Goal: Task Accomplishment & Management: Use online tool/utility

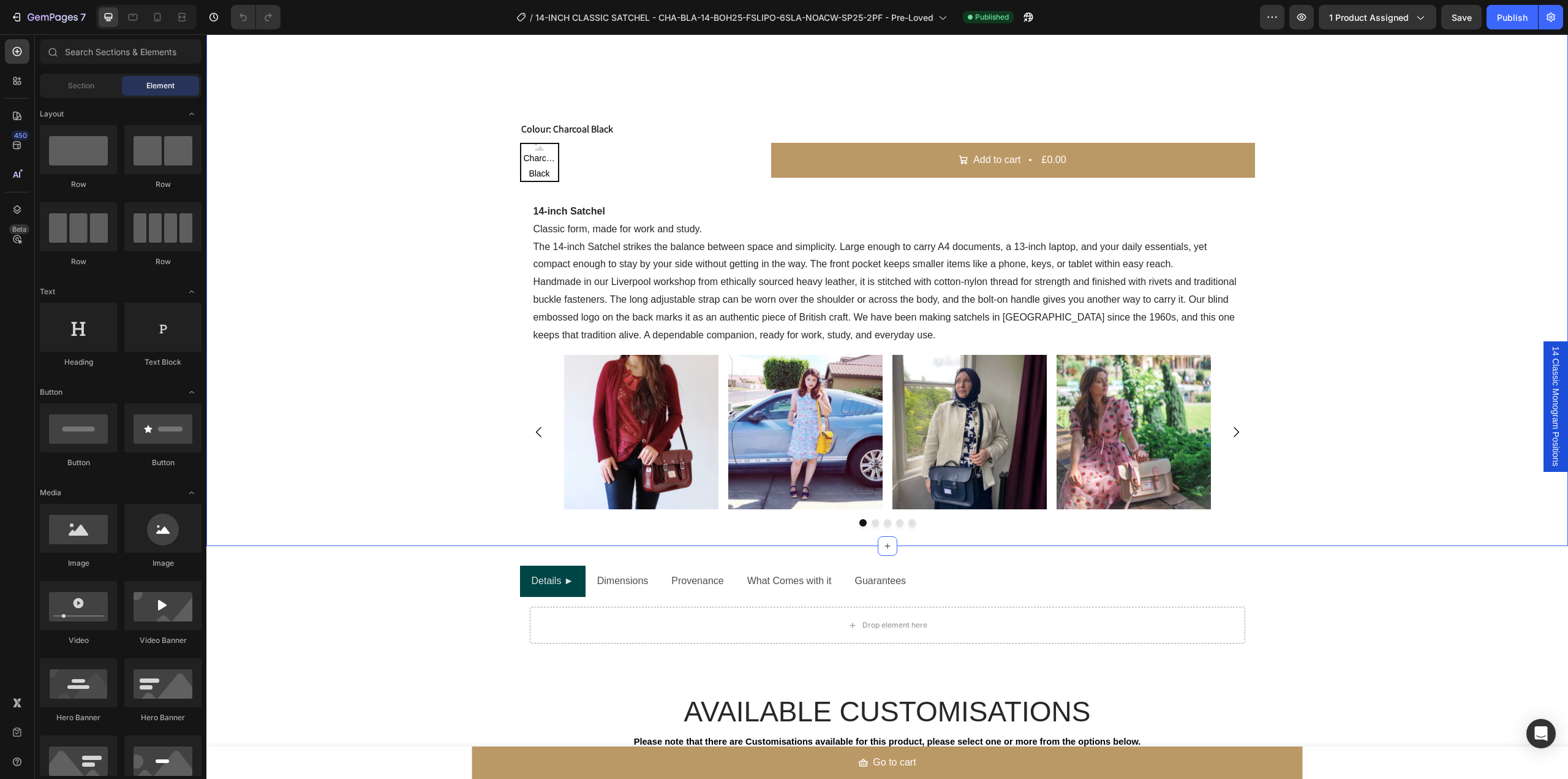
scroll to position [1144, 0]
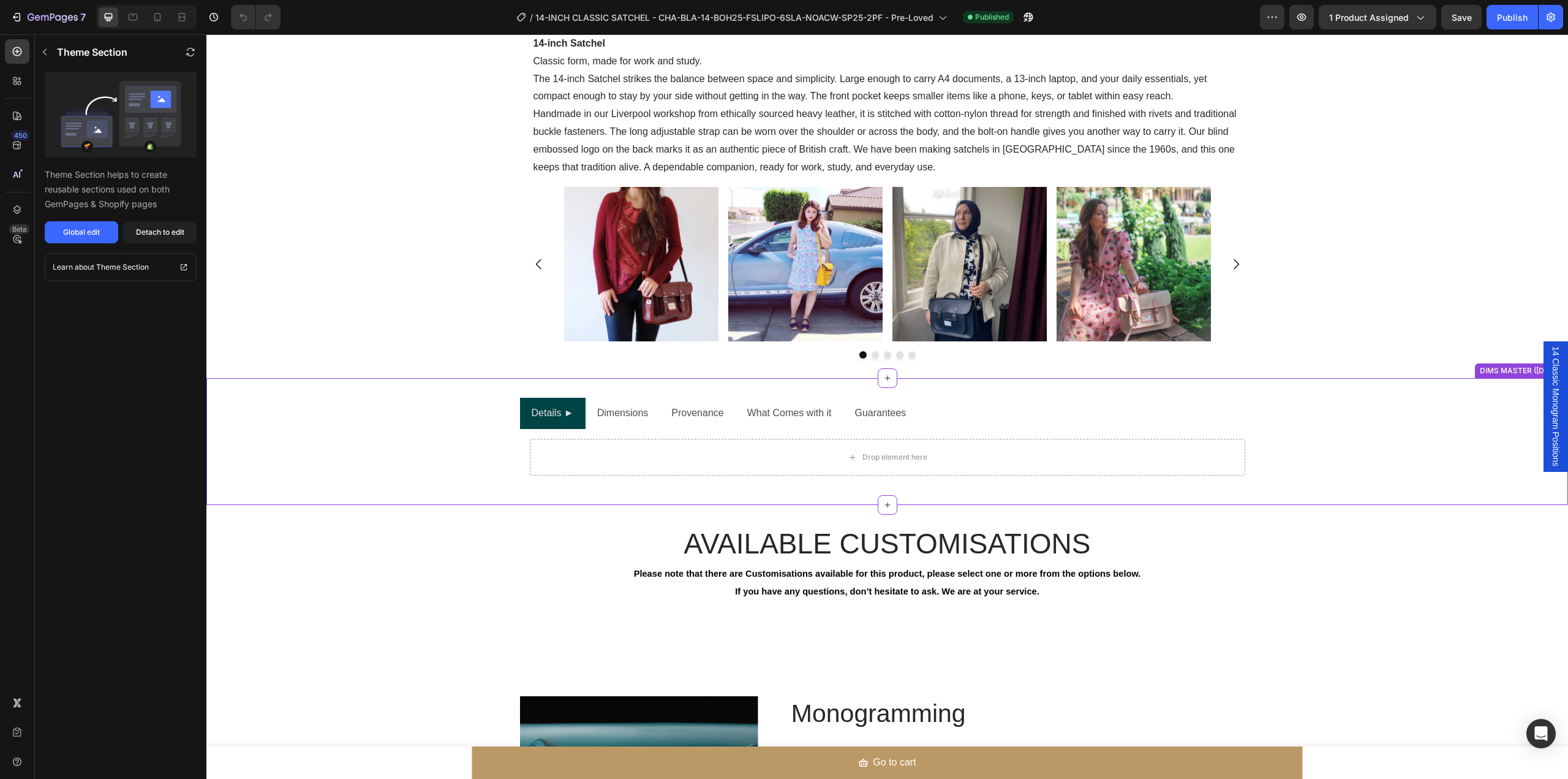
click at [623, 415] on p "Dimensions" at bounding box center [623, 413] width 51 height 18
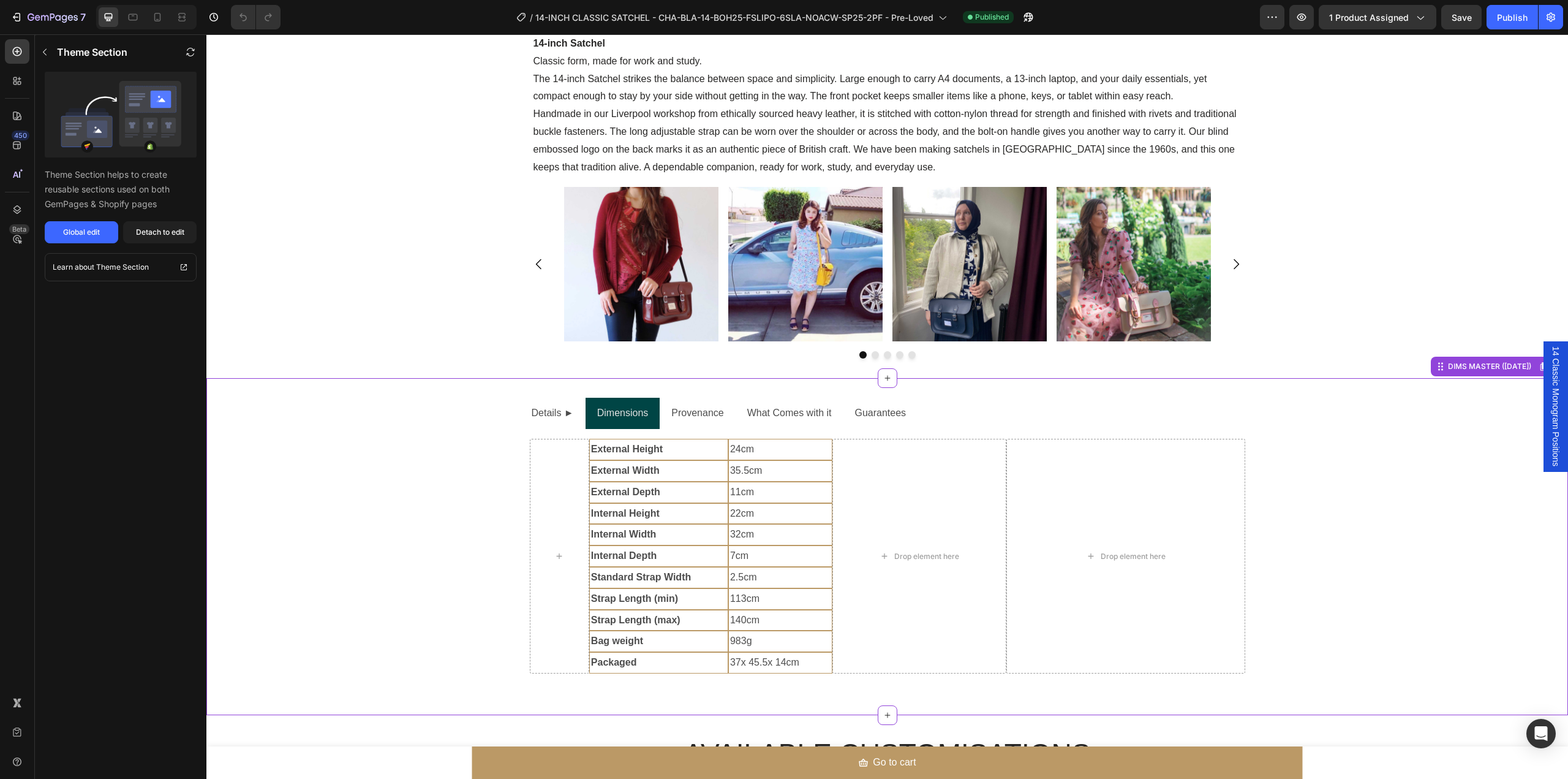
click at [687, 415] on p "Provenance" at bounding box center [697, 413] width 52 height 18
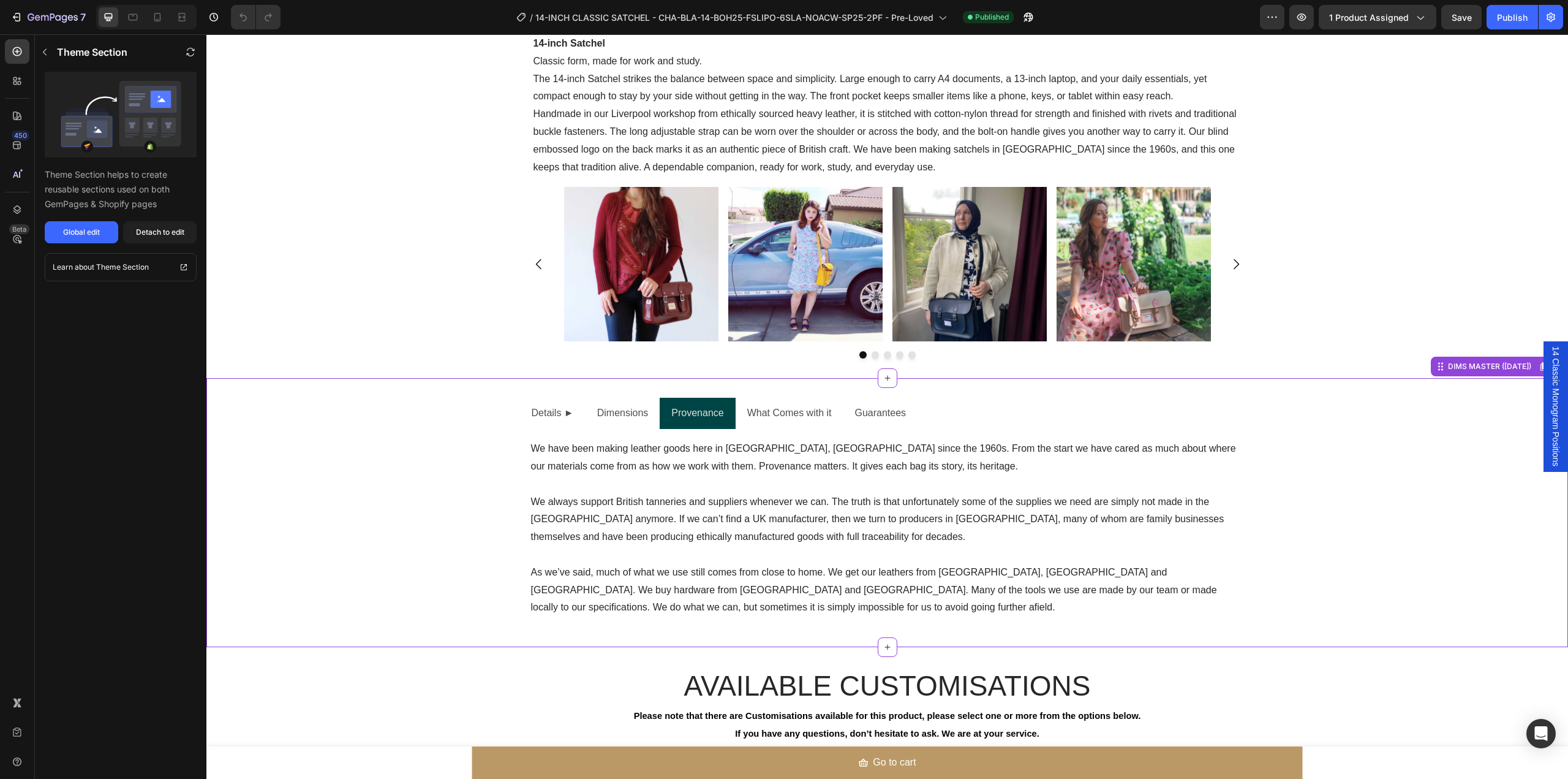
click at [801, 409] on p "What Comes with it" at bounding box center [789, 413] width 84 height 18
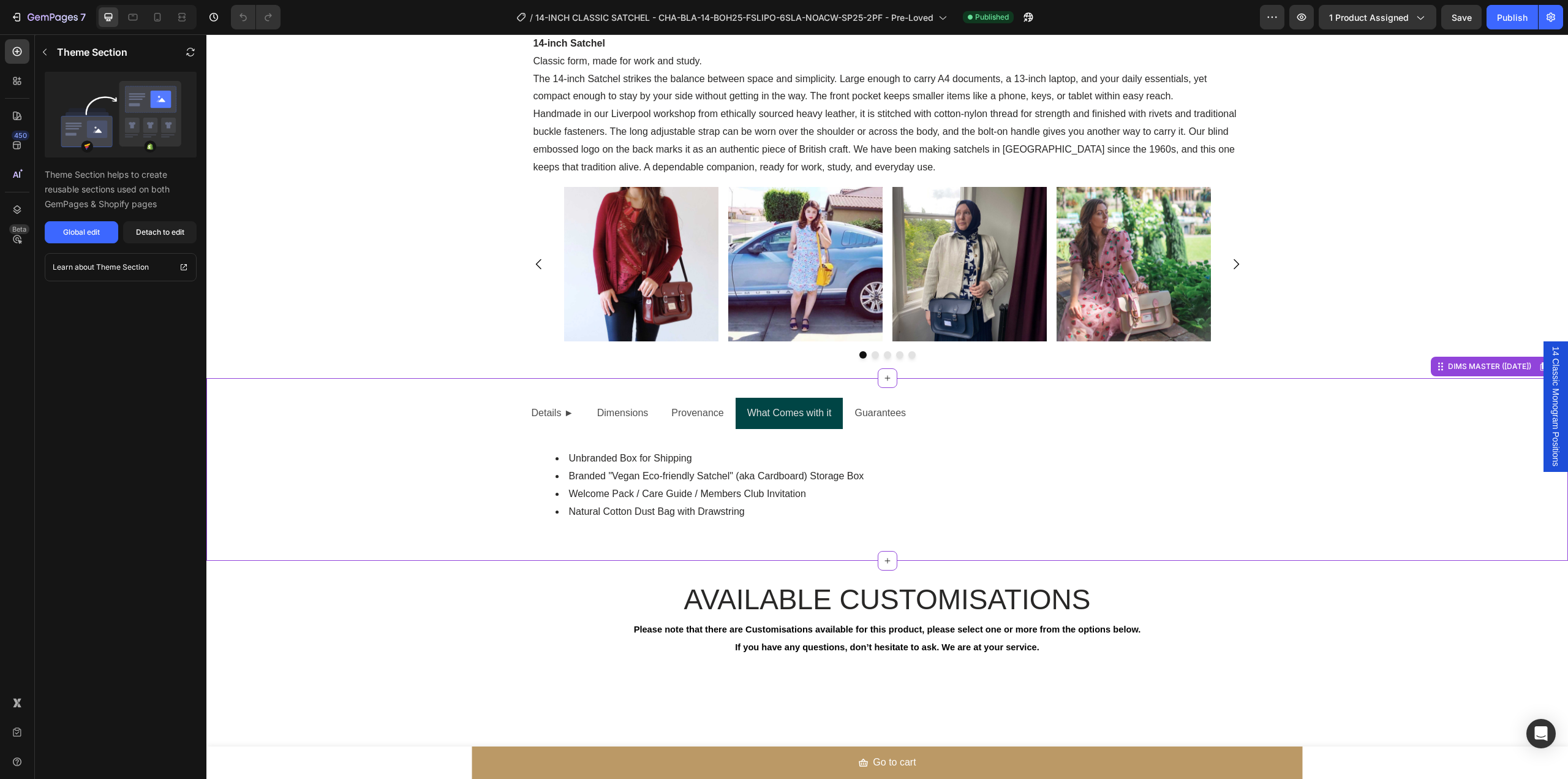
click at [876, 410] on p "Guarantees" at bounding box center [880, 413] width 51 height 18
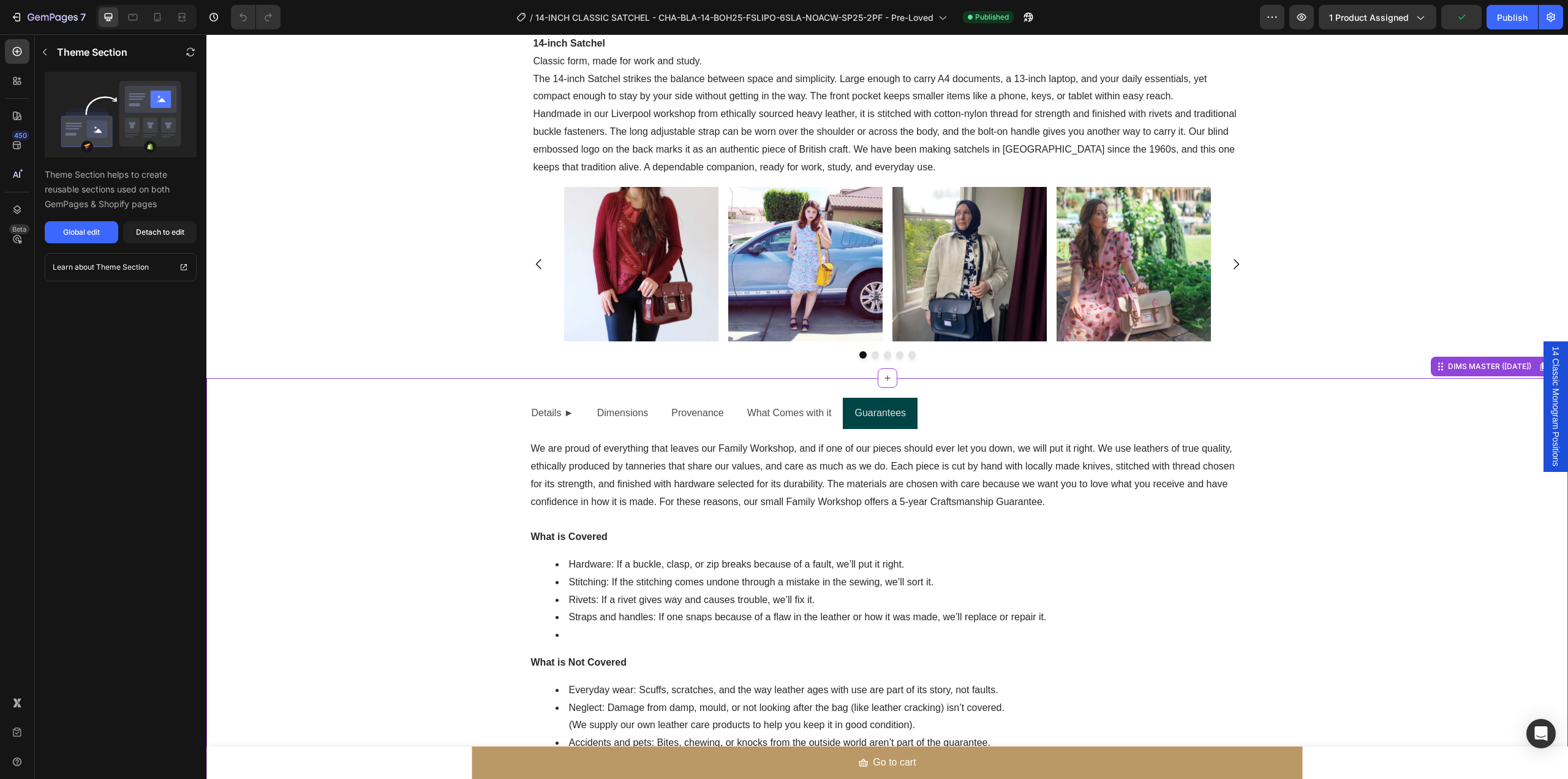
click at [1441, 407] on div "Details ► Dimensions Provenance What Comes with it Guarantees External Height T…" at bounding box center [887, 629] width 1361 height 463
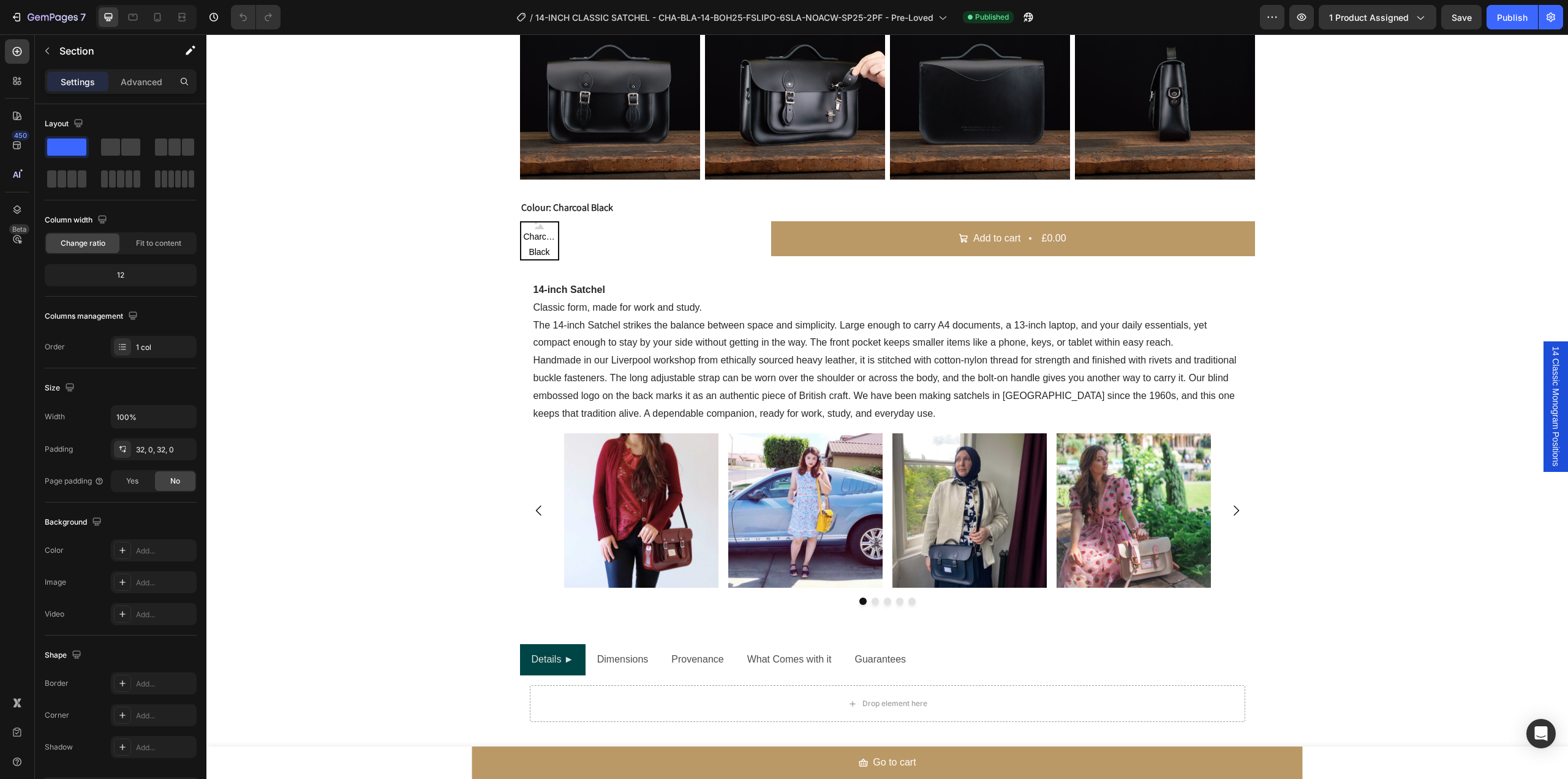
scroll to position [888, 0]
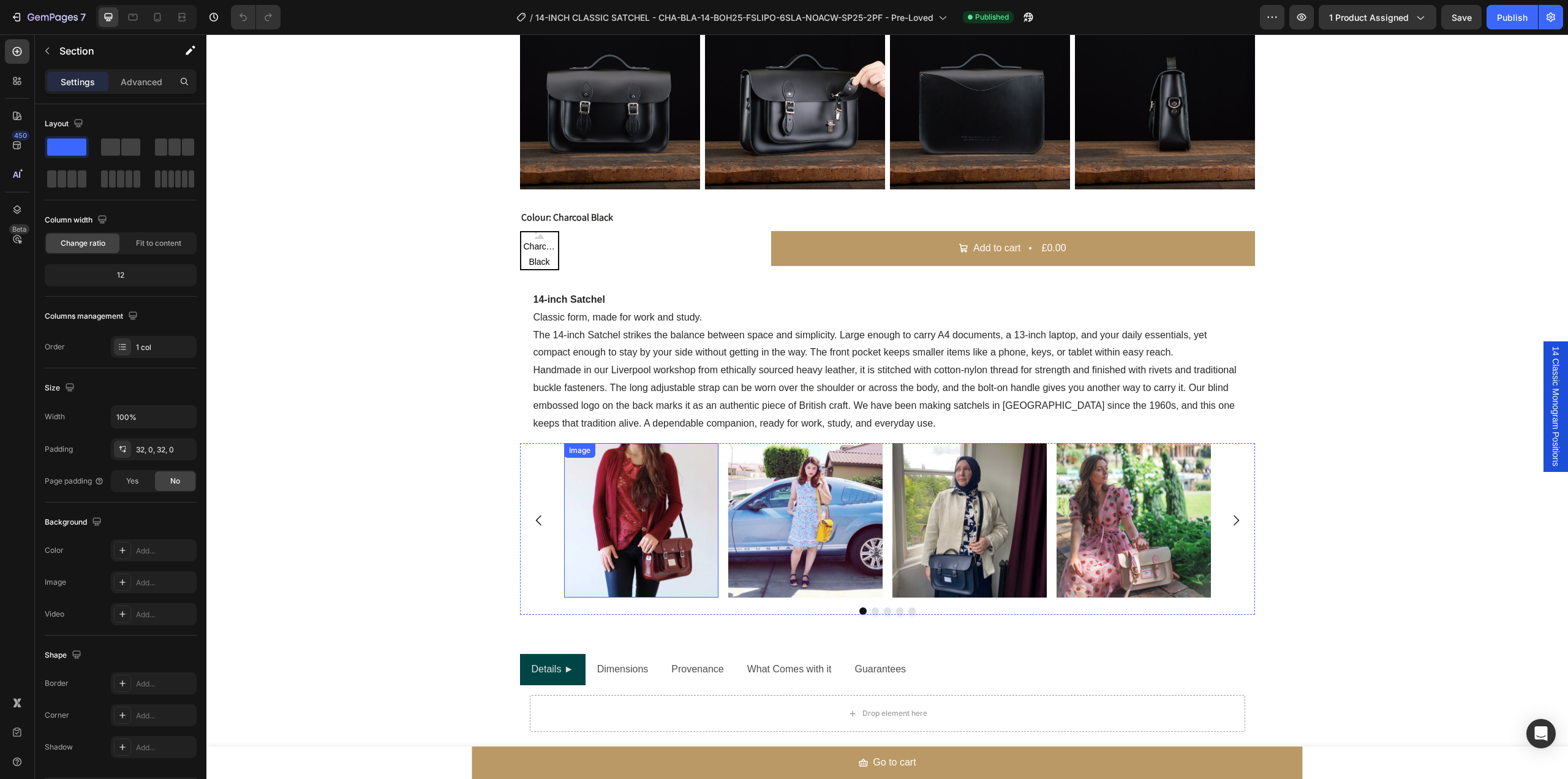
click at [643, 537] on img at bounding box center [641, 520] width 154 height 154
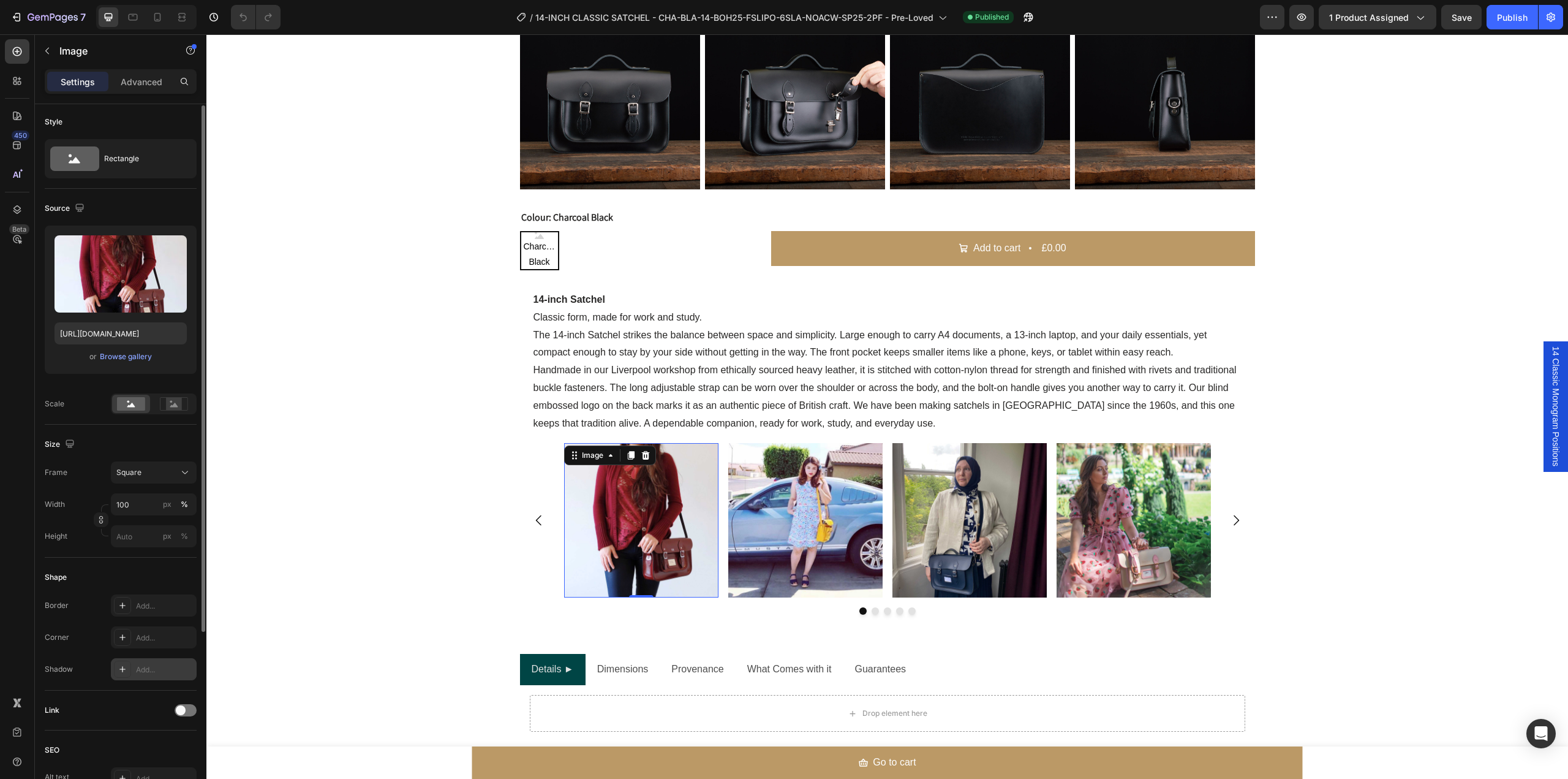
scroll to position [0, 0]
click at [143, 79] on p "Advanced" at bounding box center [141, 82] width 41 height 13
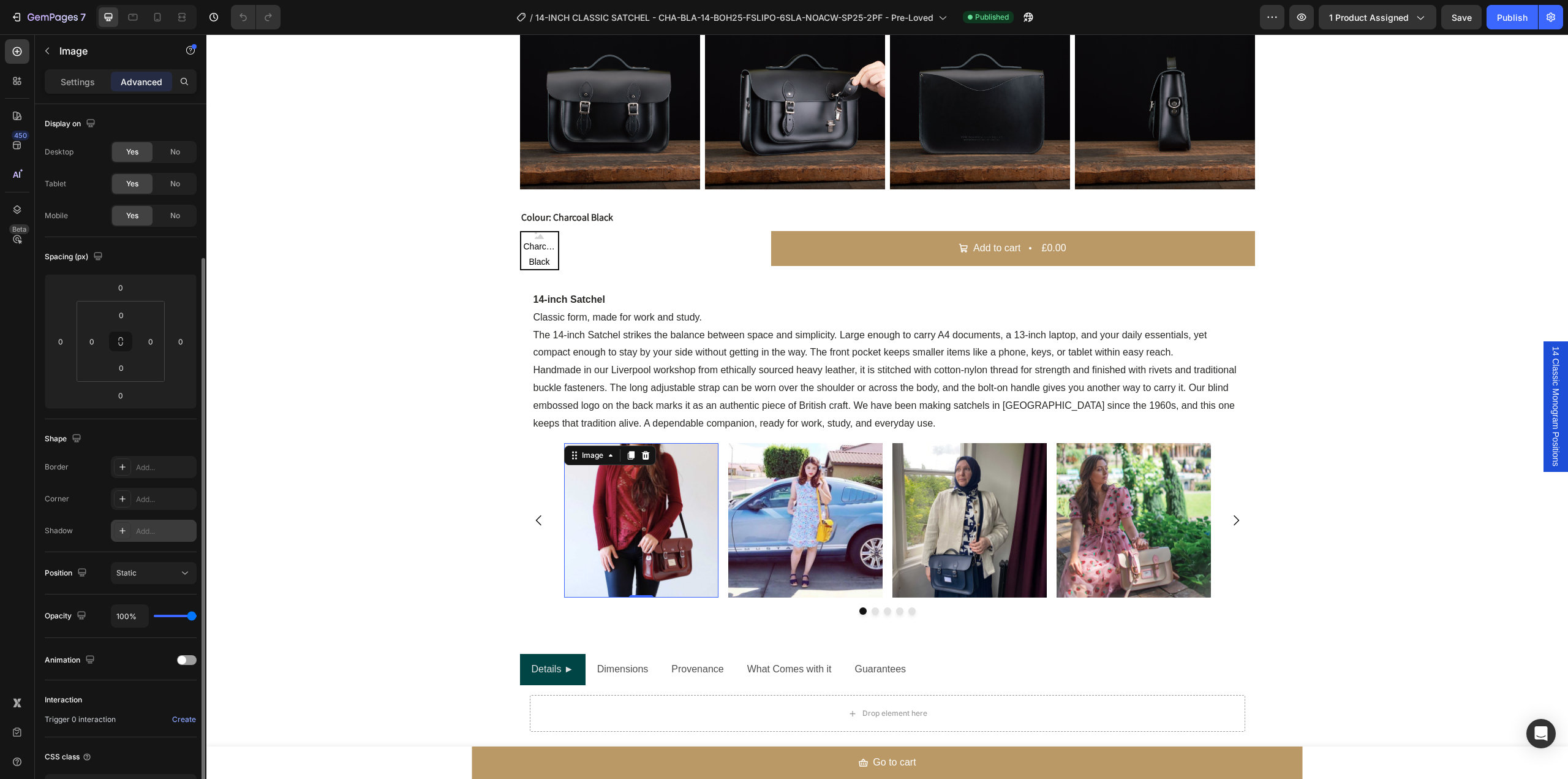
scroll to position [90, 0]
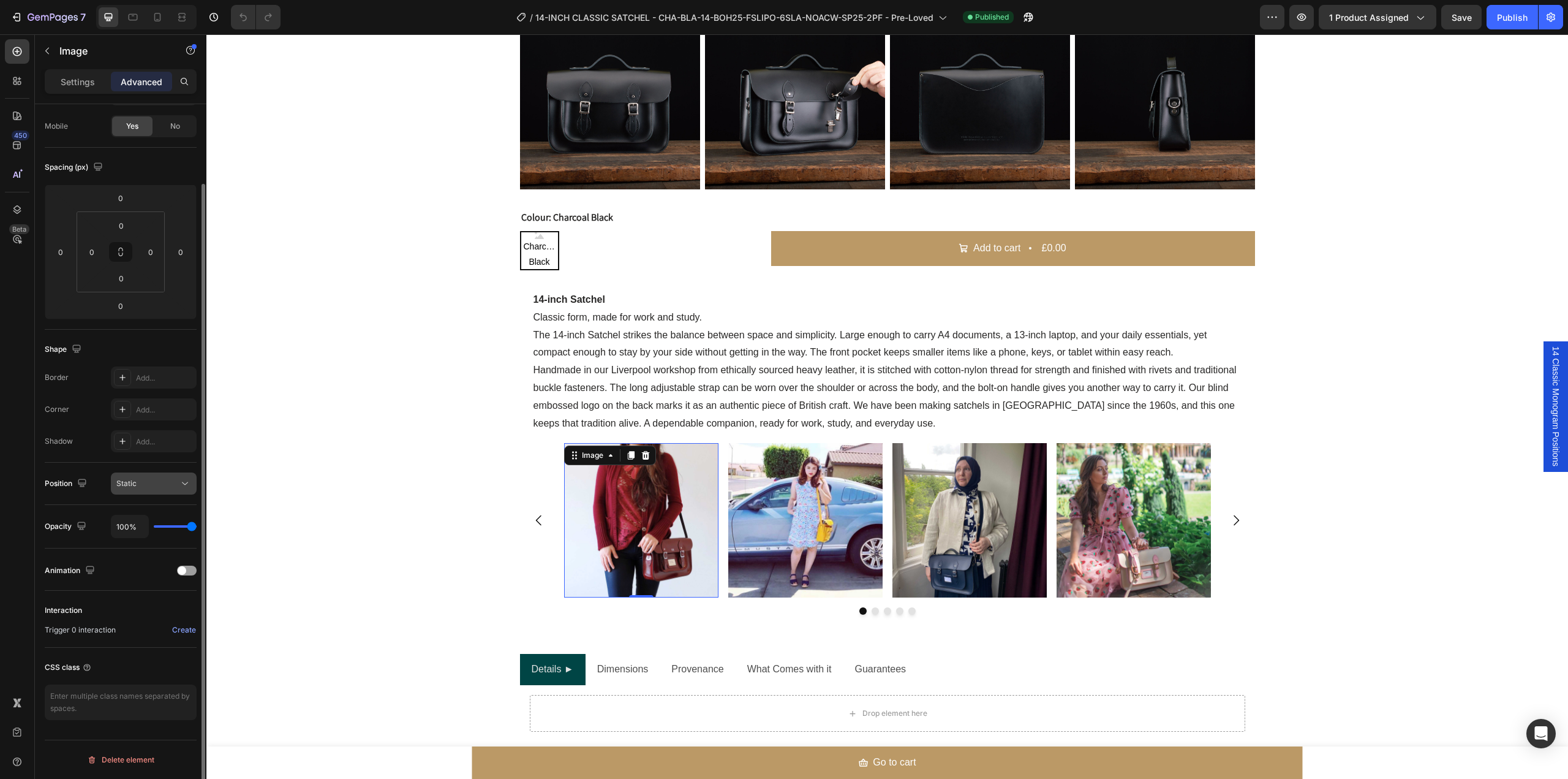
click at [158, 485] on div "Static" at bounding box center [147, 483] width 62 height 11
click at [192, 572] on div at bounding box center [186, 570] width 19 height 10
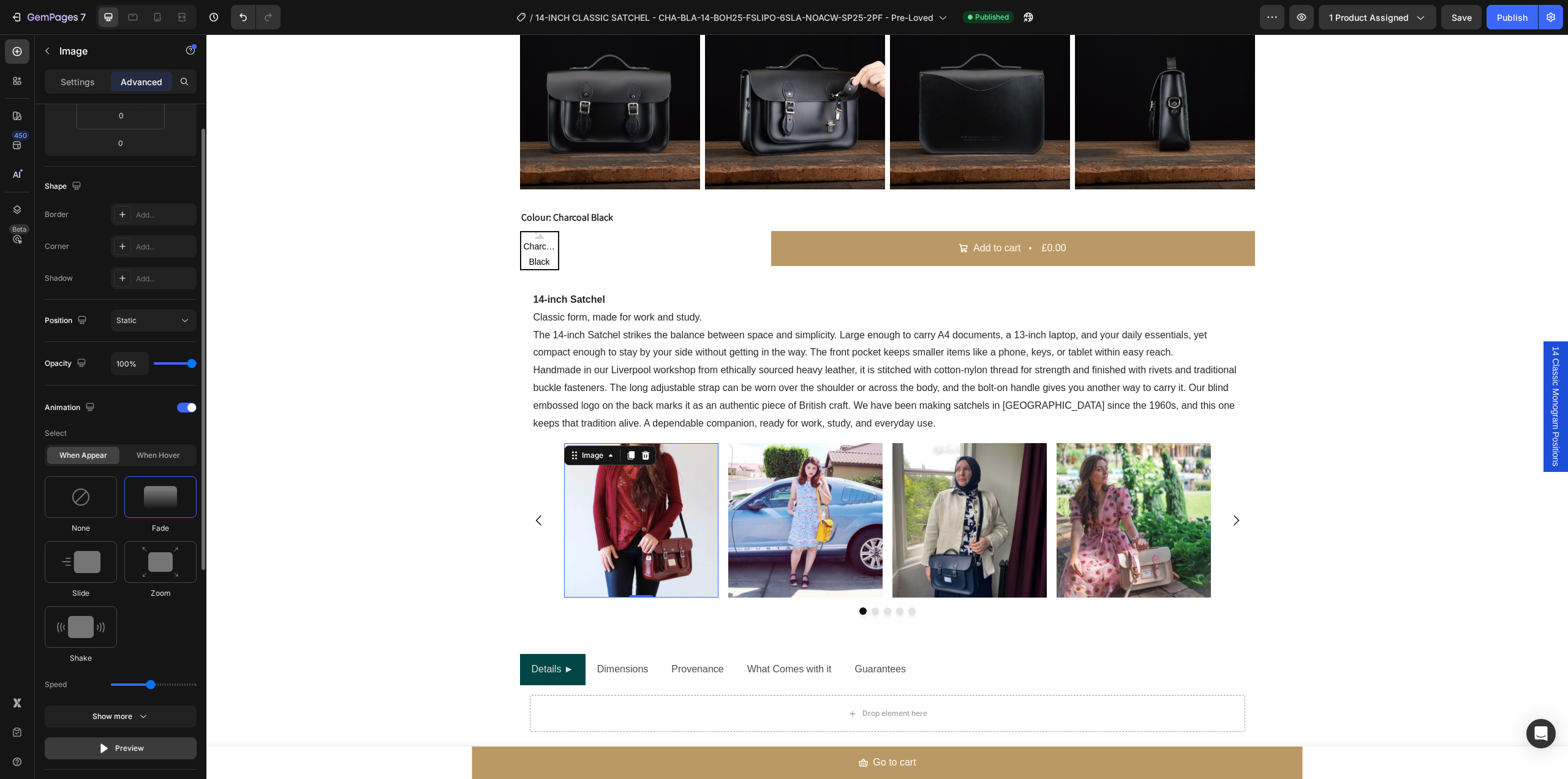
scroll to position [171, 0]
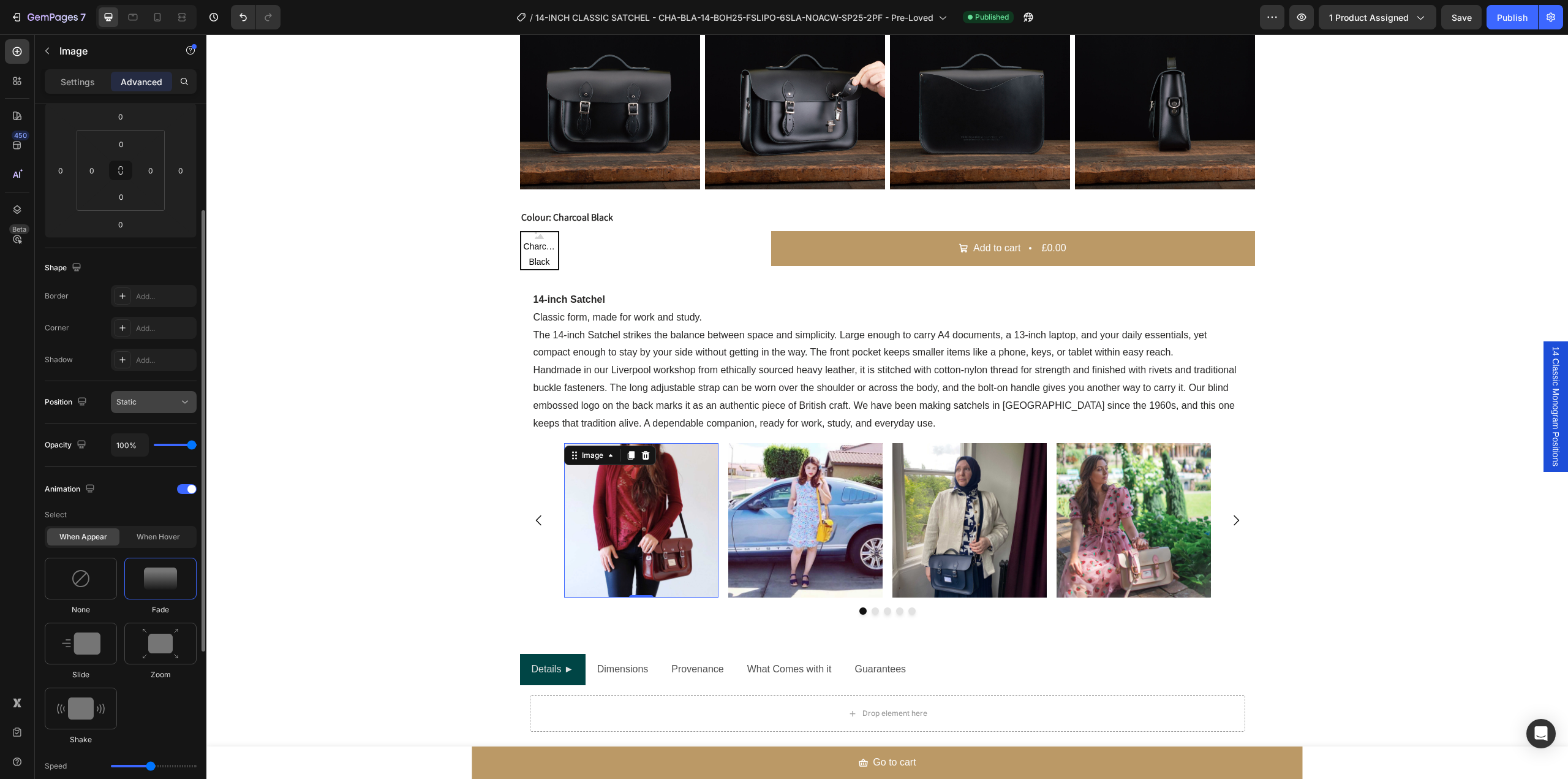
click at [185, 487] on div at bounding box center [186, 489] width 19 height 10
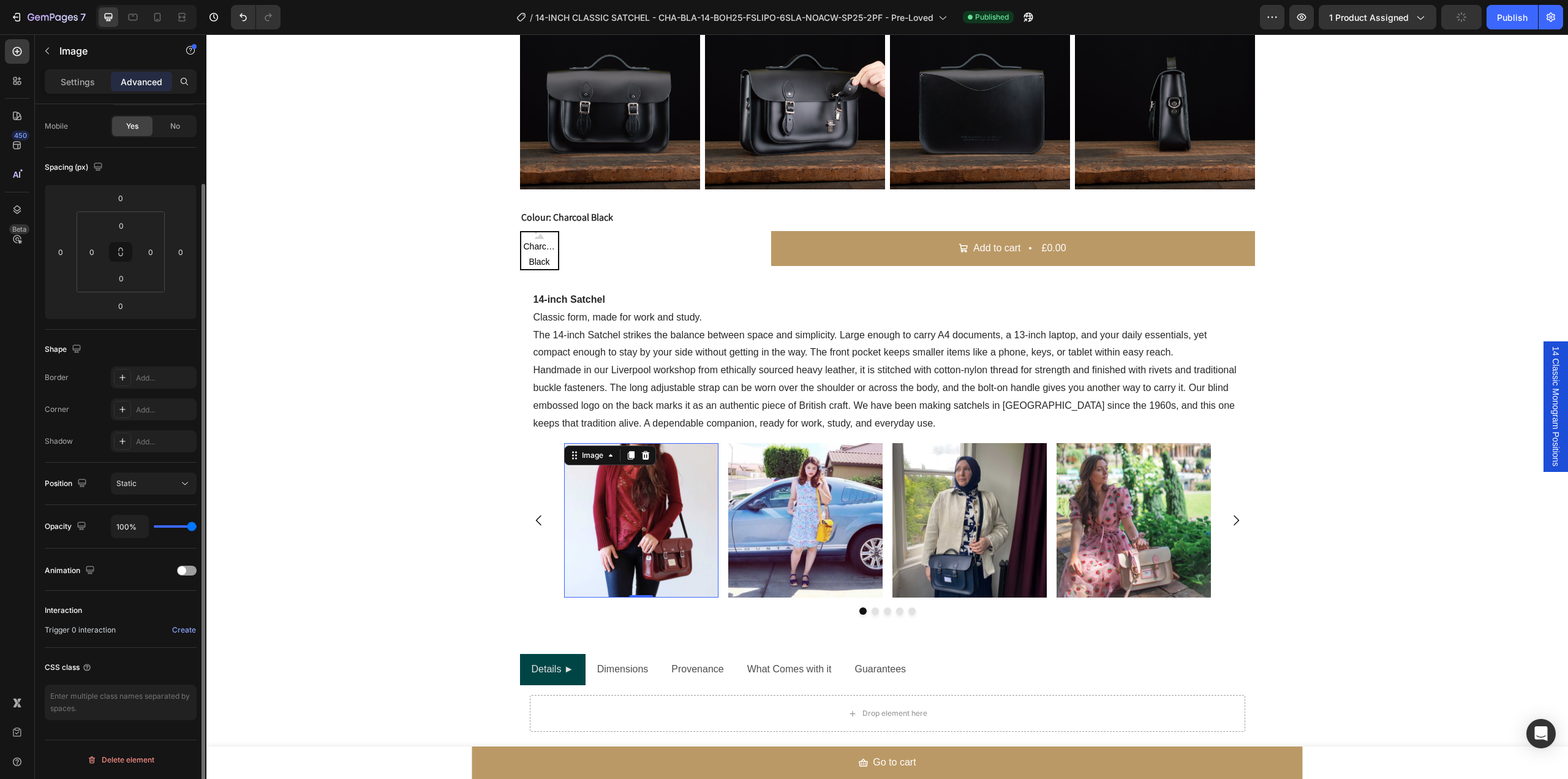
scroll to position [0, 0]
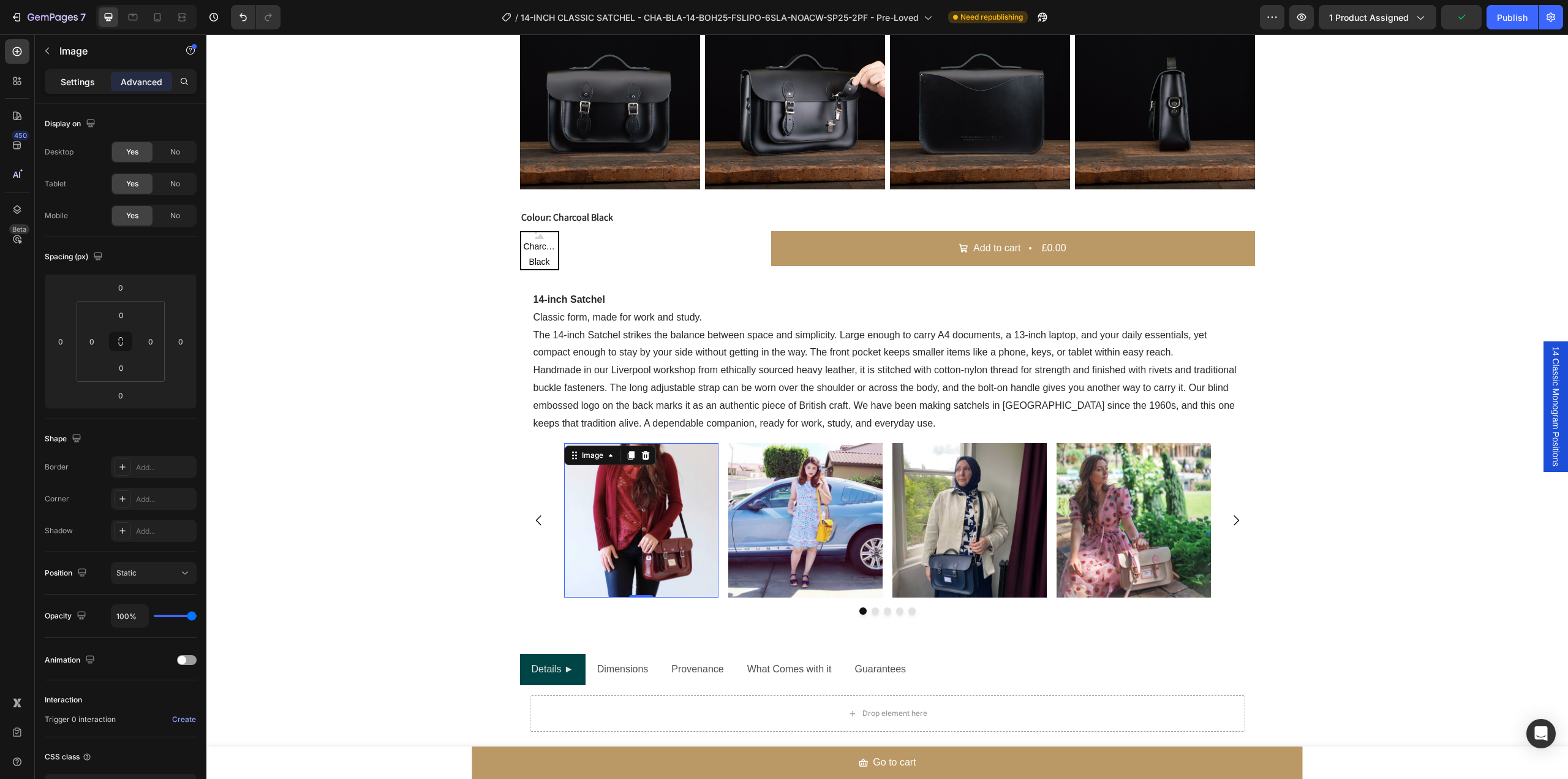
click at [75, 83] on p "Settings" at bounding box center [78, 82] width 34 height 13
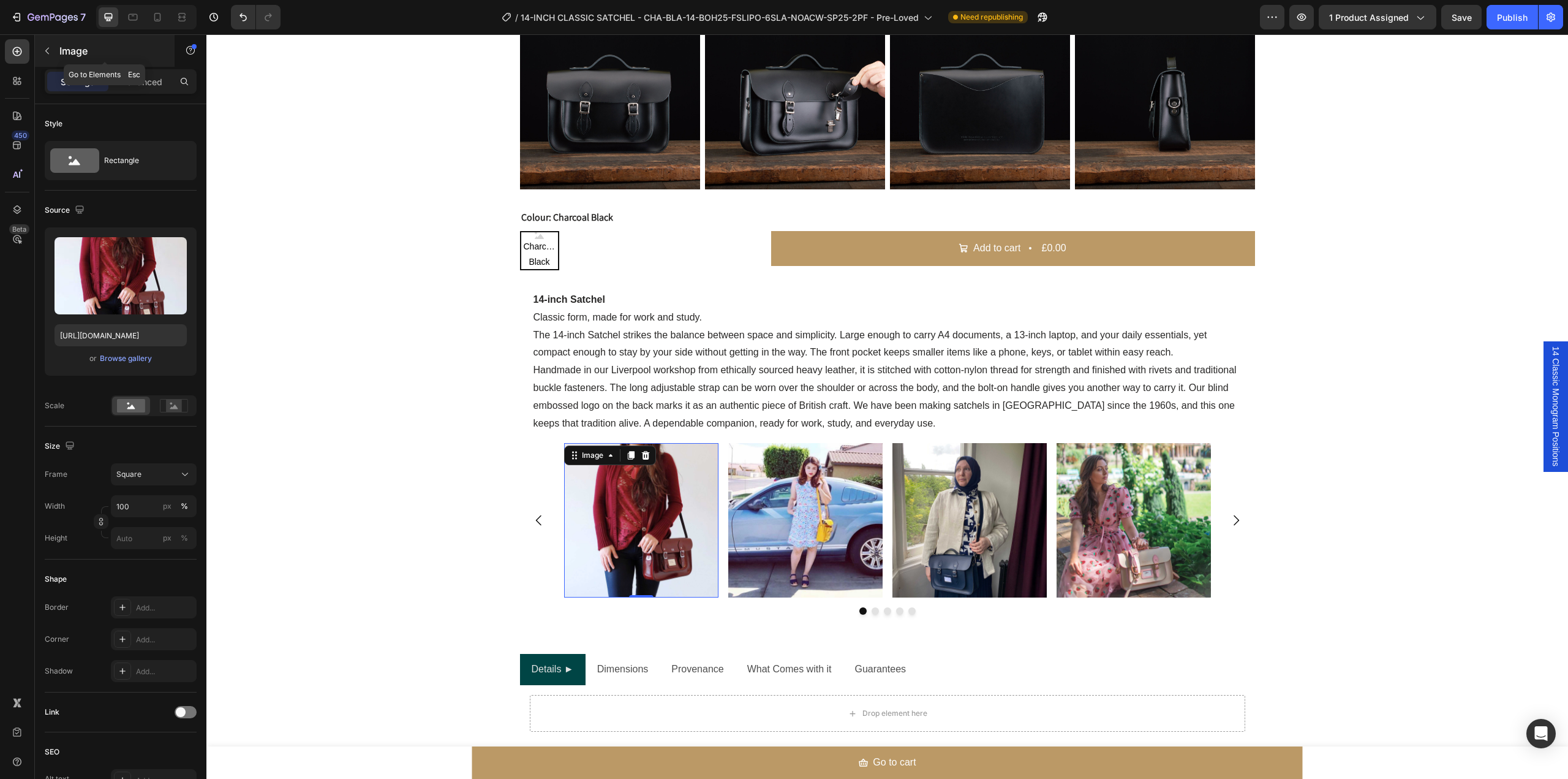
click at [45, 48] on icon "button" at bounding box center [47, 51] width 10 height 10
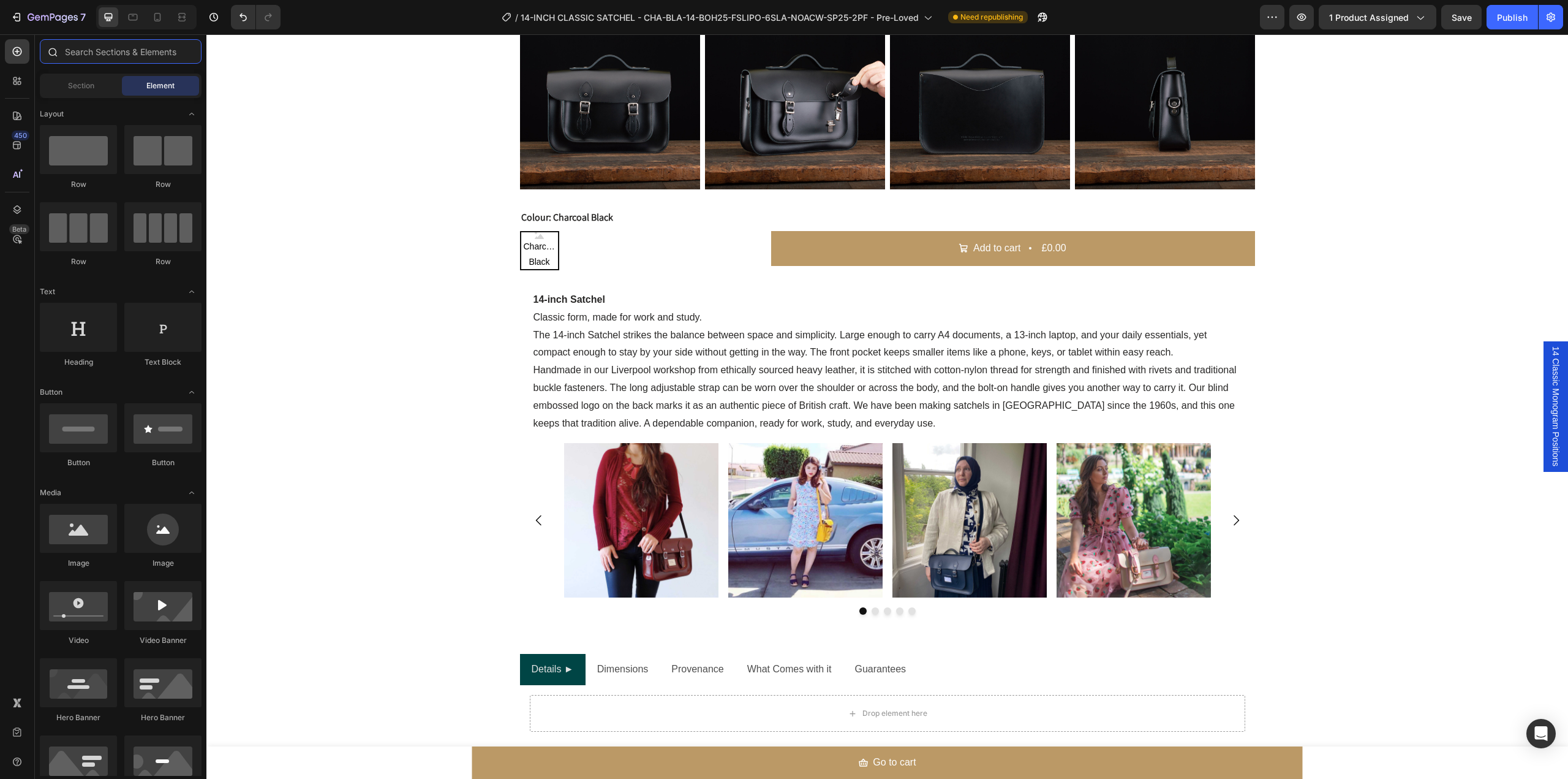
click at [103, 62] on input "text" at bounding box center [120, 51] width 161 height 24
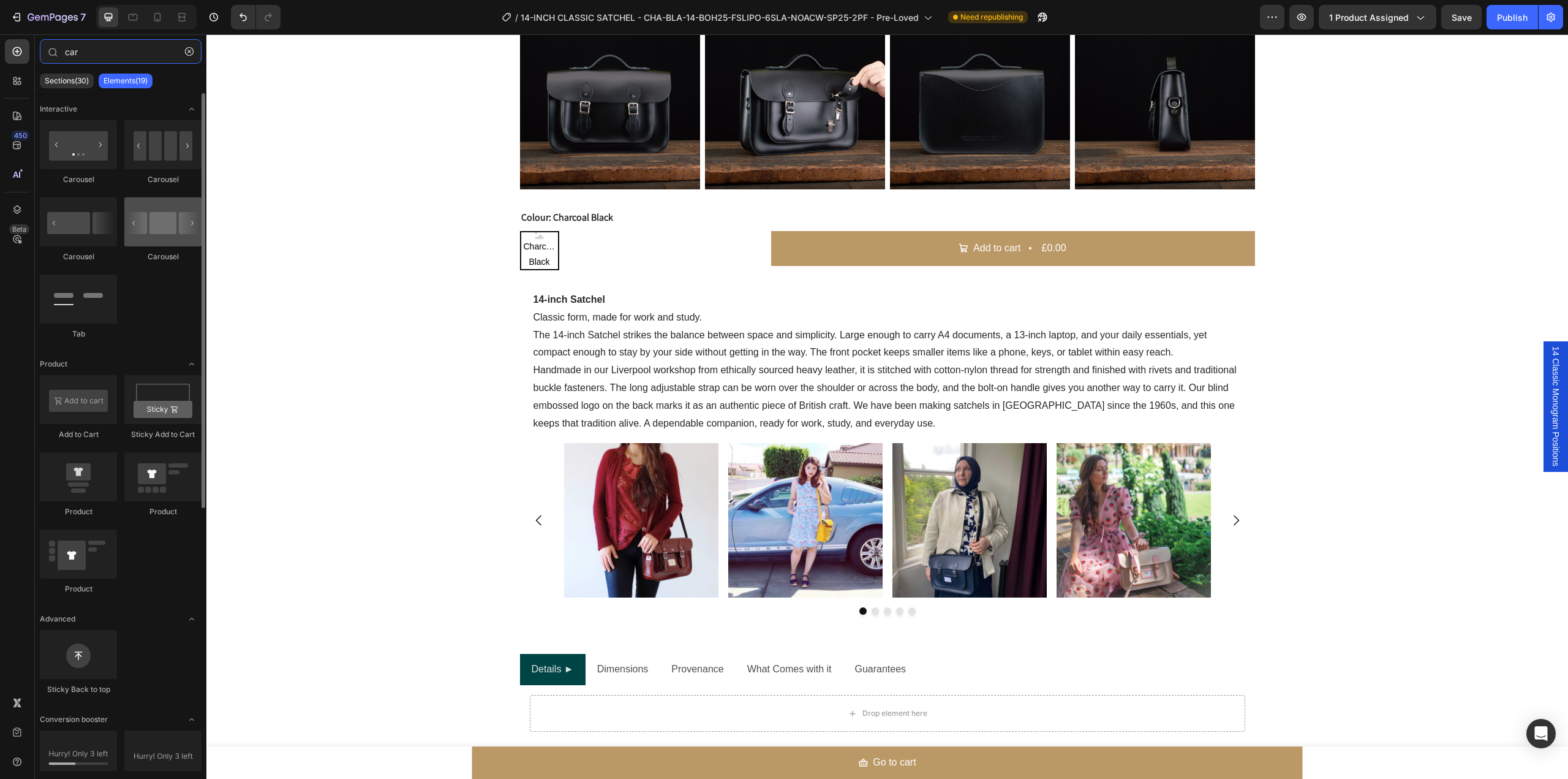
type input "car"
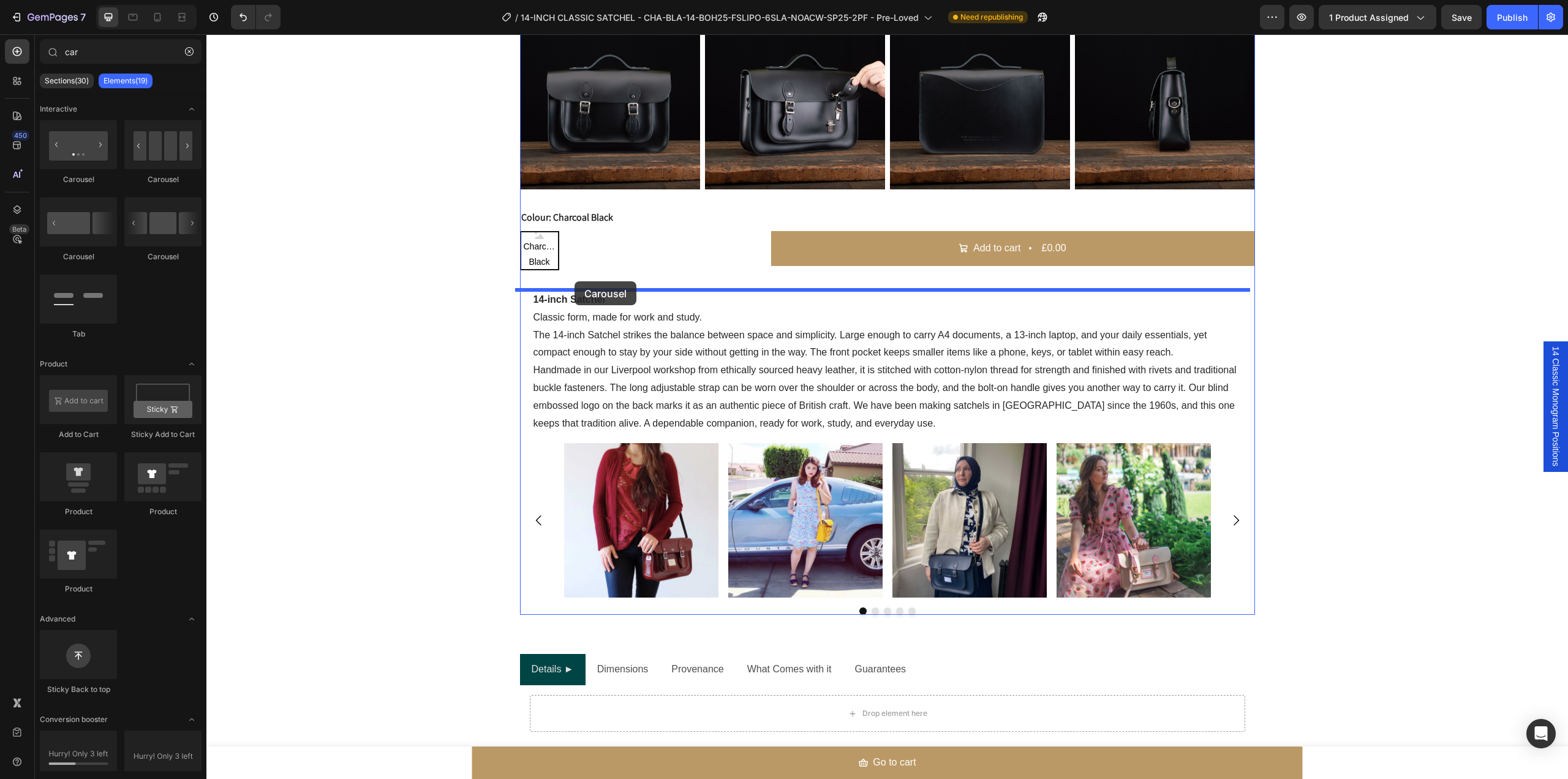
drag, startPoint x: 381, startPoint y: 249, endPoint x: 574, endPoint y: 282, distance: 195.8
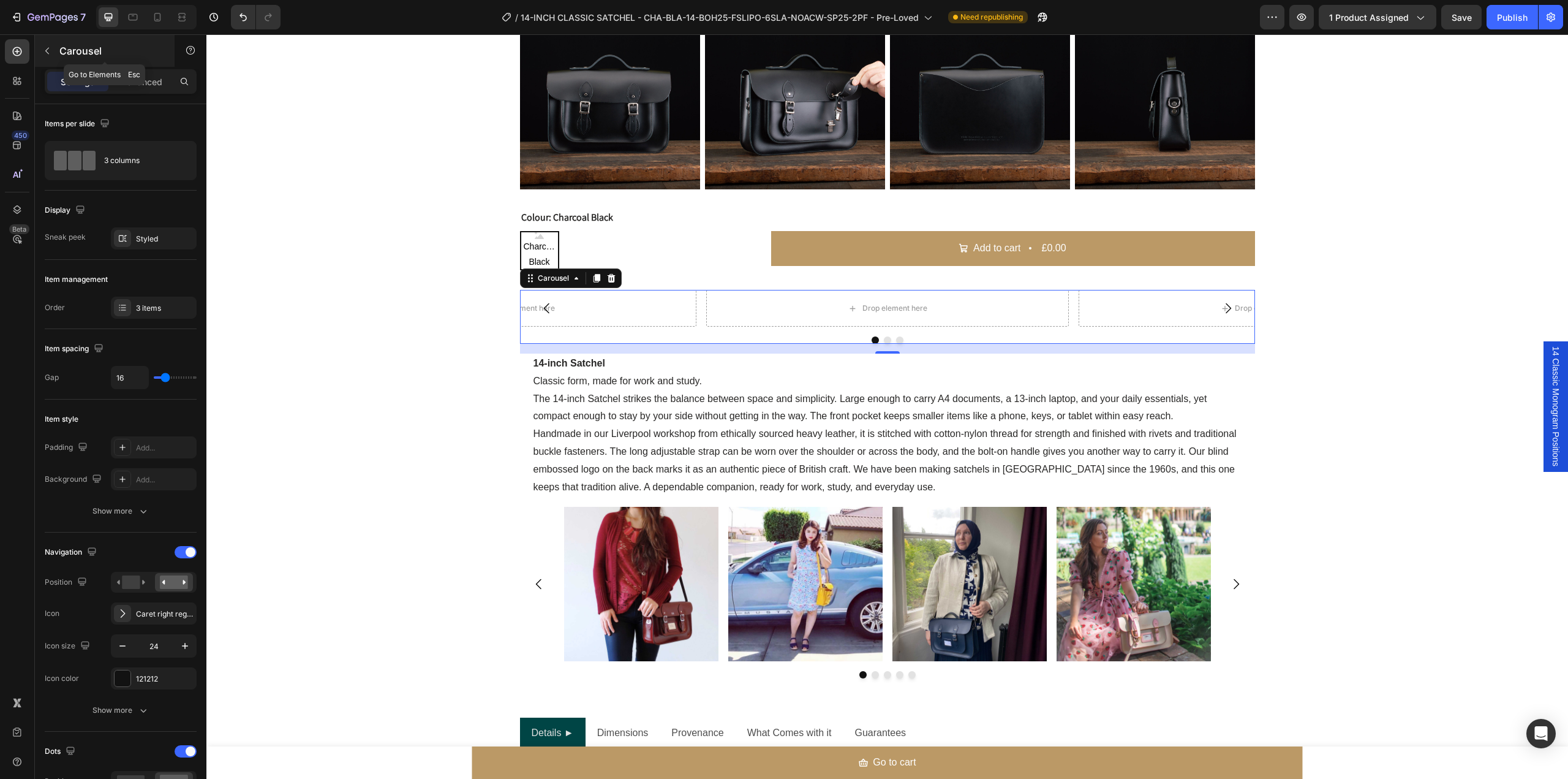
click at [46, 48] on icon "button" at bounding box center [47, 51] width 10 height 10
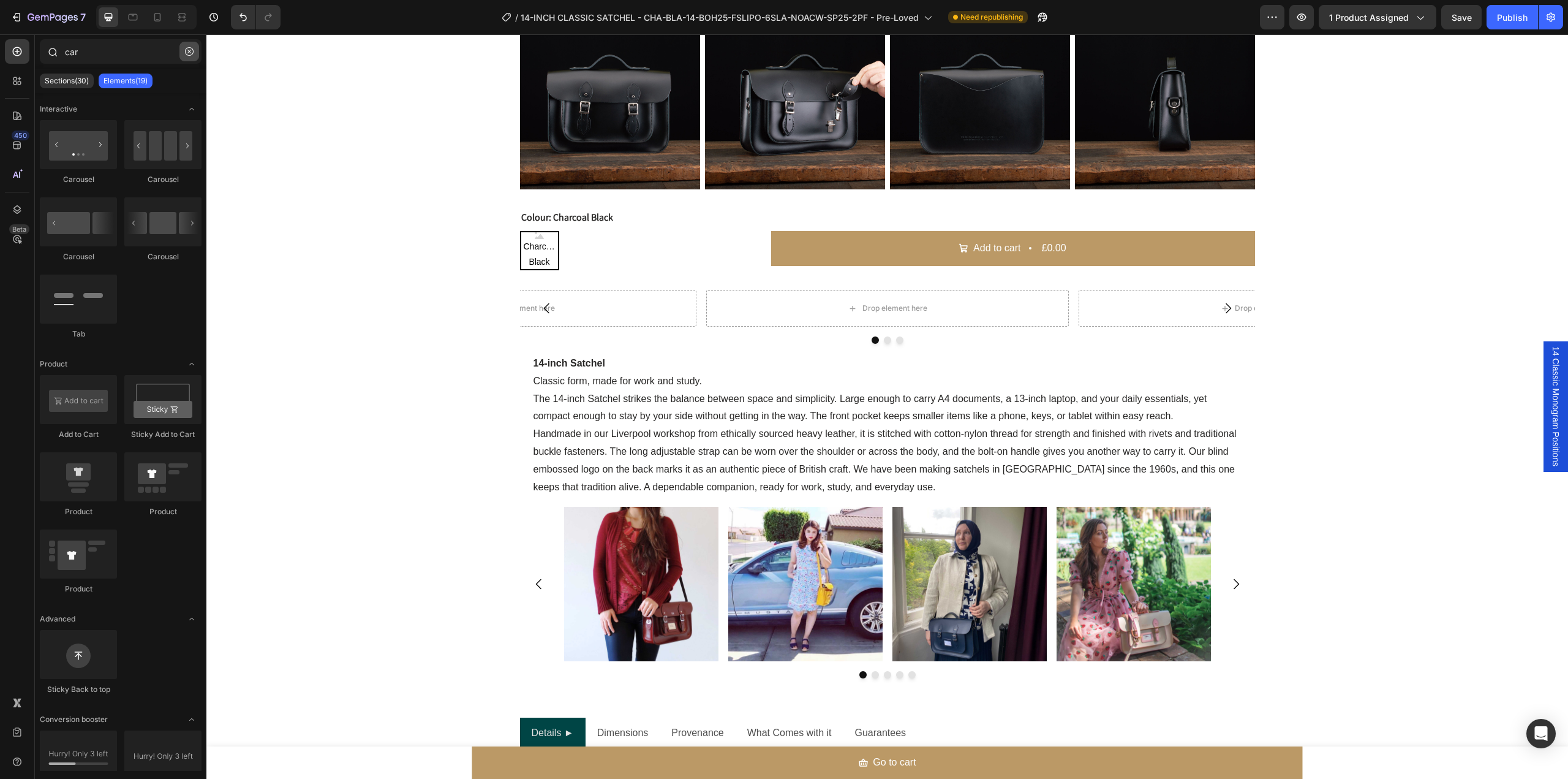
click at [186, 46] on button "button" at bounding box center [189, 51] width 19 height 19
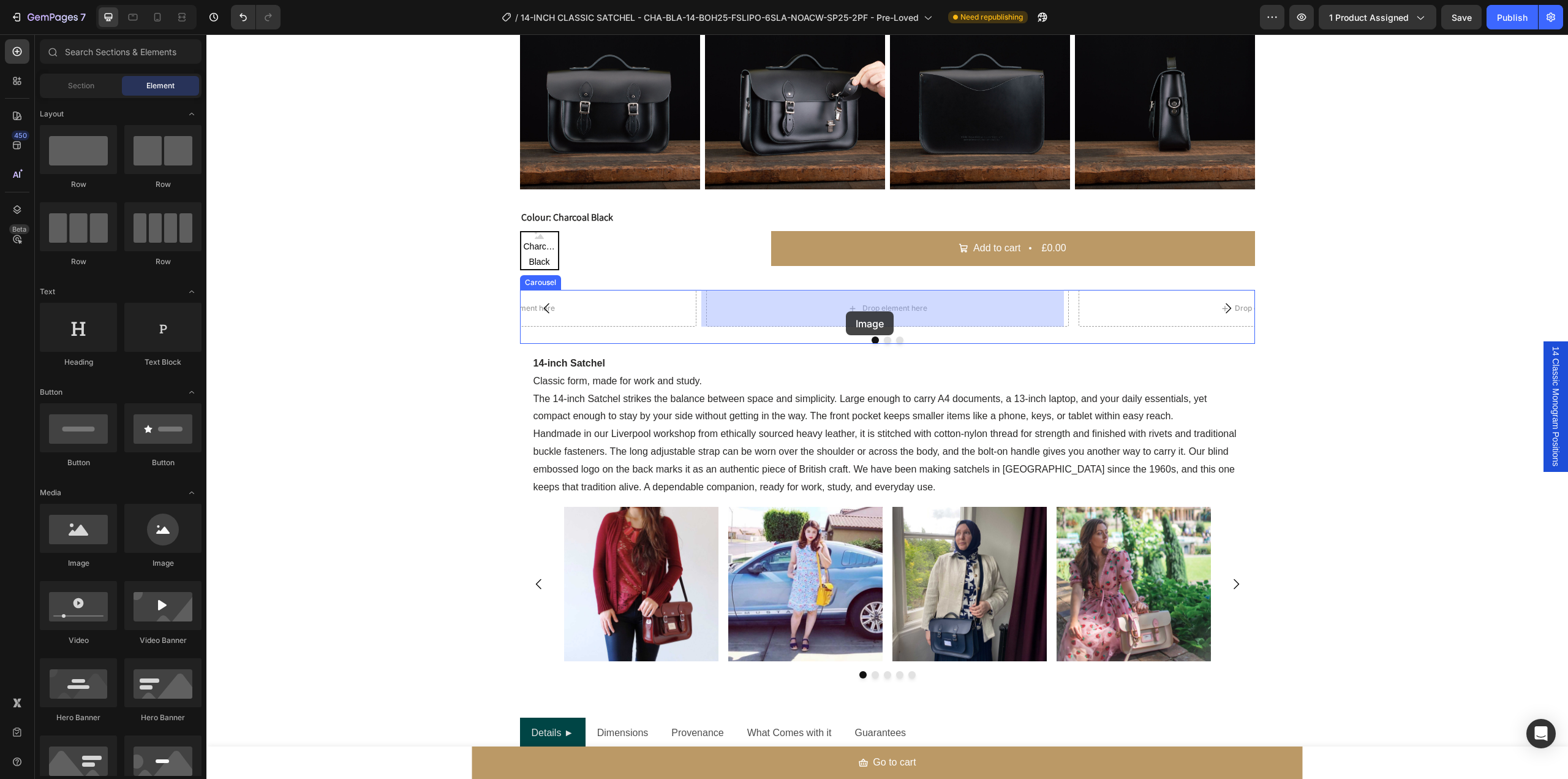
drag, startPoint x: 293, startPoint y: 560, endPoint x: 846, endPoint y: 311, distance: 606.5
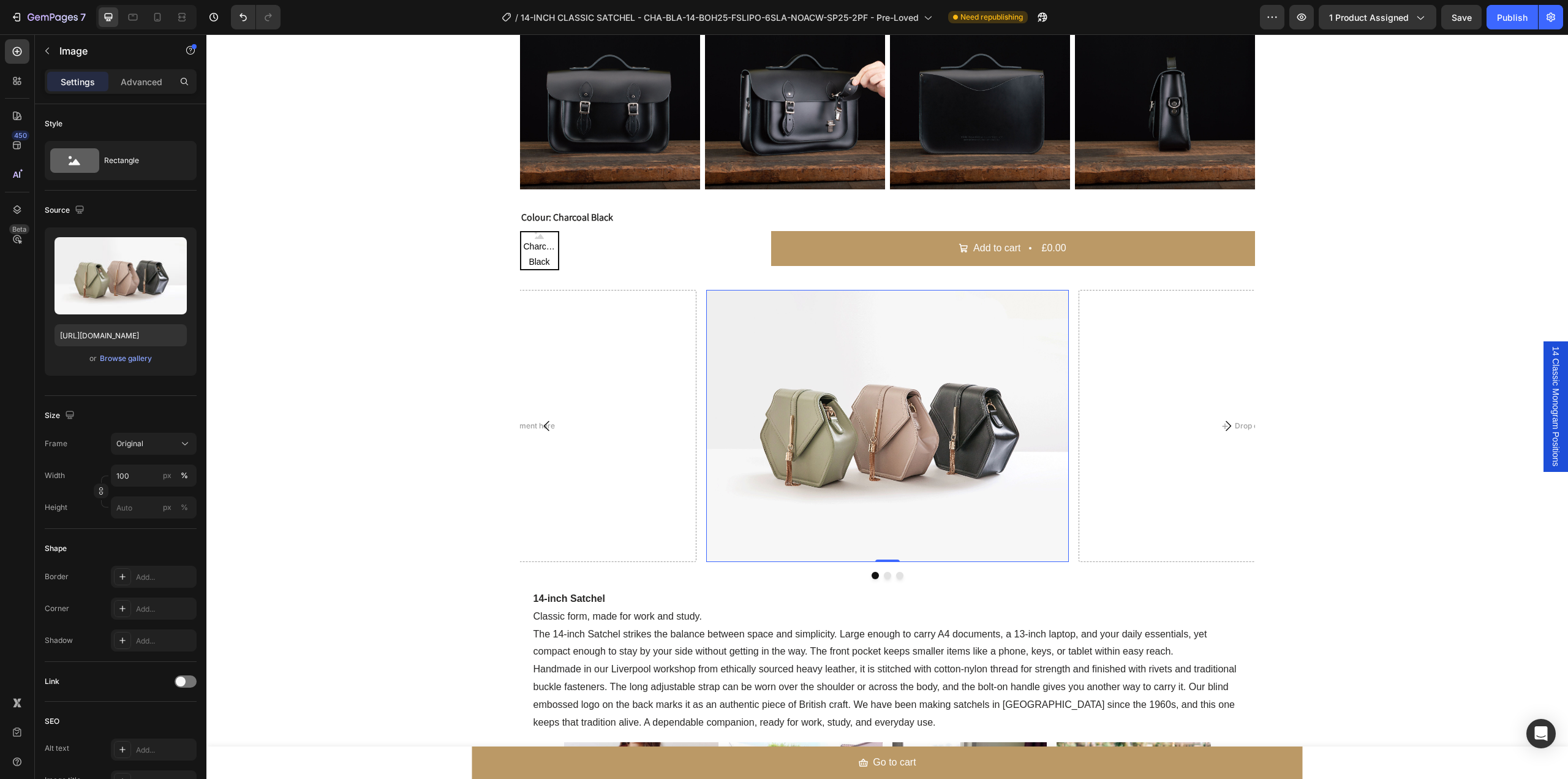
click at [734, 432] on img at bounding box center [887, 426] width 362 height 272
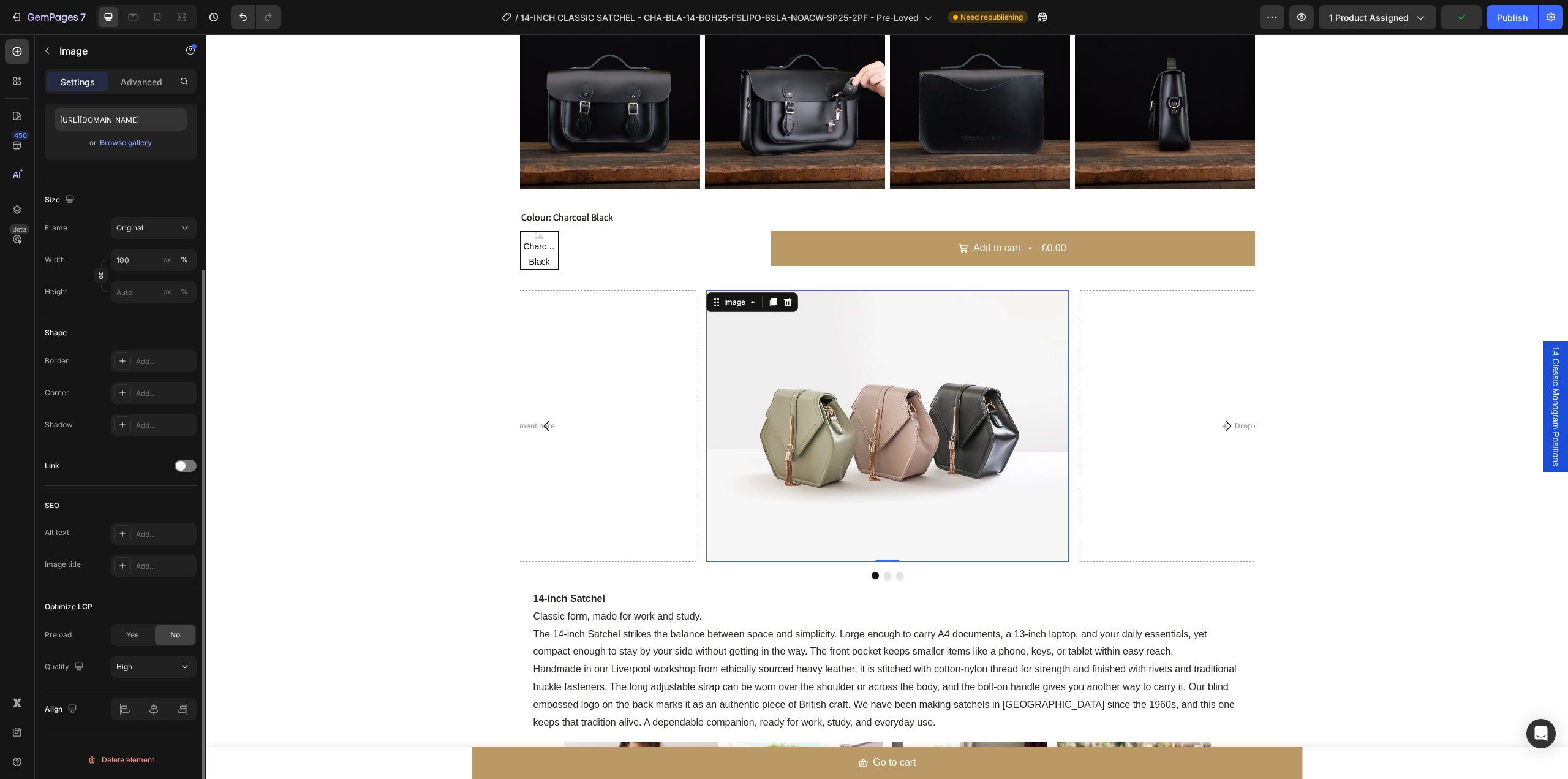
scroll to position [134, 0]
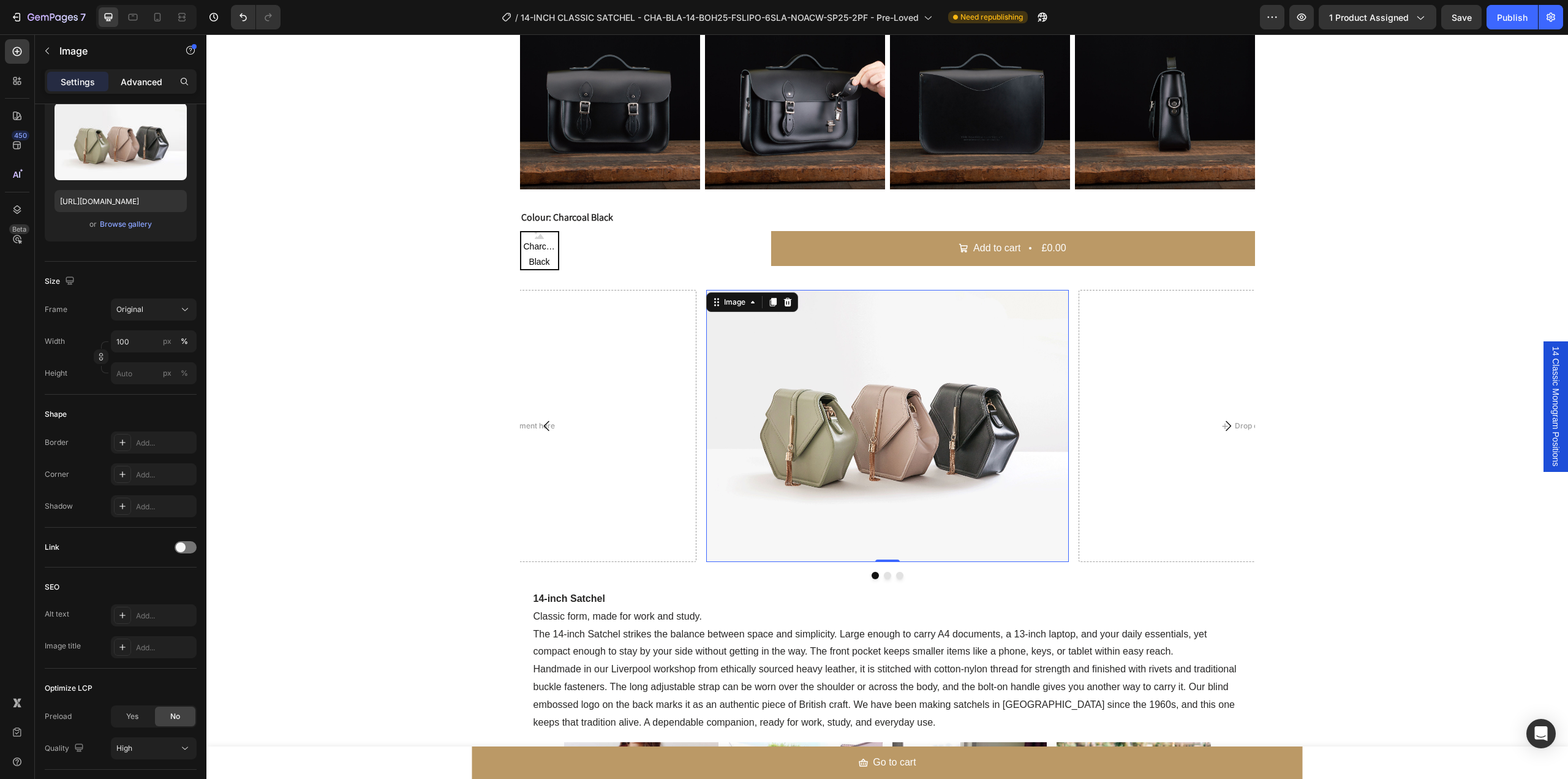
click at [150, 79] on p "Advanced" at bounding box center [141, 82] width 41 height 13
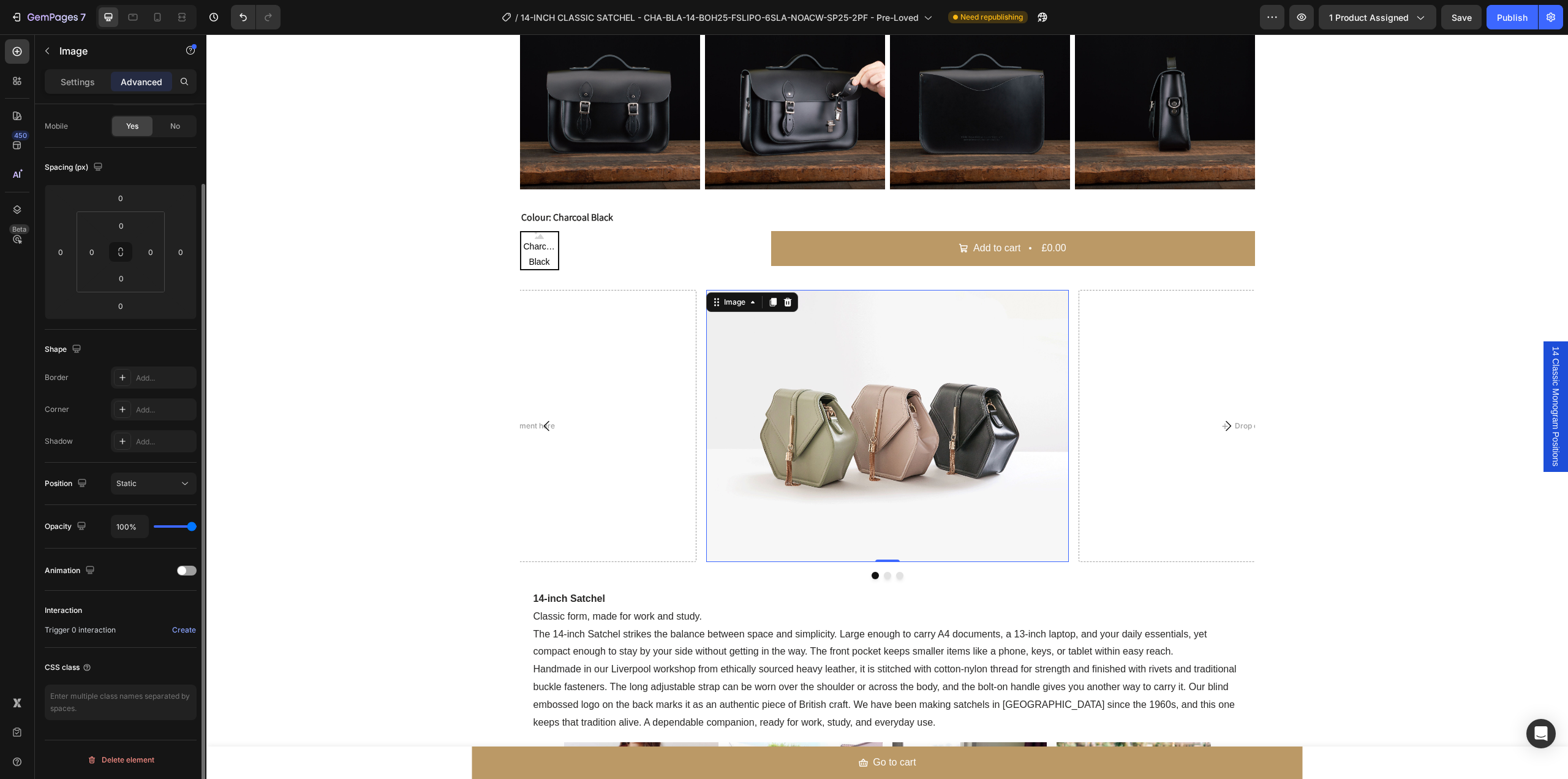
scroll to position [90, 0]
click at [50, 76] on div "Settings" at bounding box center [78, 81] width 62 height 19
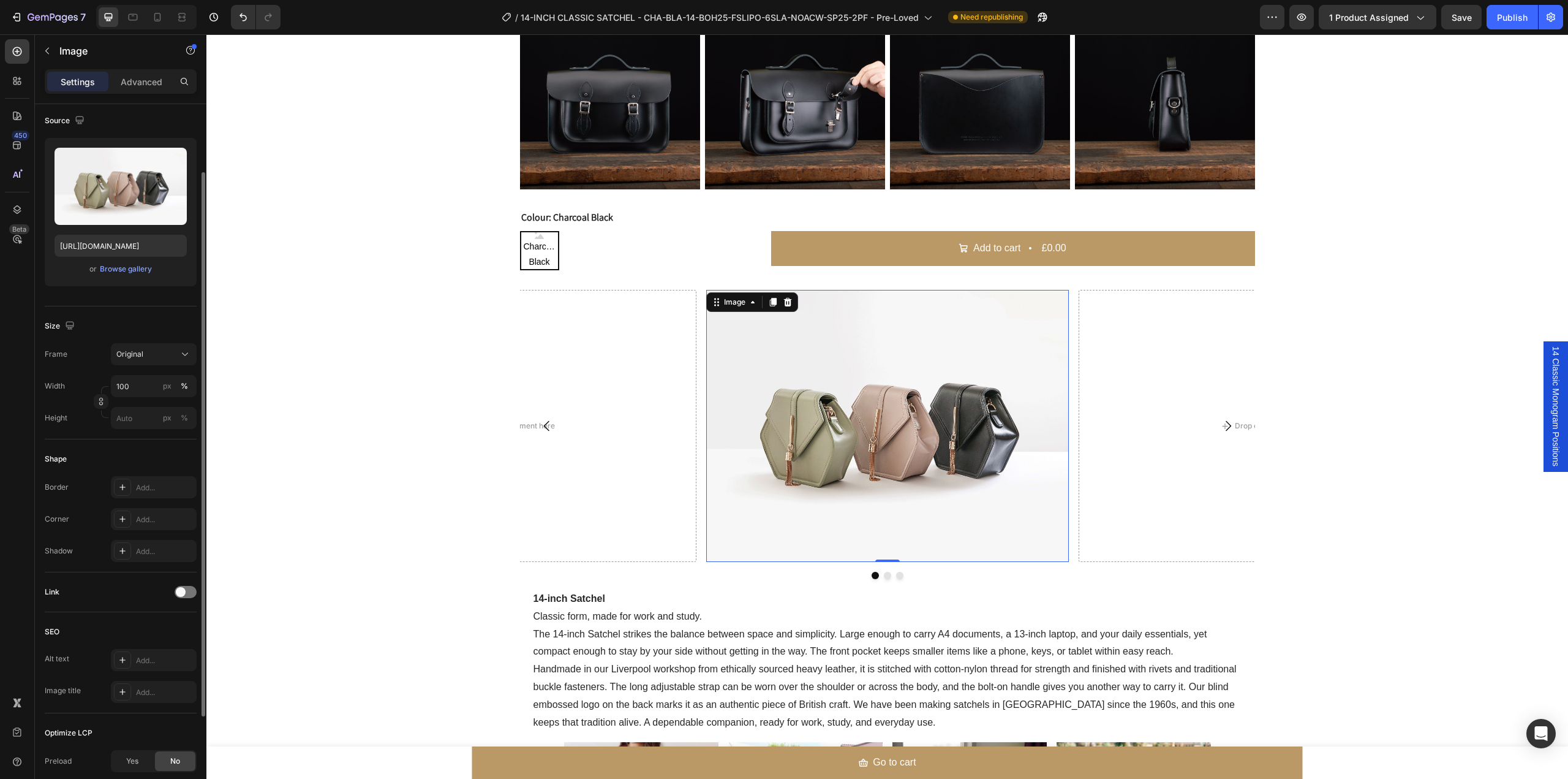
scroll to position [216, 0]
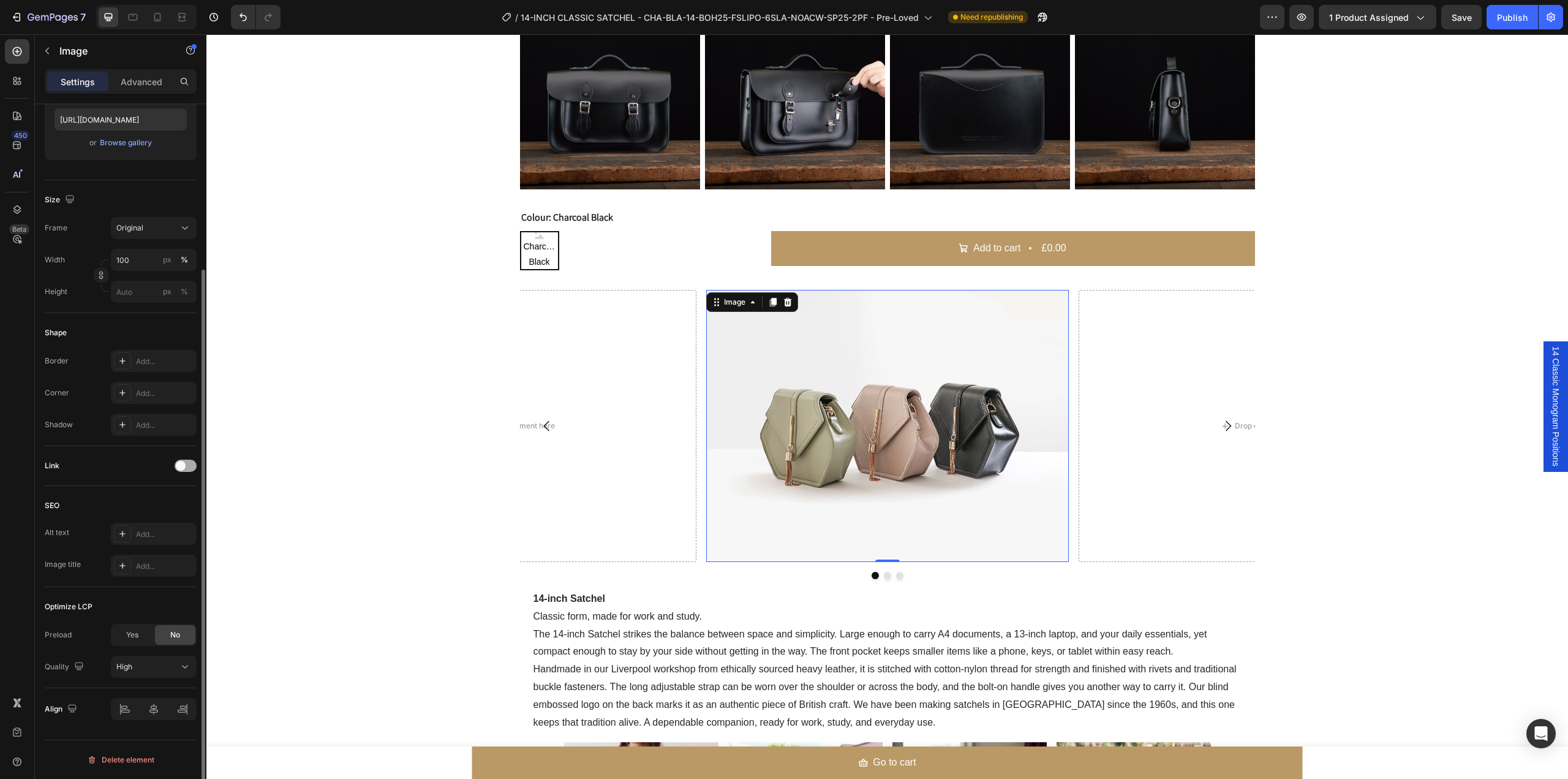
click at [191, 462] on div at bounding box center [185, 466] width 22 height 12
click at [188, 495] on icon at bounding box center [185, 497] width 6 height 3
click at [119, 458] on div "Link" at bounding box center [120, 466] width 152 height 19
click at [189, 472] on div "Link" at bounding box center [120, 466] width 152 height 19
click at [189, 467] on span at bounding box center [190, 466] width 10 height 10
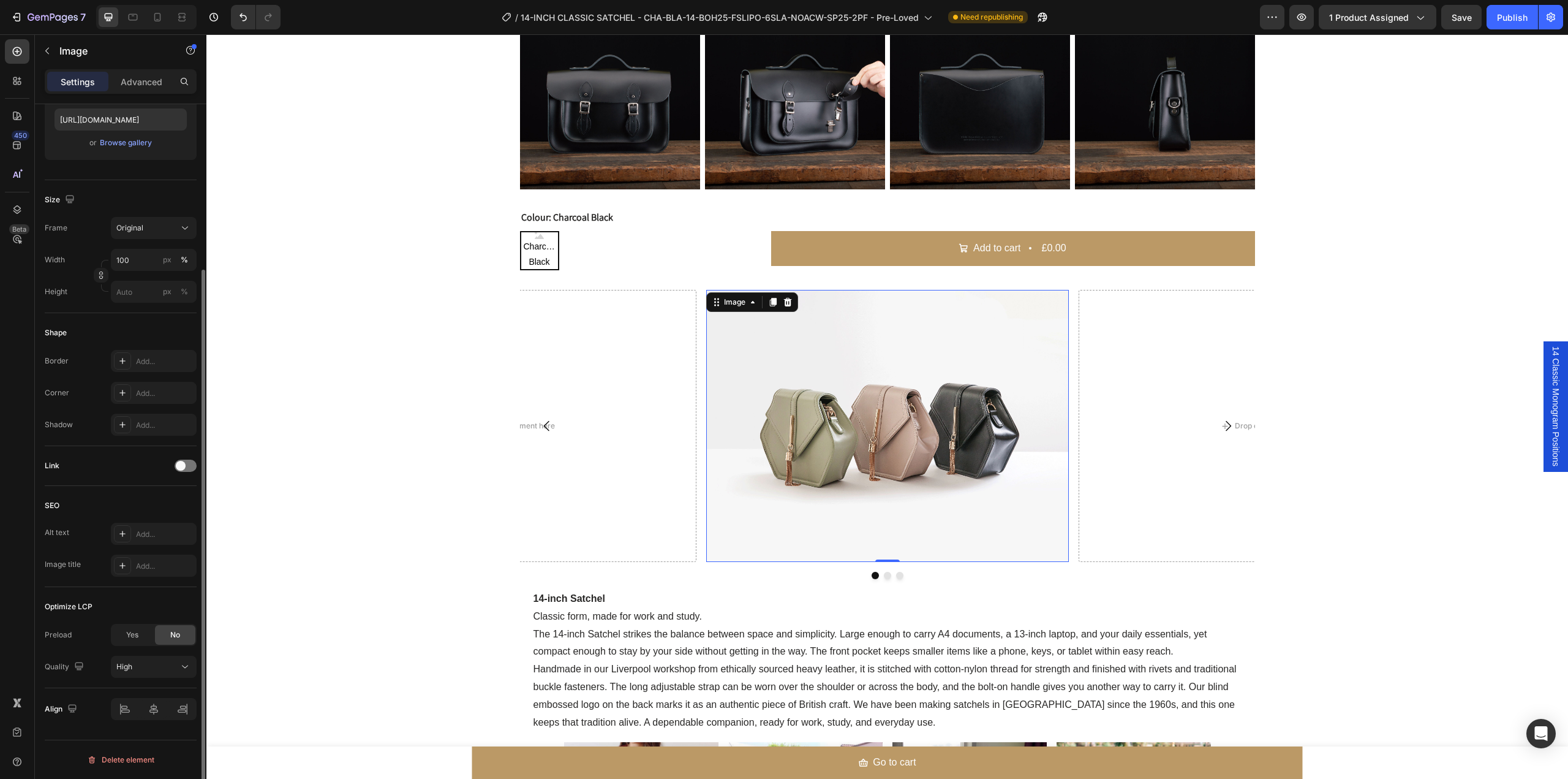
scroll to position [134, 0]
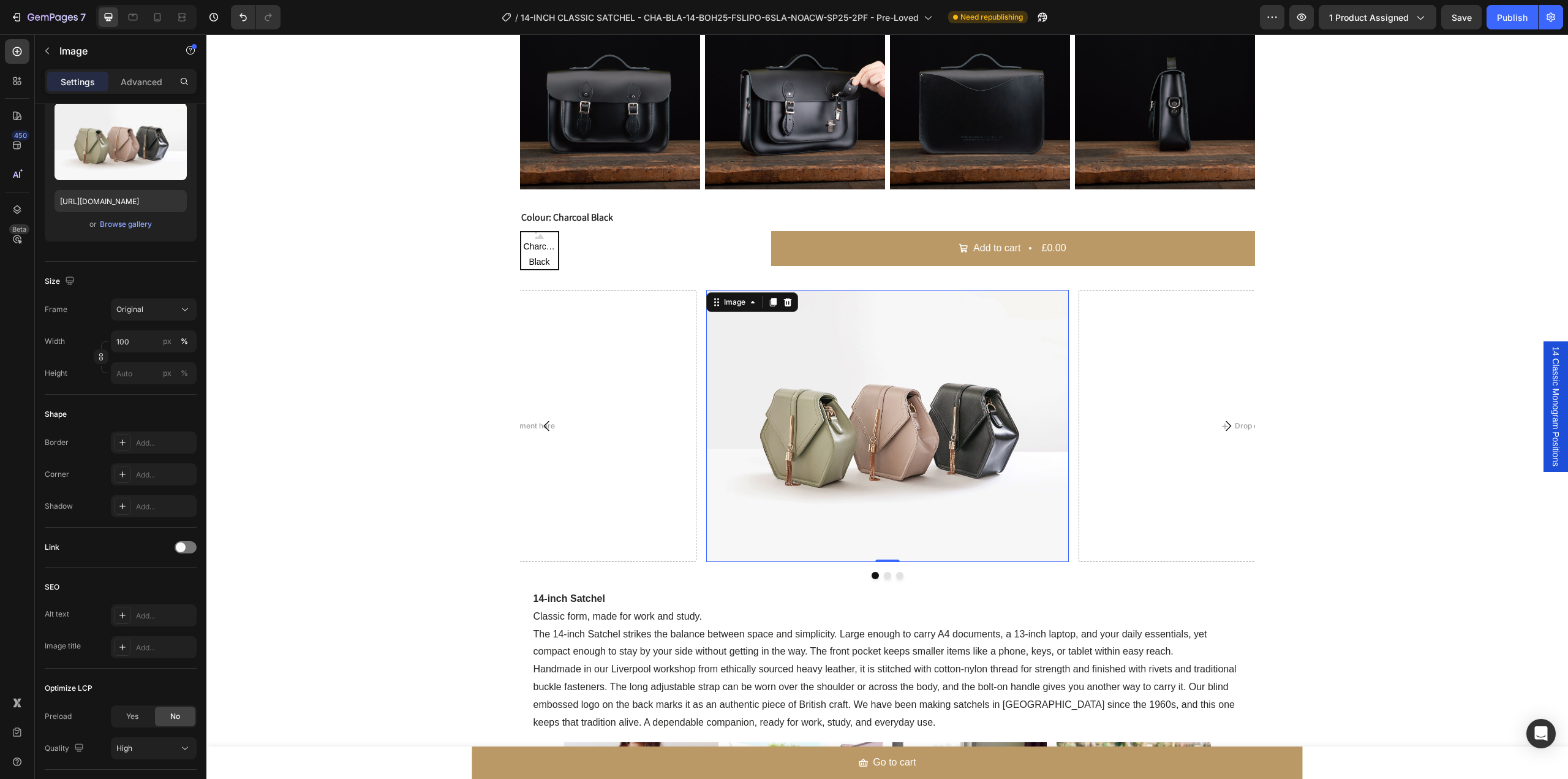
click at [876, 468] on img at bounding box center [887, 426] width 362 height 272
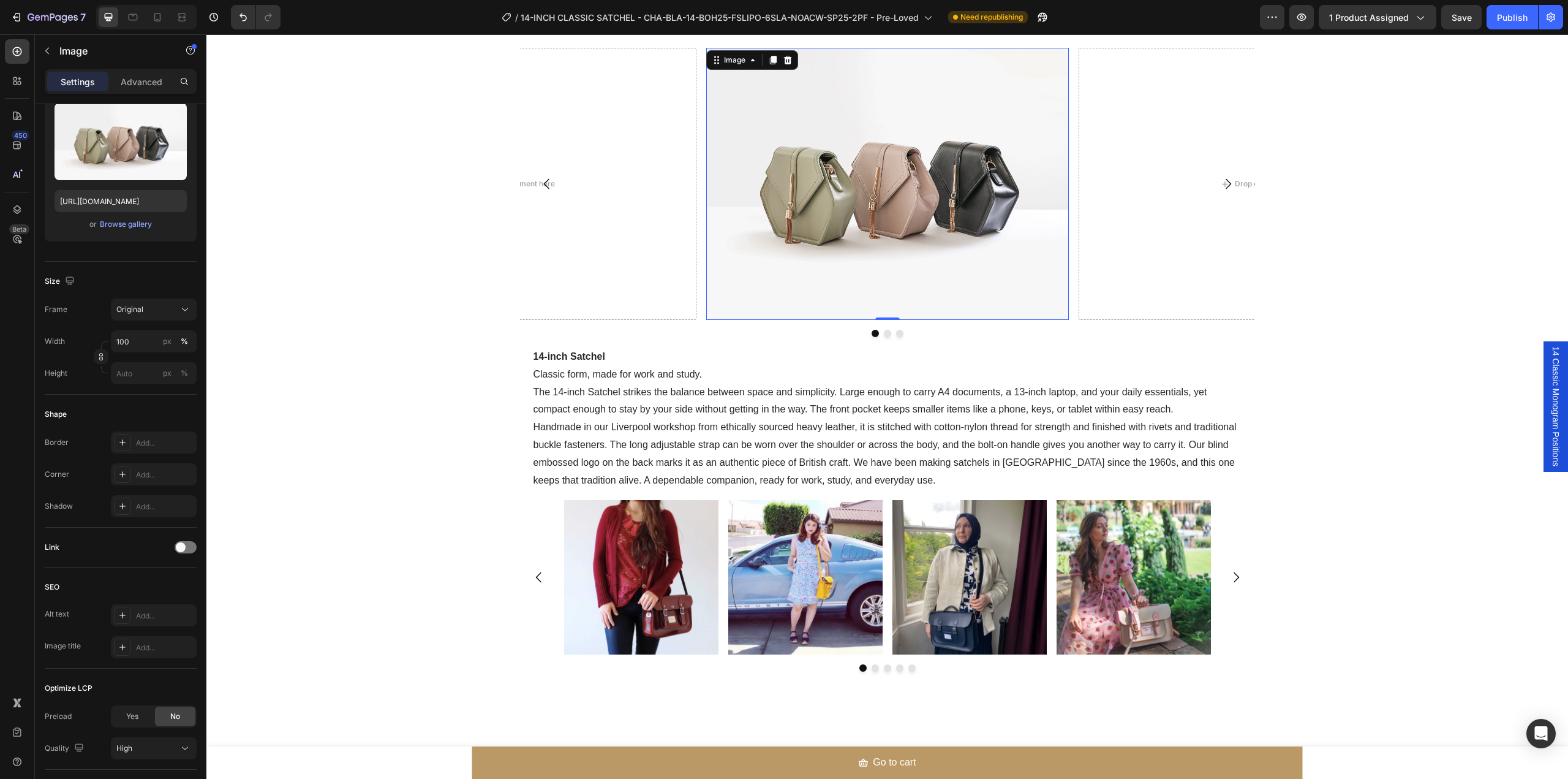
scroll to position [1133, 0]
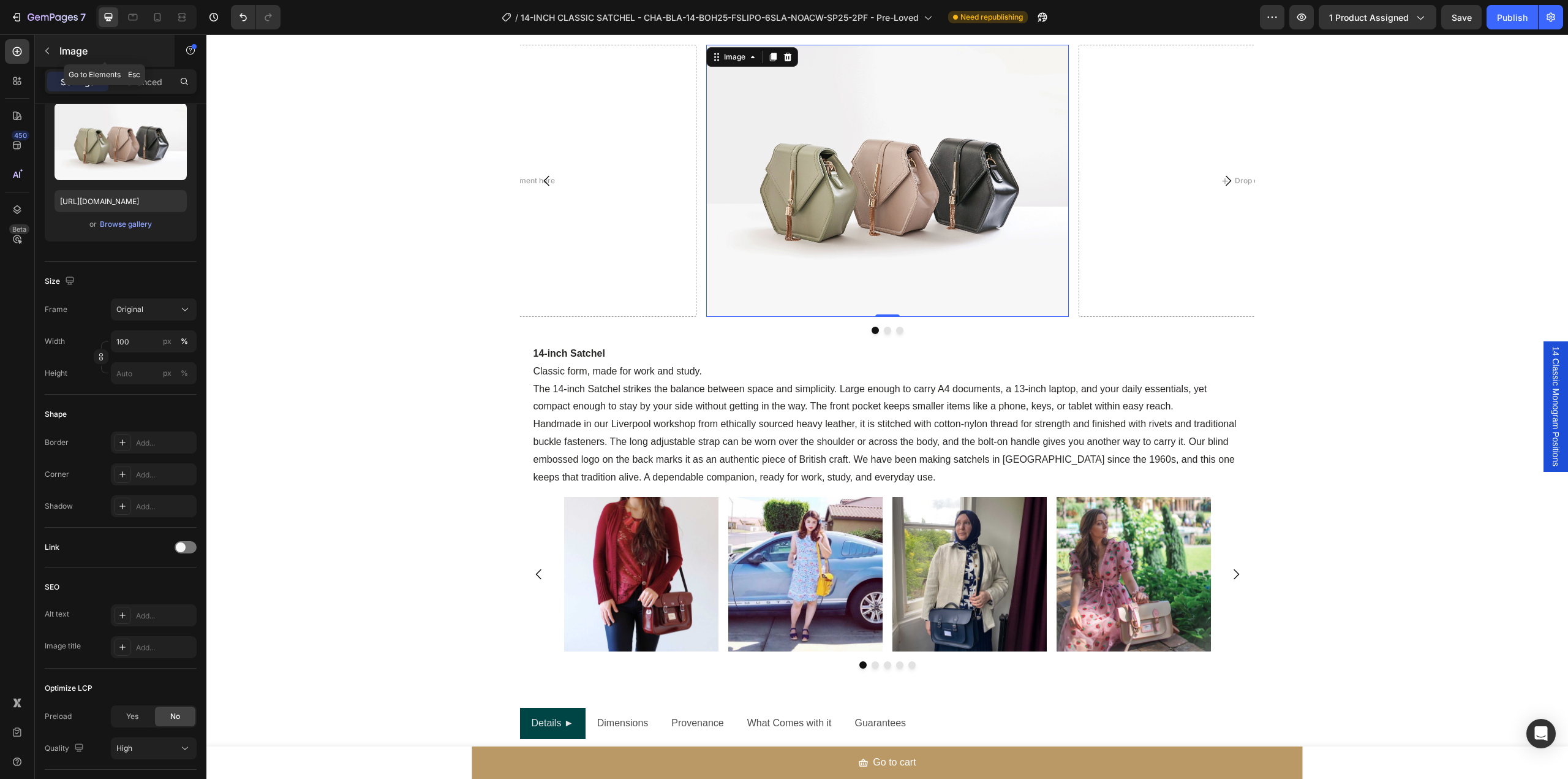
click at [47, 56] on button "button" at bounding box center [47, 51] width 19 height 19
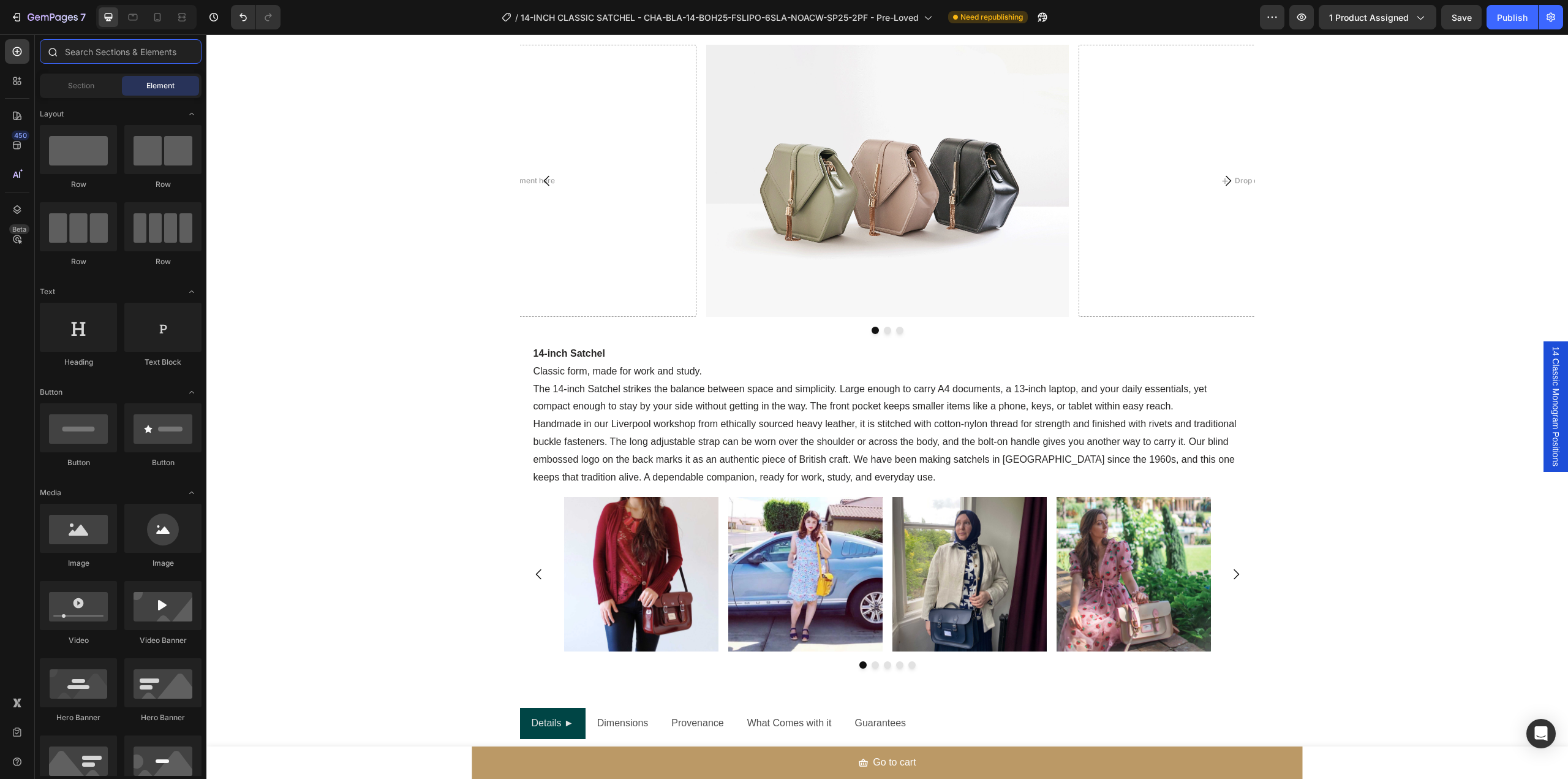
click at [114, 56] on input "text" at bounding box center [120, 51] width 161 height 24
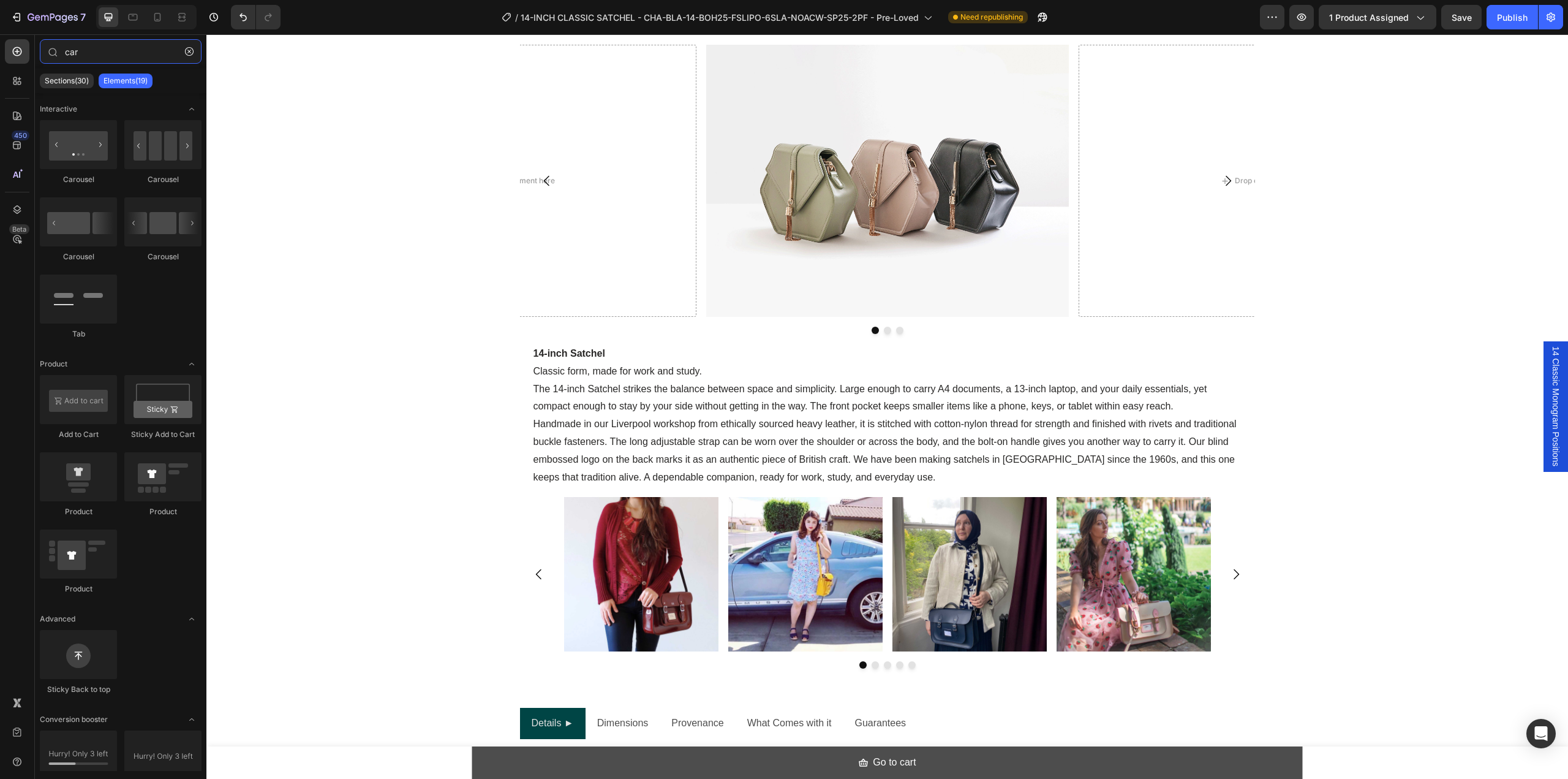
type input "car"
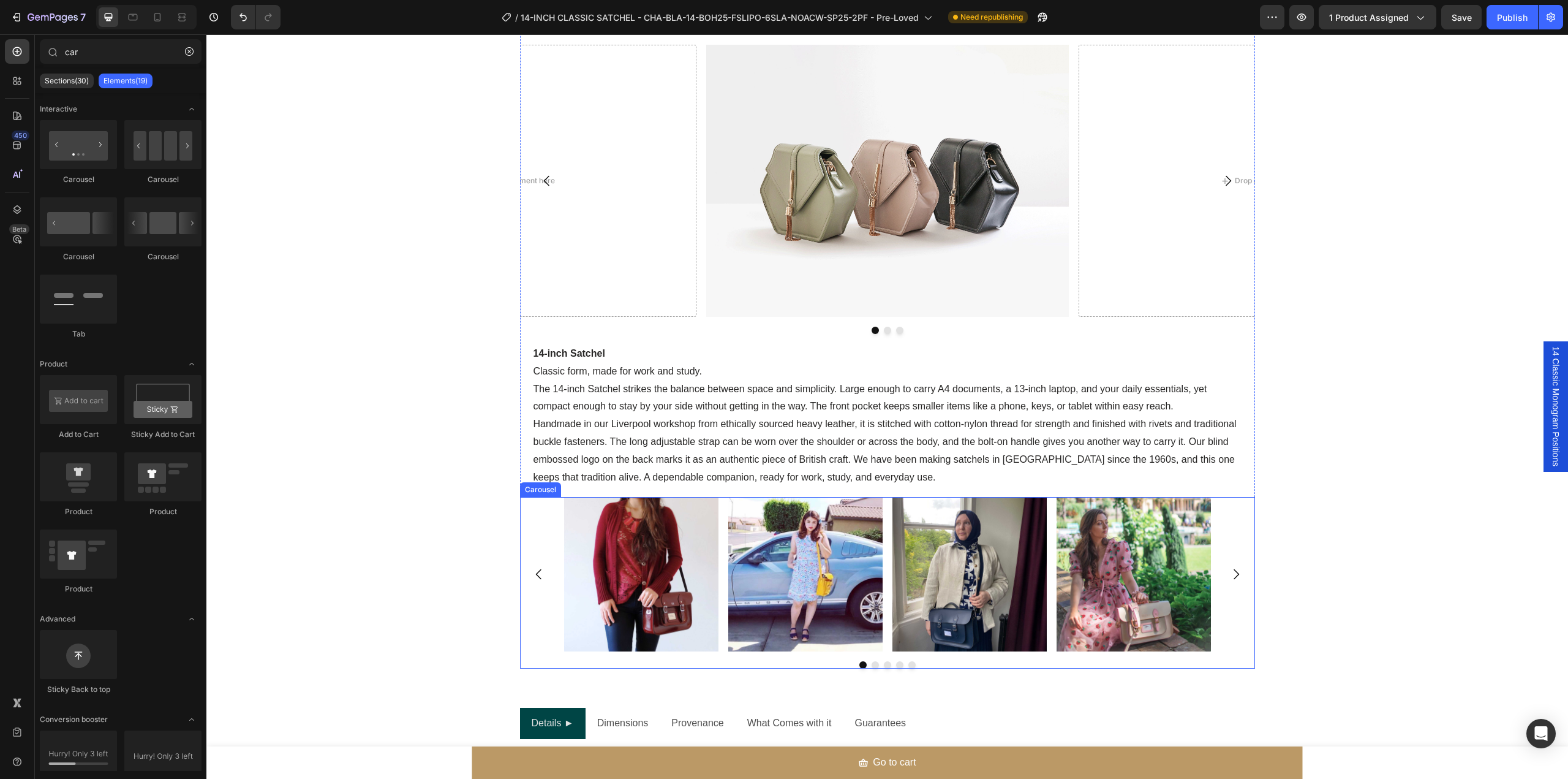
click at [588, 565] on img at bounding box center [641, 574] width 154 height 154
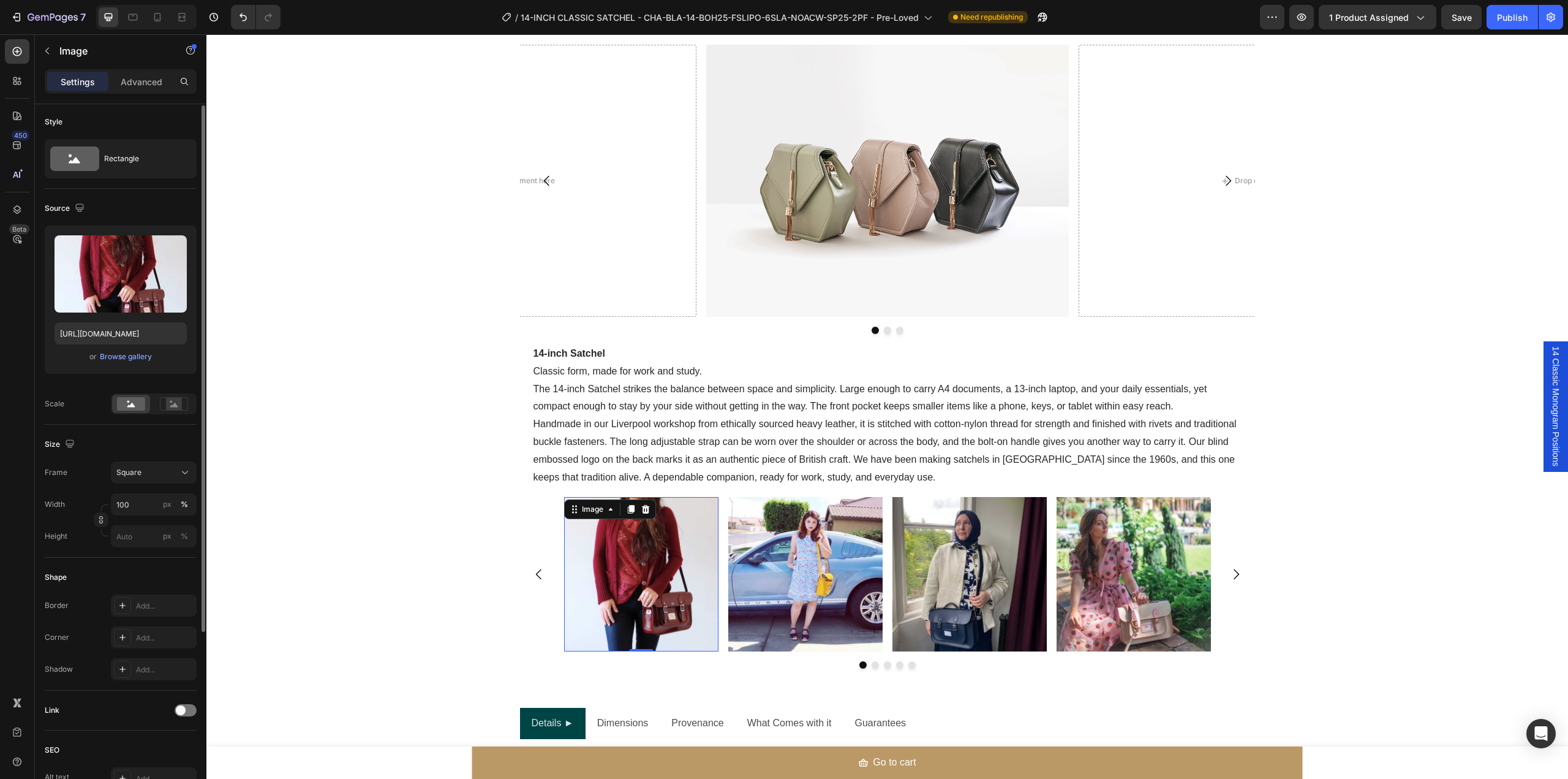
scroll to position [0, 0]
click at [135, 83] on p "Advanced" at bounding box center [141, 82] width 41 height 13
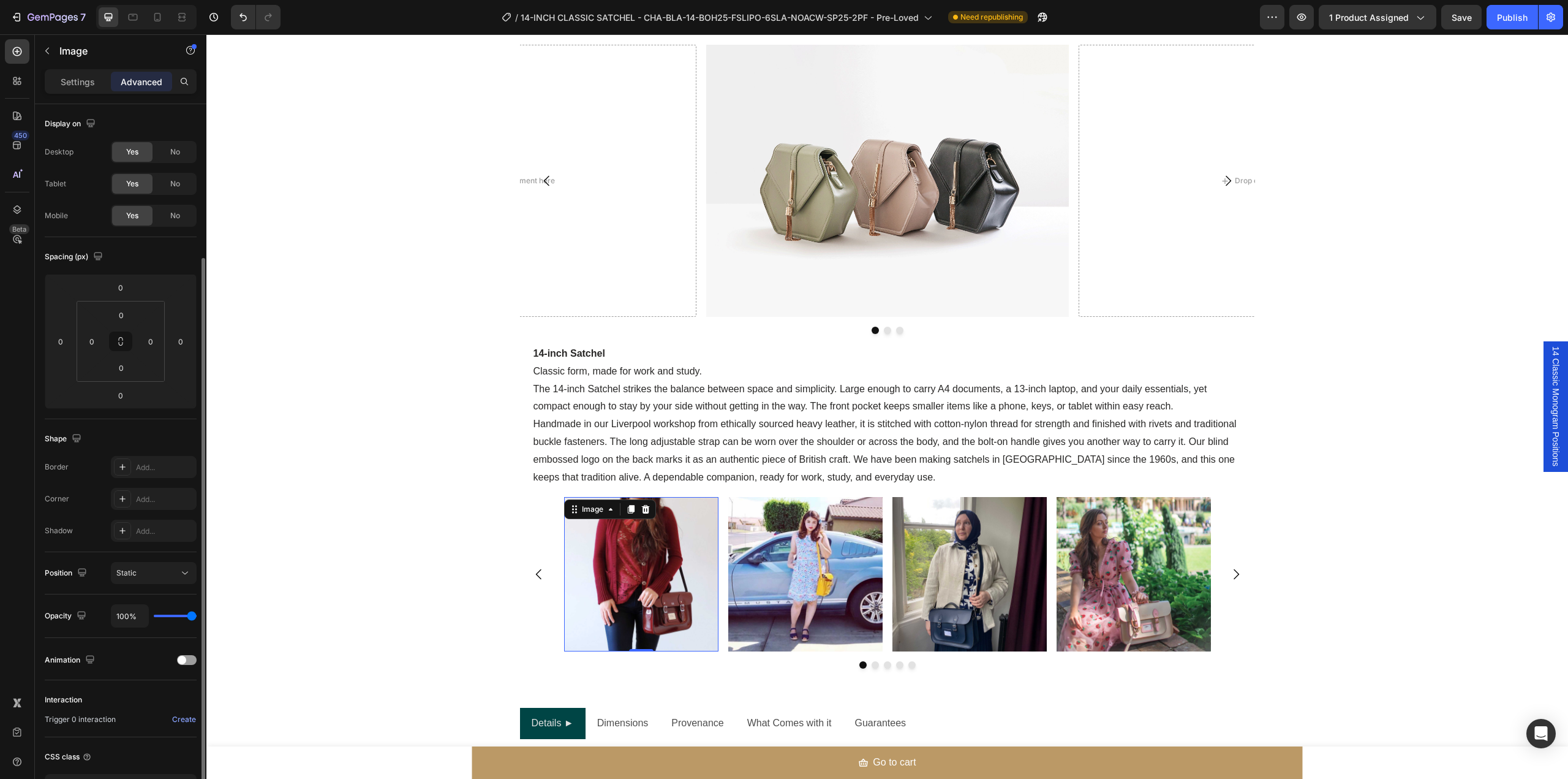
scroll to position [90, 0]
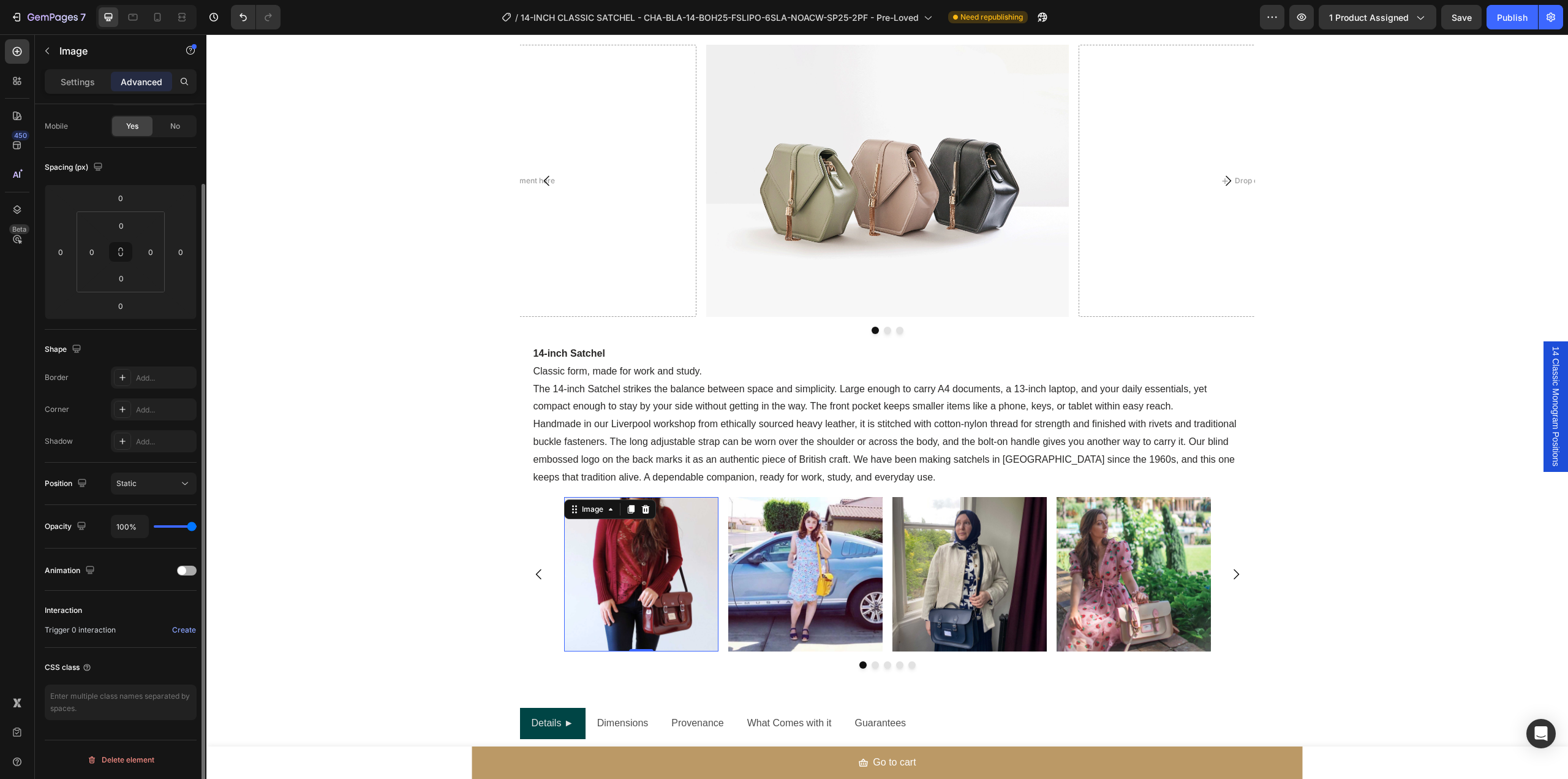
click at [188, 572] on div at bounding box center [186, 570] width 19 height 10
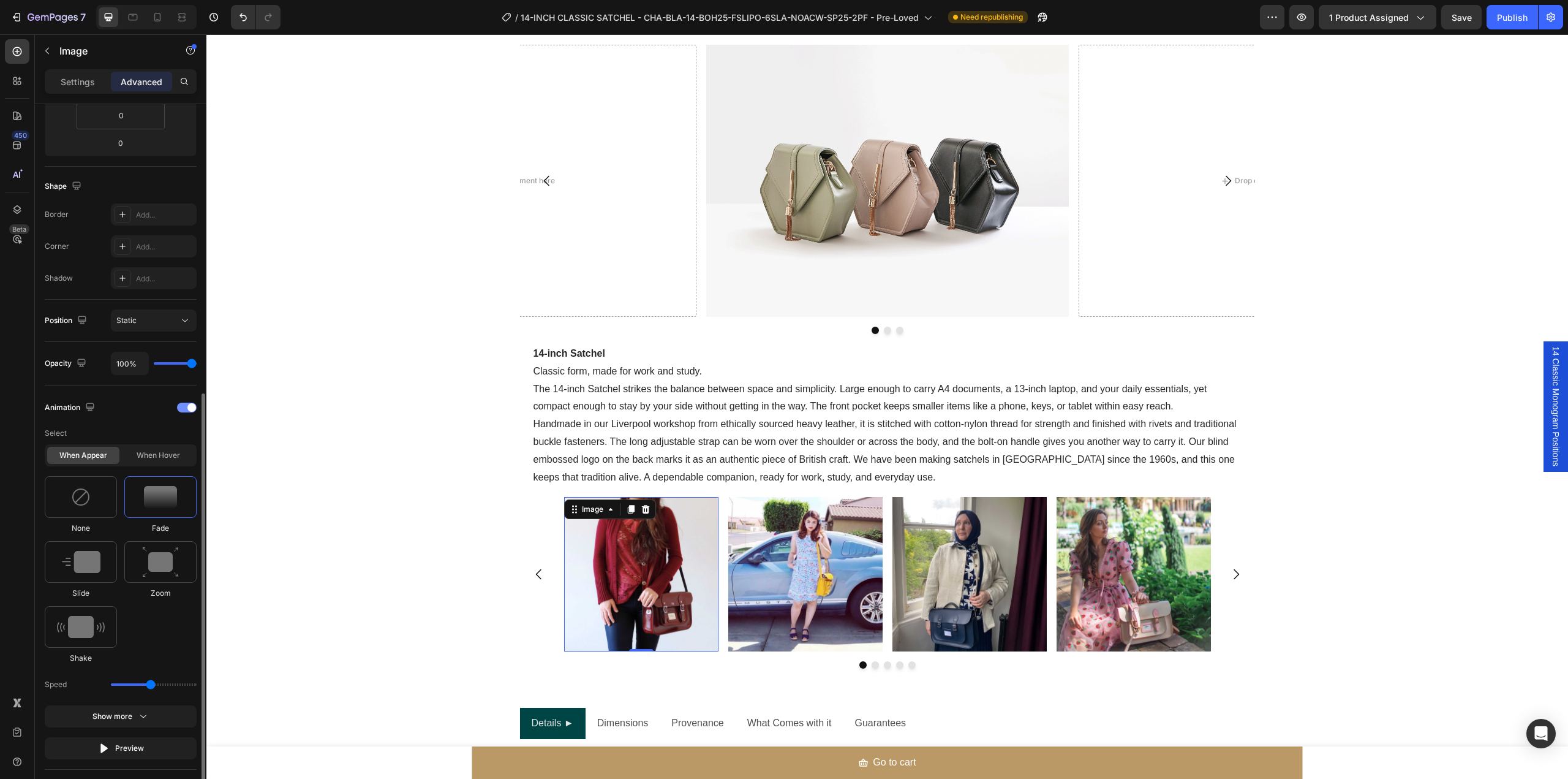
scroll to position [334, 0]
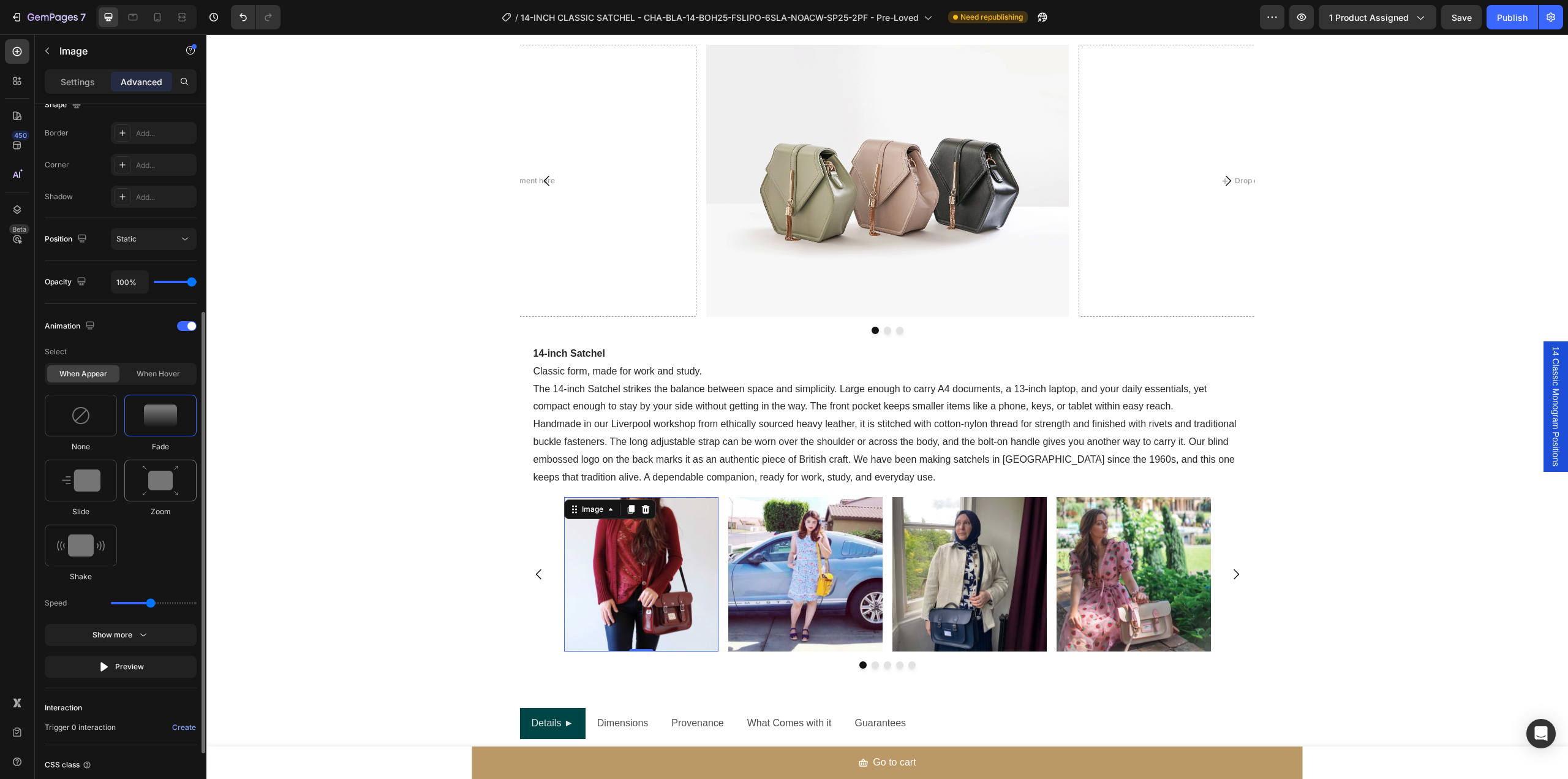
click at [169, 488] on img at bounding box center [160, 481] width 37 height 31
type input "90"
type input "100"
drag, startPoint x: 188, startPoint y: 633, endPoint x: 24, endPoint y: 611, distance: 165.5
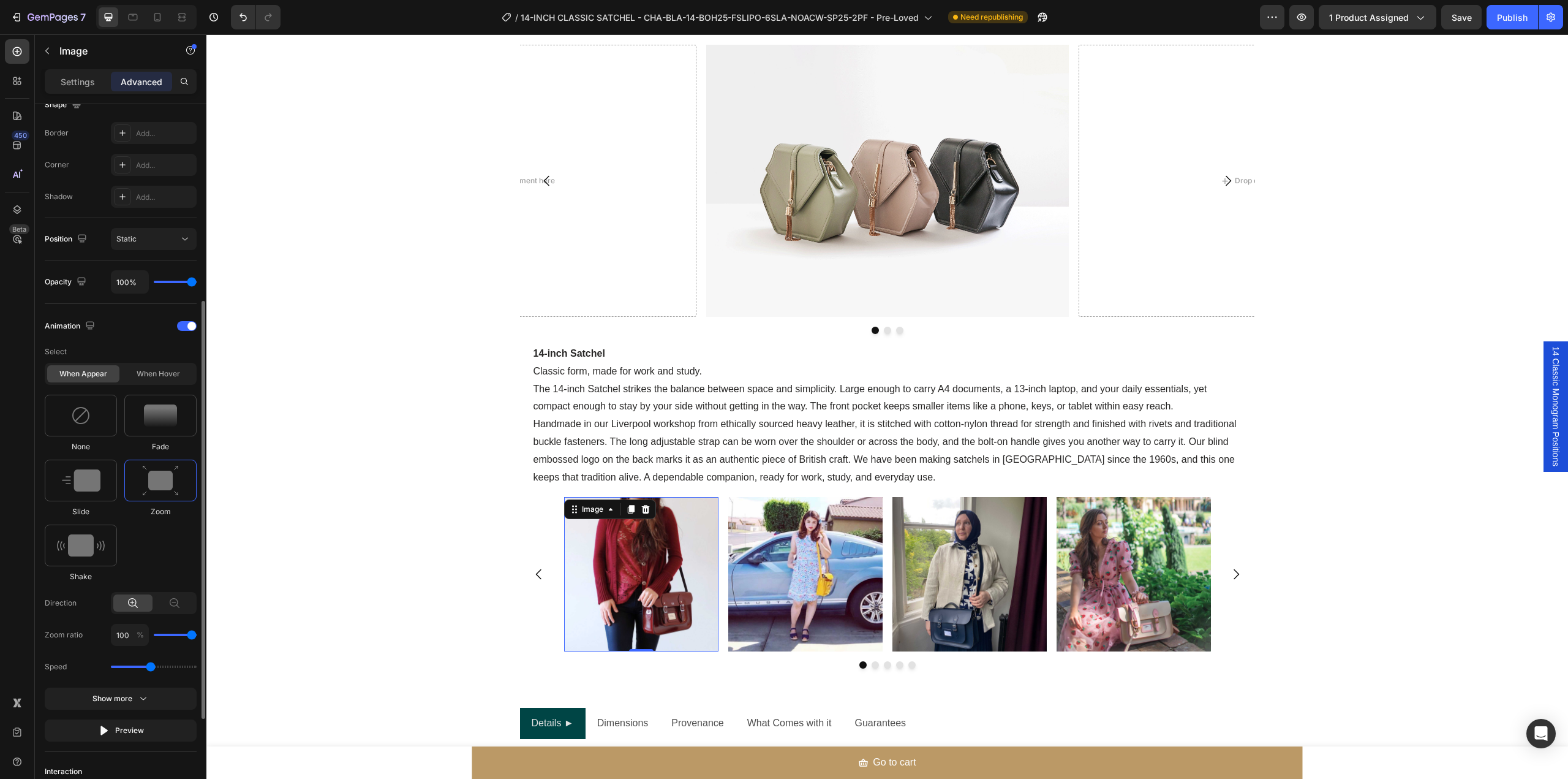
type input "100"
click at [196, 634] on input "range" at bounding box center [175, 635] width 43 height 2
click at [173, 637] on div "100 %" at bounding box center [154, 635] width 86 height 22
click at [164, 380] on div "When hover" at bounding box center [157, 374] width 72 height 17
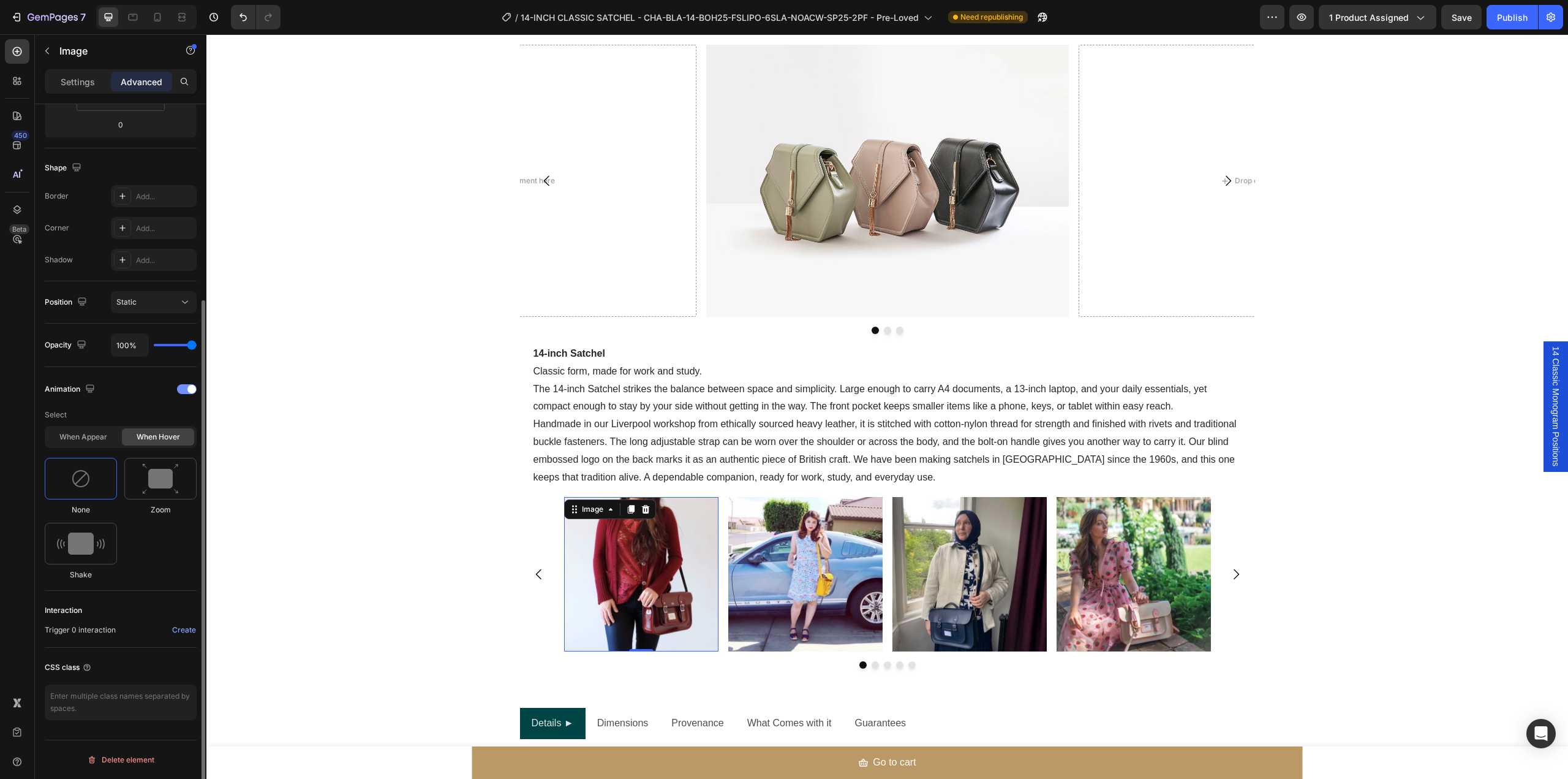
scroll to position [271, 0]
click at [156, 493] on img at bounding box center [160, 479] width 37 height 31
type input "130"
type input "140"
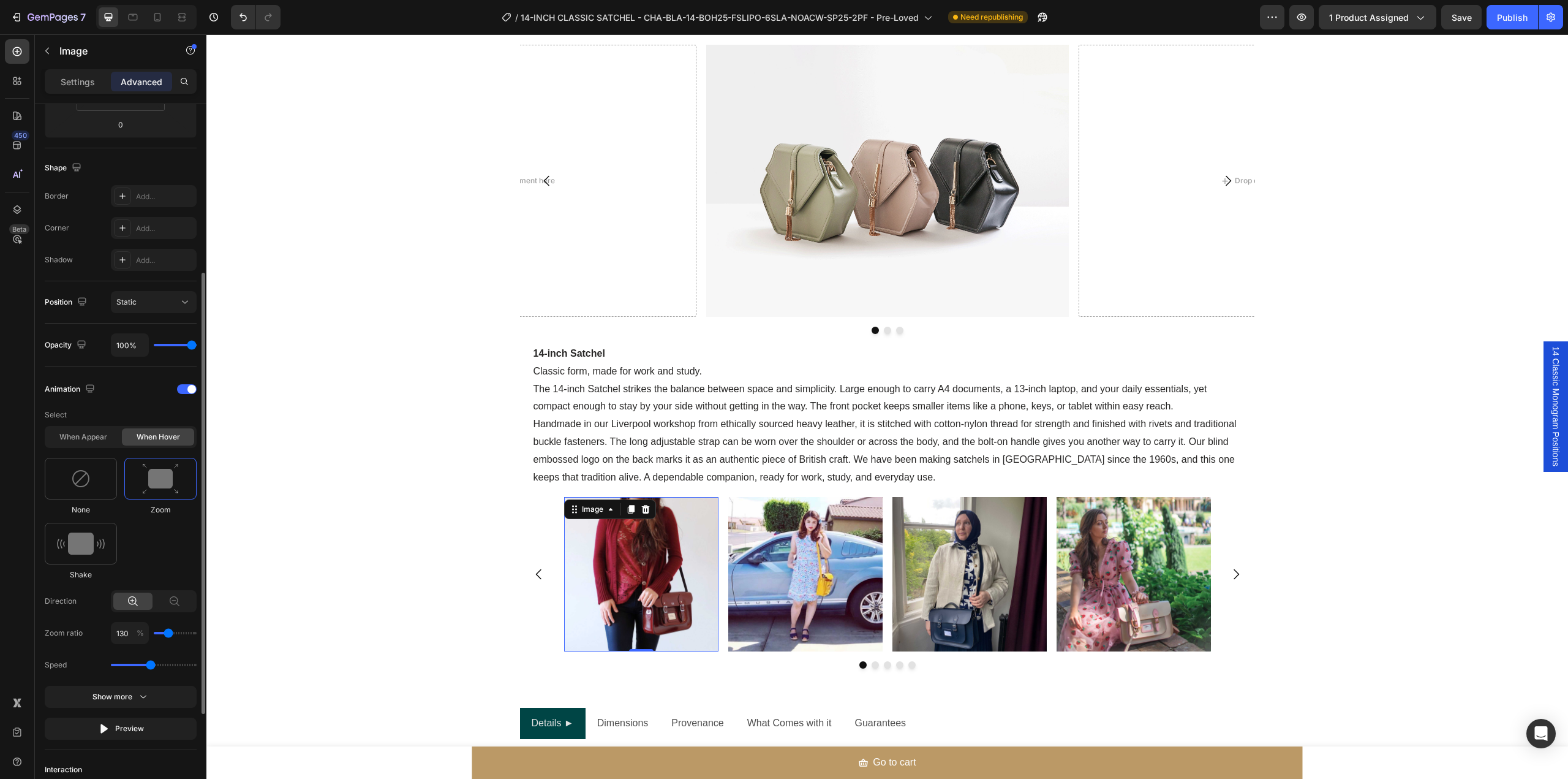
type input "140"
type input "150"
type input "160"
drag, startPoint x: 166, startPoint y: 631, endPoint x: 180, endPoint y: 632, distance: 14.0
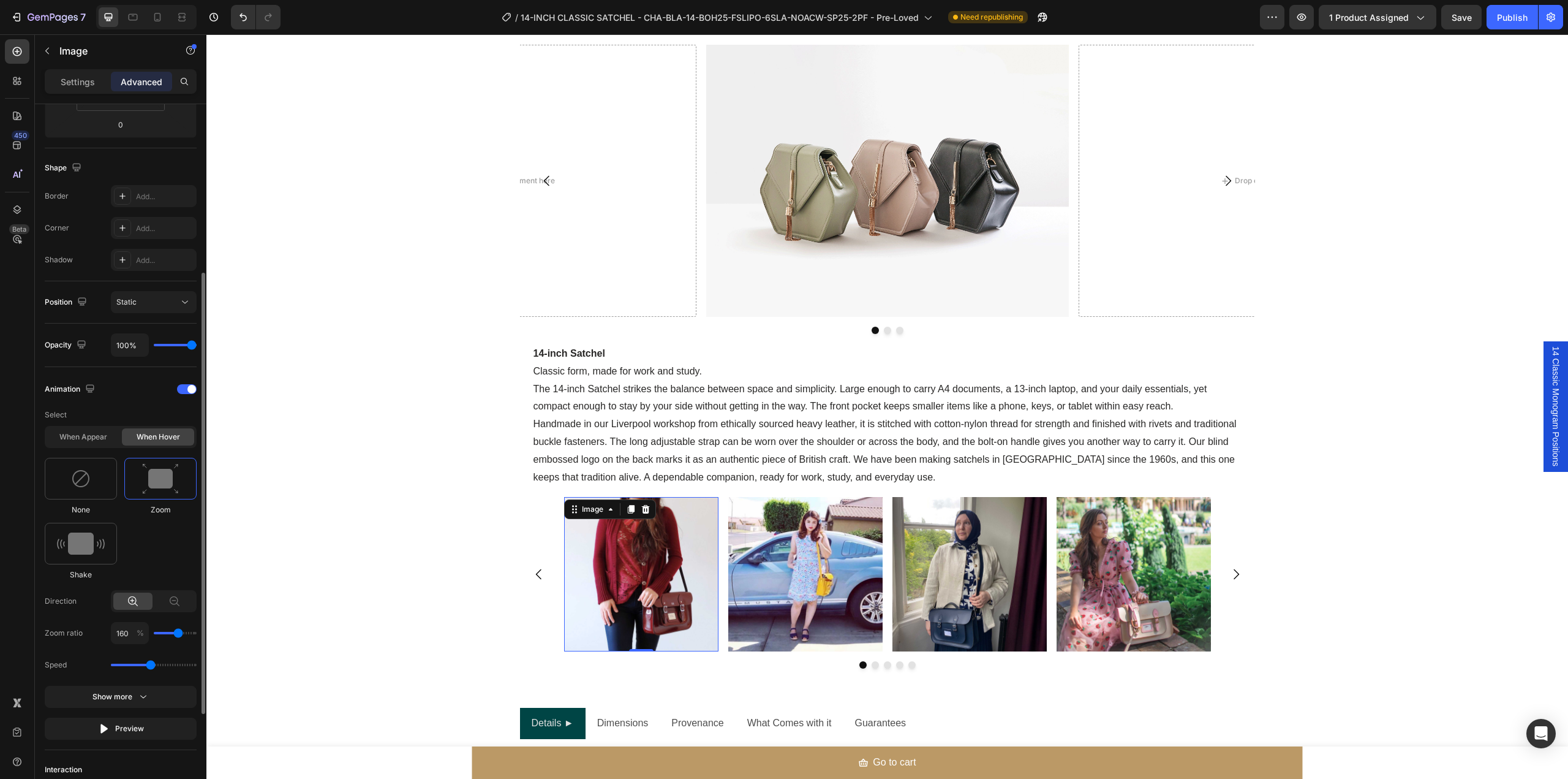
type input "160"
click at [180, 632] on input "range" at bounding box center [175, 632] width 43 height 2
type input "170"
type input "180"
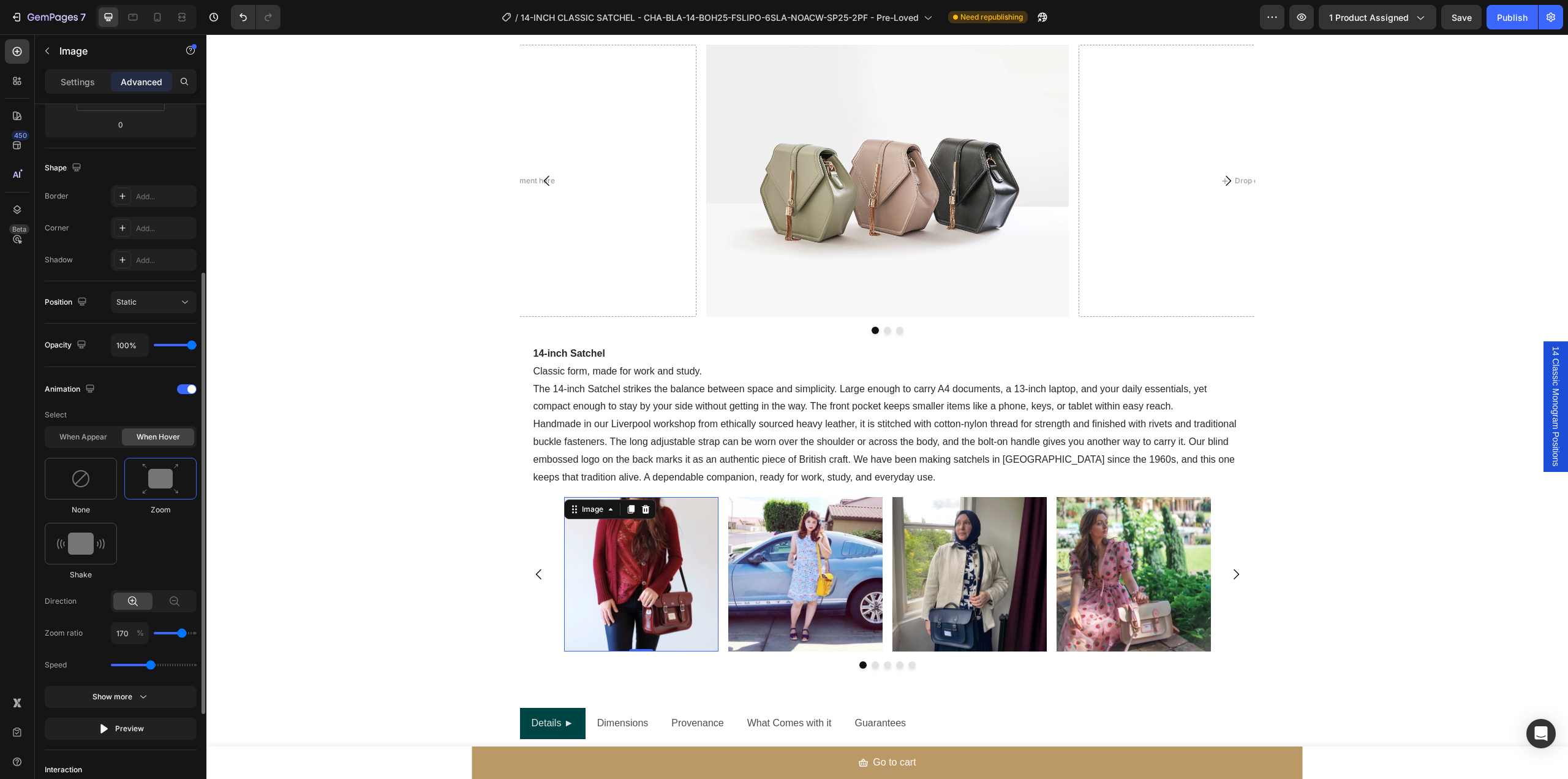
type input "180"
type input "190"
type input "200"
drag, startPoint x: 178, startPoint y: 632, endPoint x: 193, endPoint y: 631, distance: 15.0
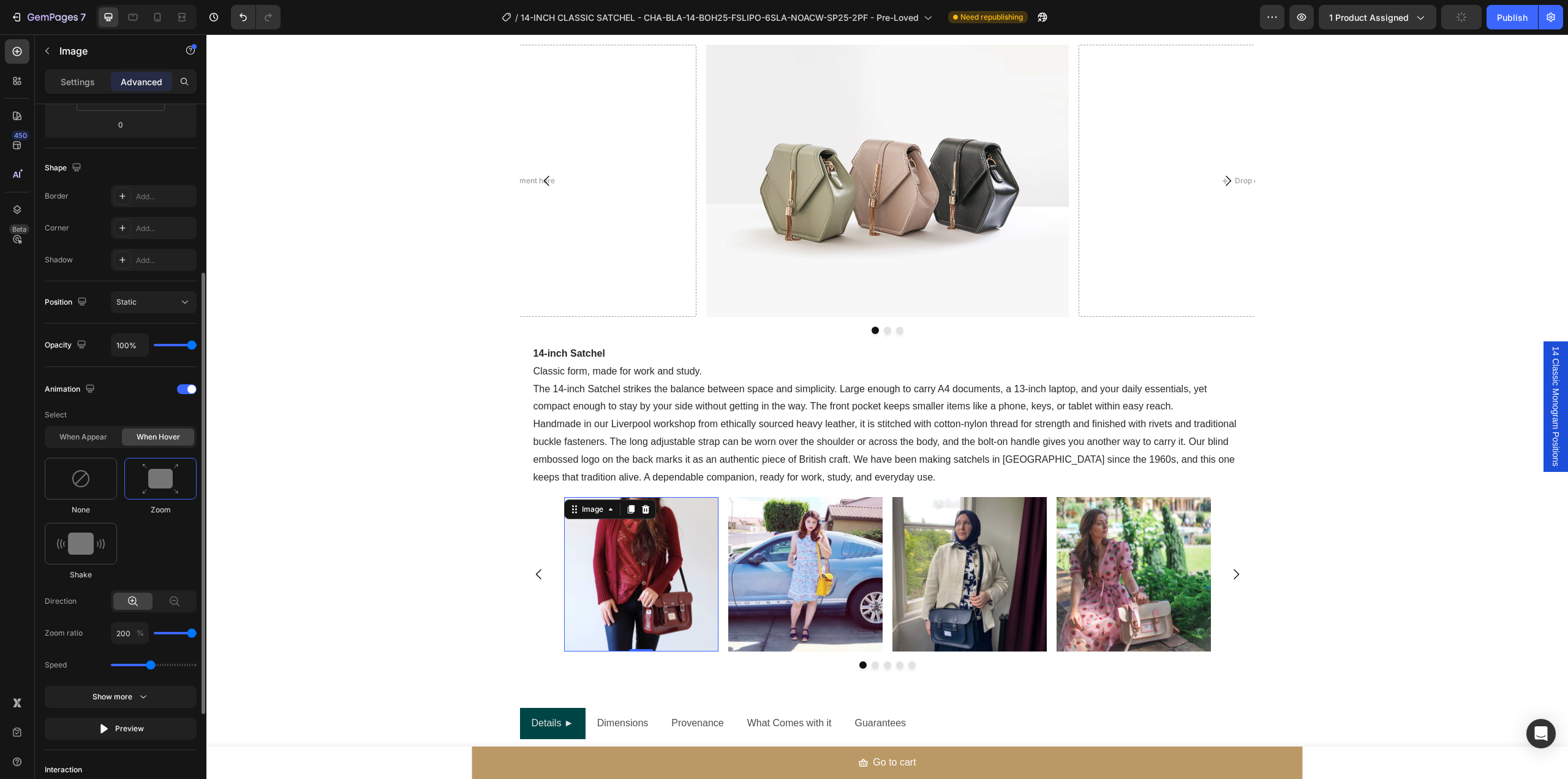
type input "200"
click at [193, 632] on input "range" at bounding box center [175, 632] width 43 height 2
click at [550, 526] on div "Image 0 Image Image Image Image" at bounding box center [887, 574] width 735 height 154
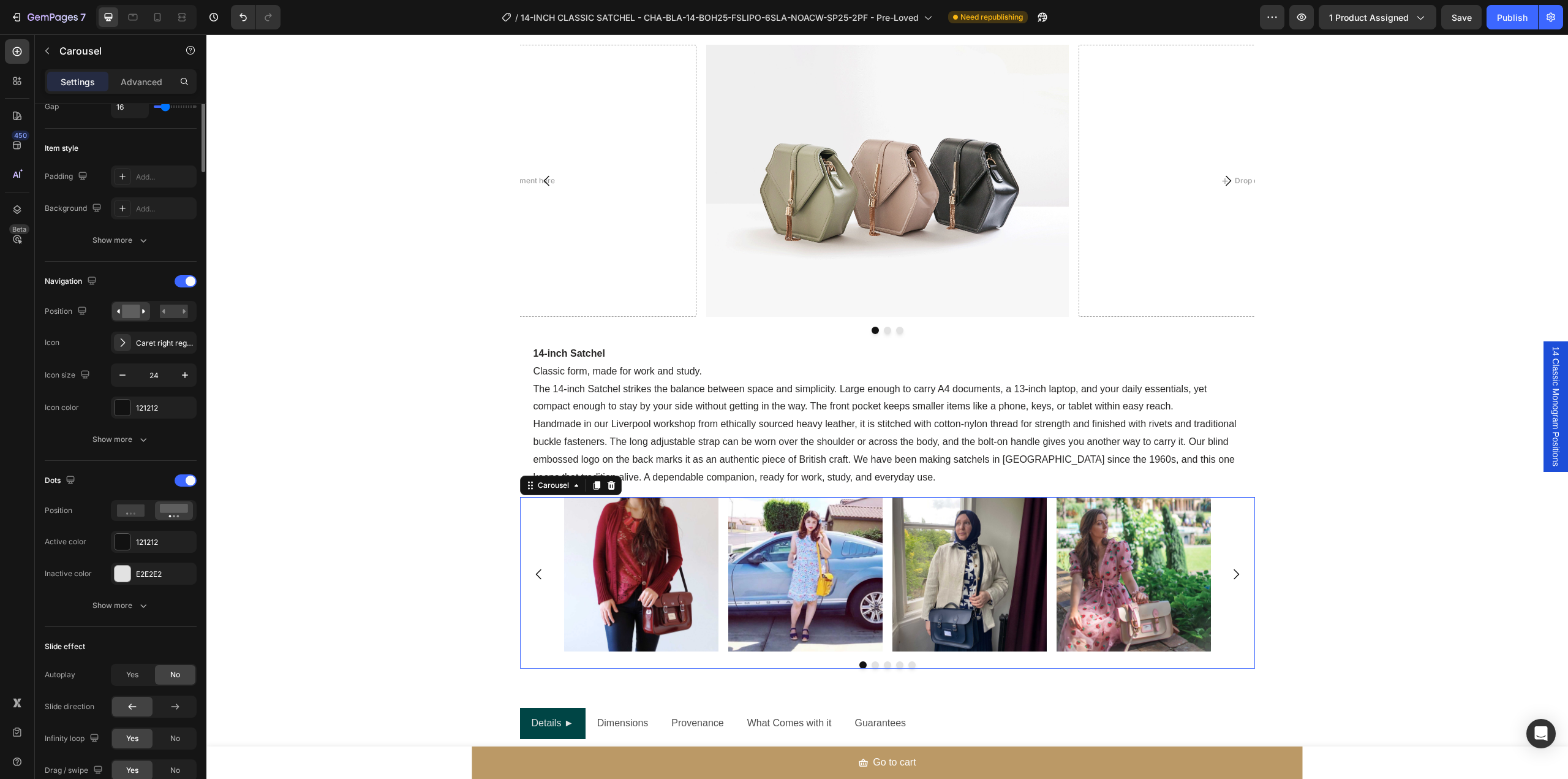
scroll to position [0, 0]
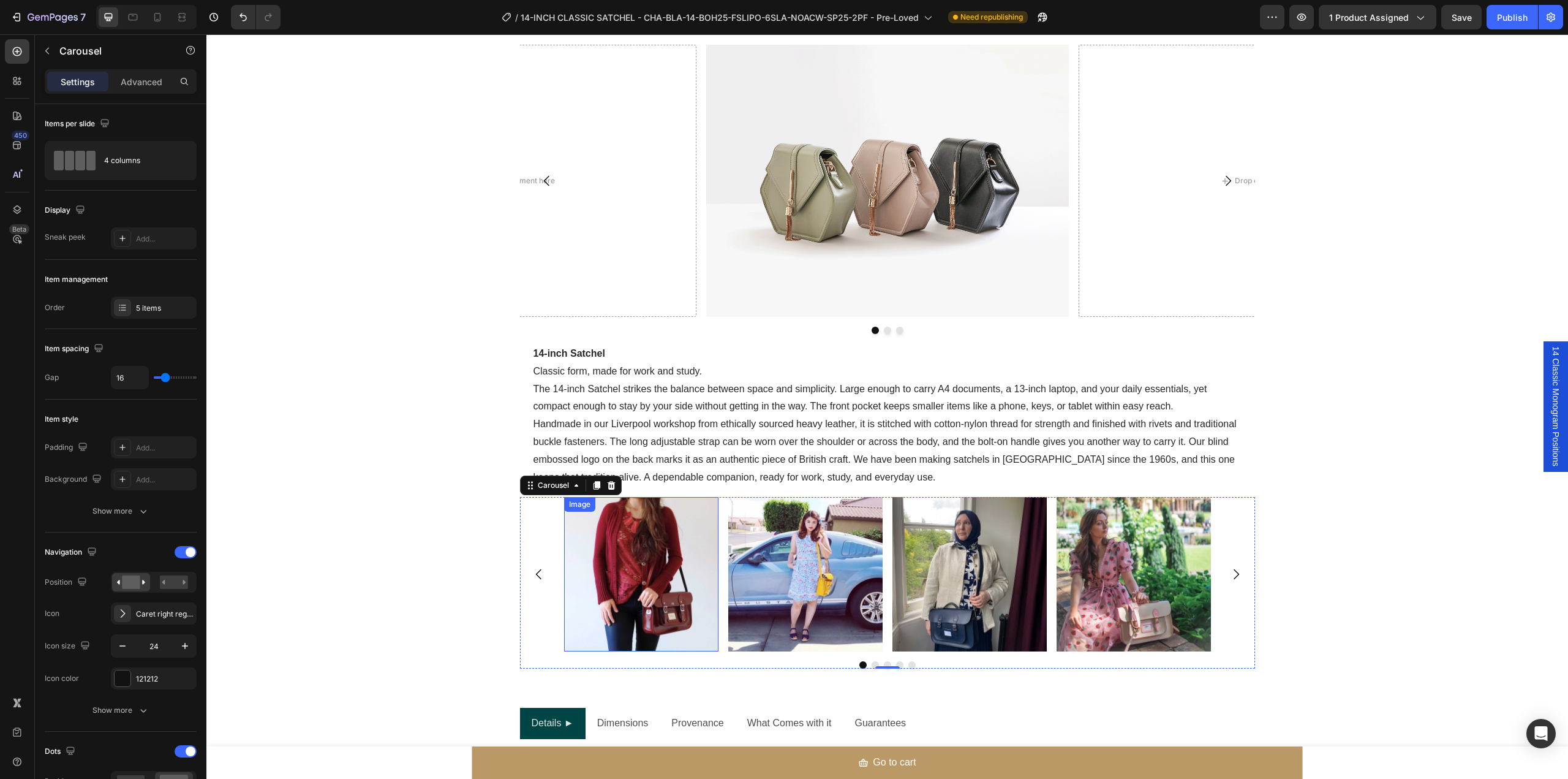
click at [613, 580] on img at bounding box center [641, 574] width 154 height 154
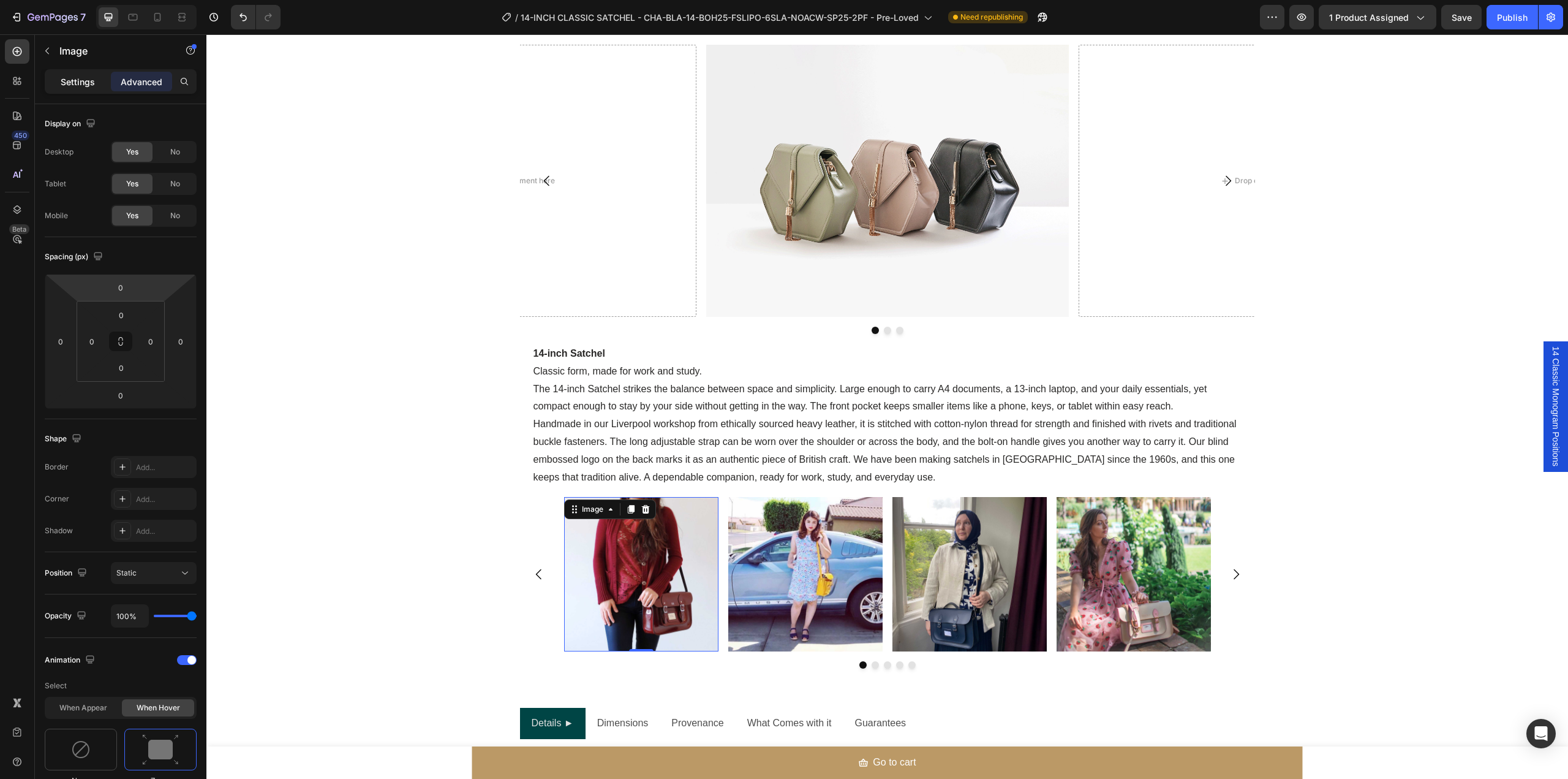
click at [84, 84] on p "Settings" at bounding box center [78, 82] width 34 height 13
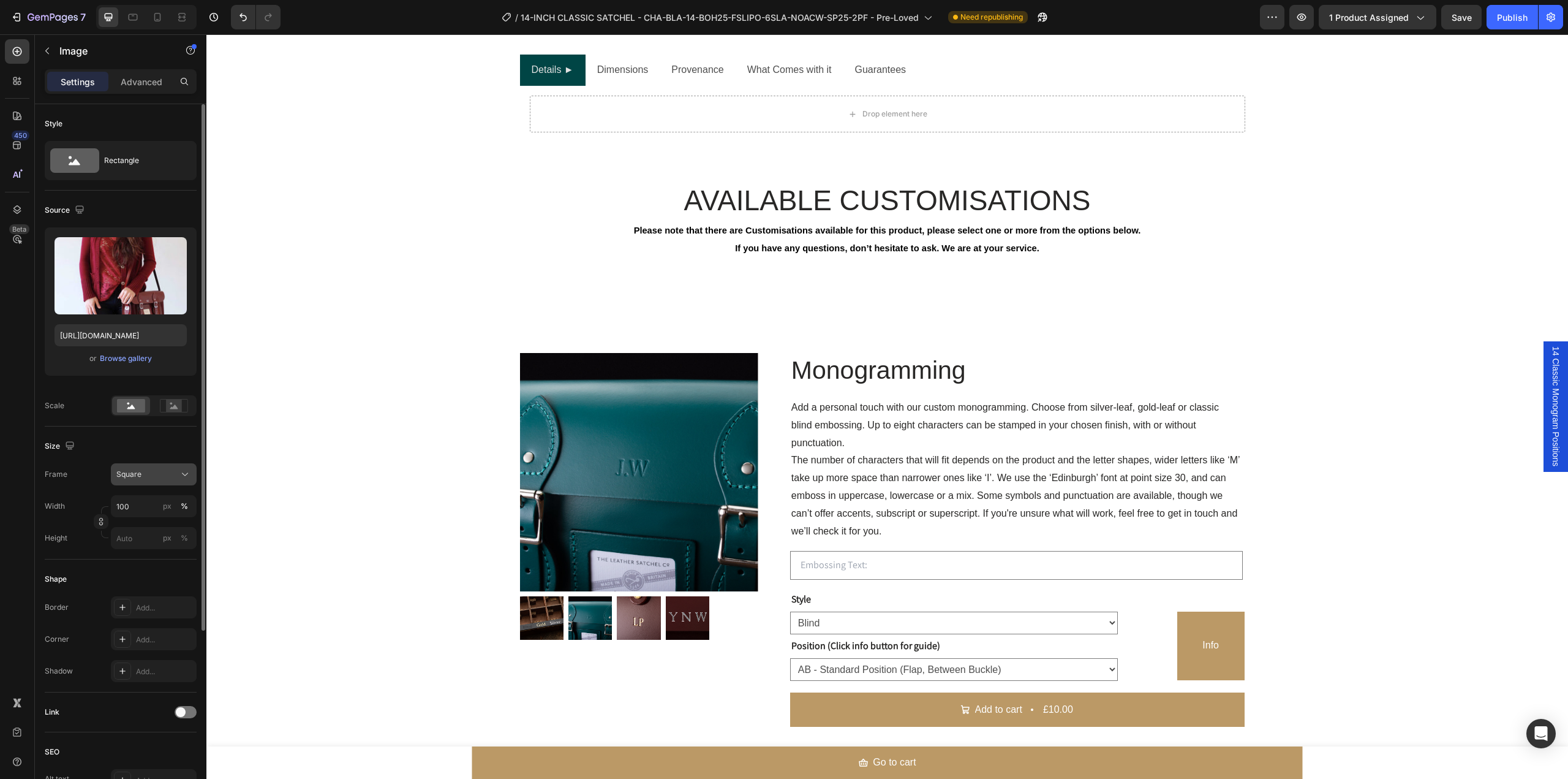
click at [175, 475] on div "Square" at bounding box center [146, 474] width 60 height 11
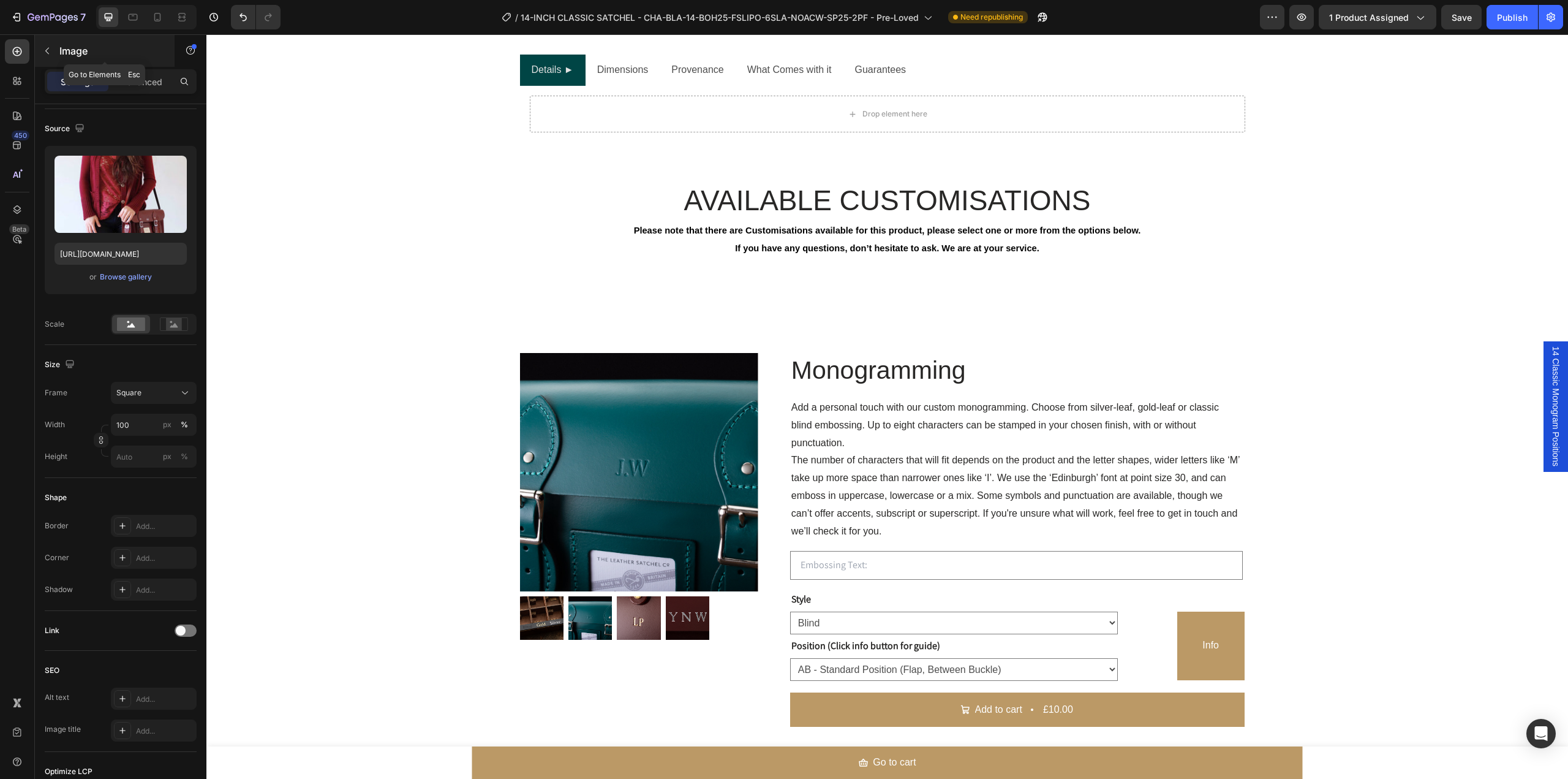
click at [48, 50] on icon "button" at bounding box center [47, 51] width 10 height 10
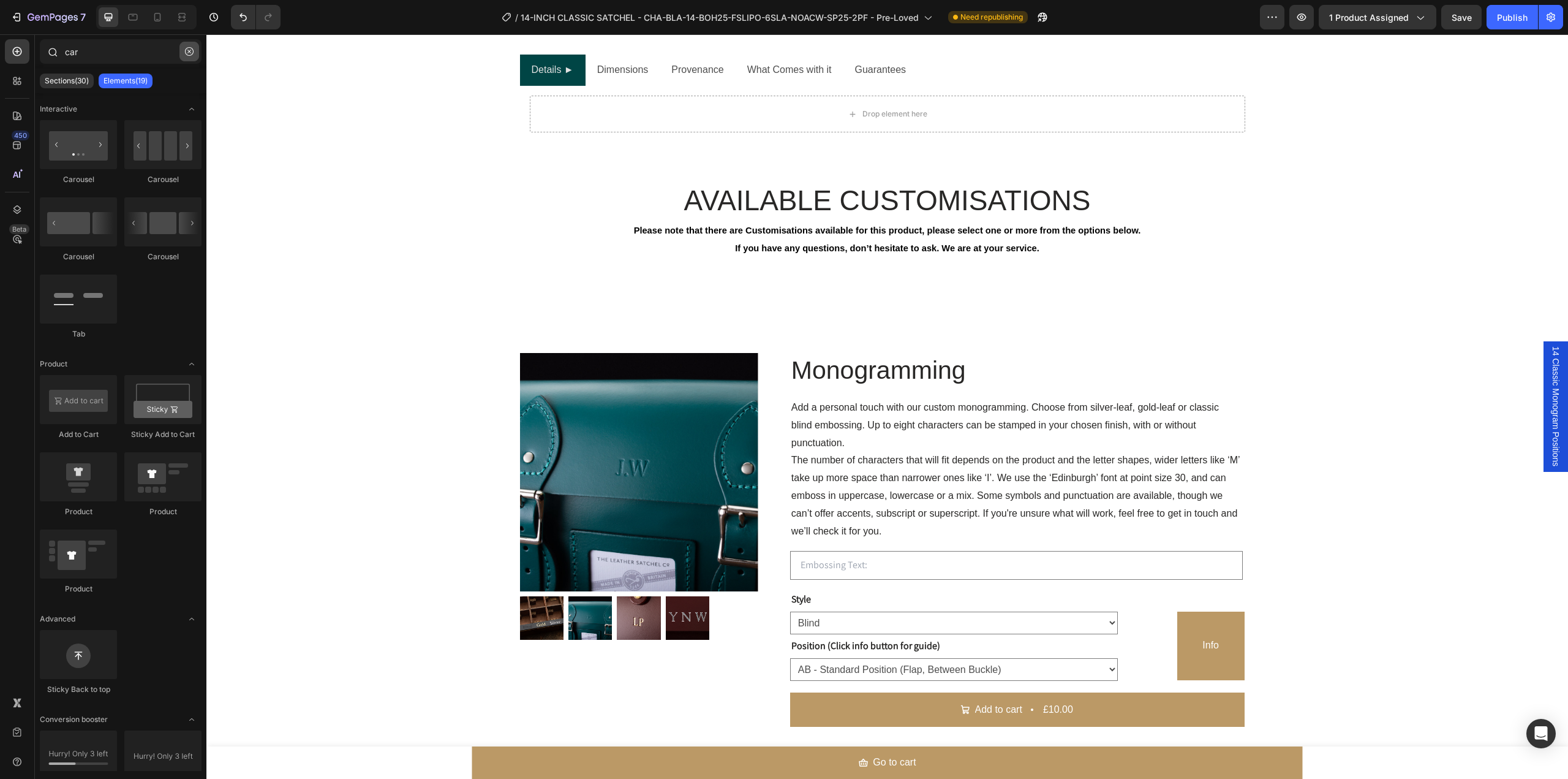
click at [194, 52] on button "button" at bounding box center [189, 51] width 19 height 19
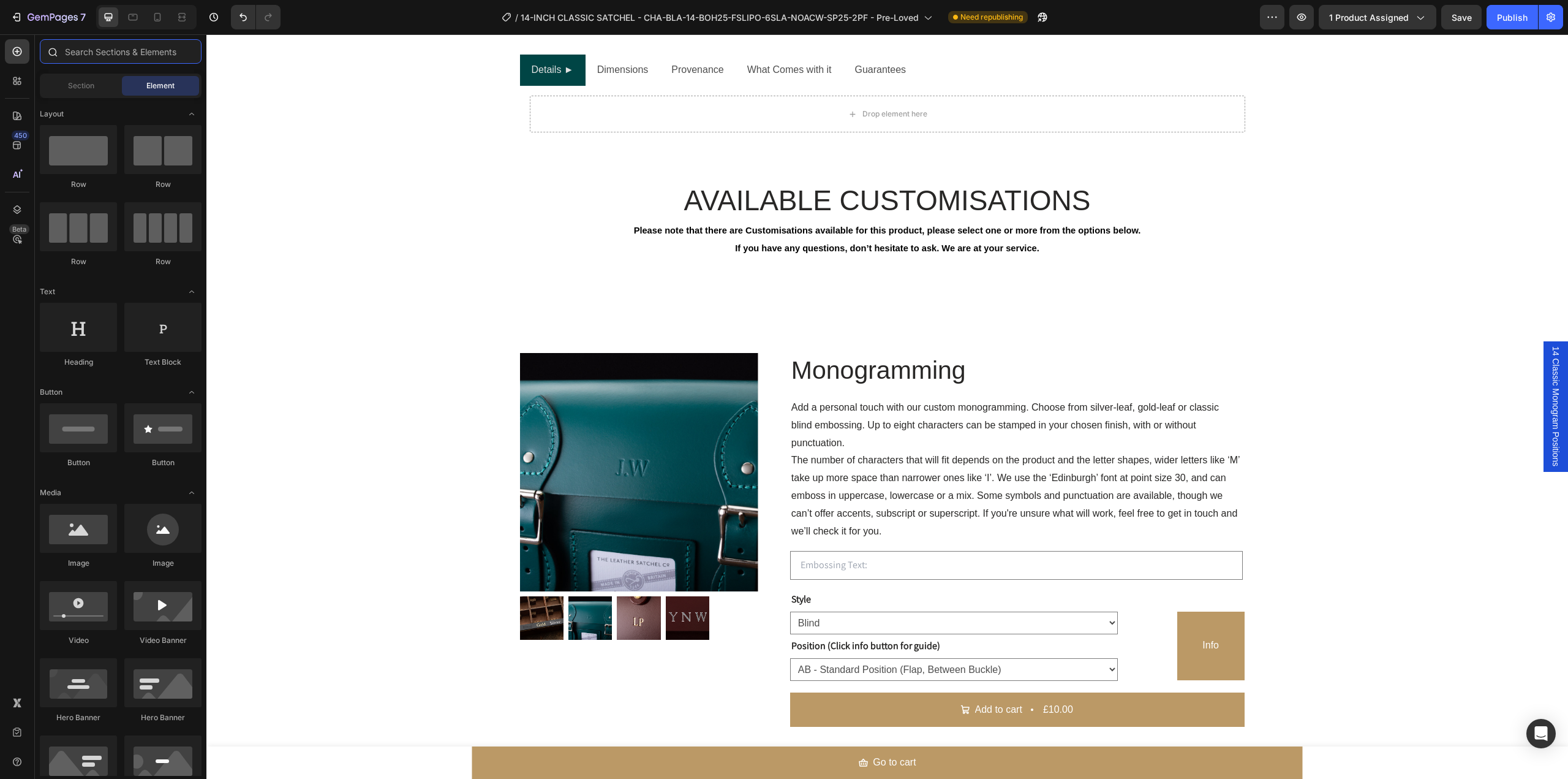
click at [117, 56] on input "text" at bounding box center [120, 51] width 161 height 24
paste input "Lightbox."
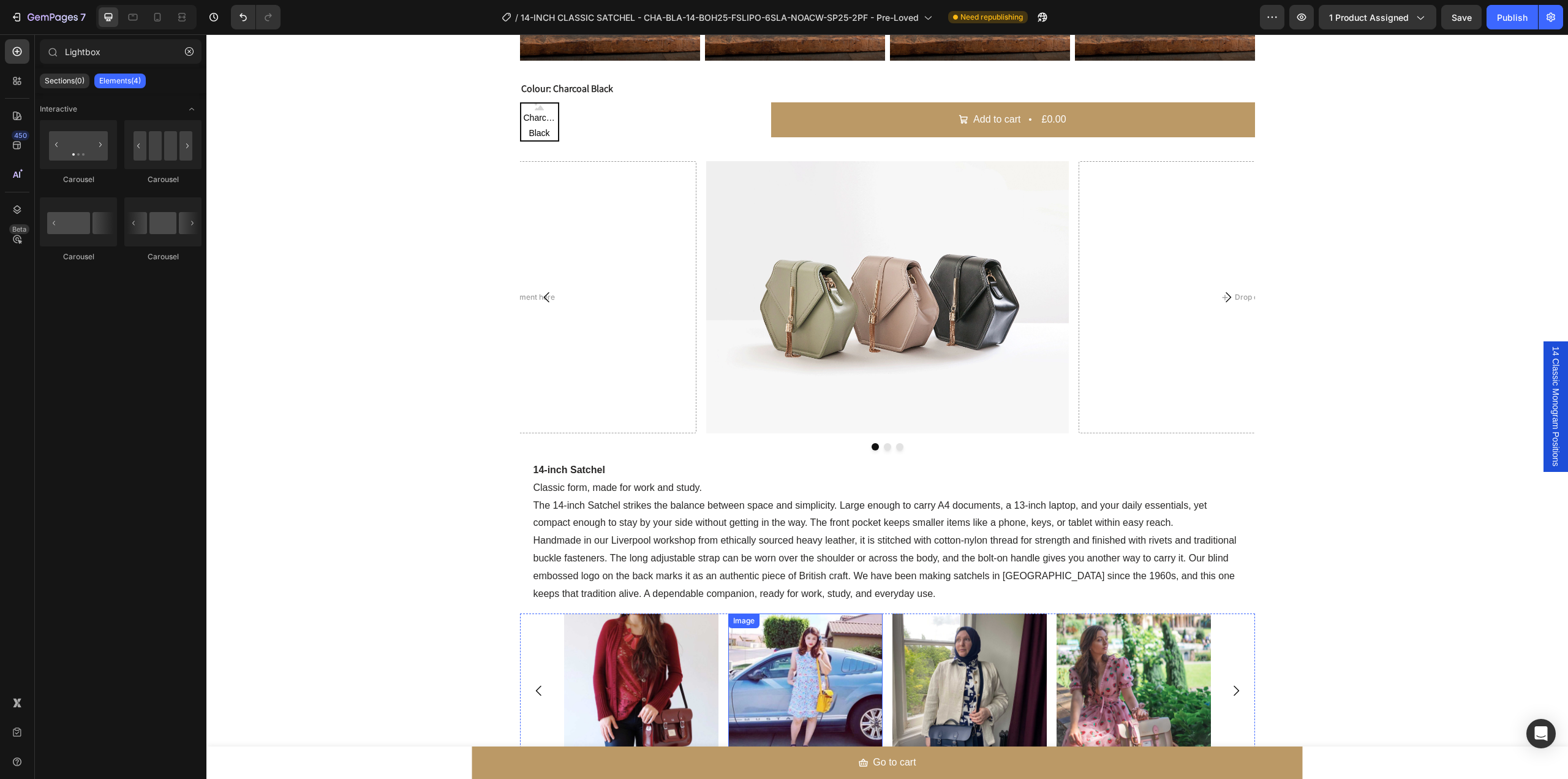
scroll to position [1379, 0]
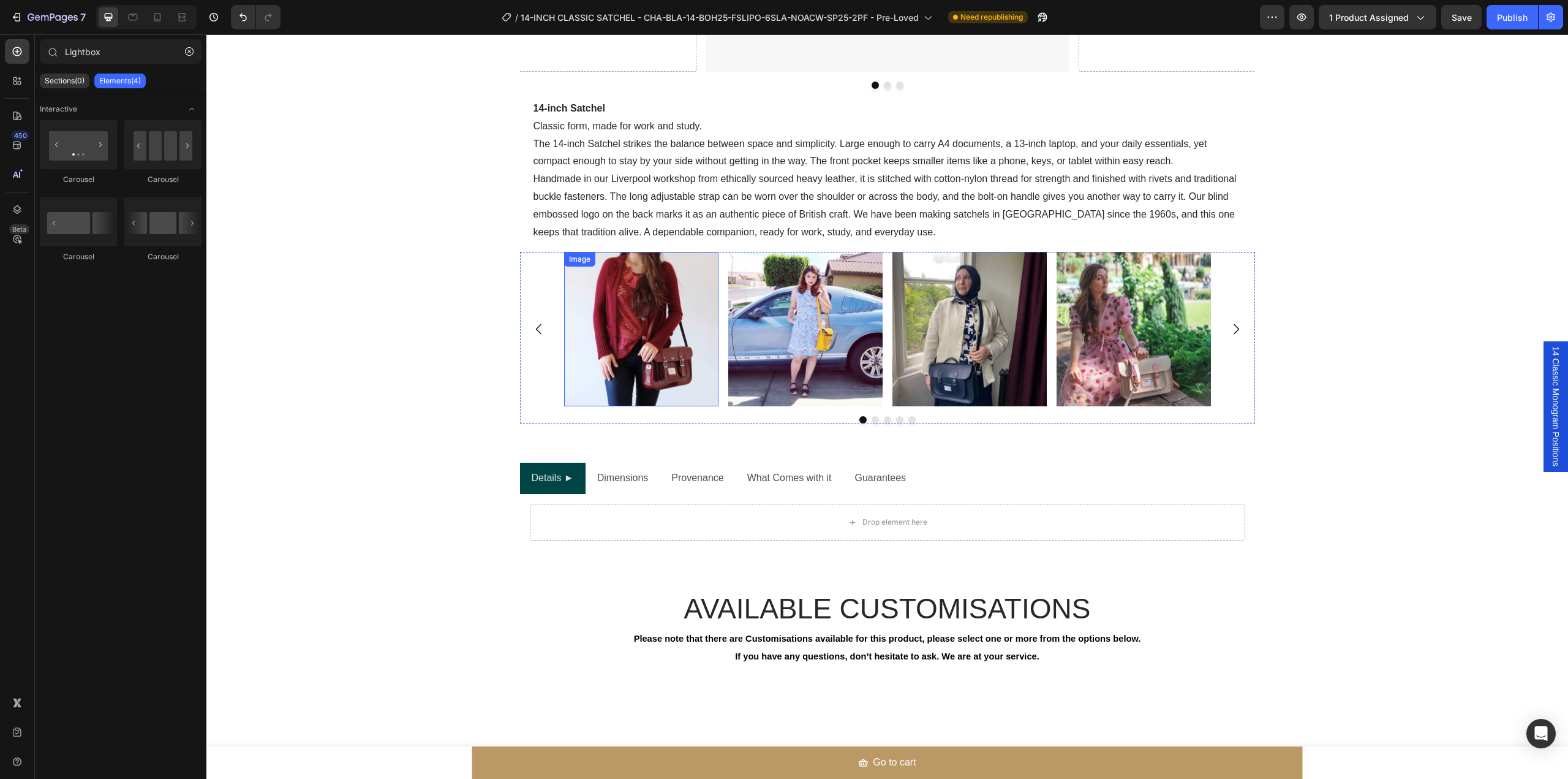
click at [648, 351] on img at bounding box center [641, 329] width 154 height 154
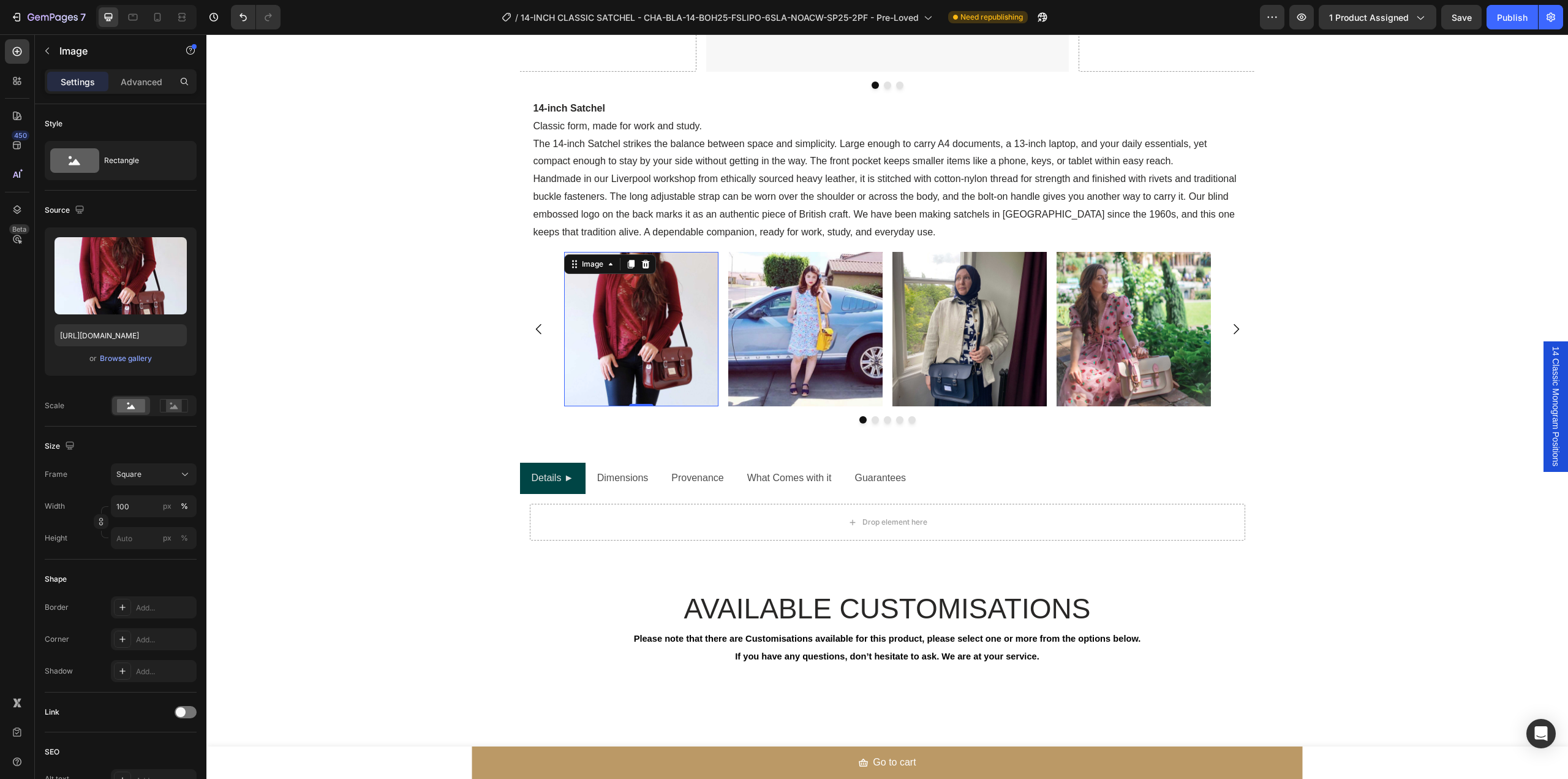
click at [615, 333] on img at bounding box center [641, 329] width 154 height 154
click at [45, 51] on icon "button" at bounding box center [47, 51] width 4 height 7
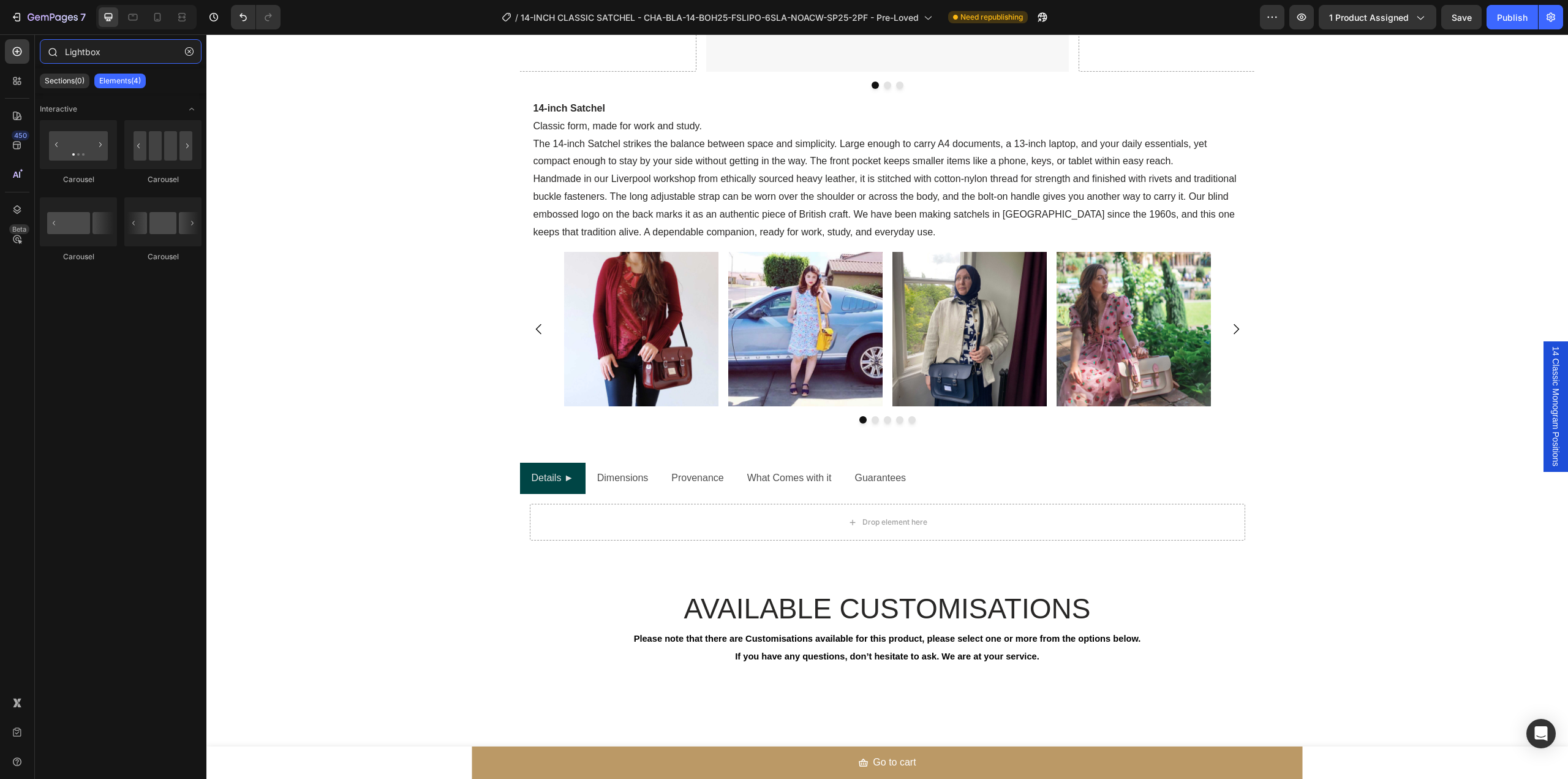
click at [125, 58] on input "Lightbox" at bounding box center [120, 51] width 161 height 24
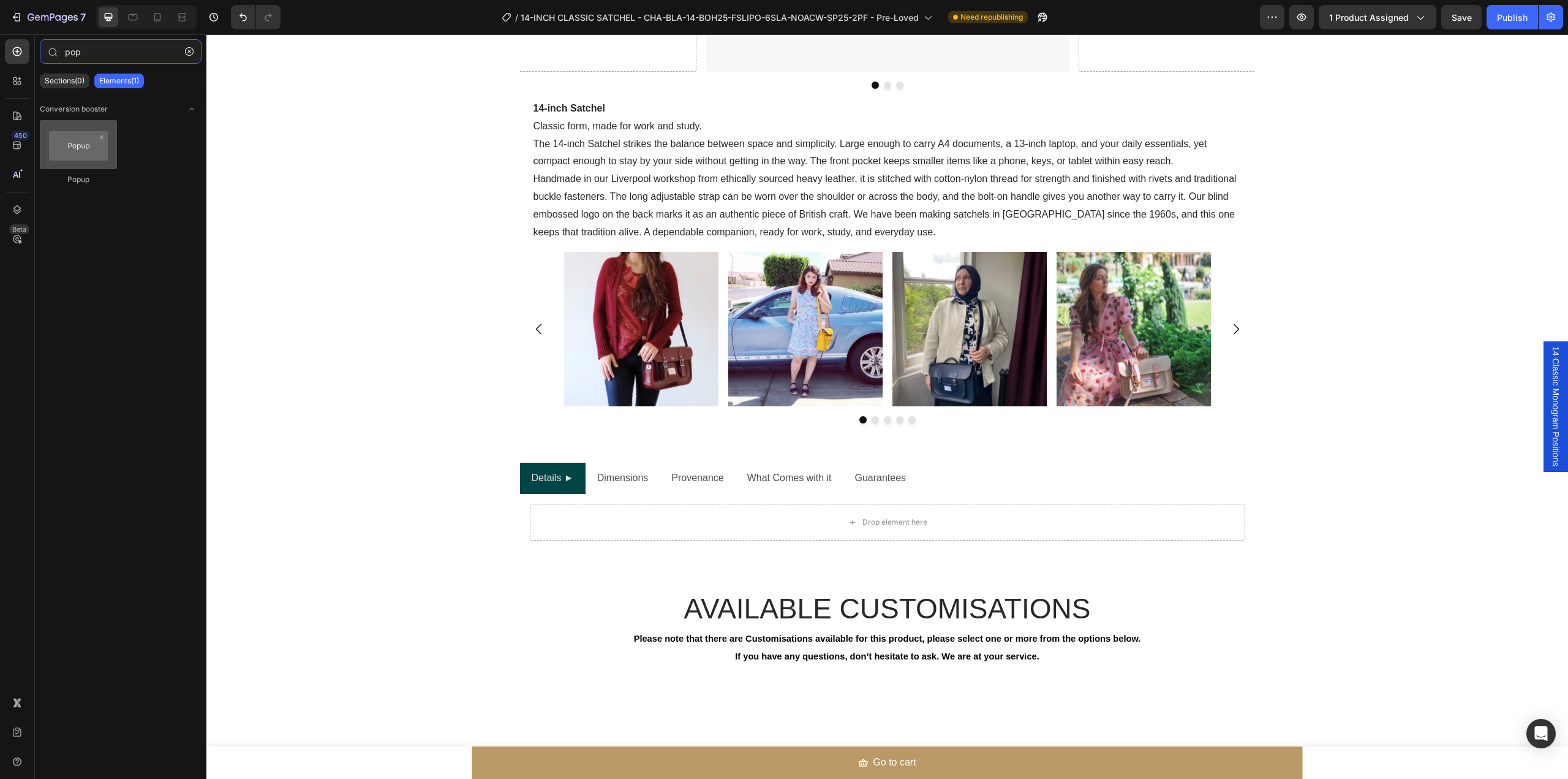
type input "pop"
click at [90, 150] on div at bounding box center [78, 144] width 77 height 49
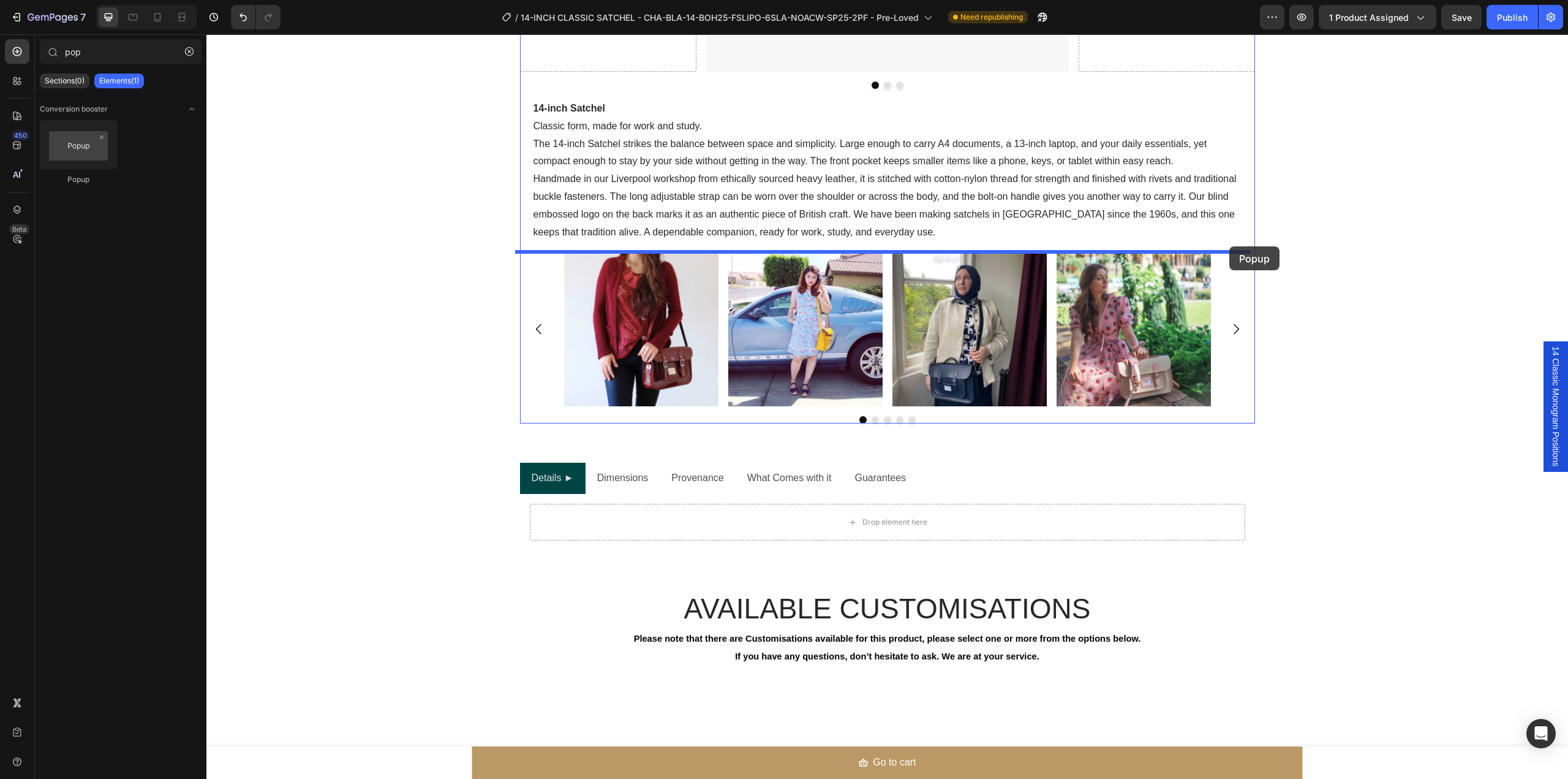
drag, startPoint x: 296, startPoint y: 184, endPoint x: 1229, endPoint y: 246, distance: 935.1
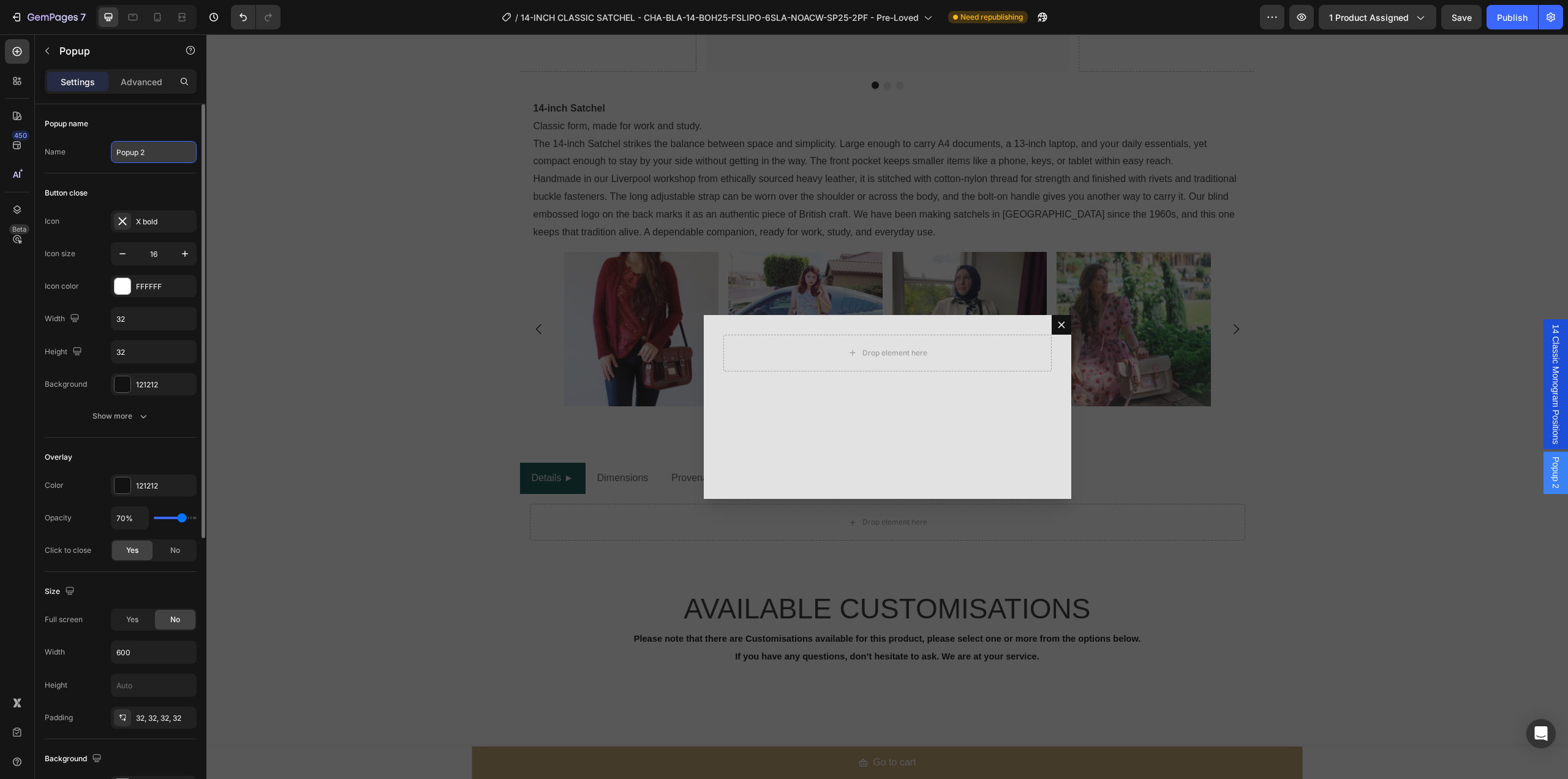
click at [132, 153] on input "Popup 2" at bounding box center [154, 152] width 86 height 22
type input "I"
type input "Carousell Image 1"
click at [139, 109] on div "Popup name Name Carousell Image 1" at bounding box center [120, 139] width 152 height 69
click at [47, 53] on icon "button" at bounding box center [47, 51] width 10 height 10
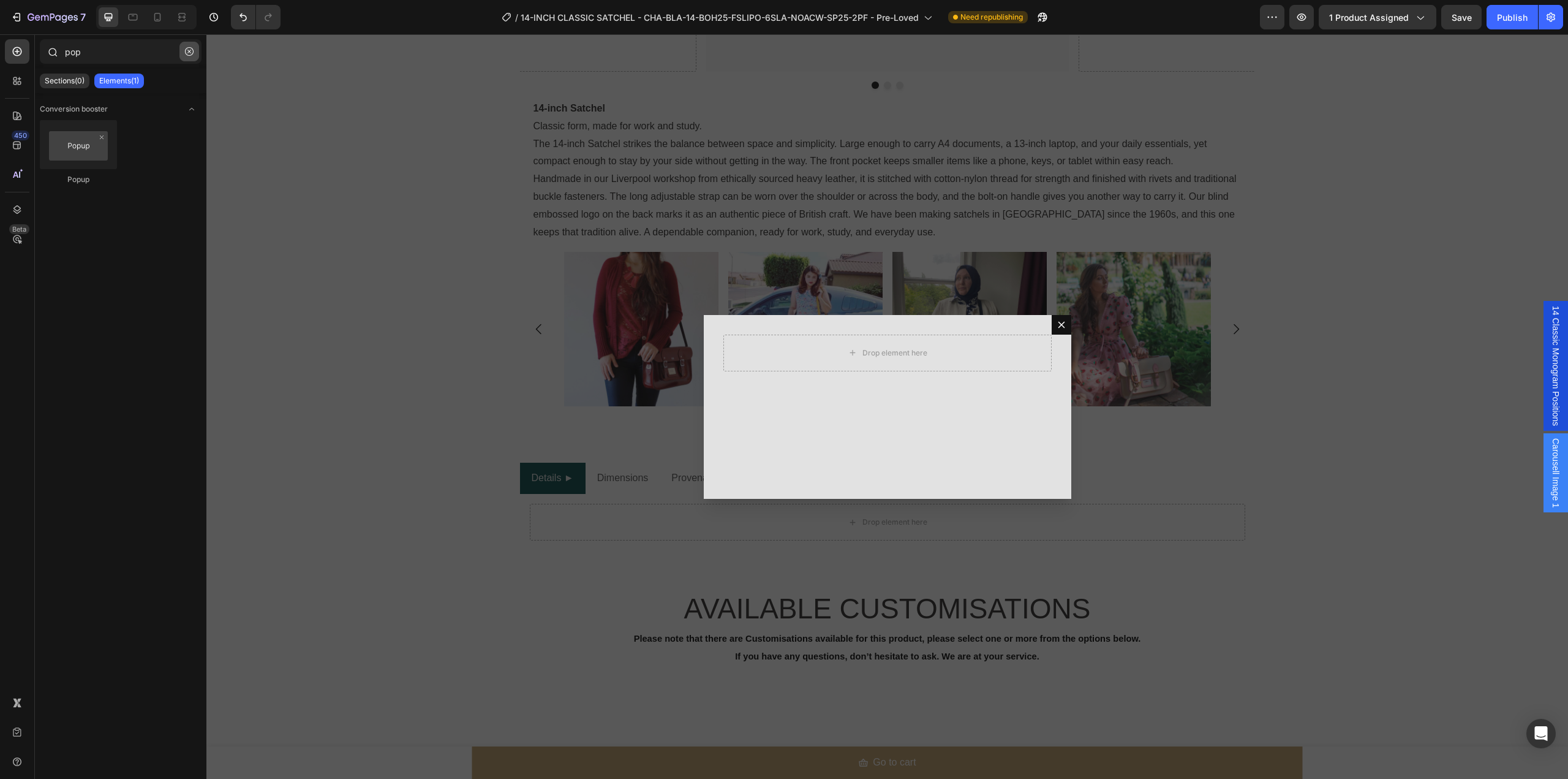
click at [192, 53] on icon "button" at bounding box center [189, 51] width 9 height 9
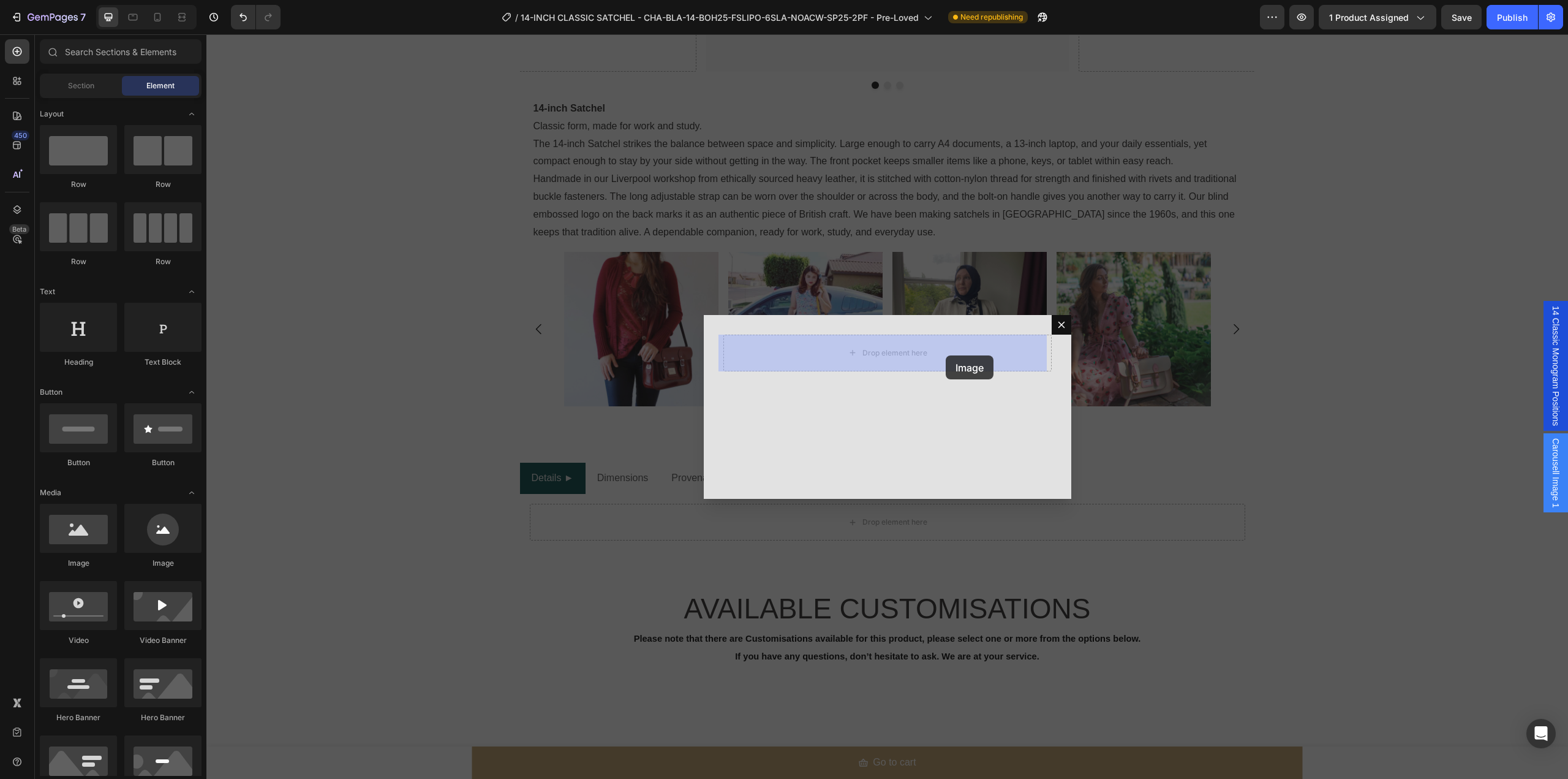
drag, startPoint x: 281, startPoint y: 565, endPoint x: 946, endPoint y: 356, distance: 697.1
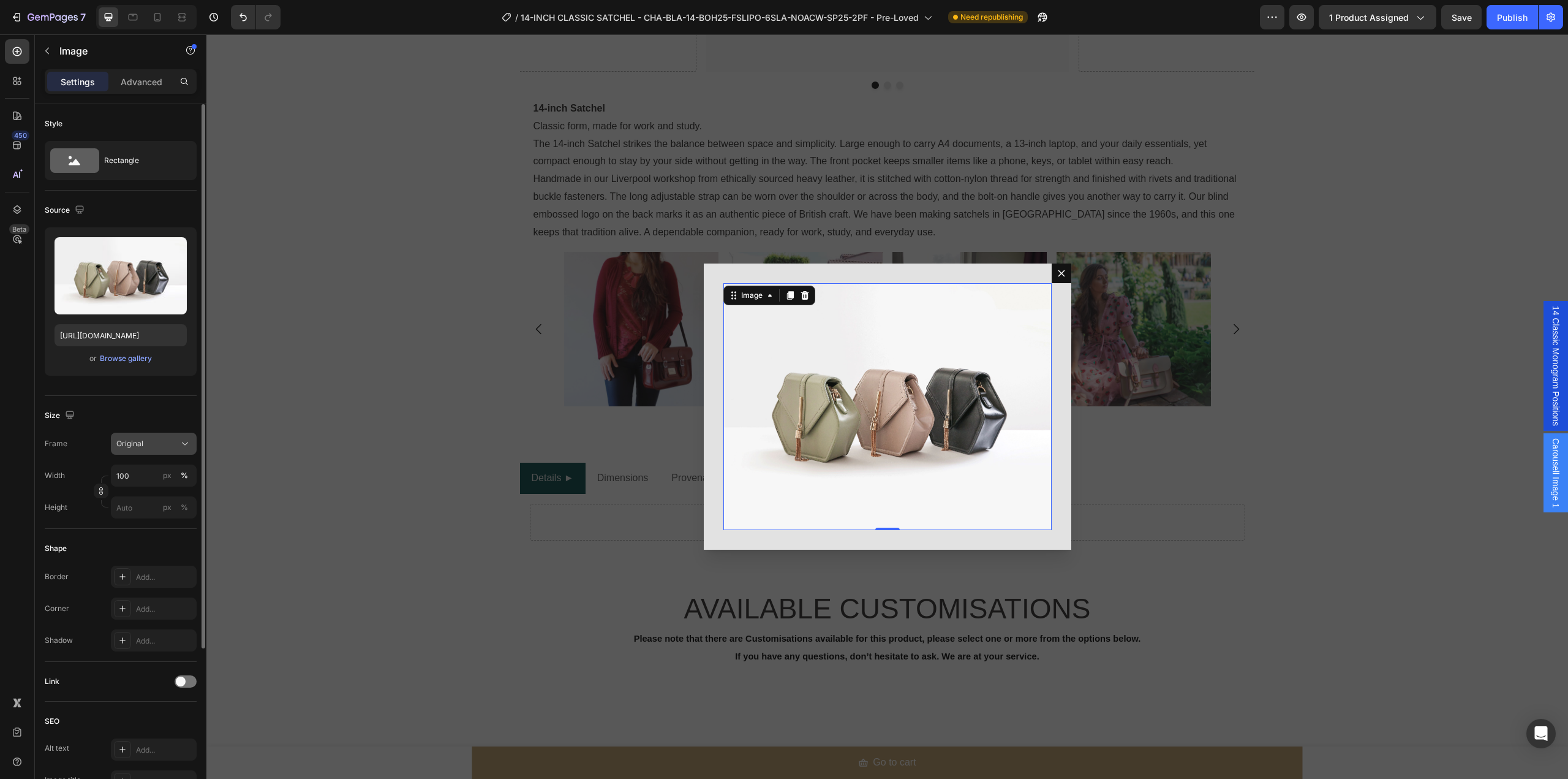
click at [192, 443] on button "Original" at bounding box center [154, 444] width 86 height 22
click at [185, 474] on icon at bounding box center [181, 473] width 11 height 11
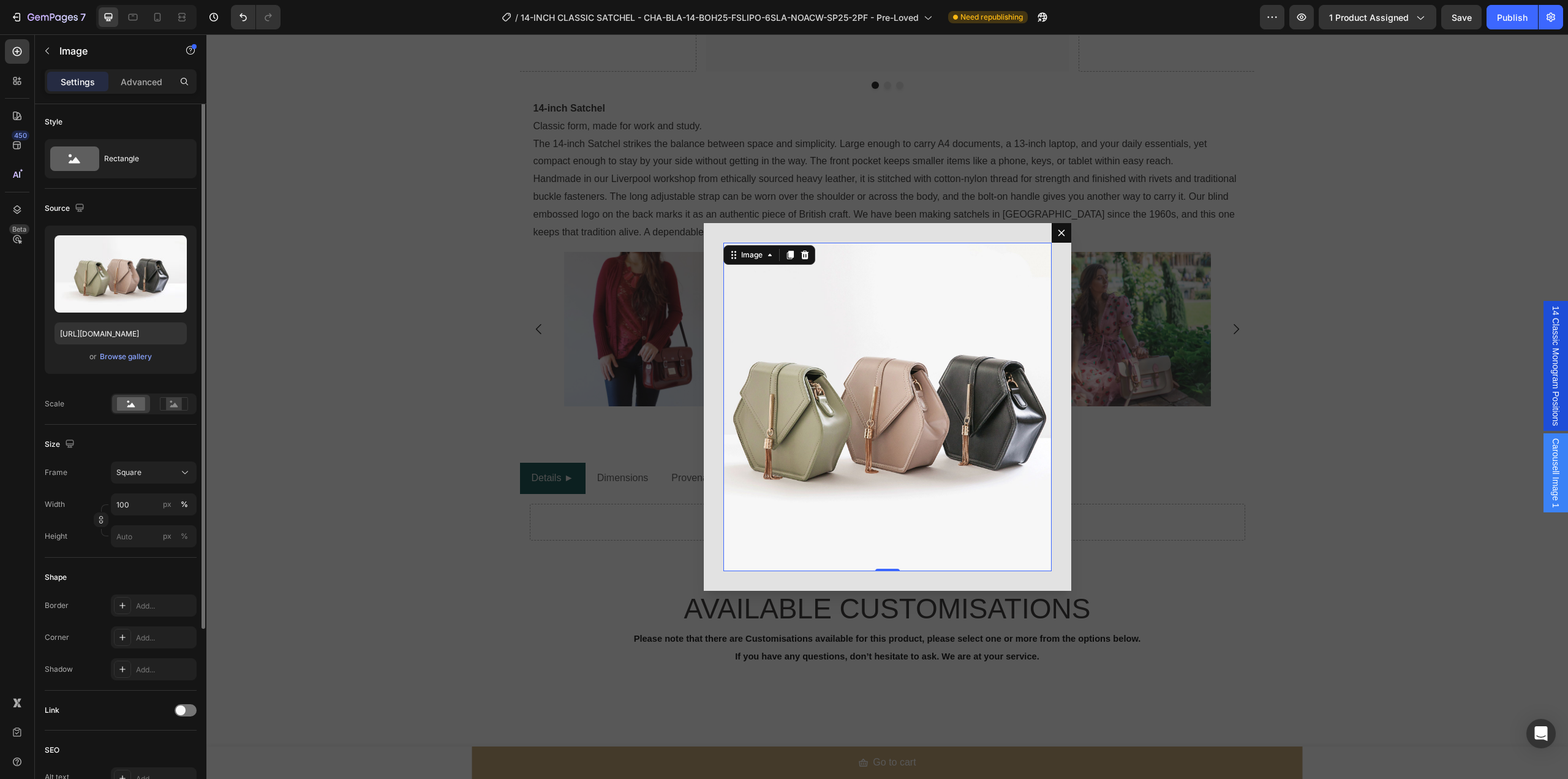
scroll to position [0, 0]
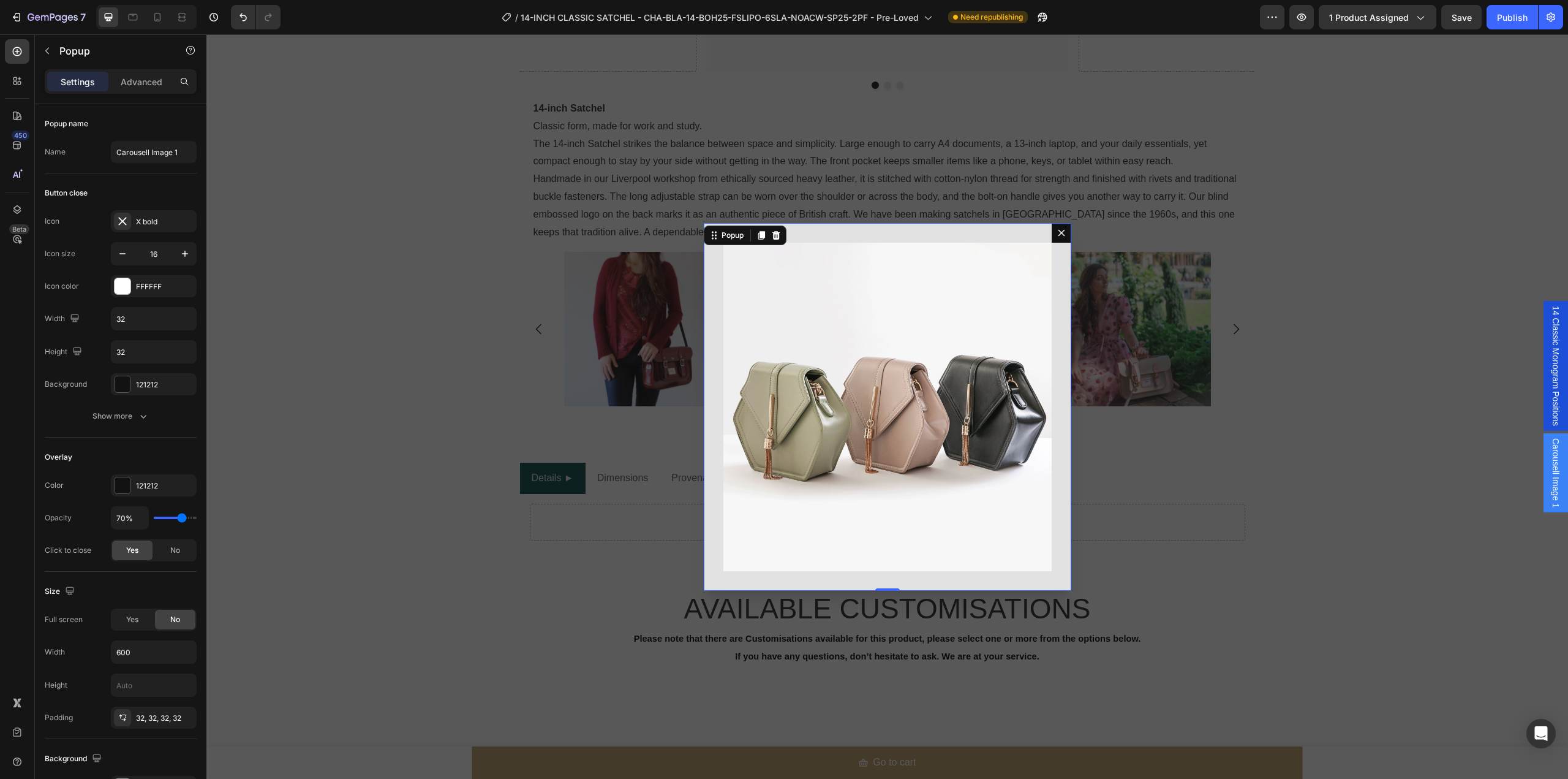
click at [1058, 232] on icon "Dialog content" at bounding box center [1061, 232] width 10 height 10
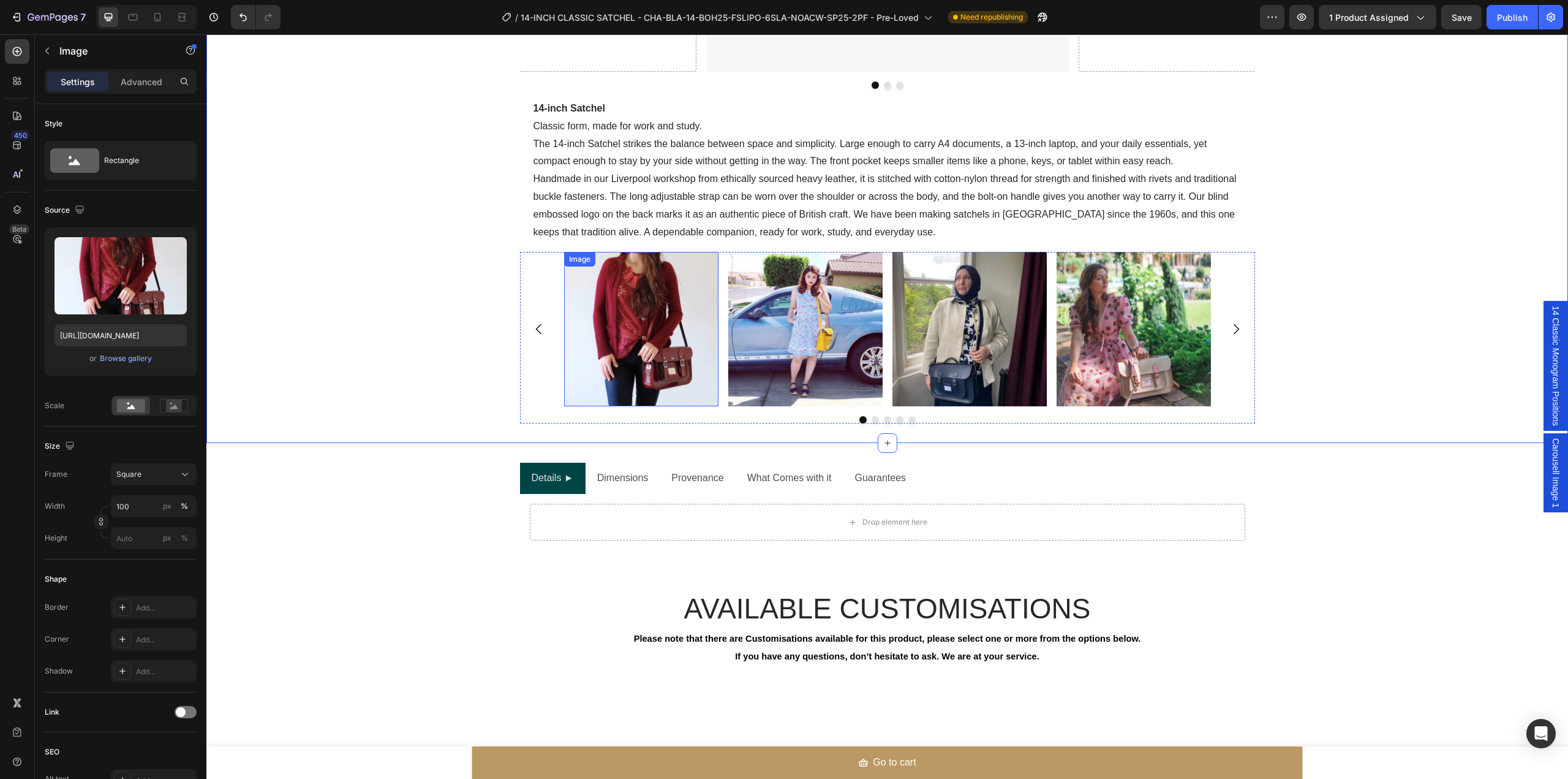
click at [668, 335] on img at bounding box center [641, 329] width 154 height 154
click at [598, 338] on img at bounding box center [641, 329] width 154 height 154
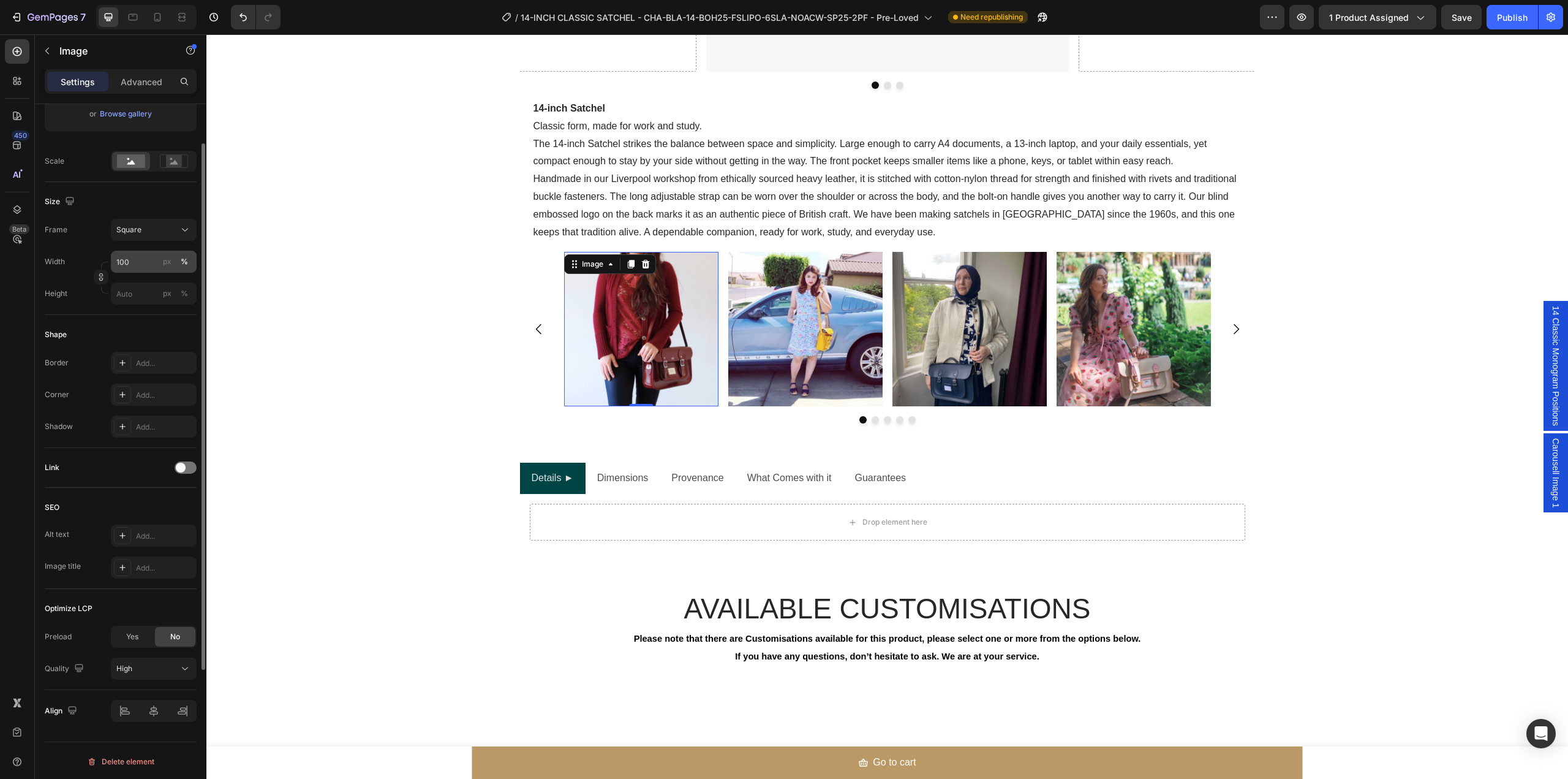
scroll to position [246, 0]
click at [189, 471] on div at bounding box center [185, 466] width 22 height 12
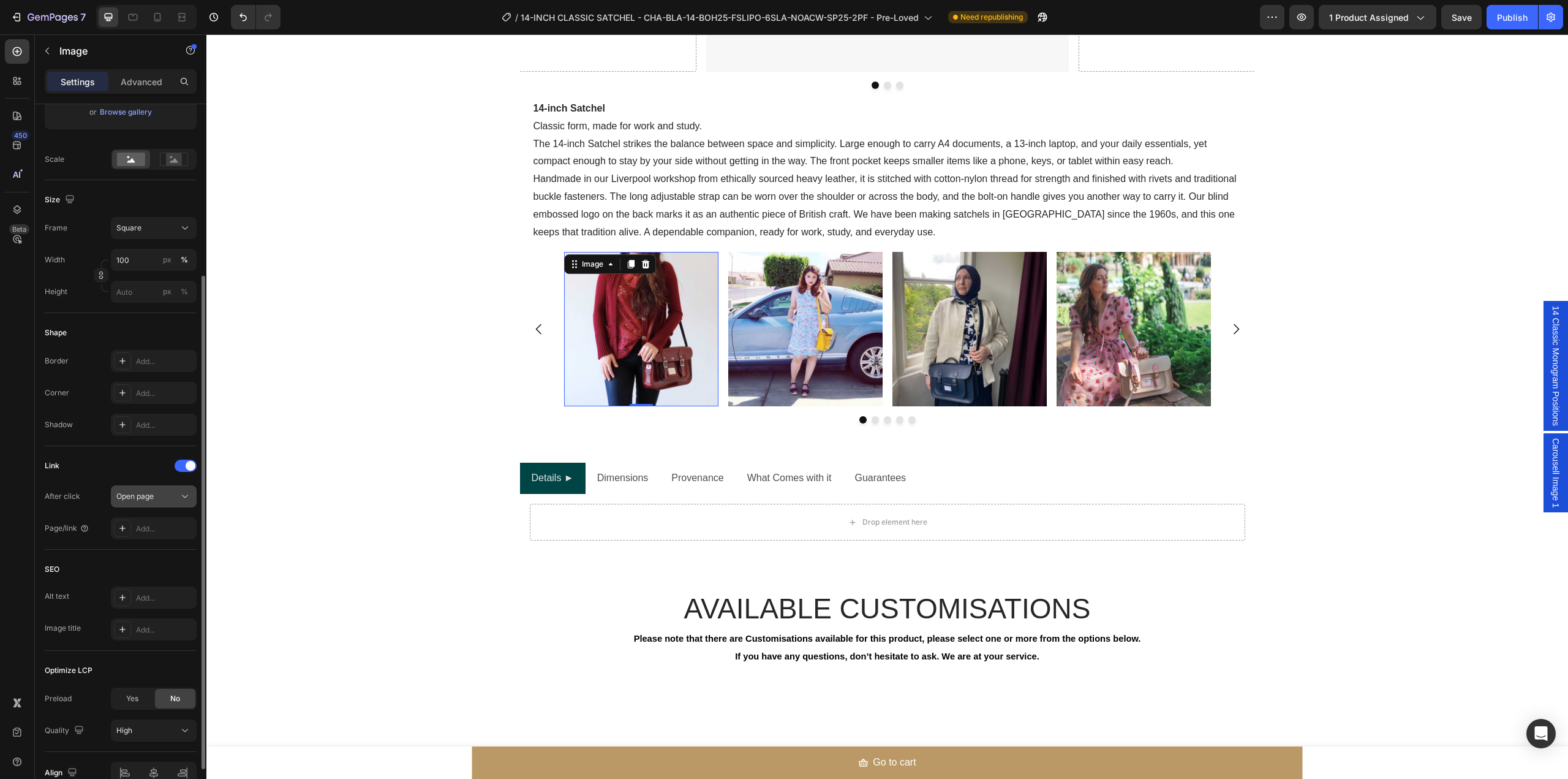
click at [185, 495] on icon at bounding box center [185, 497] width 12 height 12
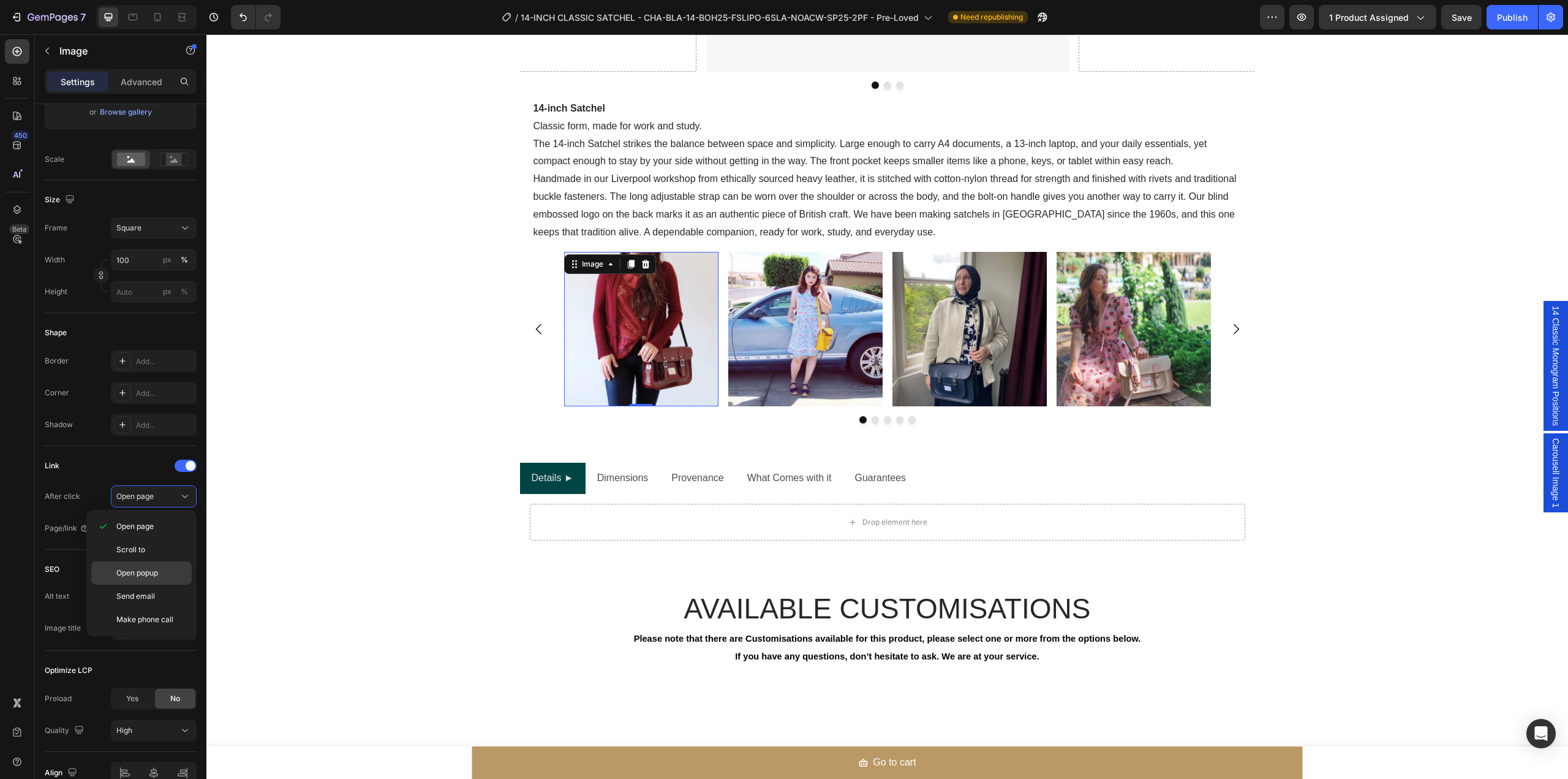
click at [172, 572] on p "Open popup" at bounding box center [151, 573] width 70 height 11
click at [188, 527] on icon at bounding box center [185, 529] width 12 height 12
click at [162, 577] on p "Carousell Image 1" at bounding box center [132, 582] width 108 height 11
click at [634, 317] on img at bounding box center [641, 329] width 154 height 154
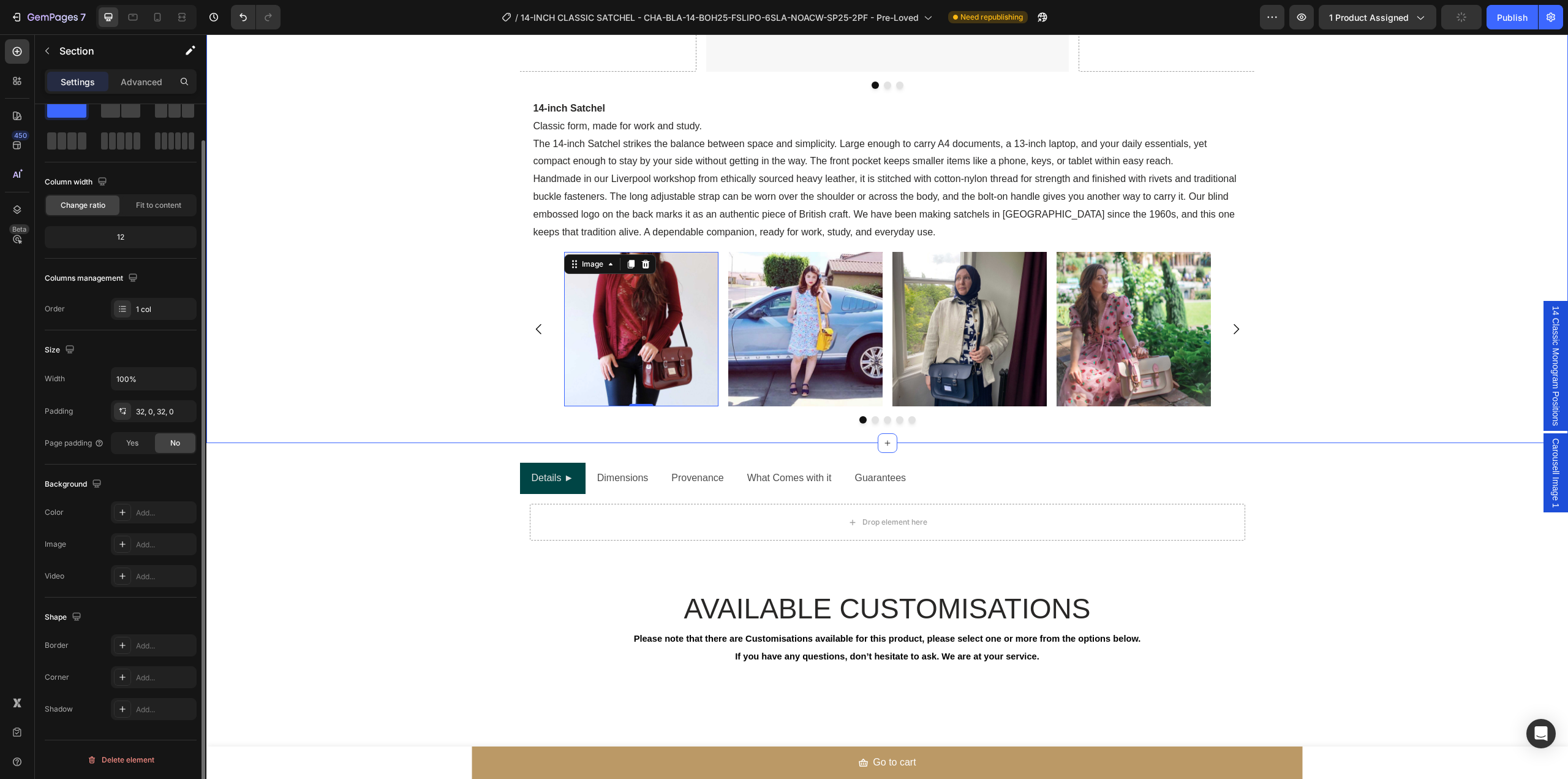
scroll to position [0, 0]
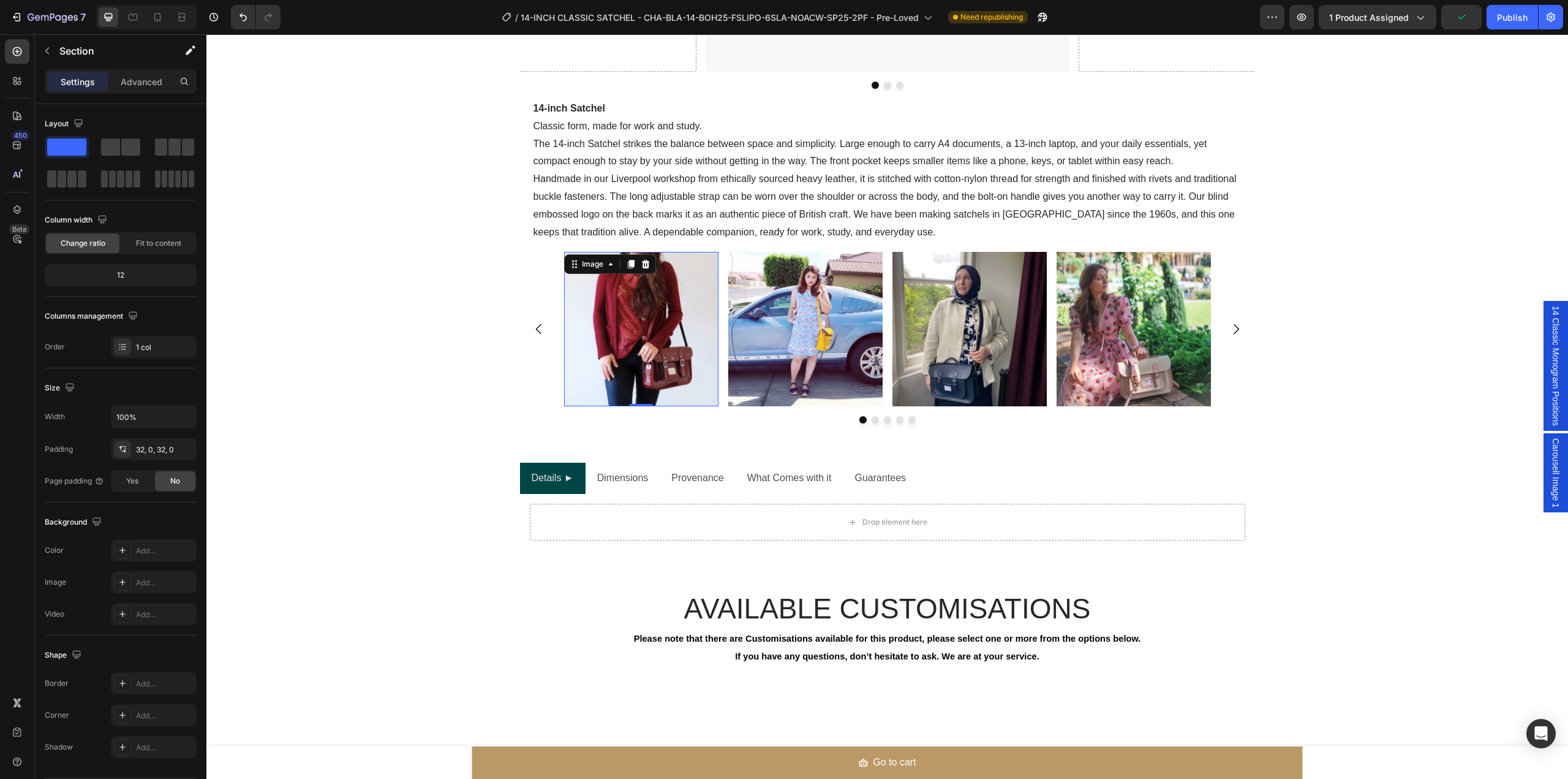
click at [637, 325] on img at bounding box center [641, 329] width 154 height 154
click at [1518, 19] on div "Publish" at bounding box center [1512, 17] width 30 height 13
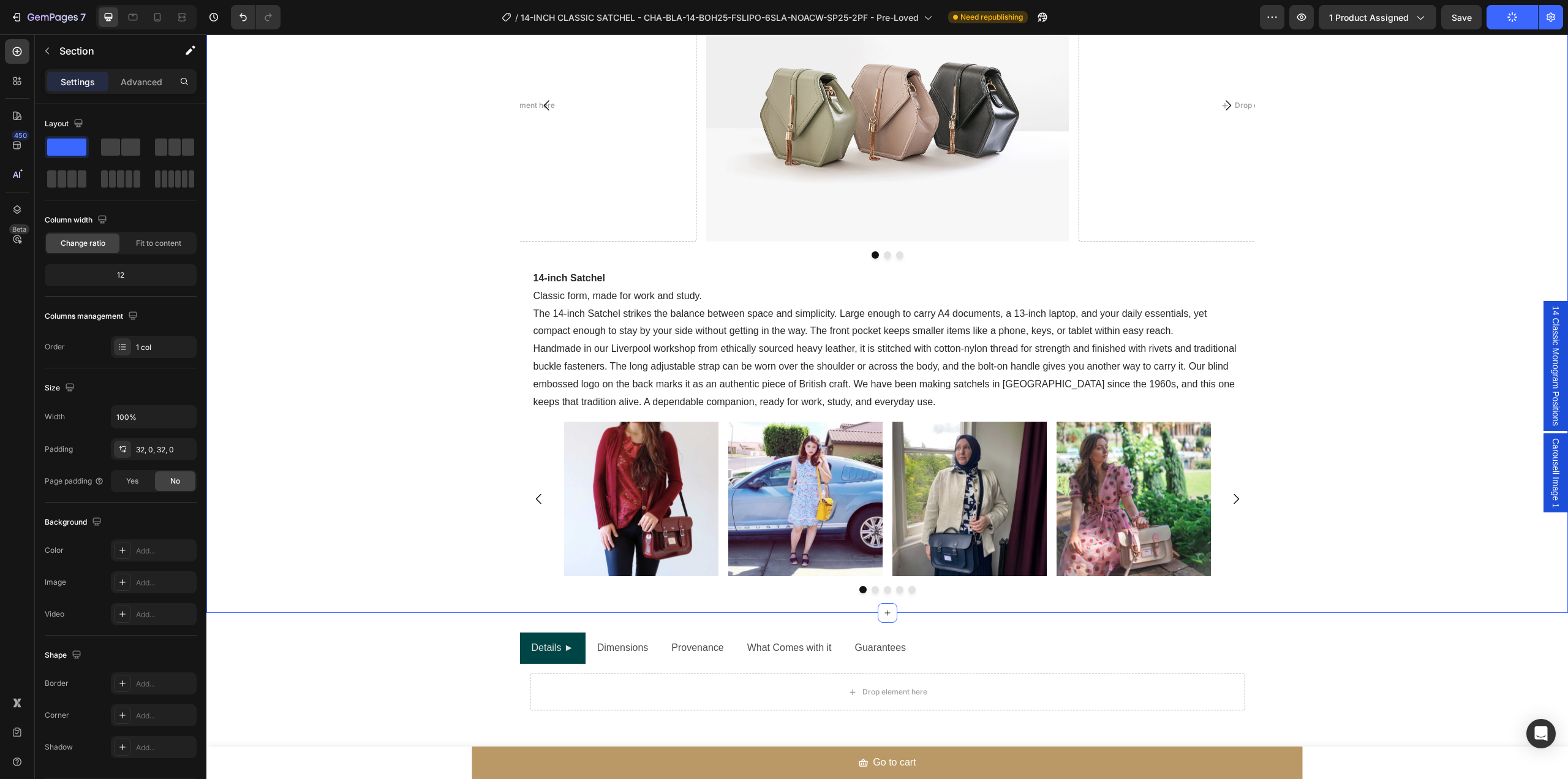
scroll to position [1051, 0]
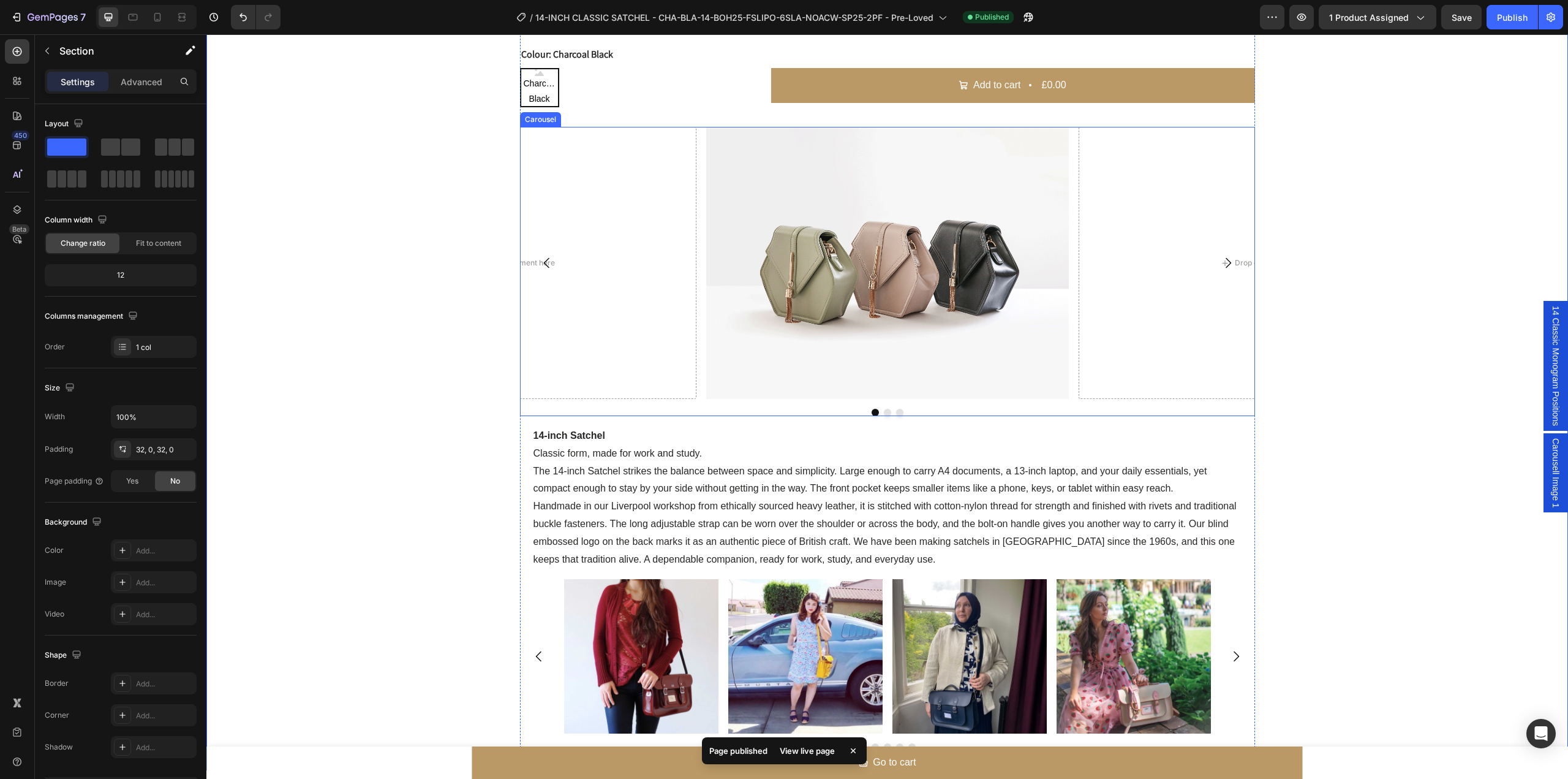
click at [743, 410] on div at bounding box center [887, 412] width 735 height 7
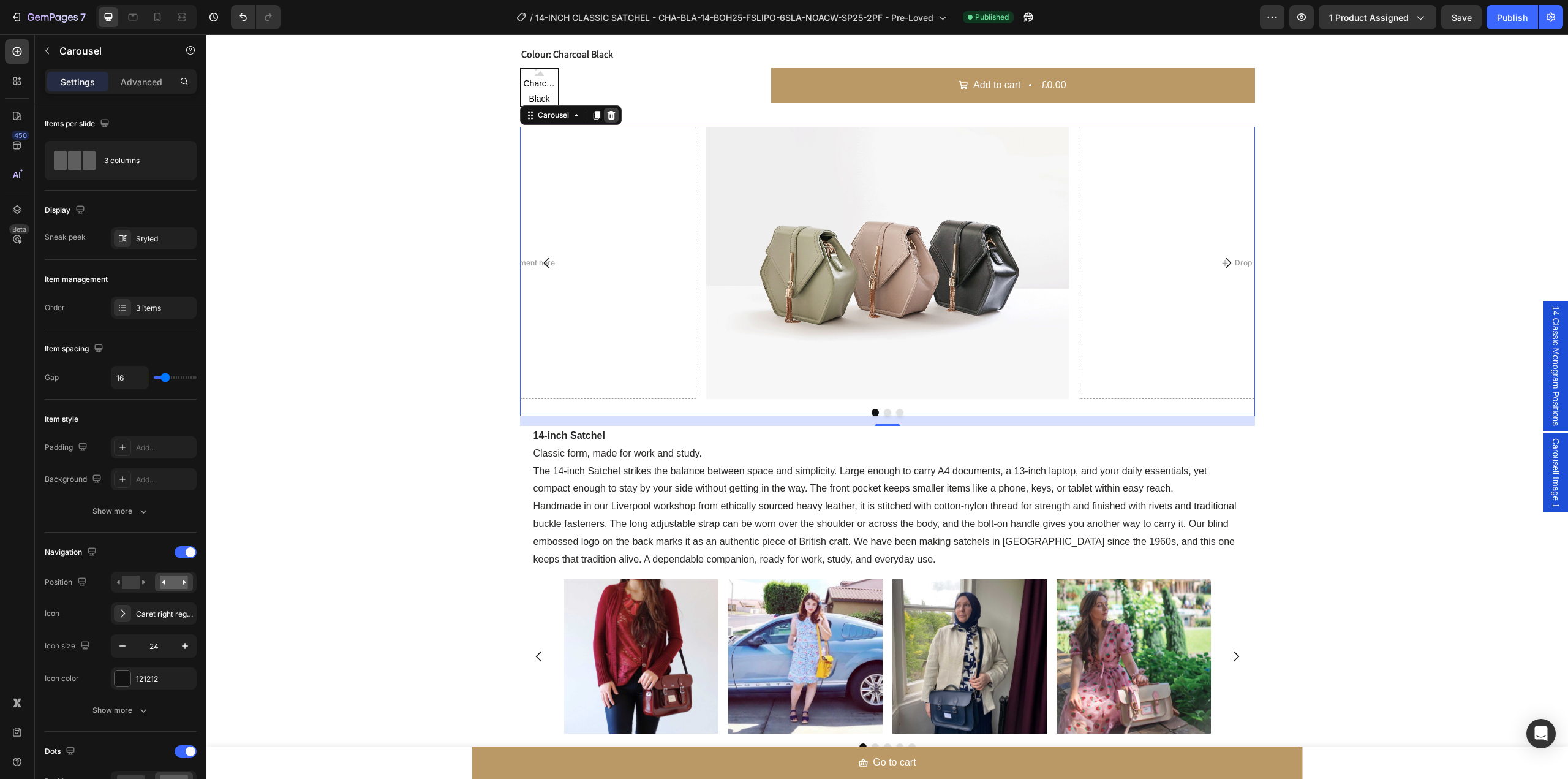
click at [609, 115] on icon at bounding box center [611, 115] width 8 height 9
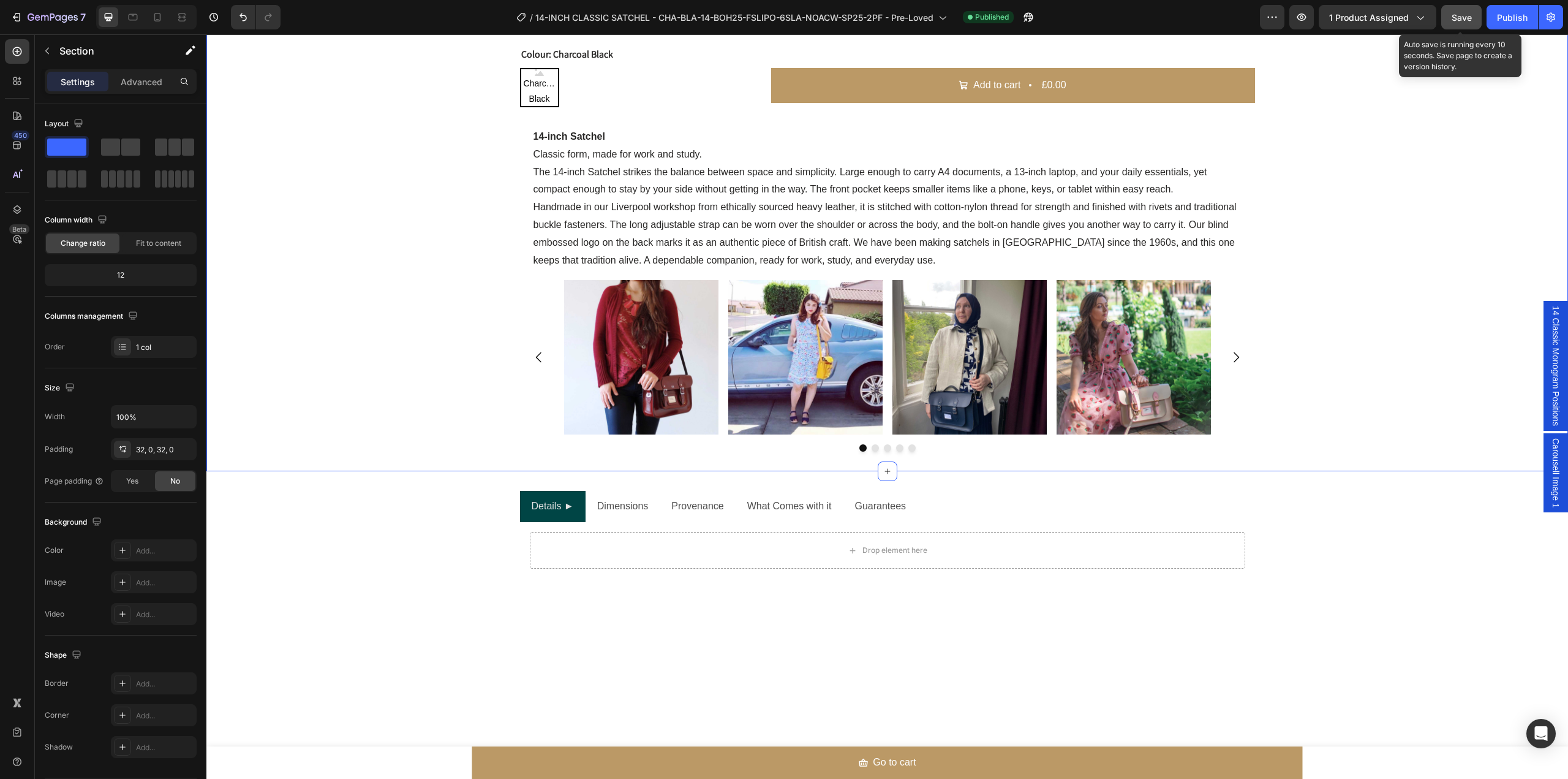
click at [1471, 15] on span "Save" at bounding box center [1462, 17] width 20 height 10
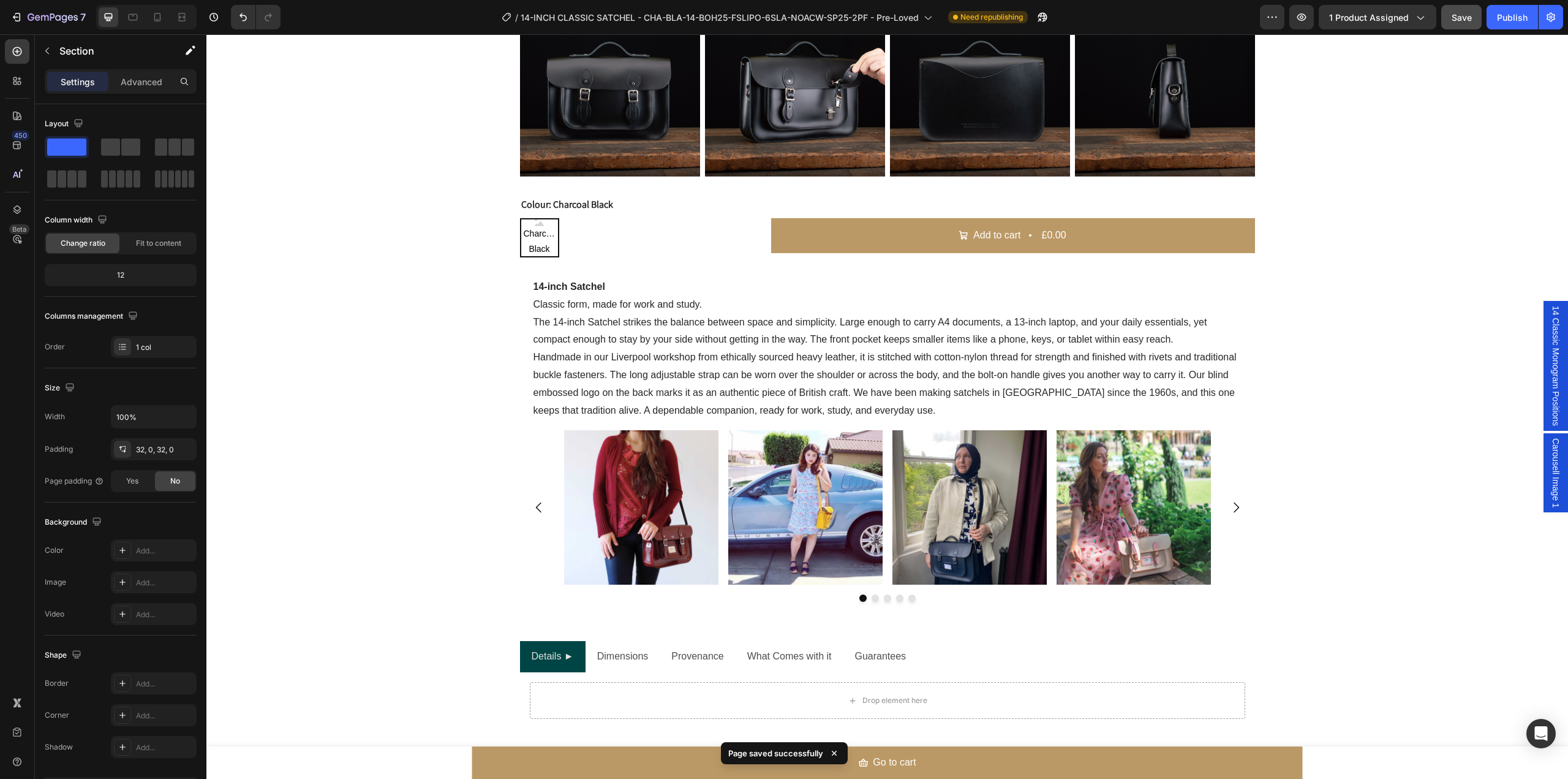
scroll to position [795, 0]
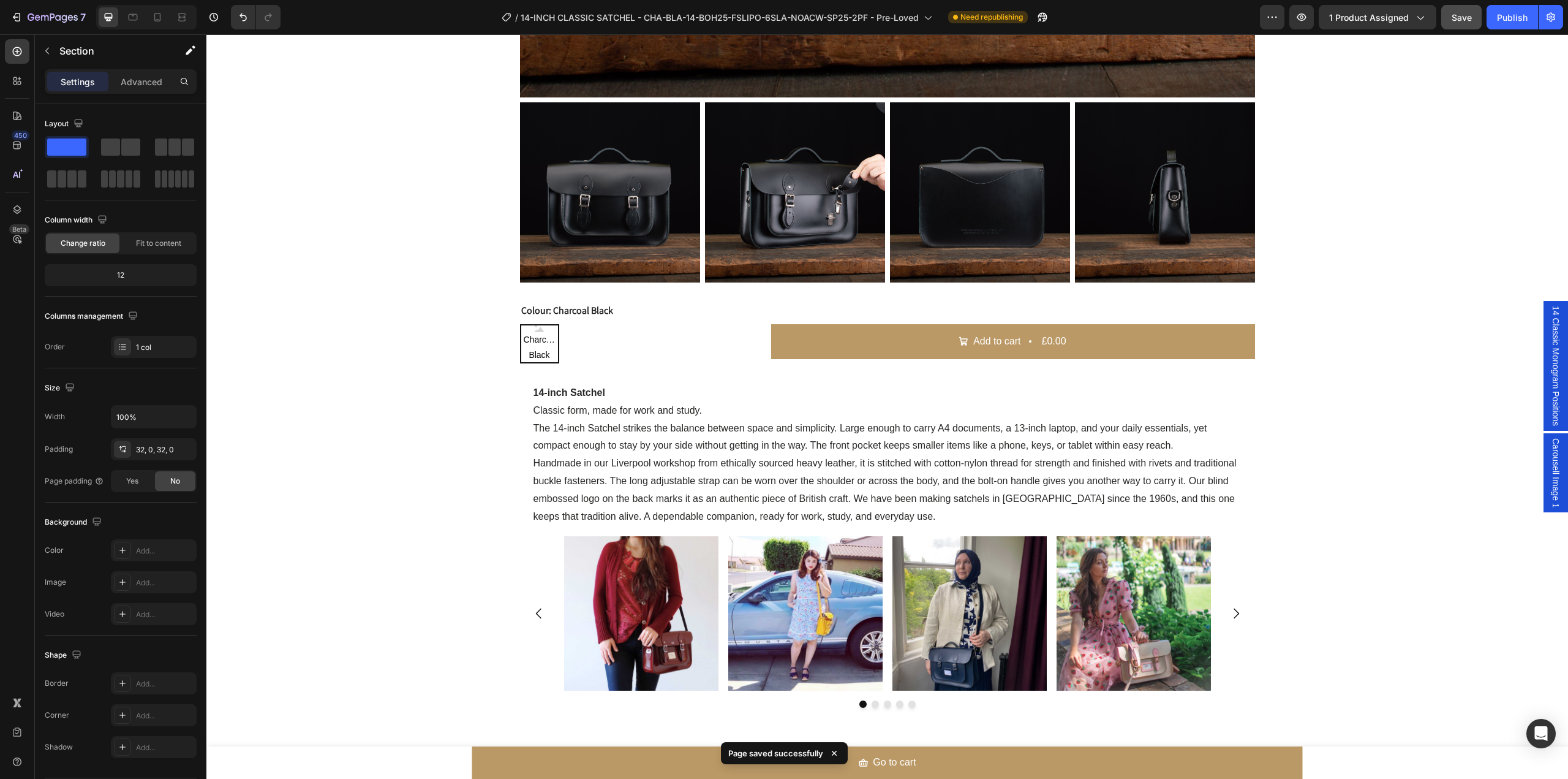
click at [1550, 466] on span "Carousell Image 1" at bounding box center [1556, 473] width 12 height 70
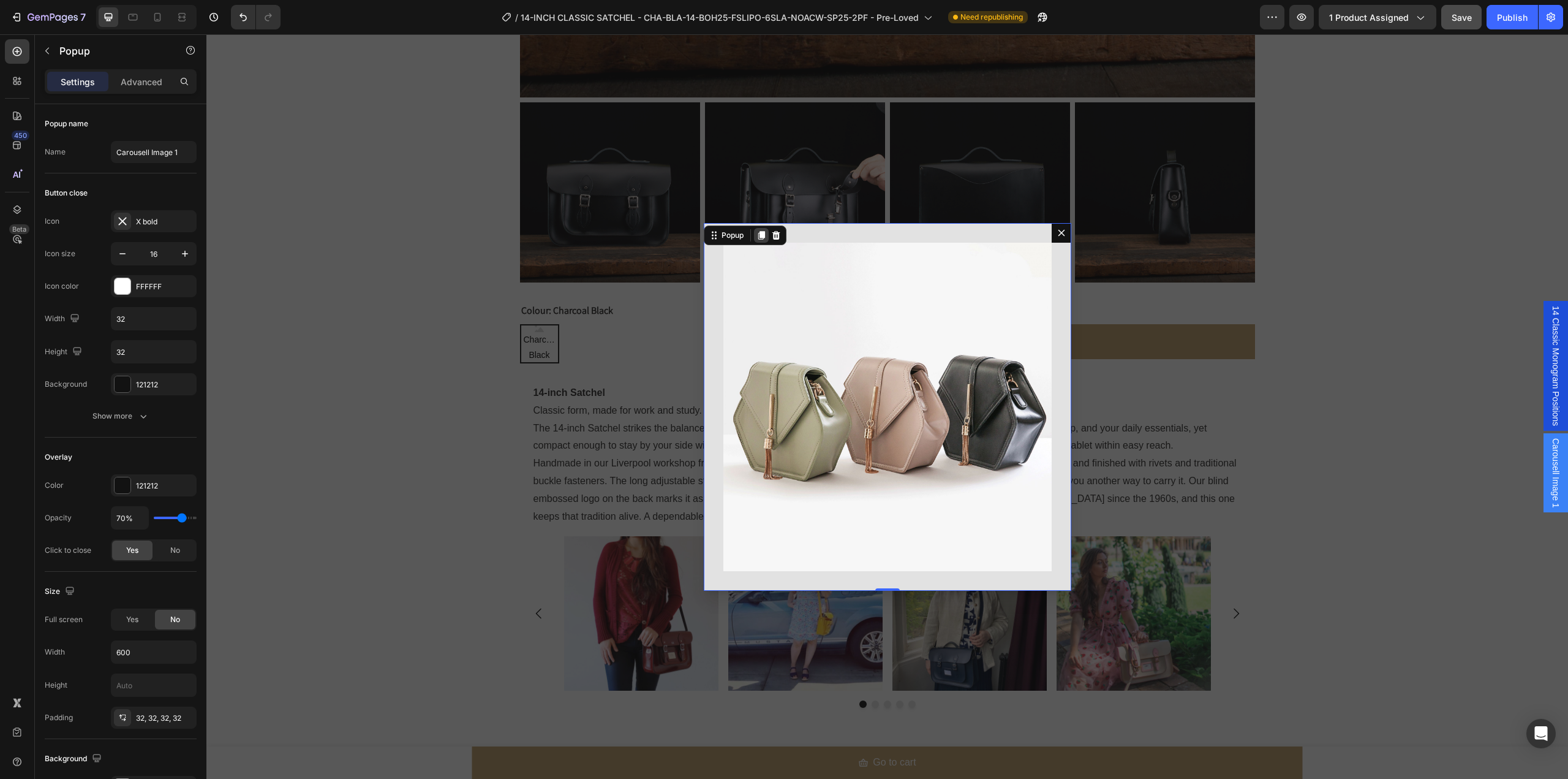
click at [758, 233] on icon "Dialog content" at bounding box center [761, 235] width 7 height 9
click at [1217, 494] on div "Backdrop" at bounding box center [887, 406] width 1361 height 745
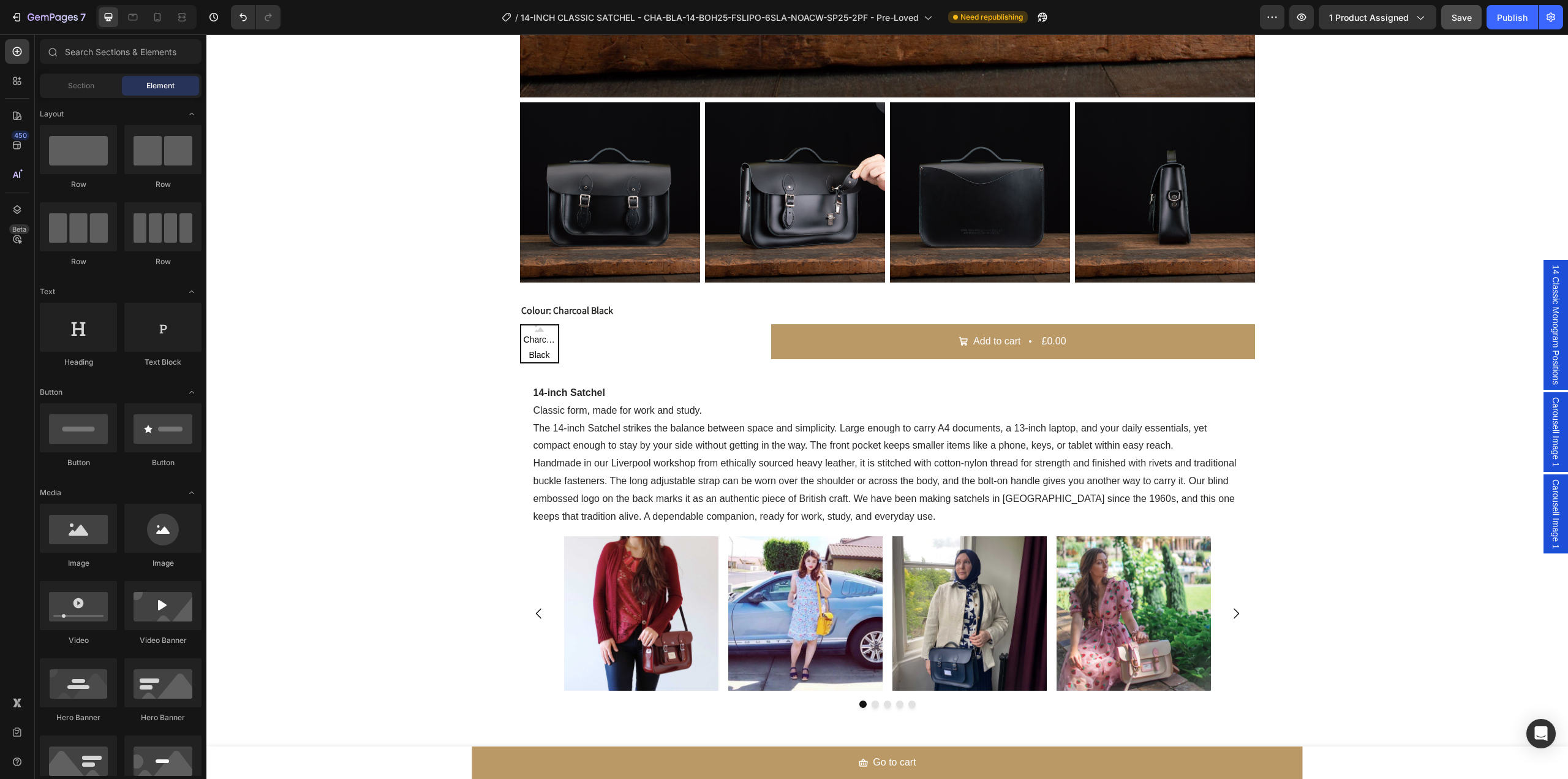
click at [1550, 491] on span "Carousell Image 1" at bounding box center [1556, 515] width 12 height 70
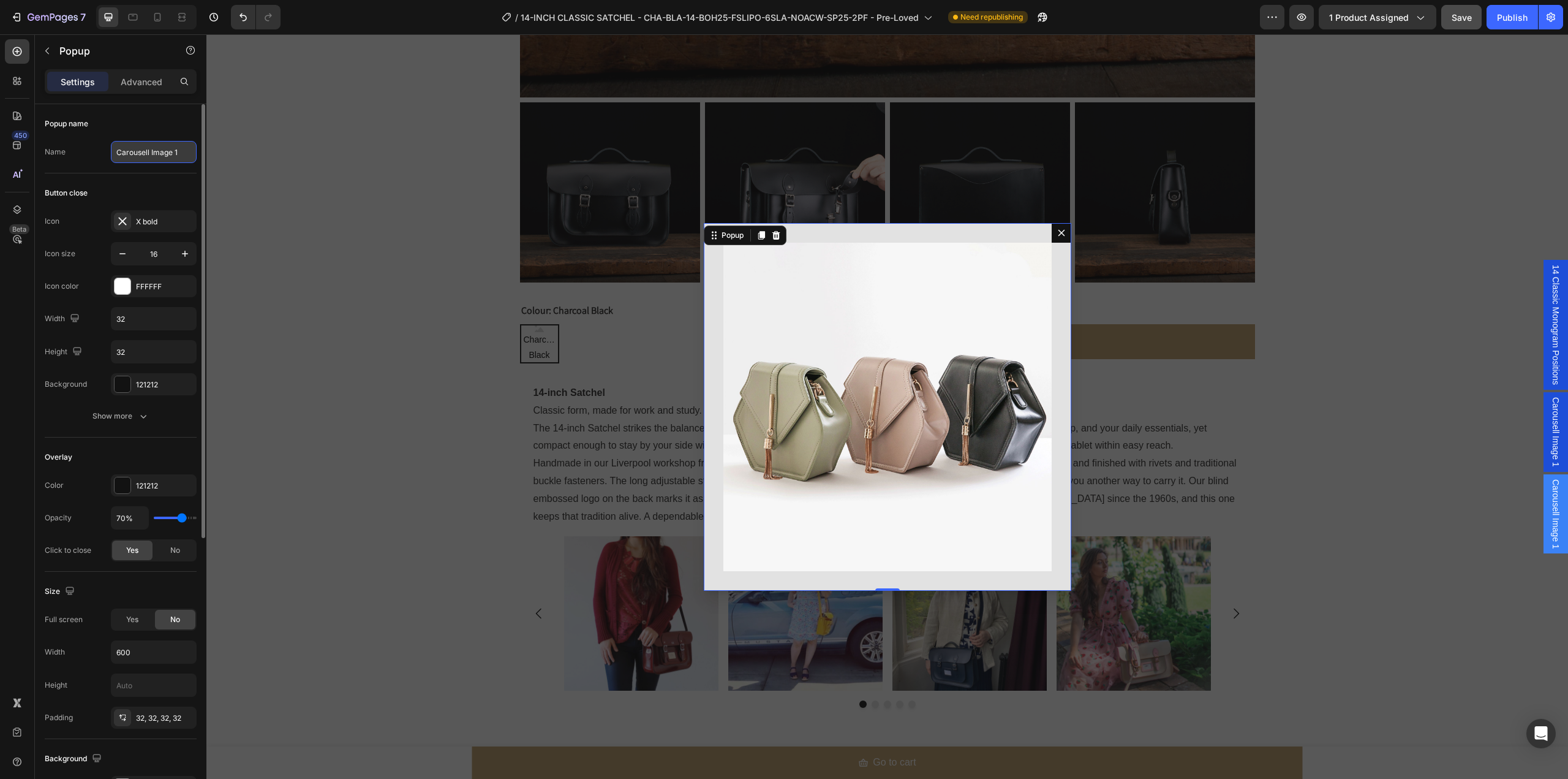
click at [169, 156] on input "Carousell Image 1" at bounding box center [154, 152] width 86 height 22
click at [174, 155] on input "Carousell Image 1" at bounding box center [154, 152] width 86 height 22
drag, startPoint x: 379, startPoint y: 188, endPoint x: 233, endPoint y: 156, distance: 149.5
click at [132, 156] on input "Carousell Image 2" at bounding box center [154, 152] width 86 height 22
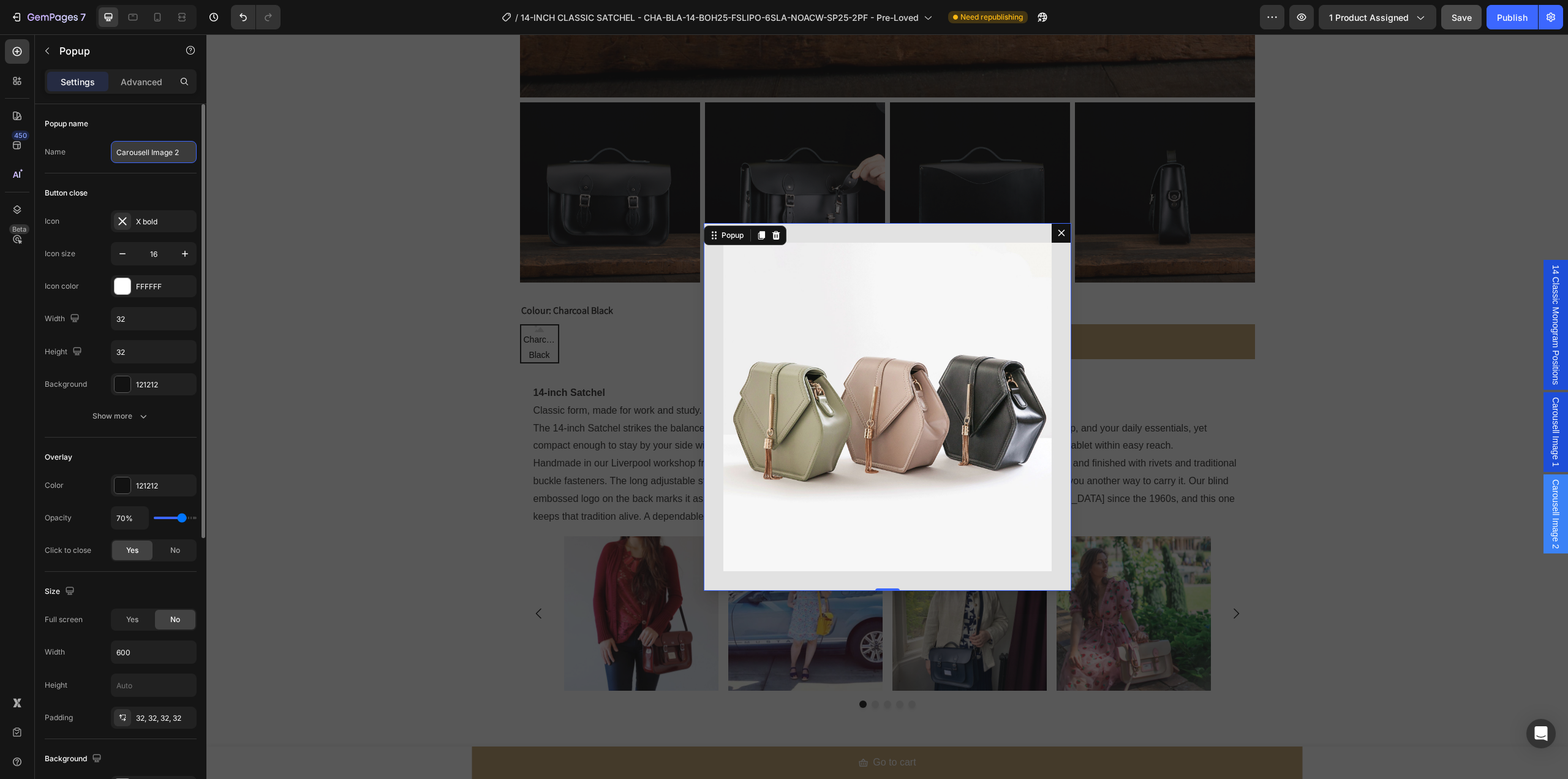
click at [132, 156] on input "Carousell Image 2" at bounding box center [154, 152] width 86 height 22
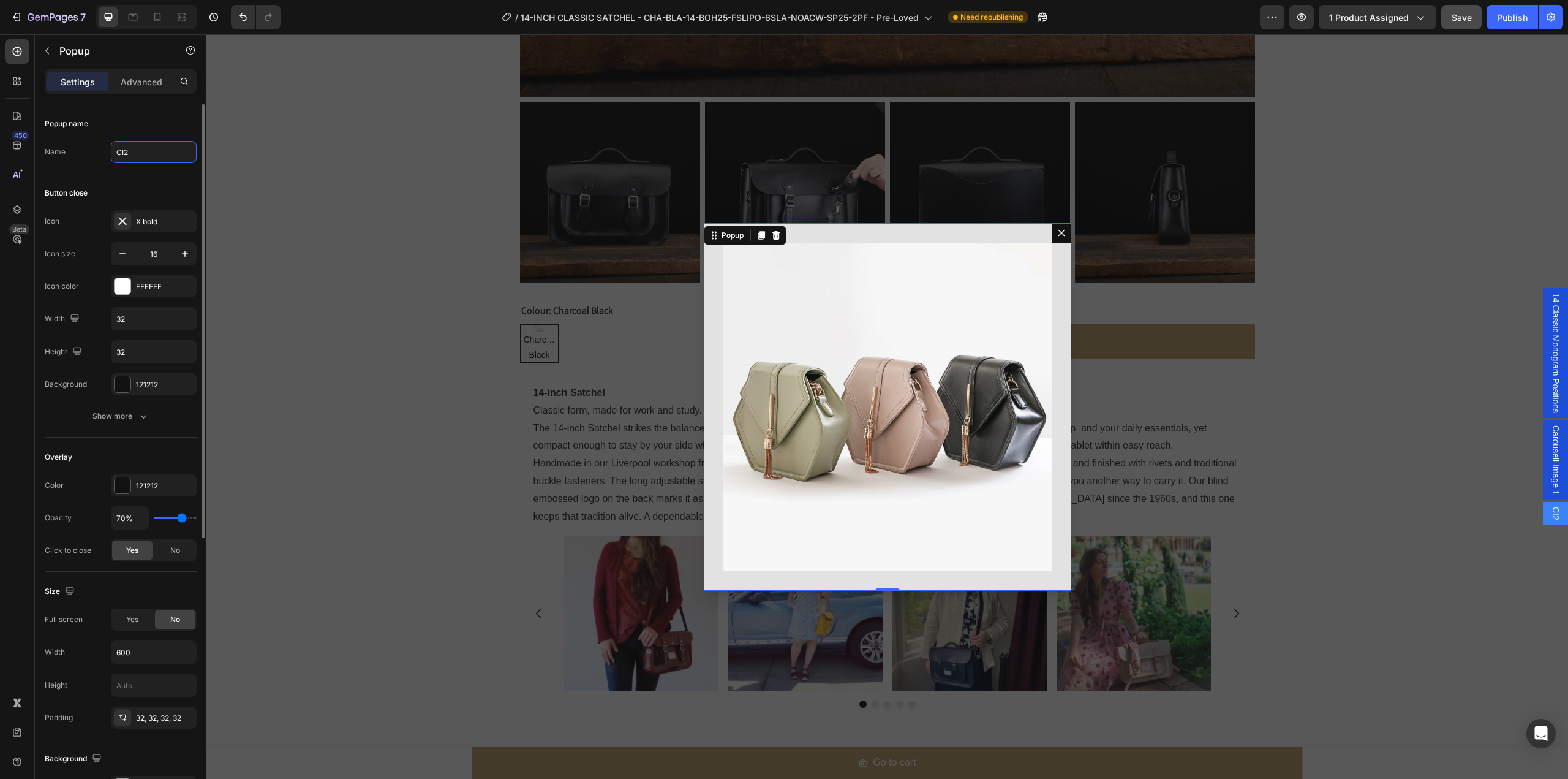
type input "CI2"
click at [1550, 460] on span "Carousell Image 1" at bounding box center [1556, 460] width 12 height 70
click at [147, 156] on input "Carousell Image 1" at bounding box center [154, 152] width 86 height 22
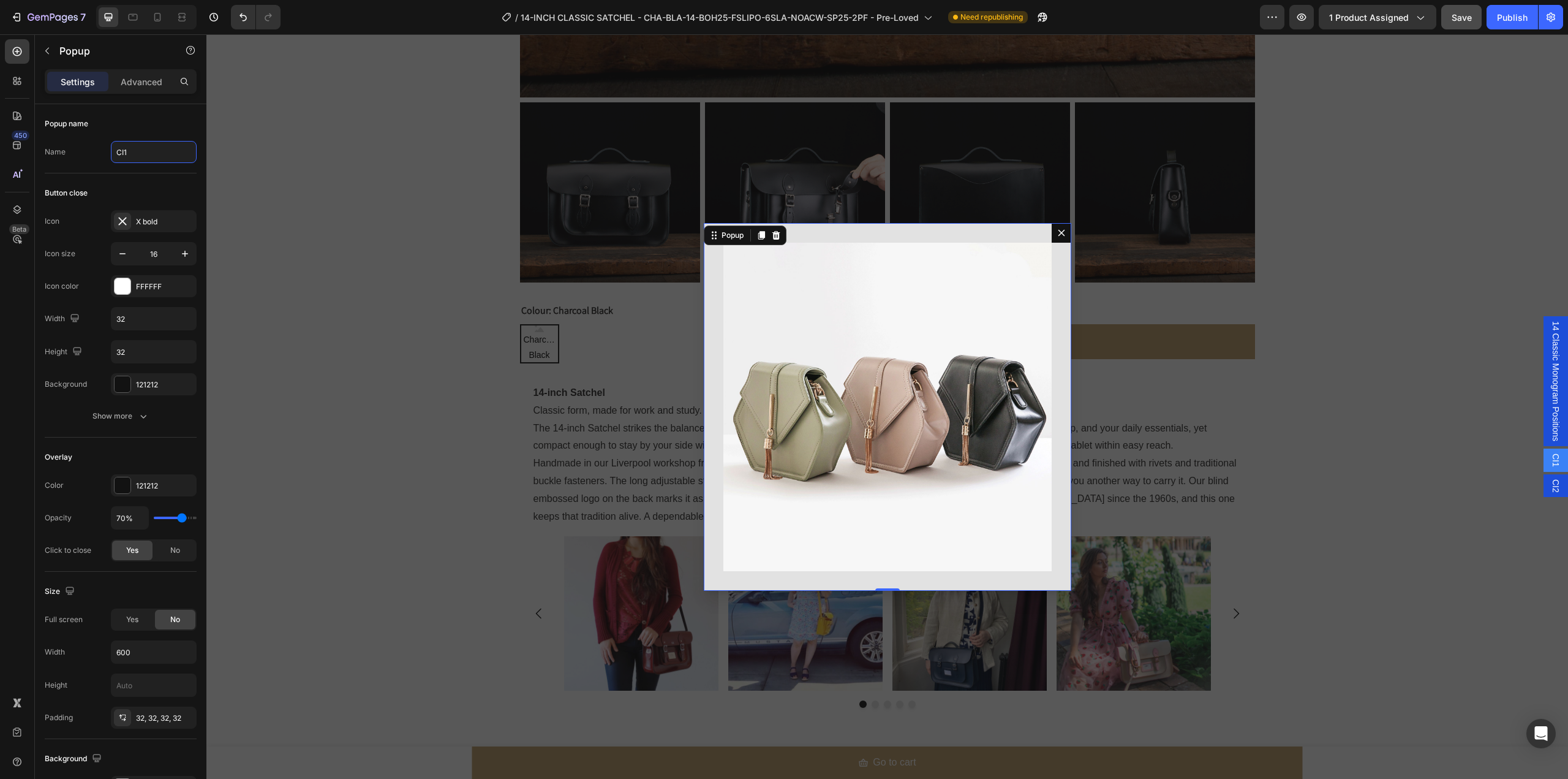
type input "CI1"
click at [122, 153] on input "CI1" at bounding box center [154, 152] width 86 height 22
click at [125, 150] on input "CI1" at bounding box center [154, 152] width 86 height 22
click at [757, 235] on icon "Dialog content" at bounding box center [761, 235] width 10 height 10
click at [771, 317] on img "Dialog body" at bounding box center [887, 406] width 328 height 328
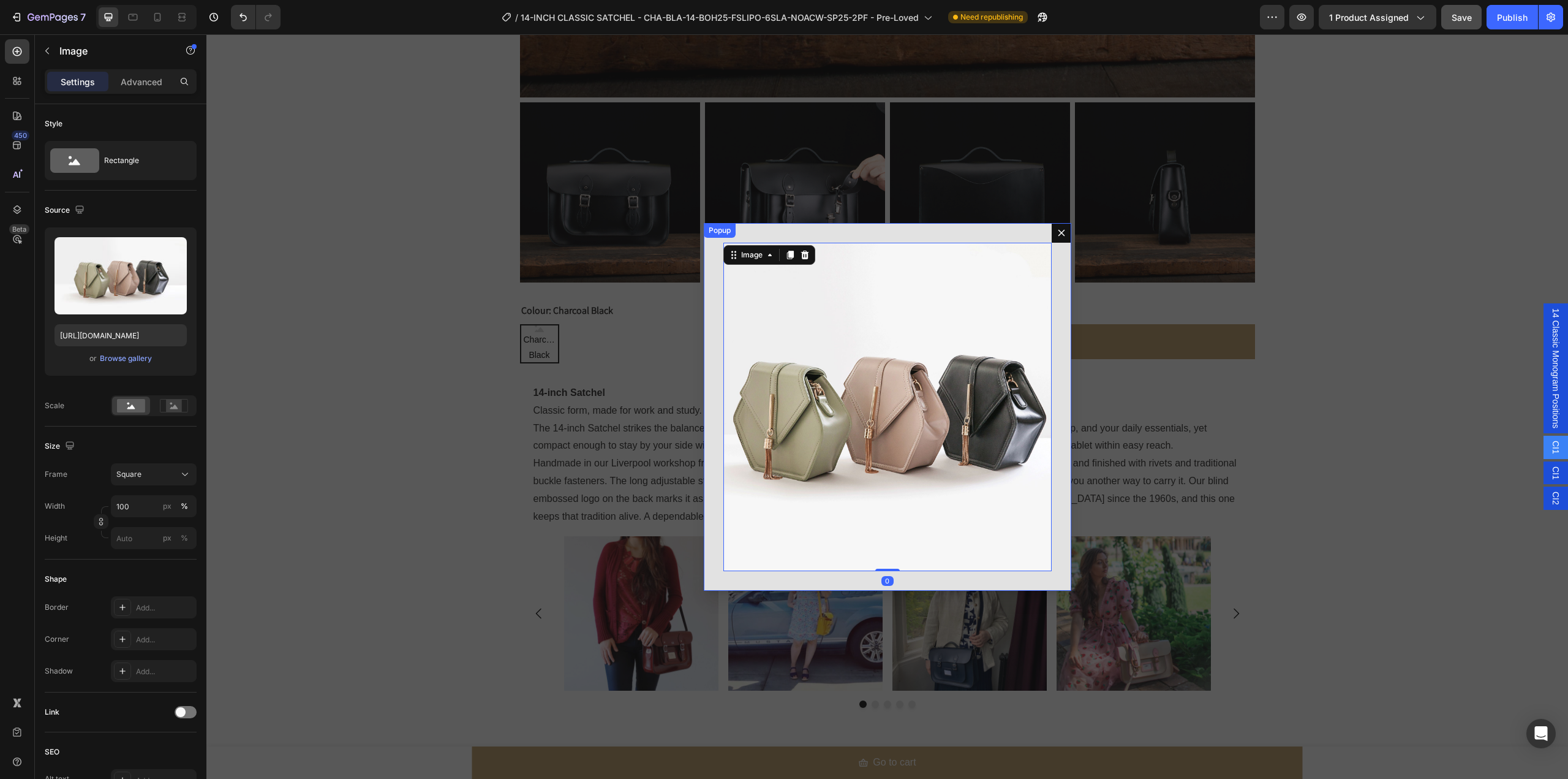
click at [761, 225] on div "Image 0 Popup" at bounding box center [888, 407] width 368 height 368
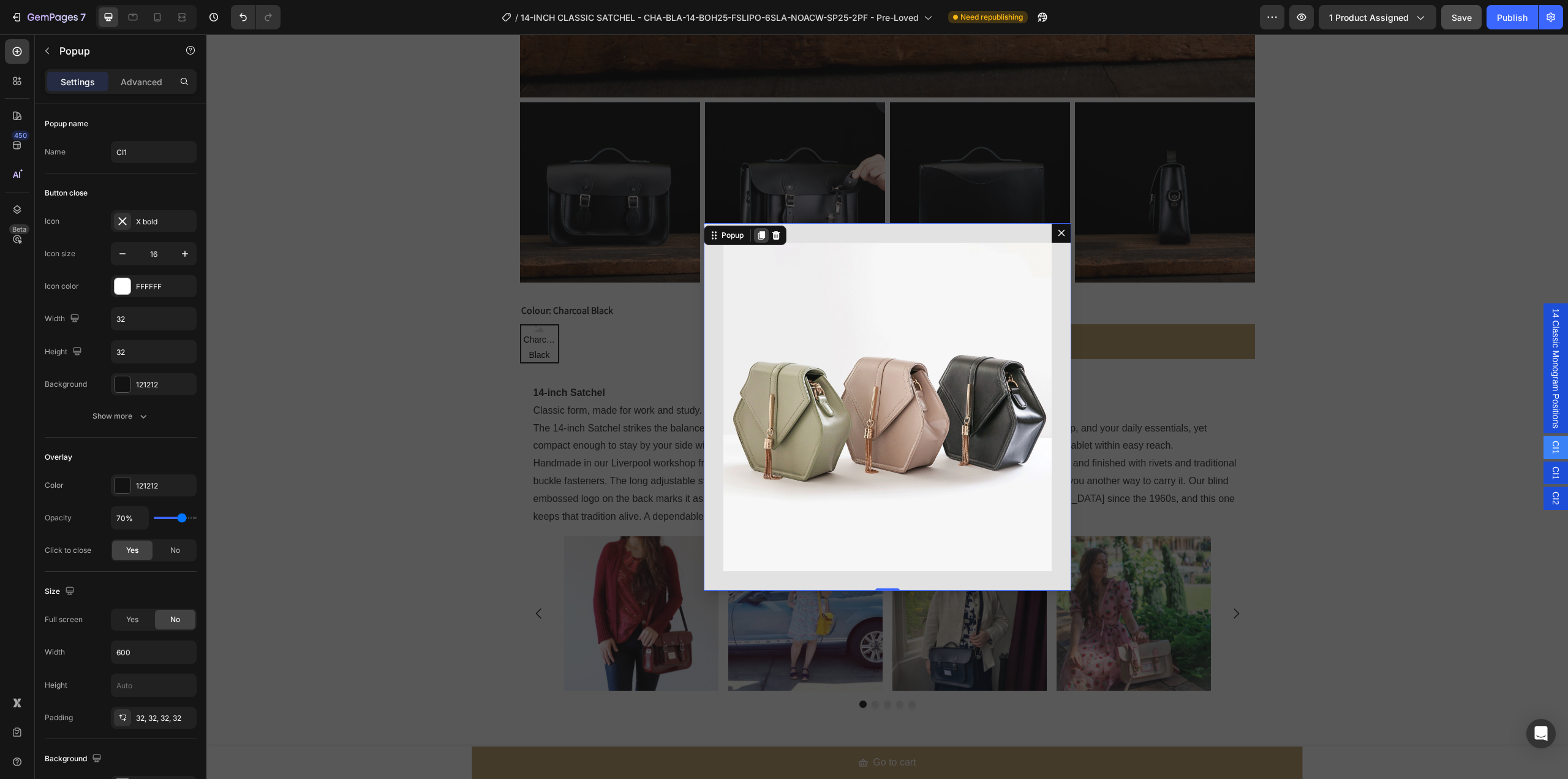
click at [758, 233] on icon "Dialog content" at bounding box center [761, 235] width 7 height 9
click at [834, 299] on img "Dialog body" at bounding box center [887, 406] width 328 height 328
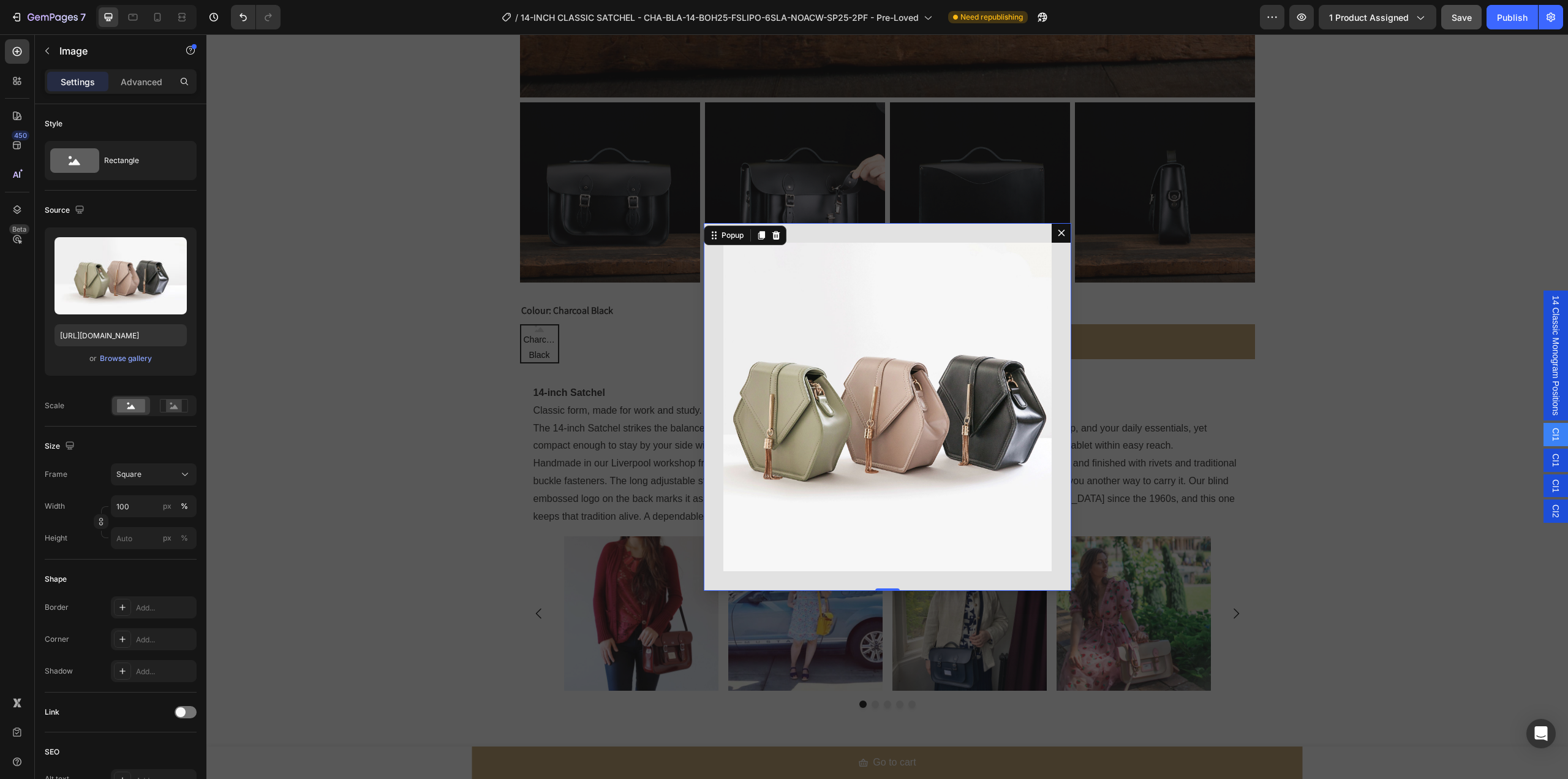
click at [791, 231] on div "Image" at bounding box center [888, 407] width 368 height 368
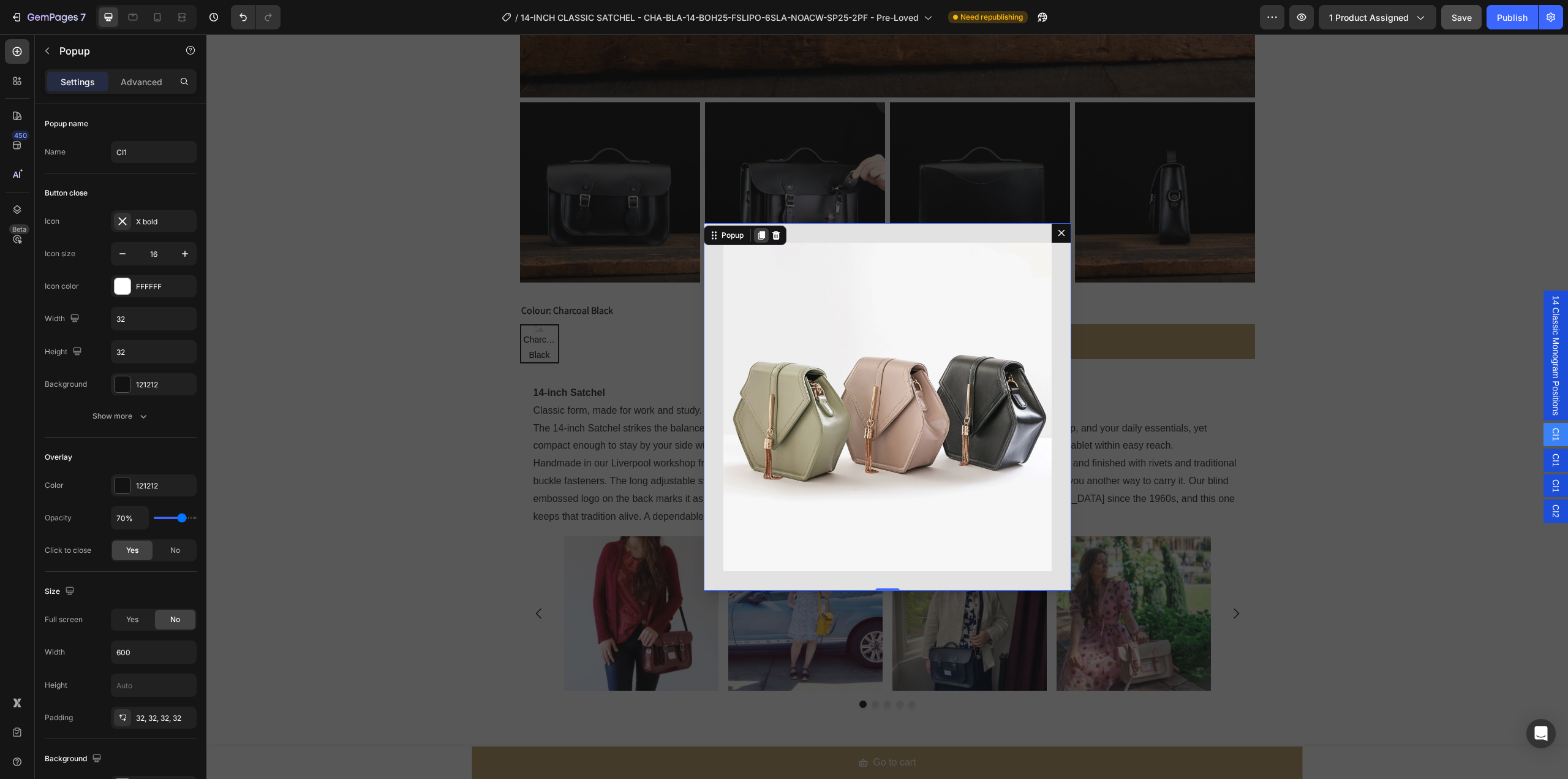
click at [758, 233] on icon "Dialog content" at bounding box center [761, 235] width 7 height 9
click at [825, 293] on img "Dialog body" at bounding box center [887, 406] width 328 height 328
click at [751, 233] on div "Image 0 Popup" at bounding box center [888, 407] width 368 height 368
click at [758, 235] on icon "Dialog content" at bounding box center [761, 235] width 7 height 9
click at [1486, 516] on div "Backdrop" at bounding box center [887, 406] width 1361 height 745
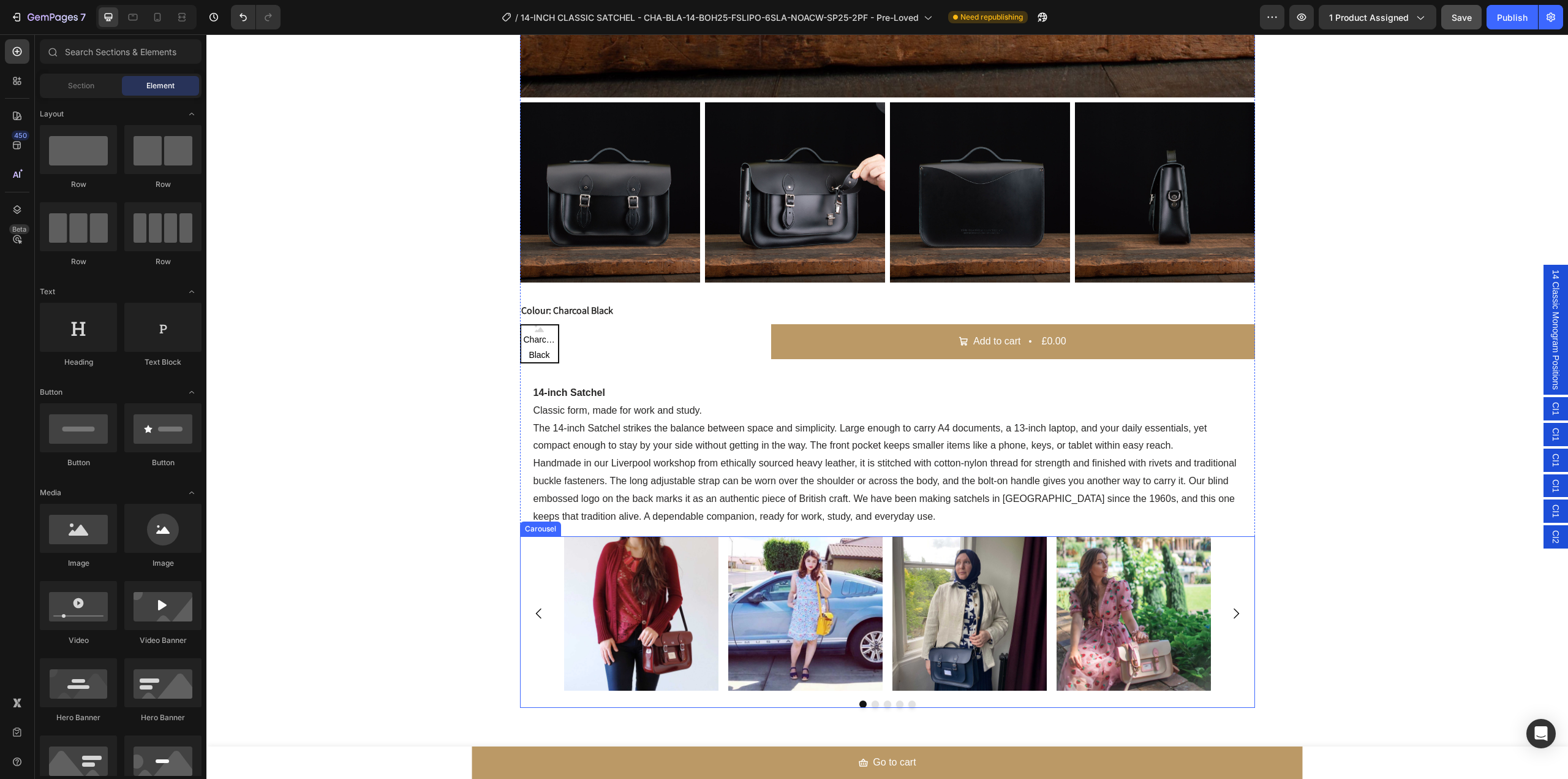
click at [1232, 608] on icon "Carousel Next Arrow" at bounding box center [1236, 613] width 15 height 15
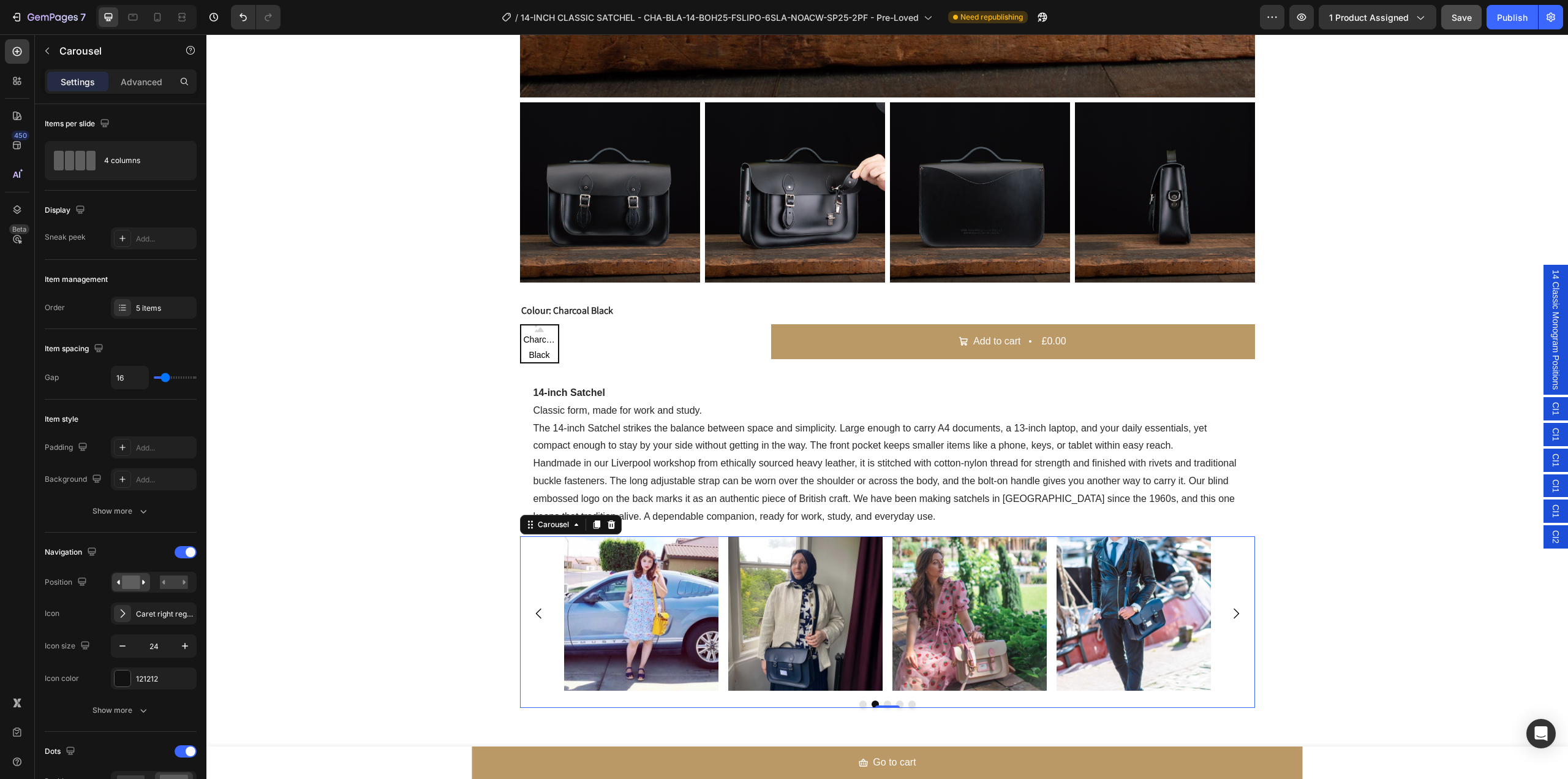
click at [1232, 608] on icon "Carousel Next Arrow" at bounding box center [1236, 613] width 15 height 15
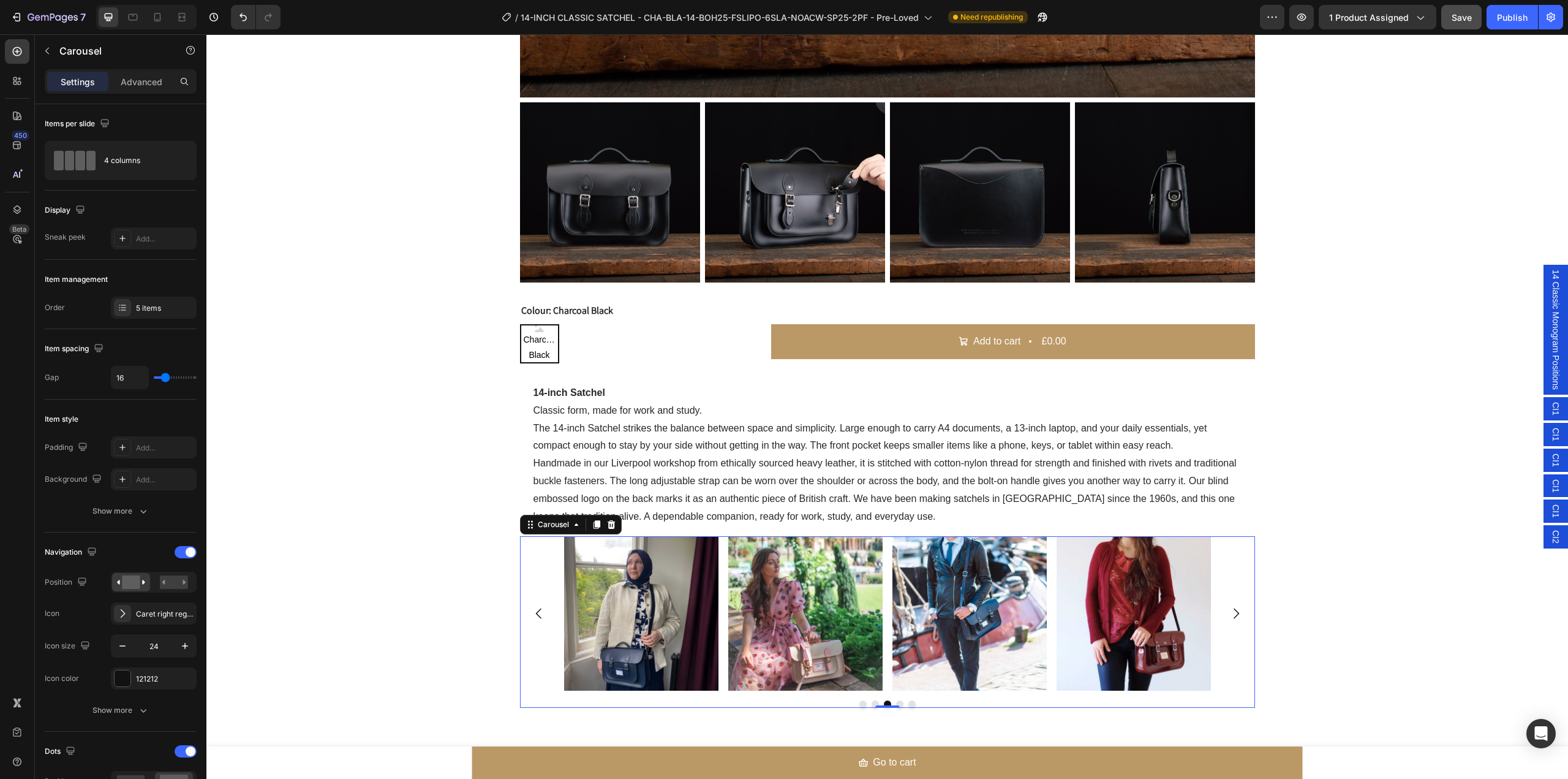
click at [1232, 608] on icon "Carousel Next Arrow" at bounding box center [1236, 613] width 15 height 15
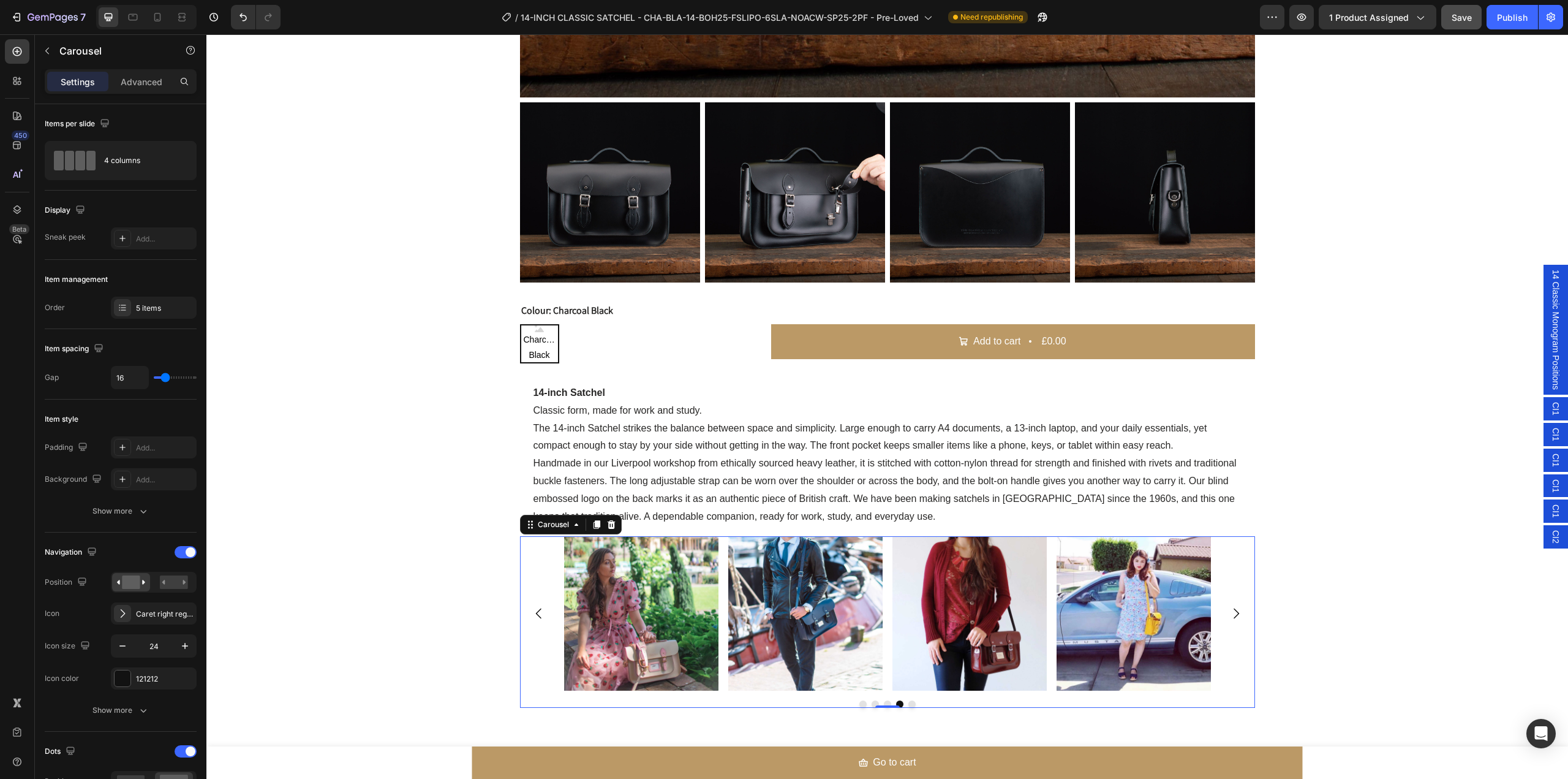
click at [1232, 608] on icon "Carousel Next Arrow" at bounding box center [1236, 613] width 15 height 15
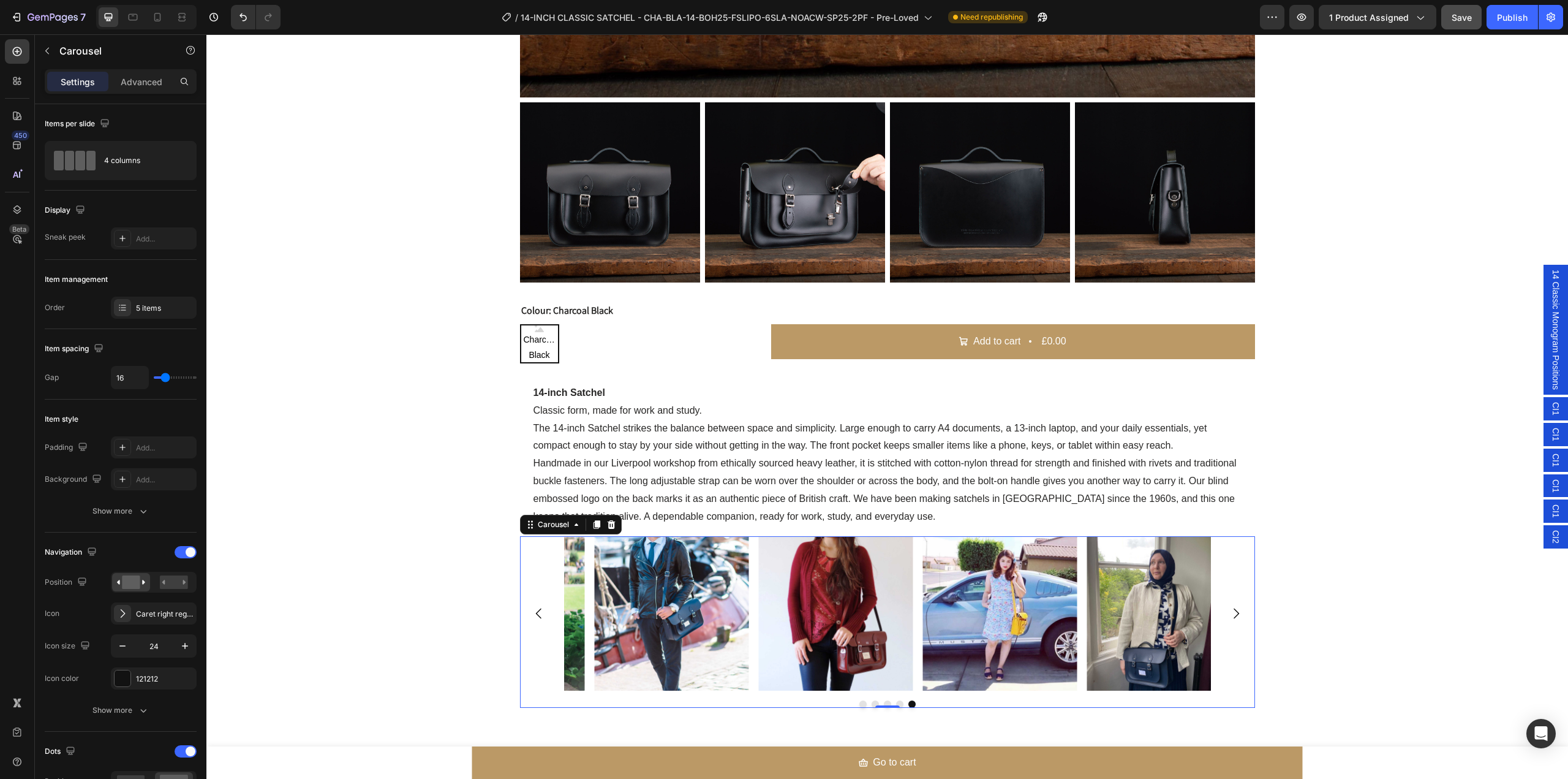
click at [1232, 608] on icon "Carousel Next Arrow" at bounding box center [1236, 613] width 15 height 15
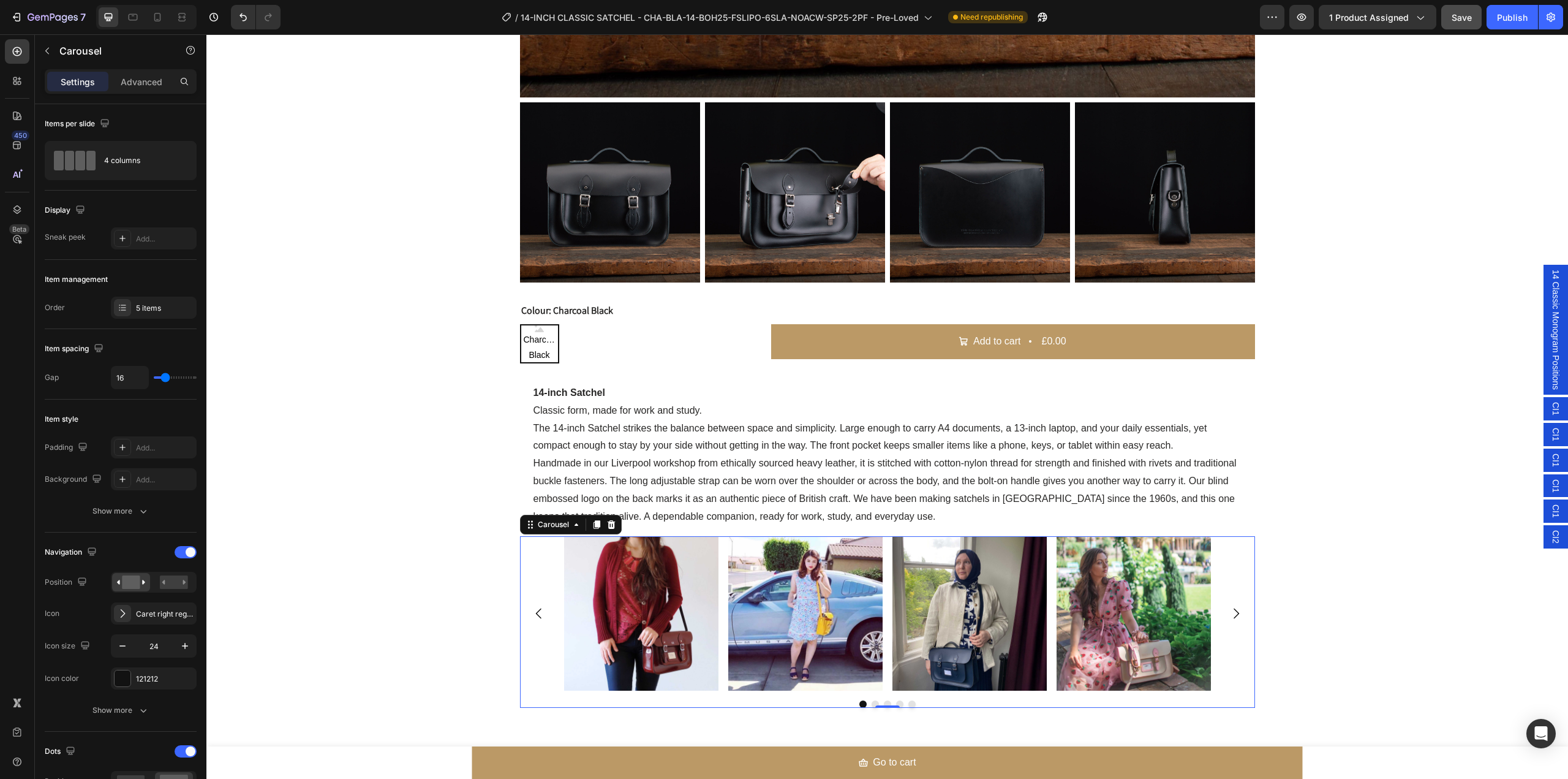
click at [1232, 608] on icon "Carousel Next Arrow" at bounding box center [1236, 613] width 15 height 15
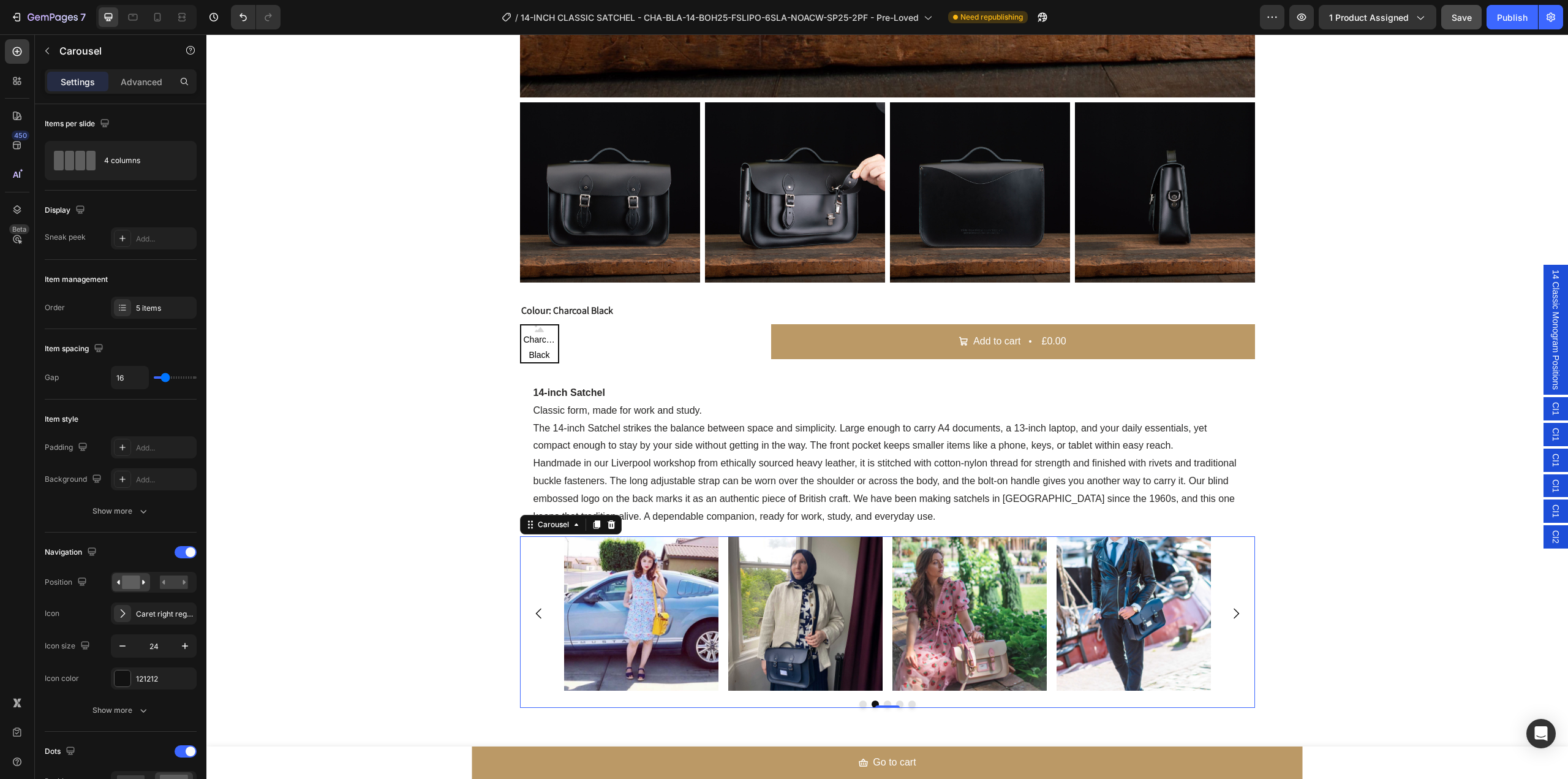
click at [537, 613] on icon "Carousel Back Arrow" at bounding box center [539, 613] width 15 height 15
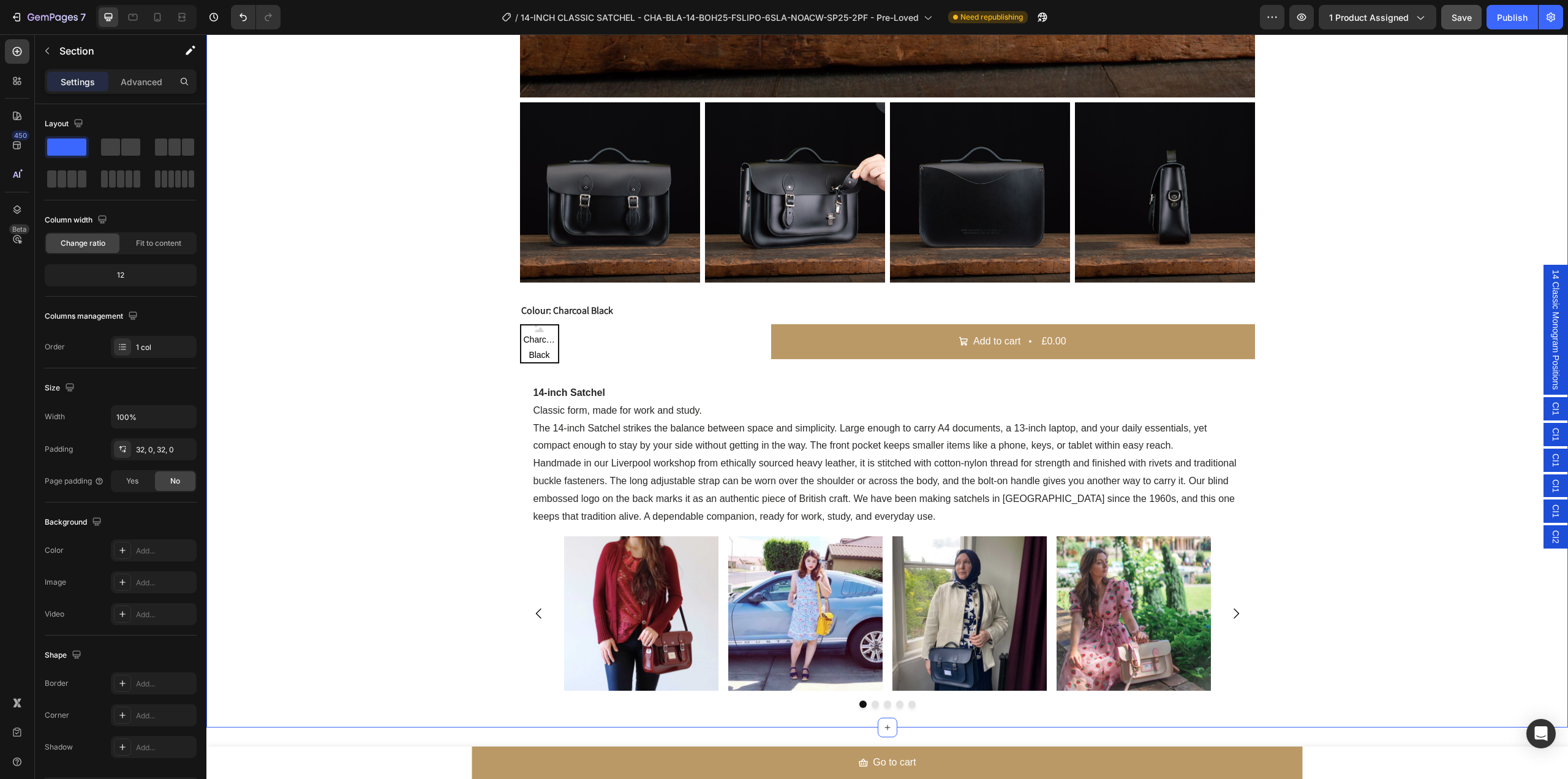
click at [1544, 434] on div "CI1" at bounding box center [1556, 434] width 24 height 23
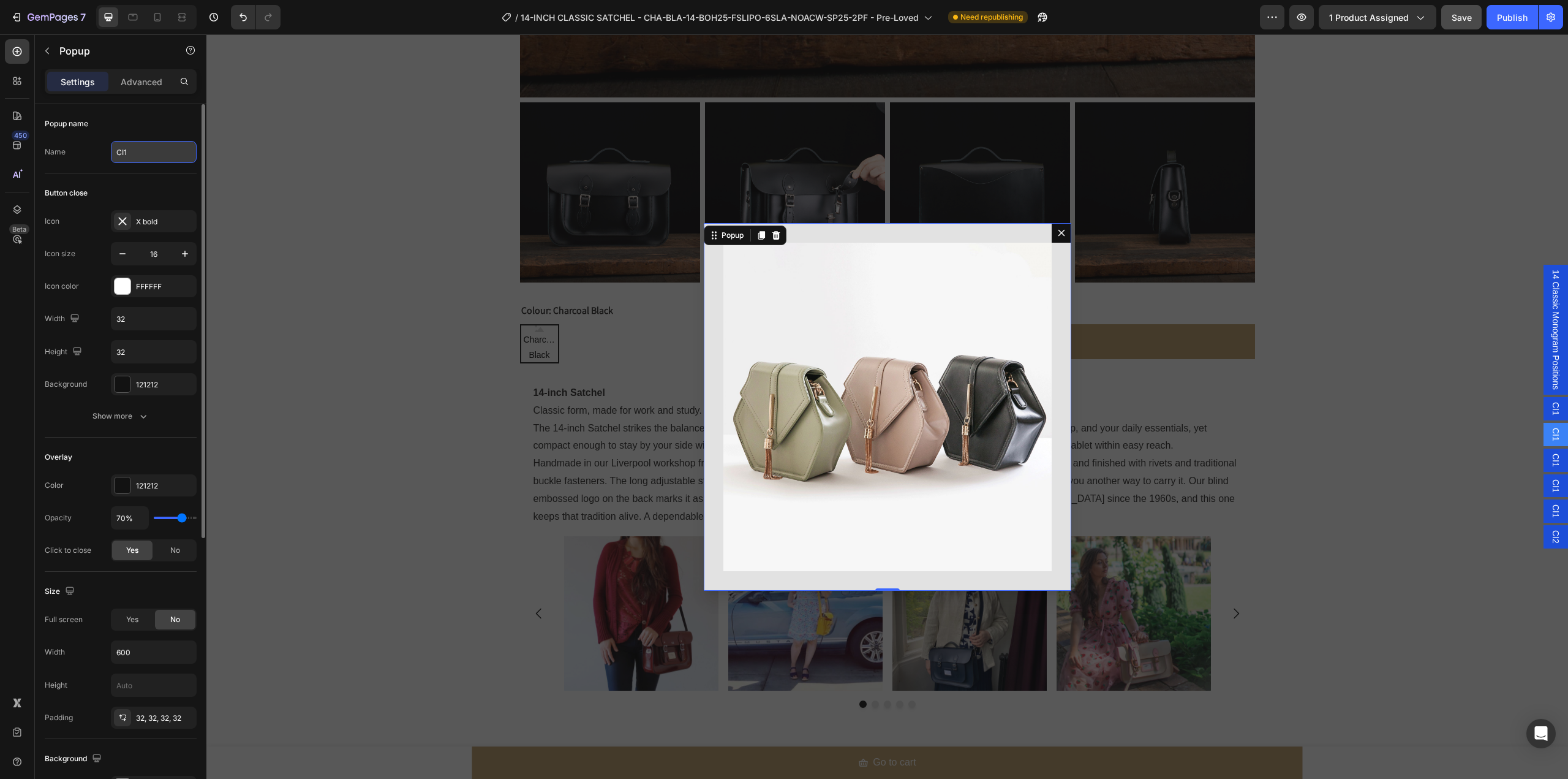
click at [157, 147] on input "CI1" at bounding box center [154, 152] width 86 height 22
click at [157, 150] on input "CI1" at bounding box center [154, 152] width 86 height 22
type input "CI2"
click at [289, 175] on div "Backdrop" at bounding box center [887, 406] width 1361 height 745
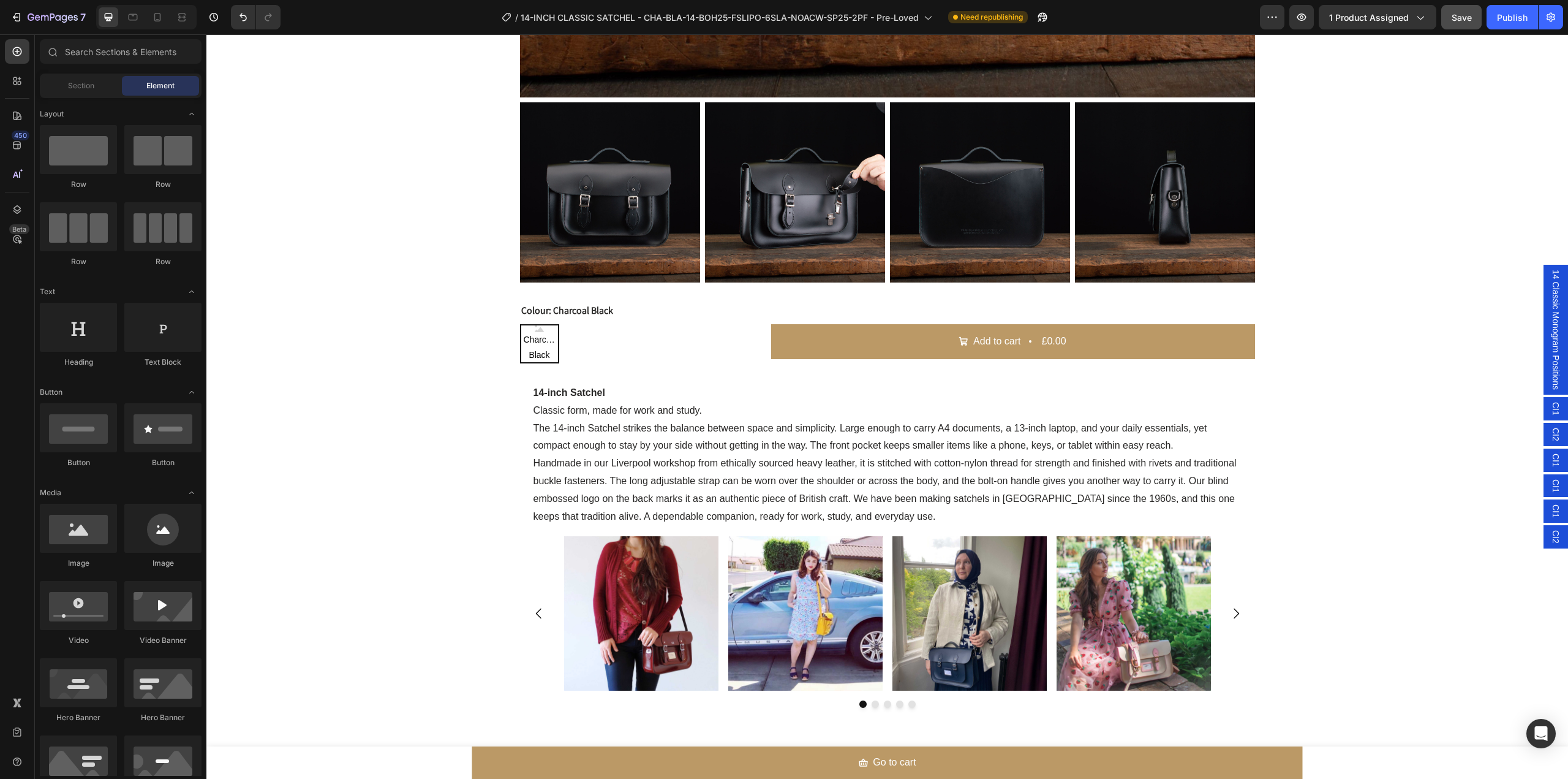
click at [1550, 460] on span "CI1" at bounding box center [1556, 460] width 12 height 13
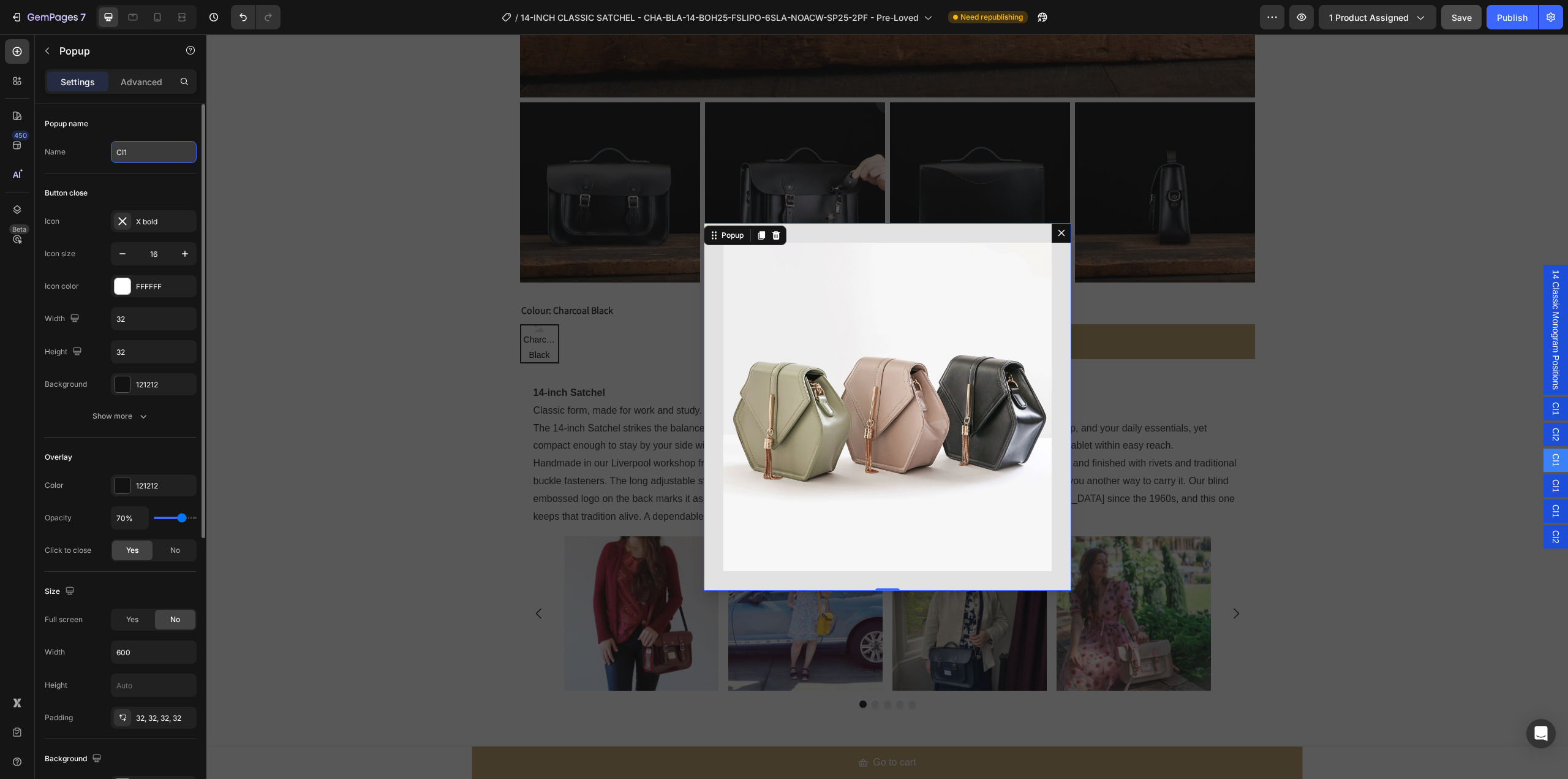
click at [148, 153] on input "CI1" at bounding box center [154, 152] width 86 height 22
click at [142, 144] on input "CI1" at bounding box center [154, 152] width 86 height 22
type input "CI3"
click at [1550, 483] on span "CI1" at bounding box center [1556, 486] width 12 height 13
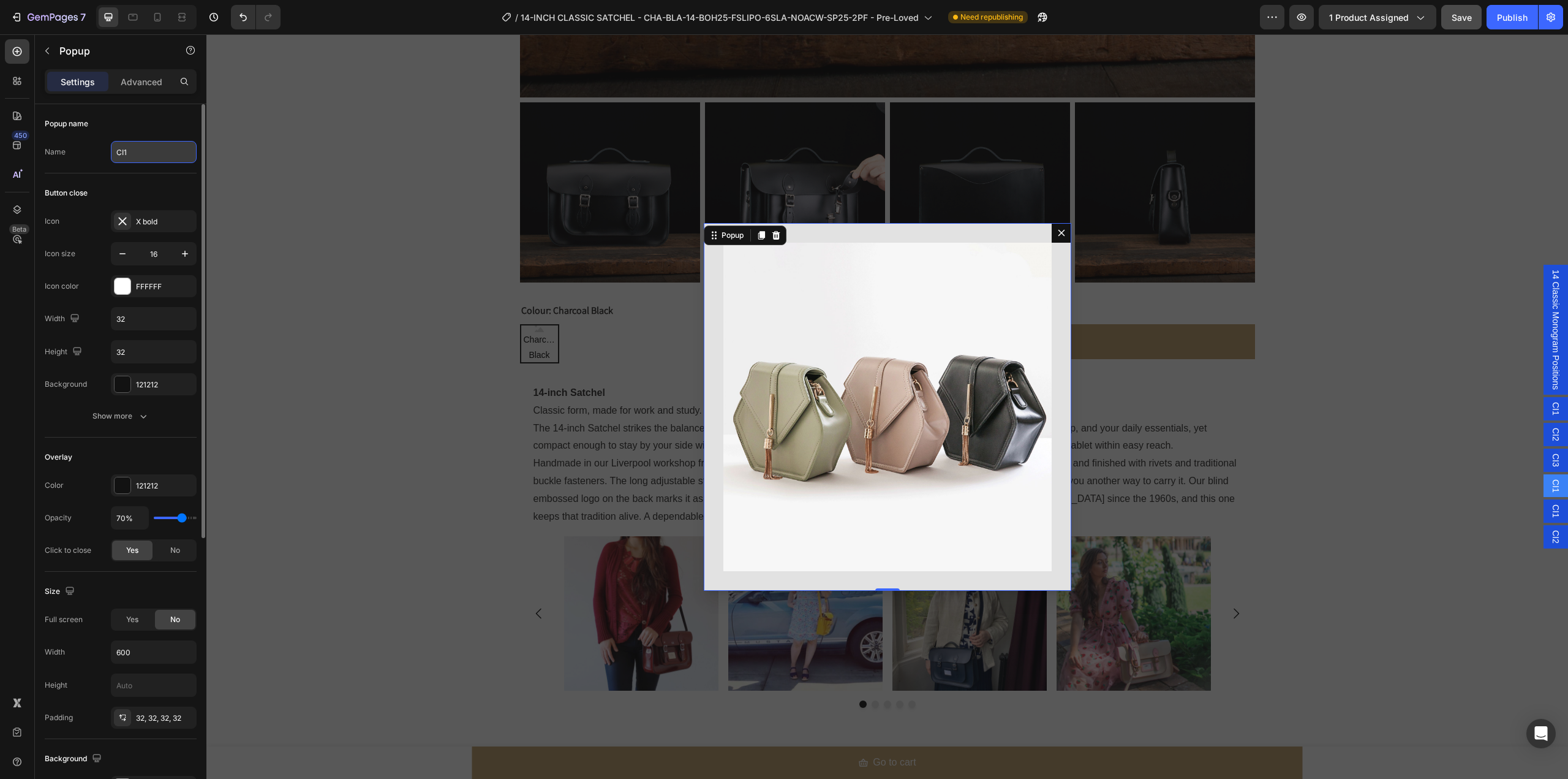
click at [145, 153] on input "CI1" at bounding box center [154, 152] width 86 height 22
click at [136, 148] on input "CI1" at bounding box center [154, 152] width 86 height 22
type input "CI4"
click at [1550, 514] on span "CI1" at bounding box center [1556, 511] width 12 height 13
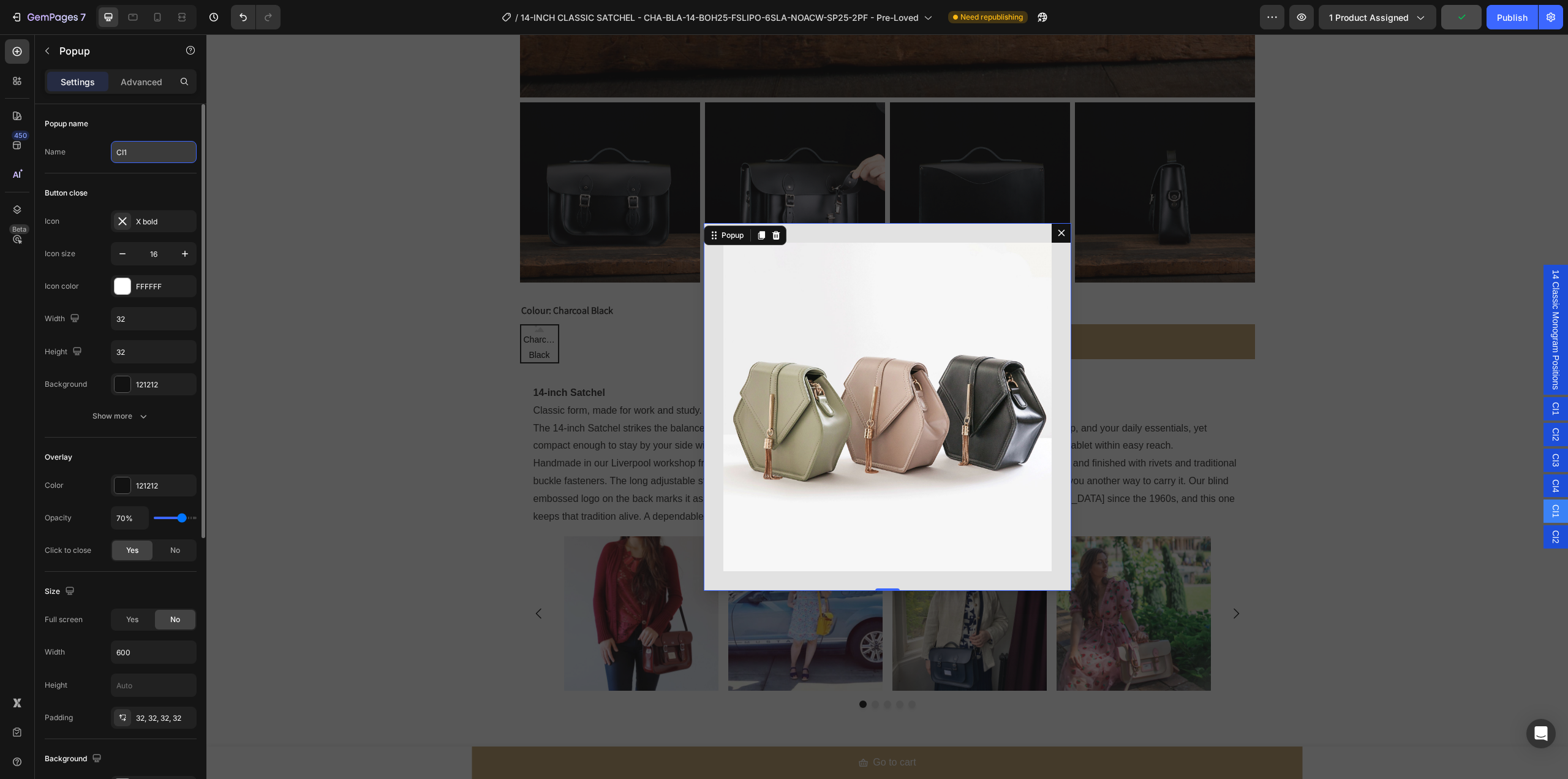
click at [147, 153] on input "CI1" at bounding box center [154, 152] width 86 height 22
click at [148, 151] on input "CI1" at bounding box center [154, 152] width 86 height 22
type input "CI5"
click at [1550, 534] on span "CI2" at bounding box center [1556, 536] width 12 height 13
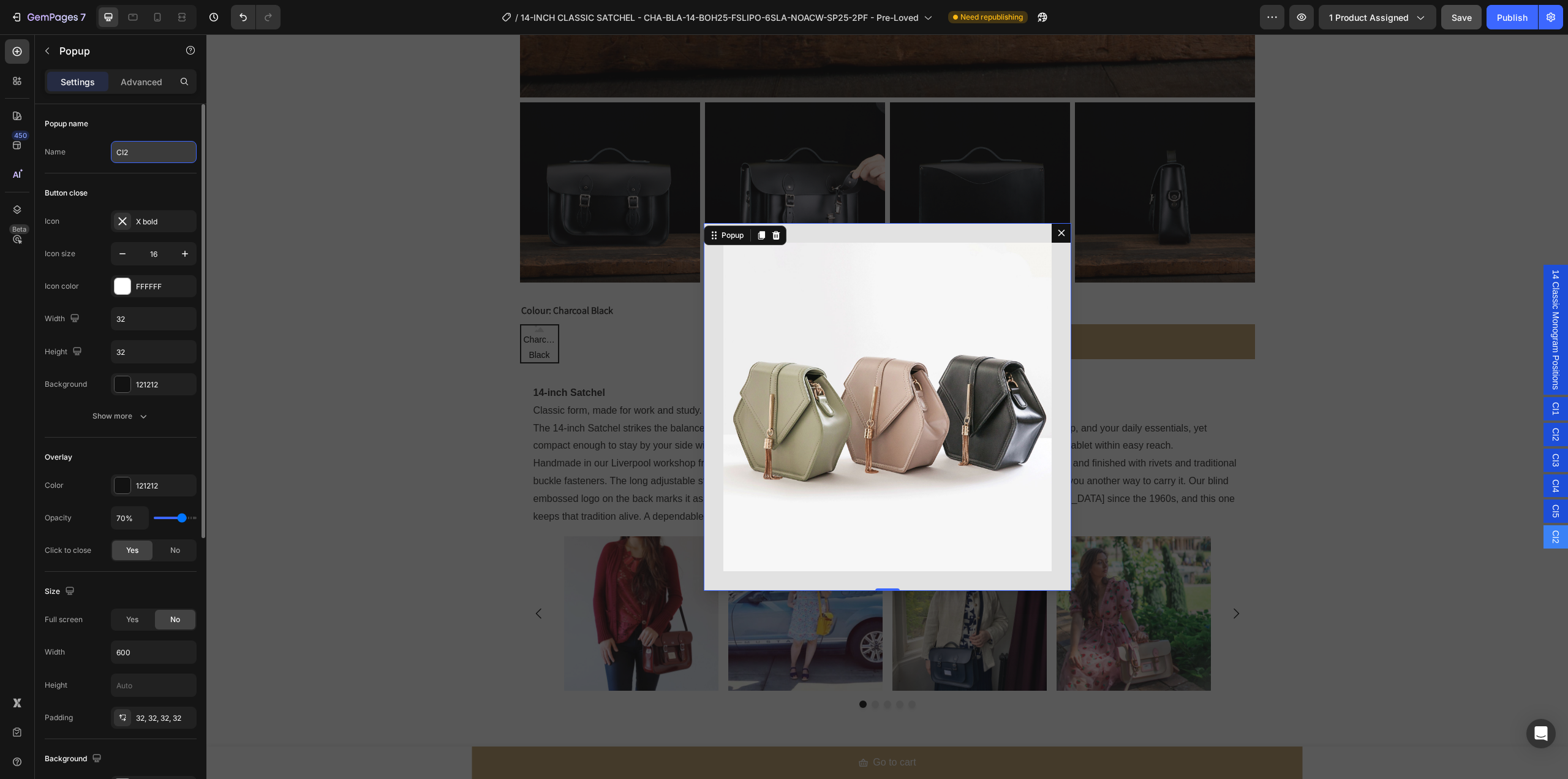
click at [141, 150] on input "CI2" at bounding box center [154, 152] width 86 height 22
click at [156, 150] on input "CI2" at bounding box center [154, 152] width 86 height 22
type input "CI6"
click at [284, 190] on div "Backdrop" at bounding box center [887, 406] width 1361 height 745
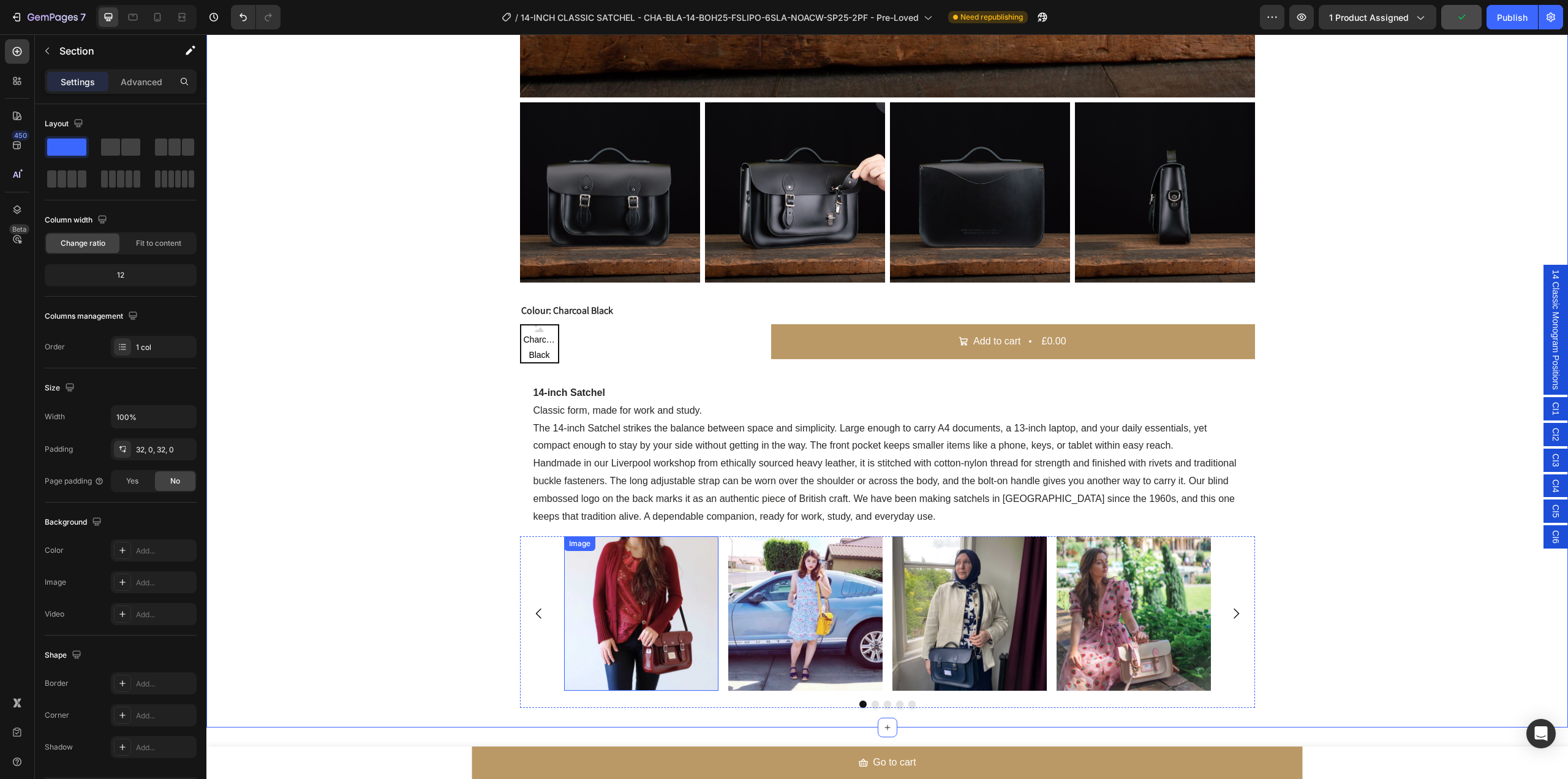
click at [674, 614] on img at bounding box center [641, 614] width 154 height 154
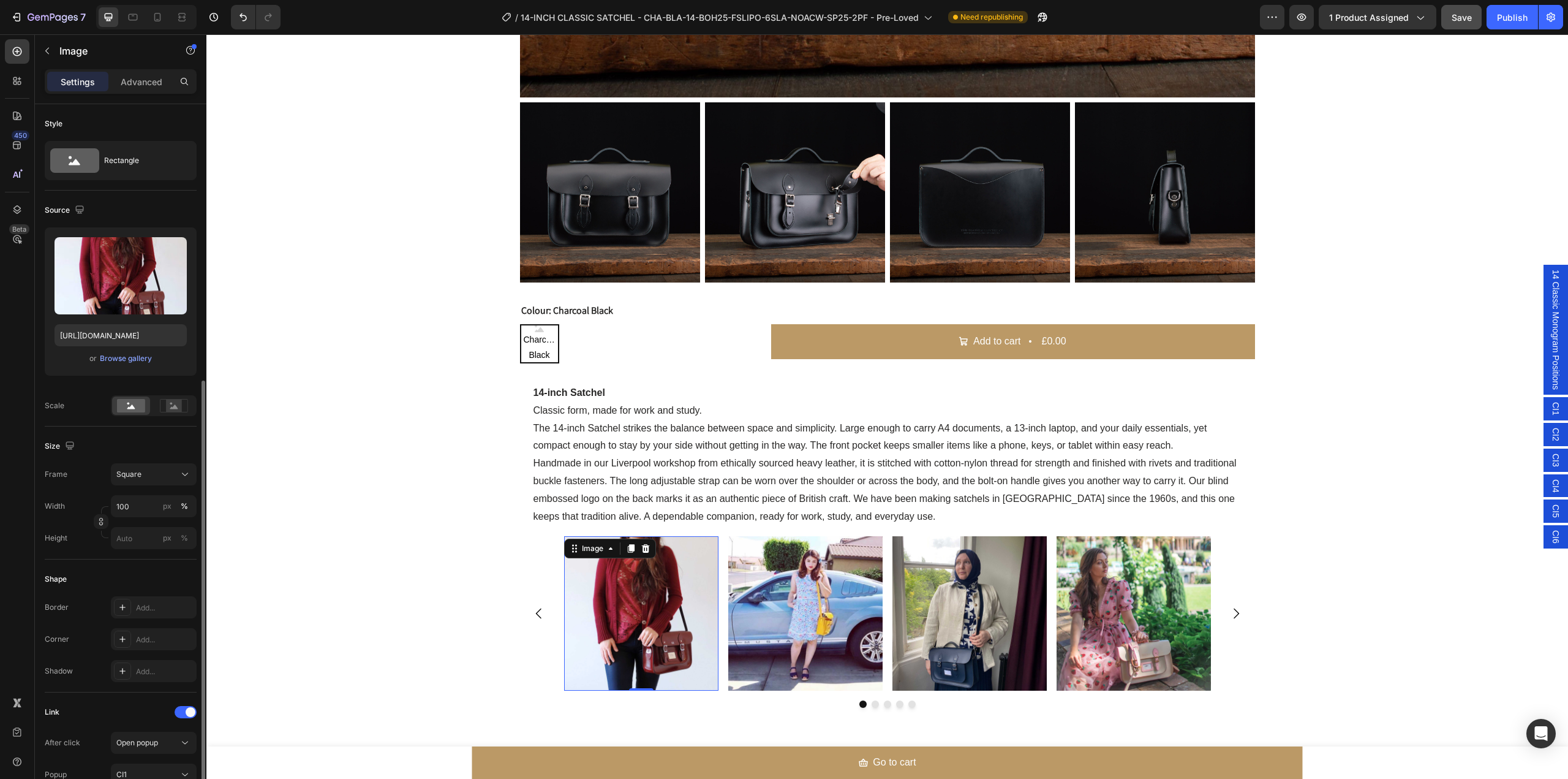
scroll to position [310, 0]
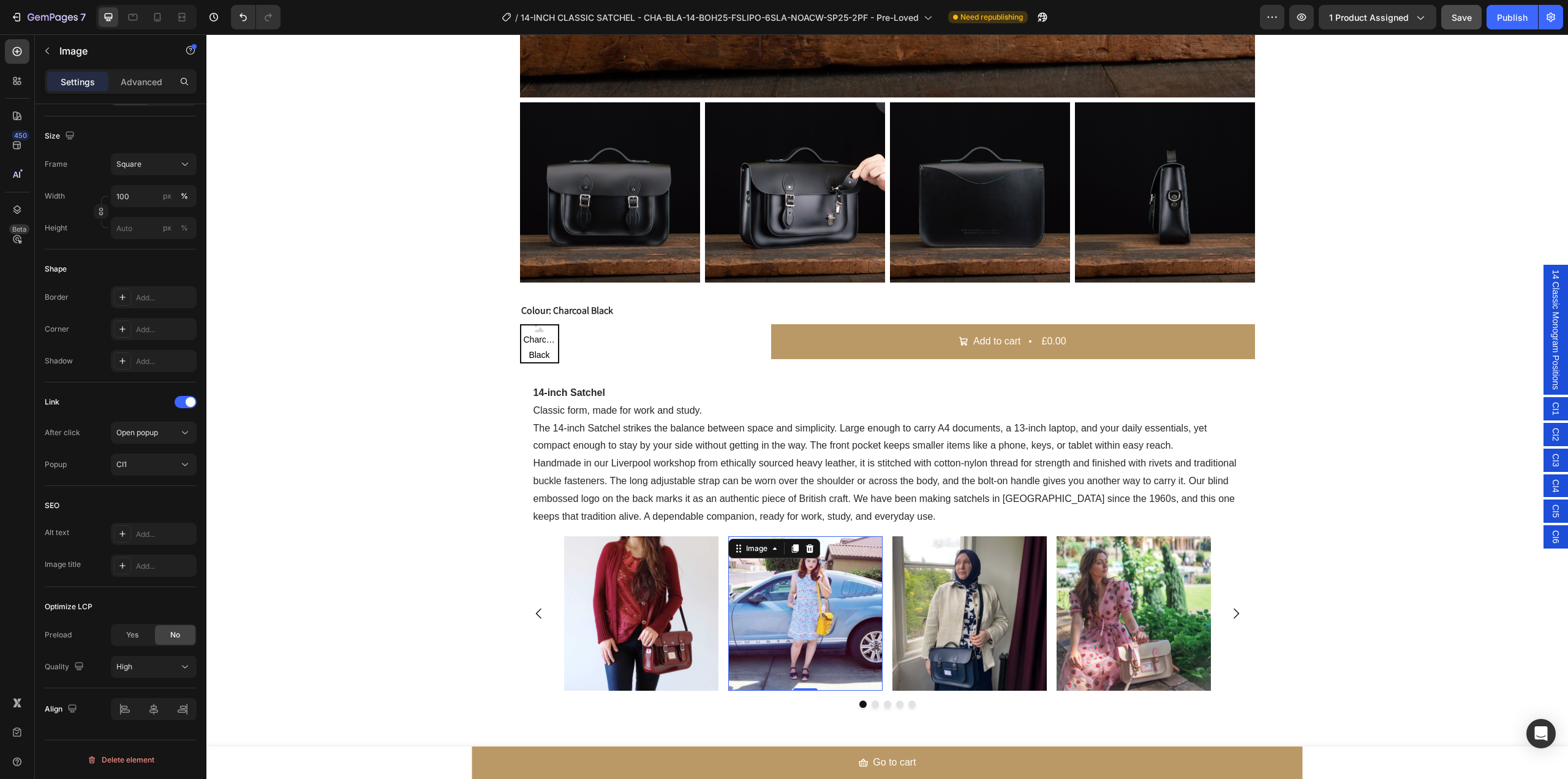
click at [782, 614] on img at bounding box center [806, 614] width 154 height 154
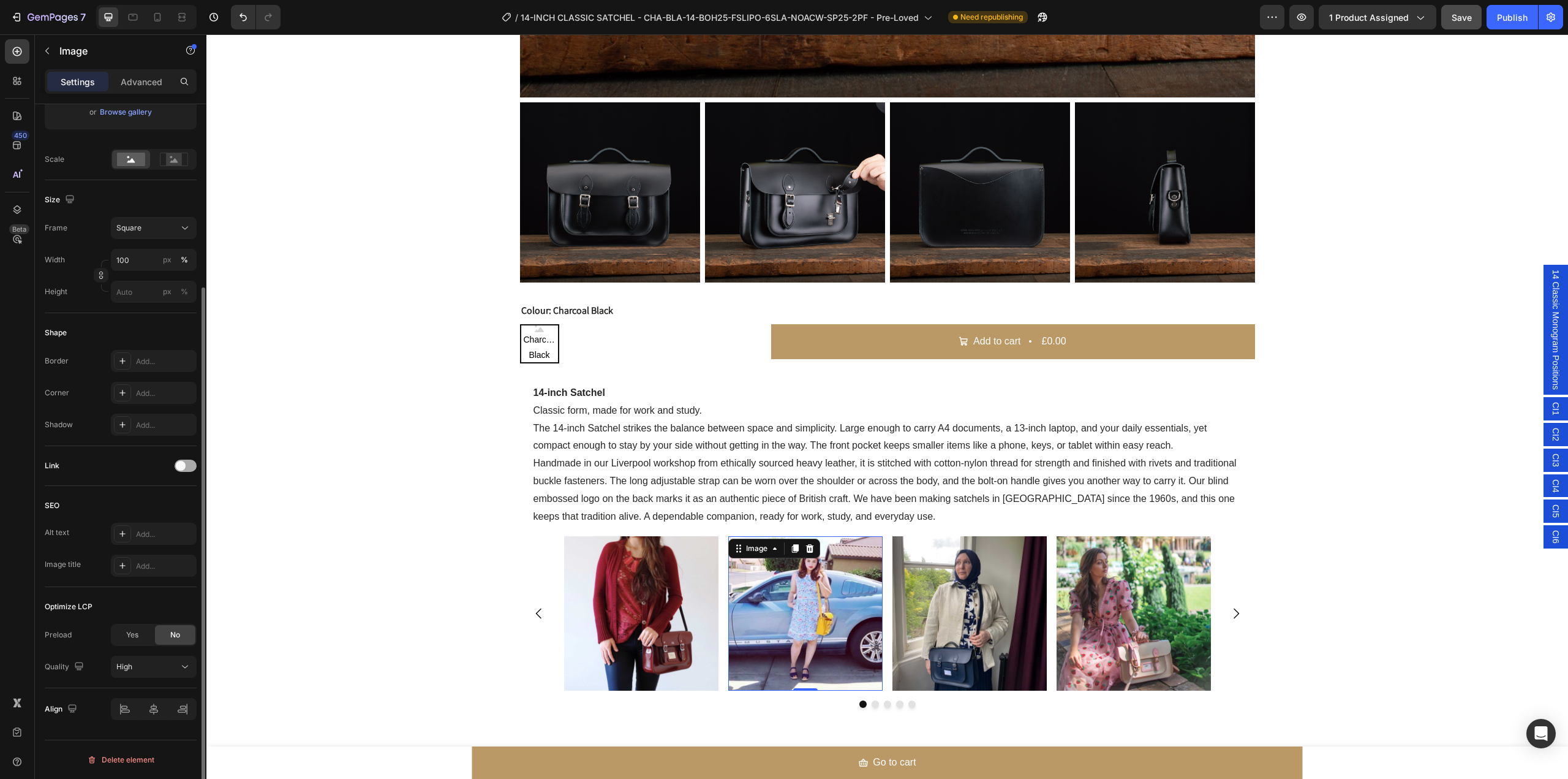
click at [188, 461] on div at bounding box center [185, 466] width 22 height 12
click at [182, 494] on icon at bounding box center [185, 497] width 12 height 12
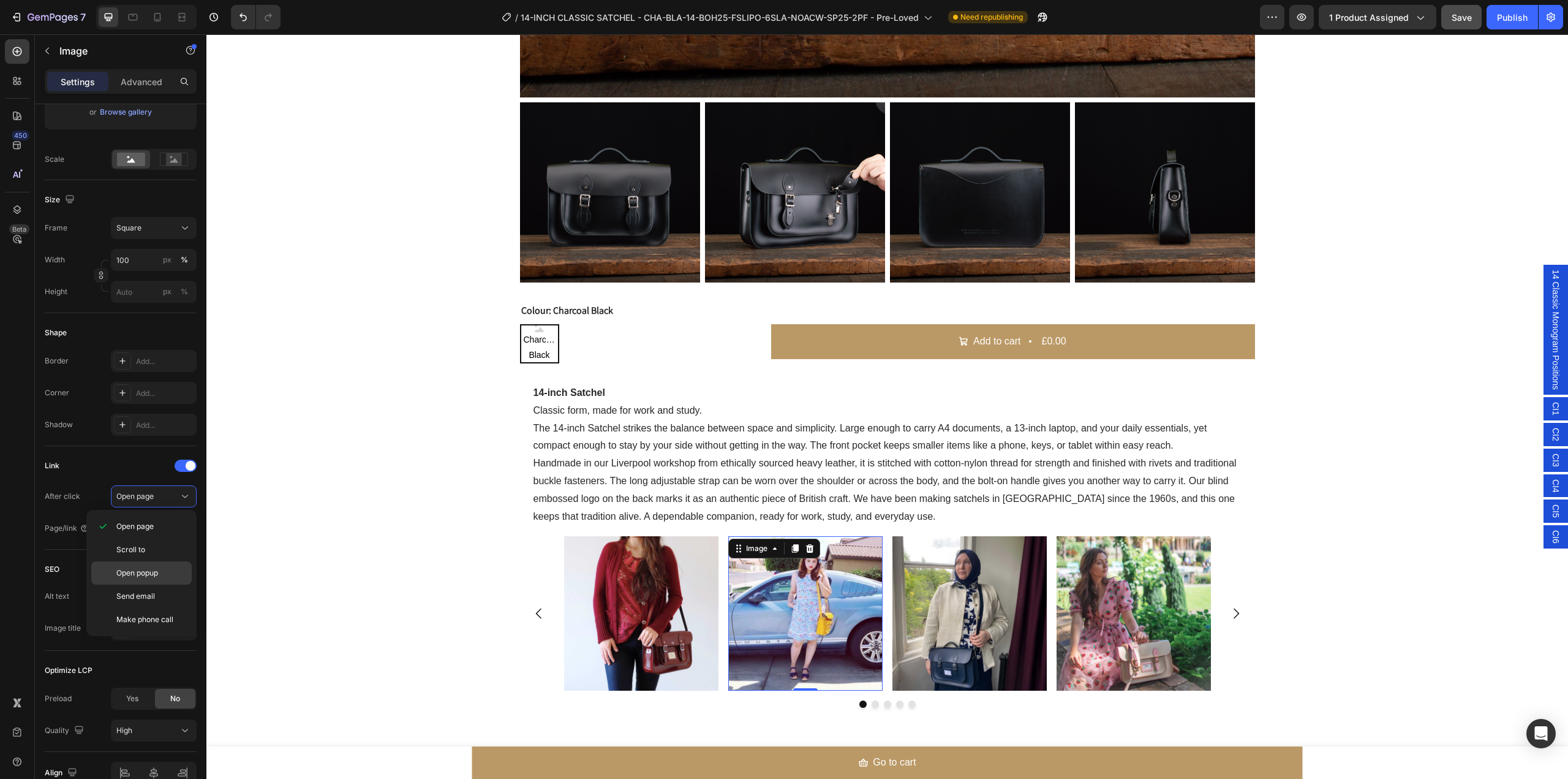
click at [136, 569] on span "Open popup" at bounding box center [136, 573] width 41 height 11
click at [187, 524] on icon at bounding box center [185, 529] width 12 height 12
click at [147, 595] on div "CI2" at bounding box center [117, 605] width 139 height 23
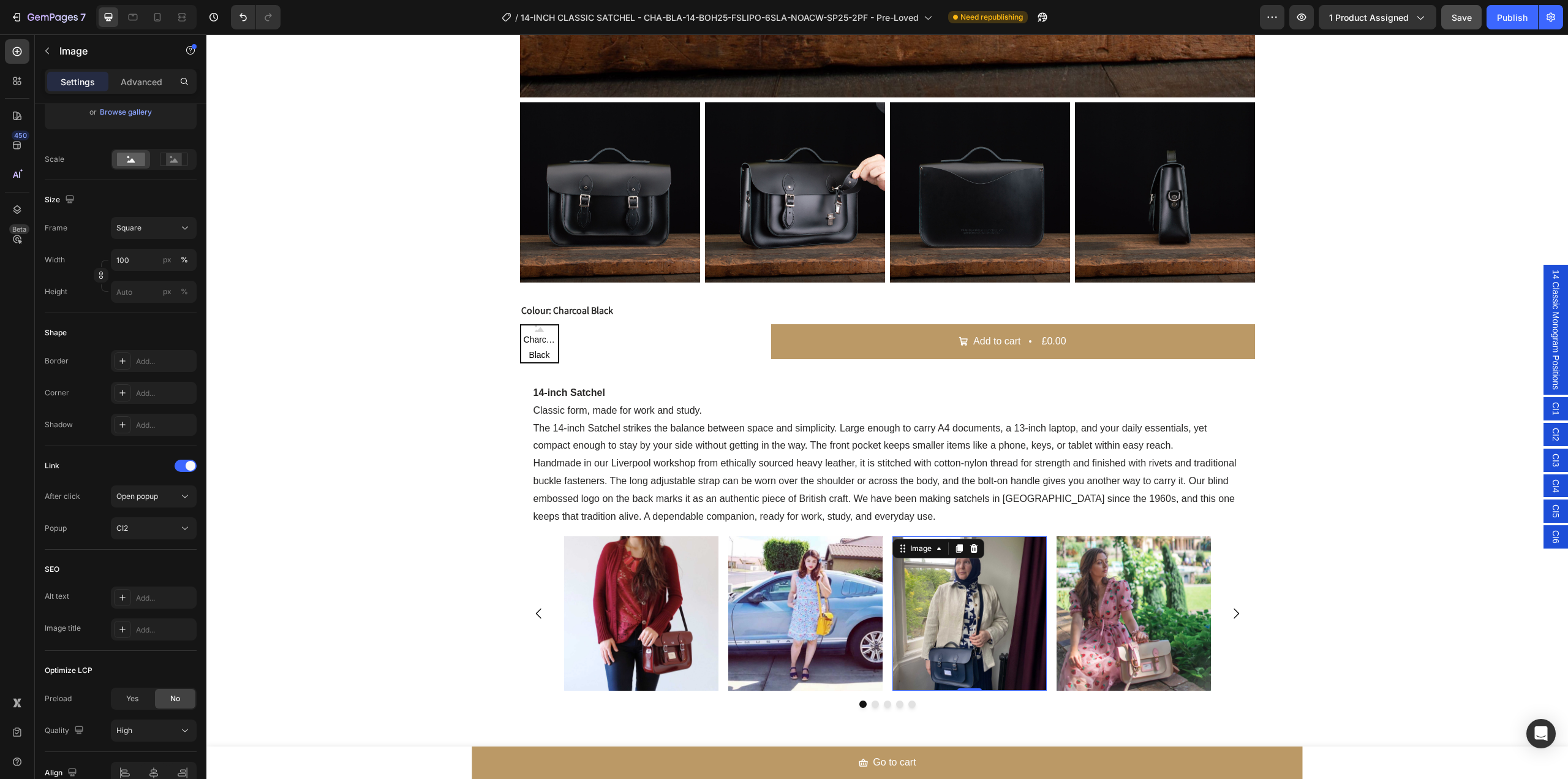
click at [956, 597] on img at bounding box center [969, 614] width 154 height 154
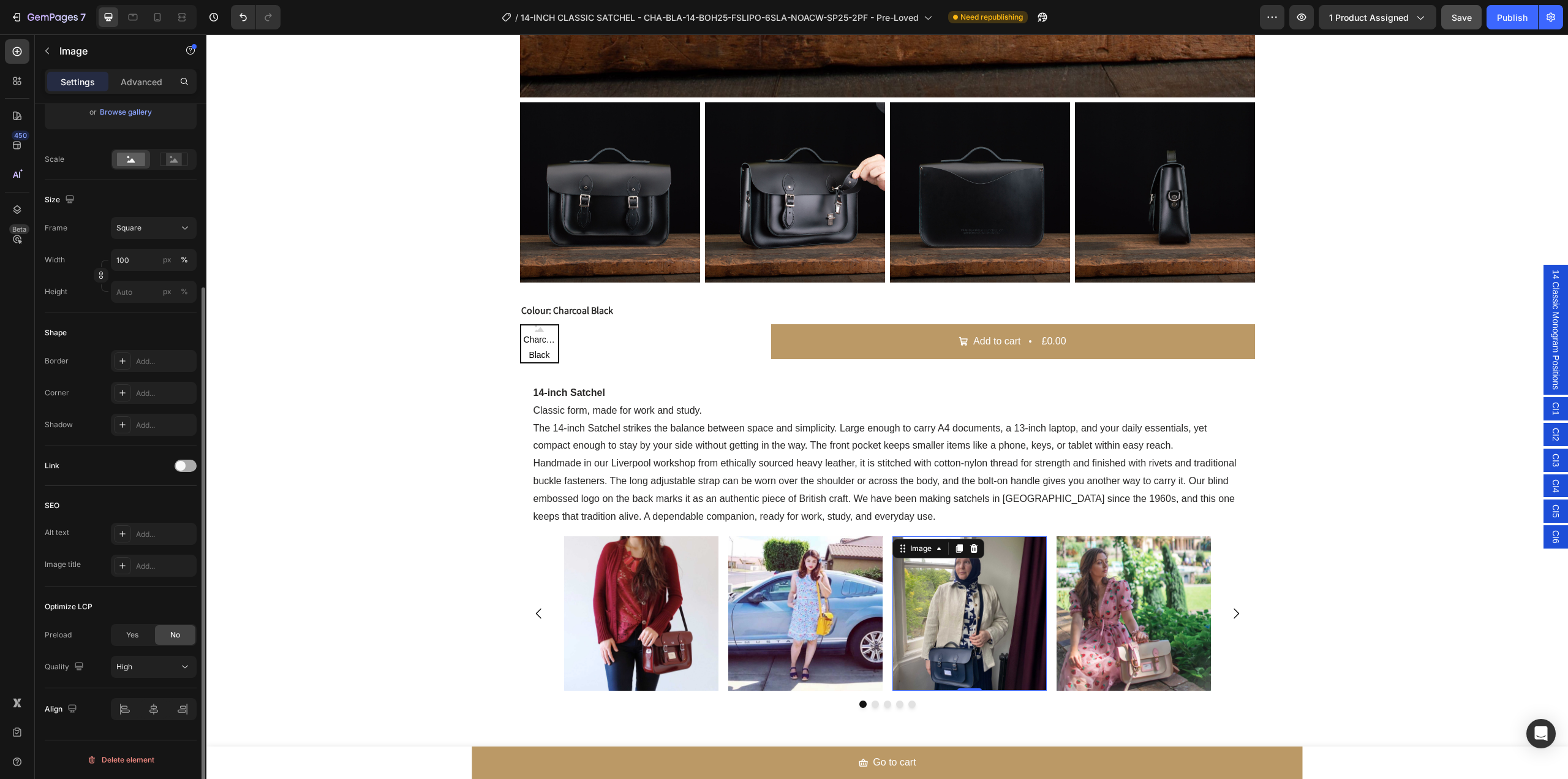
click at [189, 464] on div at bounding box center [185, 466] width 22 height 12
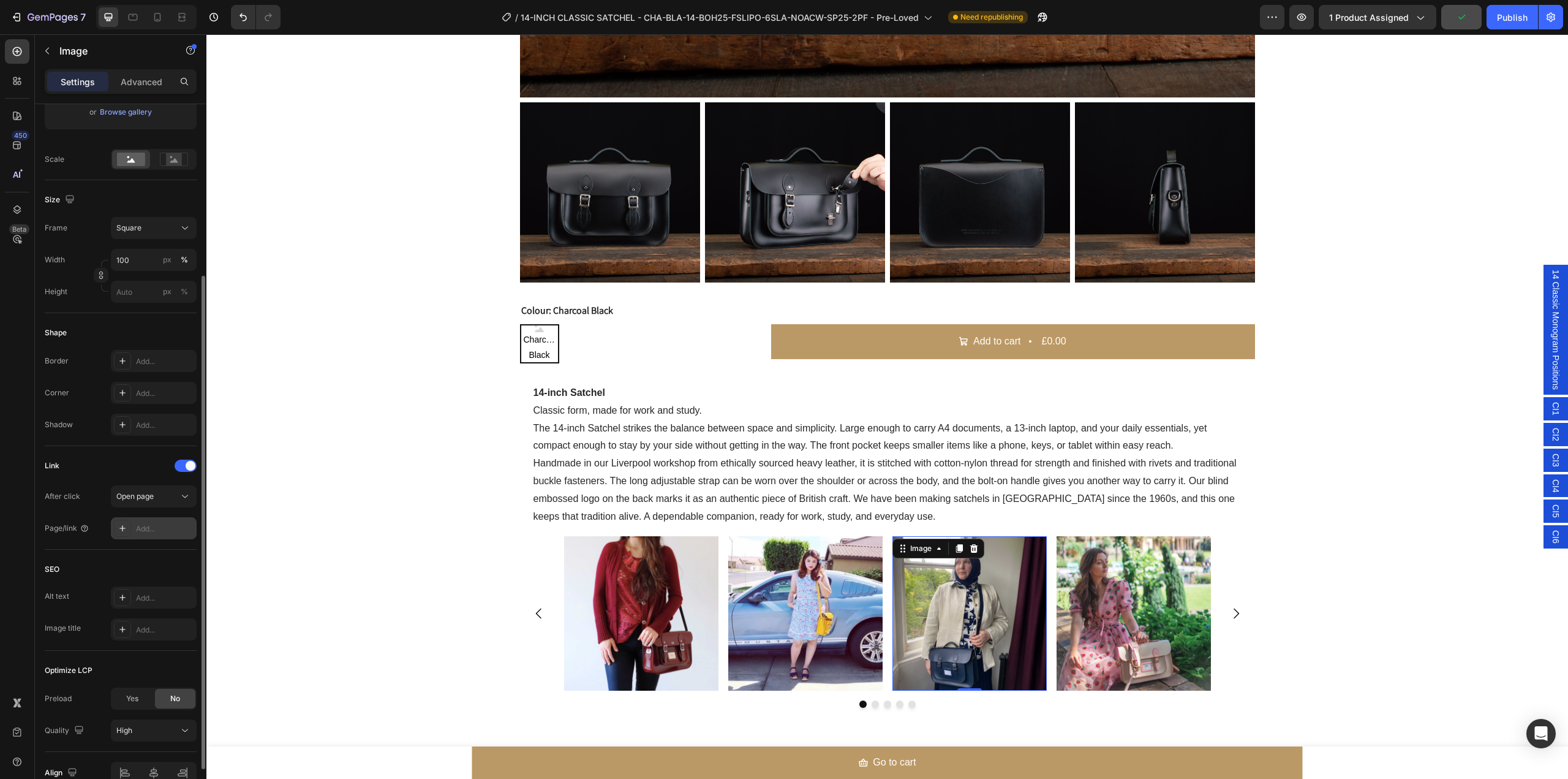
click at [173, 533] on div "Add..." at bounding box center [164, 529] width 58 height 11
click at [182, 492] on icon at bounding box center [185, 497] width 12 height 12
click at [168, 572] on p "Open popup" at bounding box center [151, 573] width 70 height 11
click at [186, 537] on button "Choose one" at bounding box center [154, 528] width 86 height 22
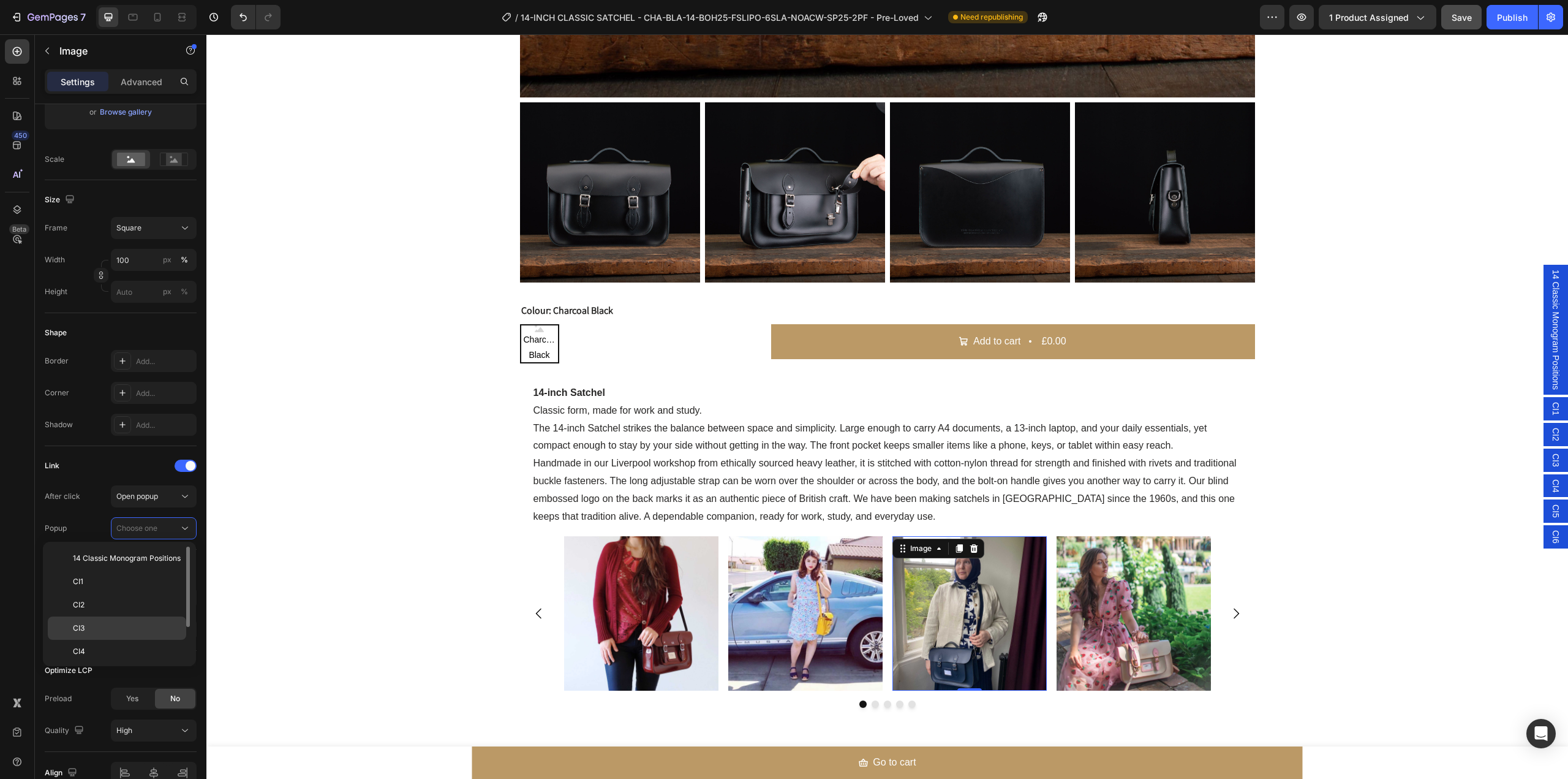
click at [168, 622] on div "CI3" at bounding box center [117, 629] width 139 height 23
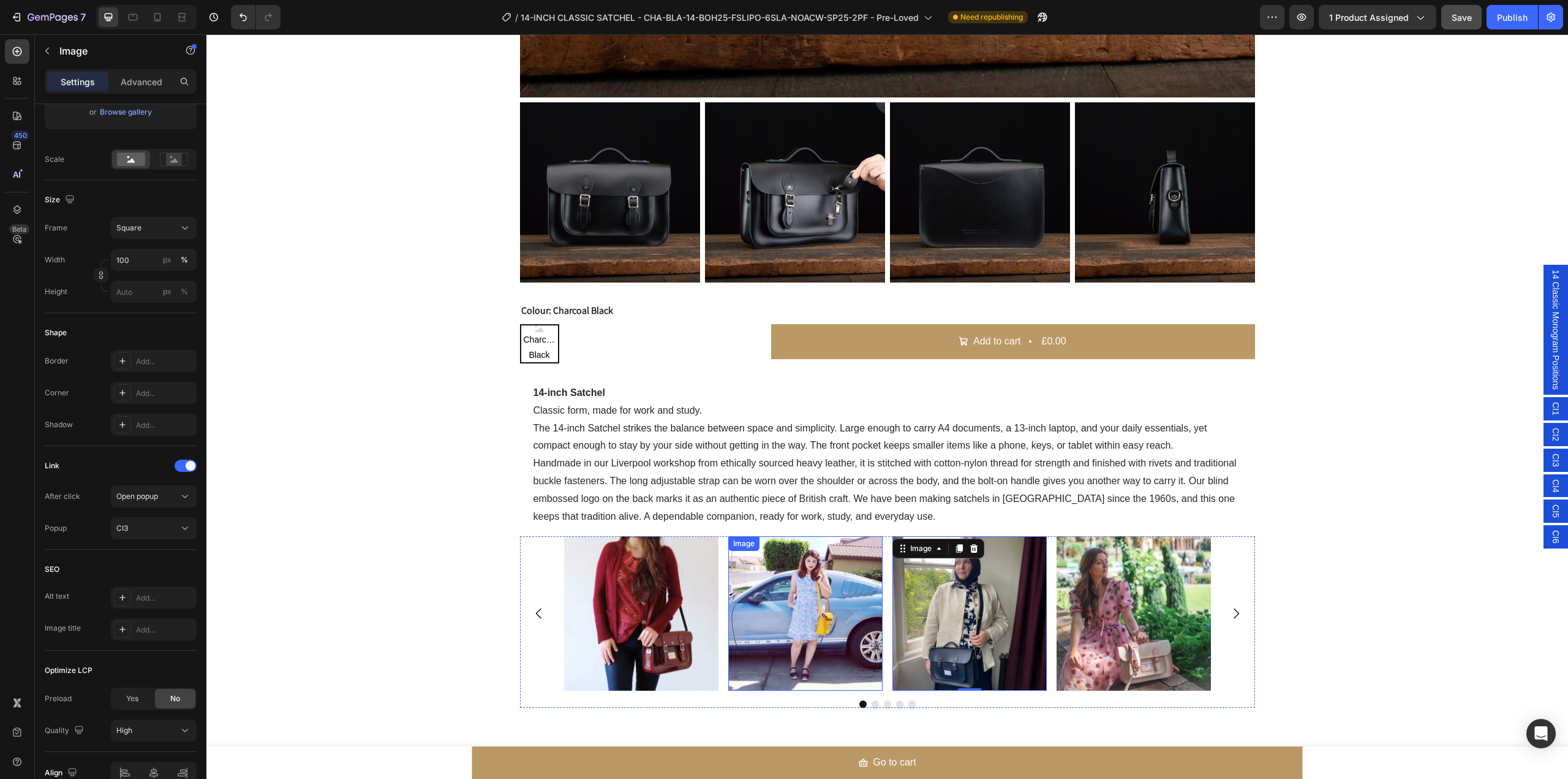
click at [804, 640] on img at bounding box center [806, 614] width 154 height 154
click at [957, 625] on img at bounding box center [969, 614] width 154 height 154
click at [1111, 625] on img at bounding box center [1134, 614] width 154 height 154
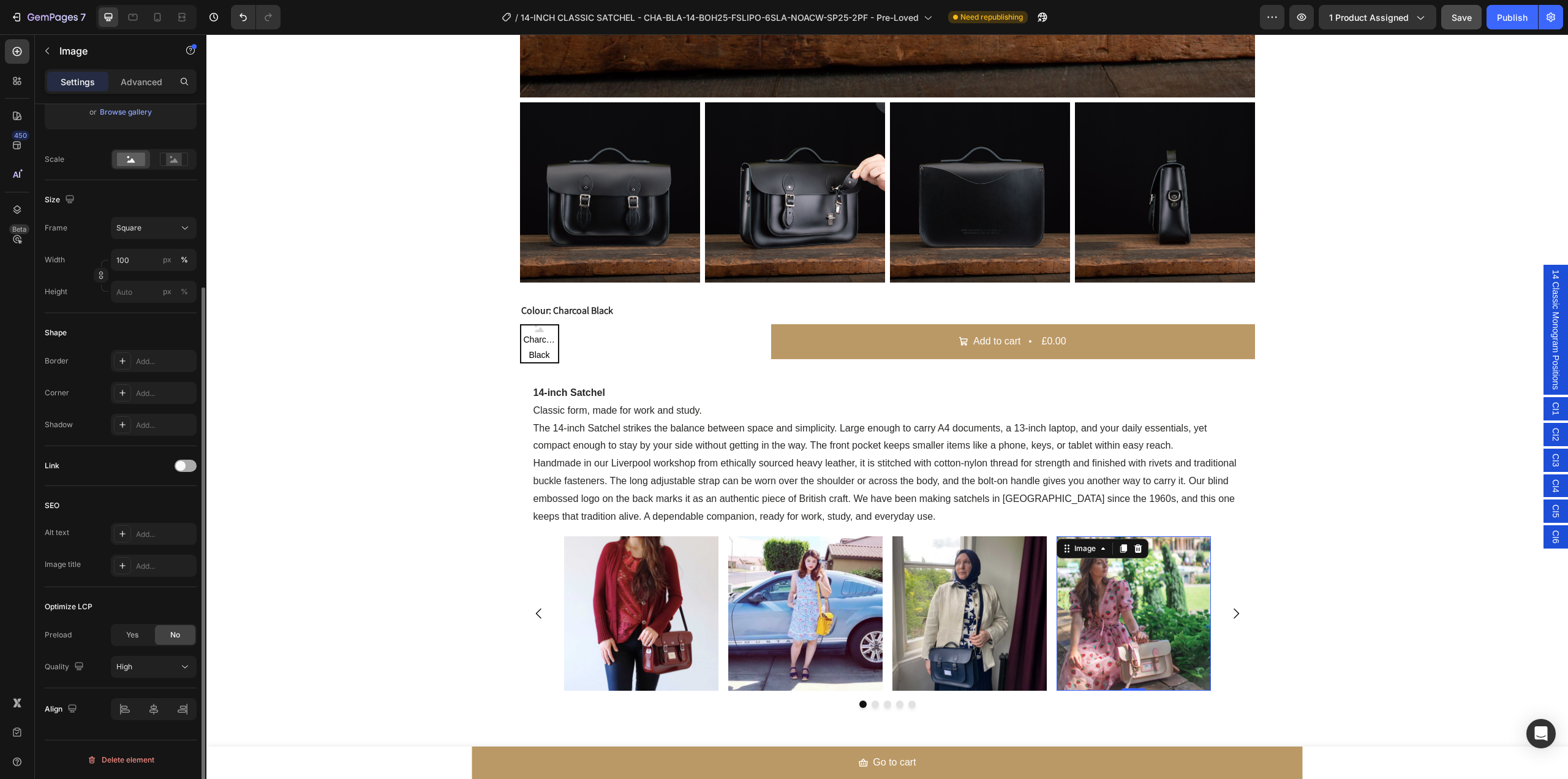
click at [186, 470] on div at bounding box center [185, 466] width 22 height 12
click at [188, 497] on icon at bounding box center [185, 497] width 12 height 12
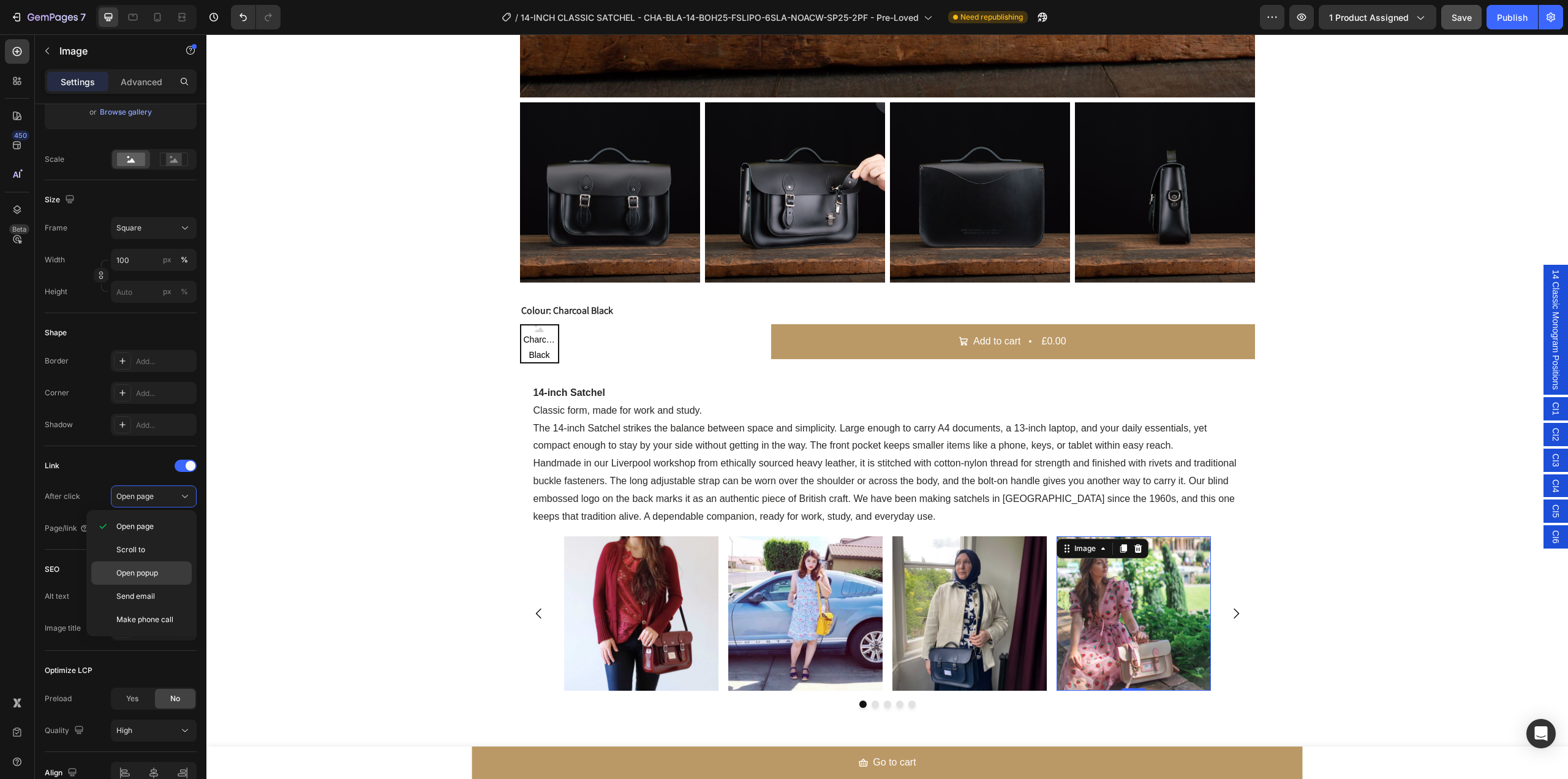
click at [170, 573] on p "Open popup" at bounding box center [151, 573] width 70 height 11
click at [187, 528] on icon at bounding box center [185, 529] width 6 height 3
click at [153, 646] on p "CI4" at bounding box center [127, 651] width 108 height 11
click at [1233, 618] on icon "Carousel Next Arrow" at bounding box center [1236, 613] width 15 height 15
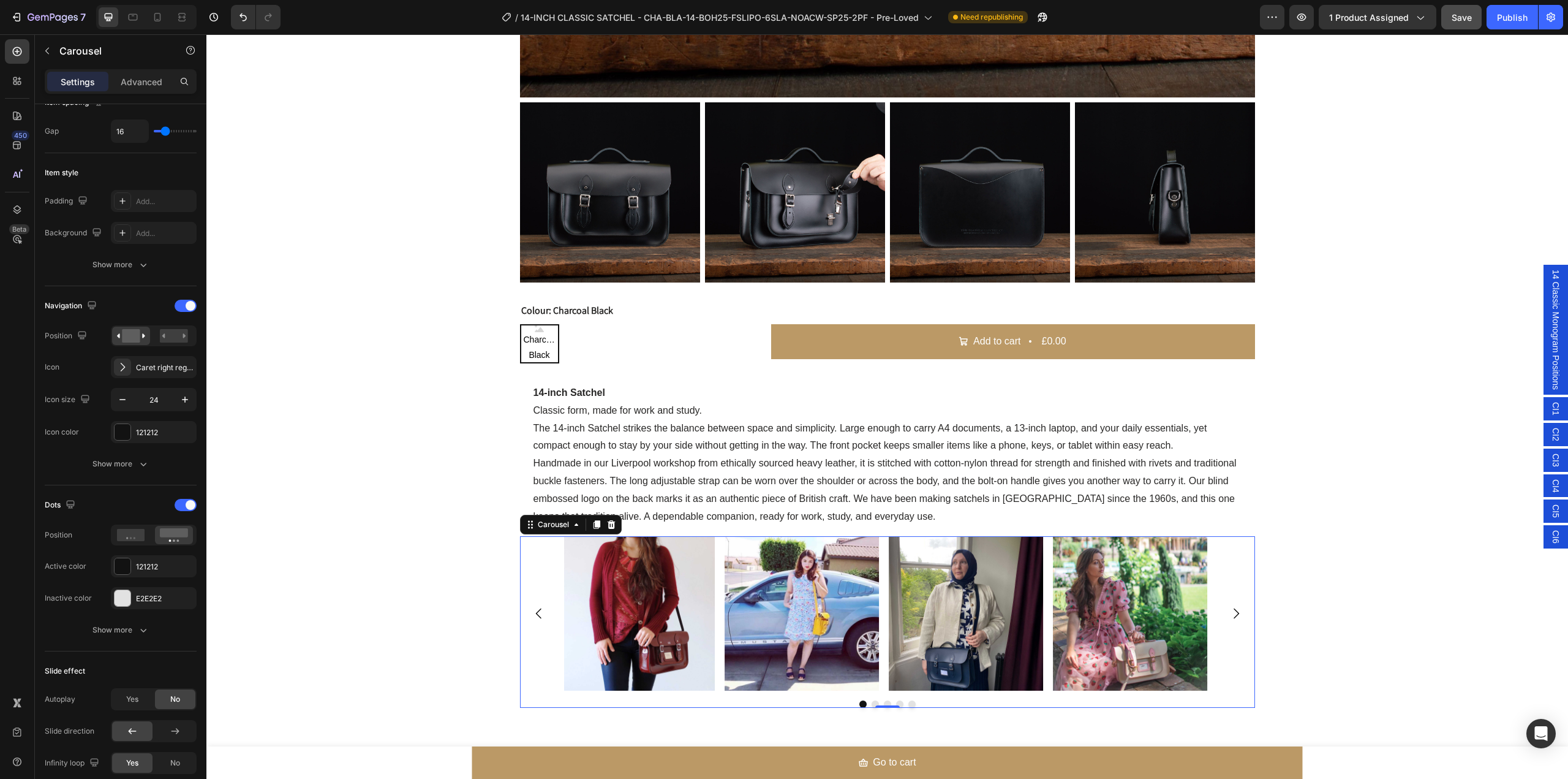
scroll to position [0, 0]
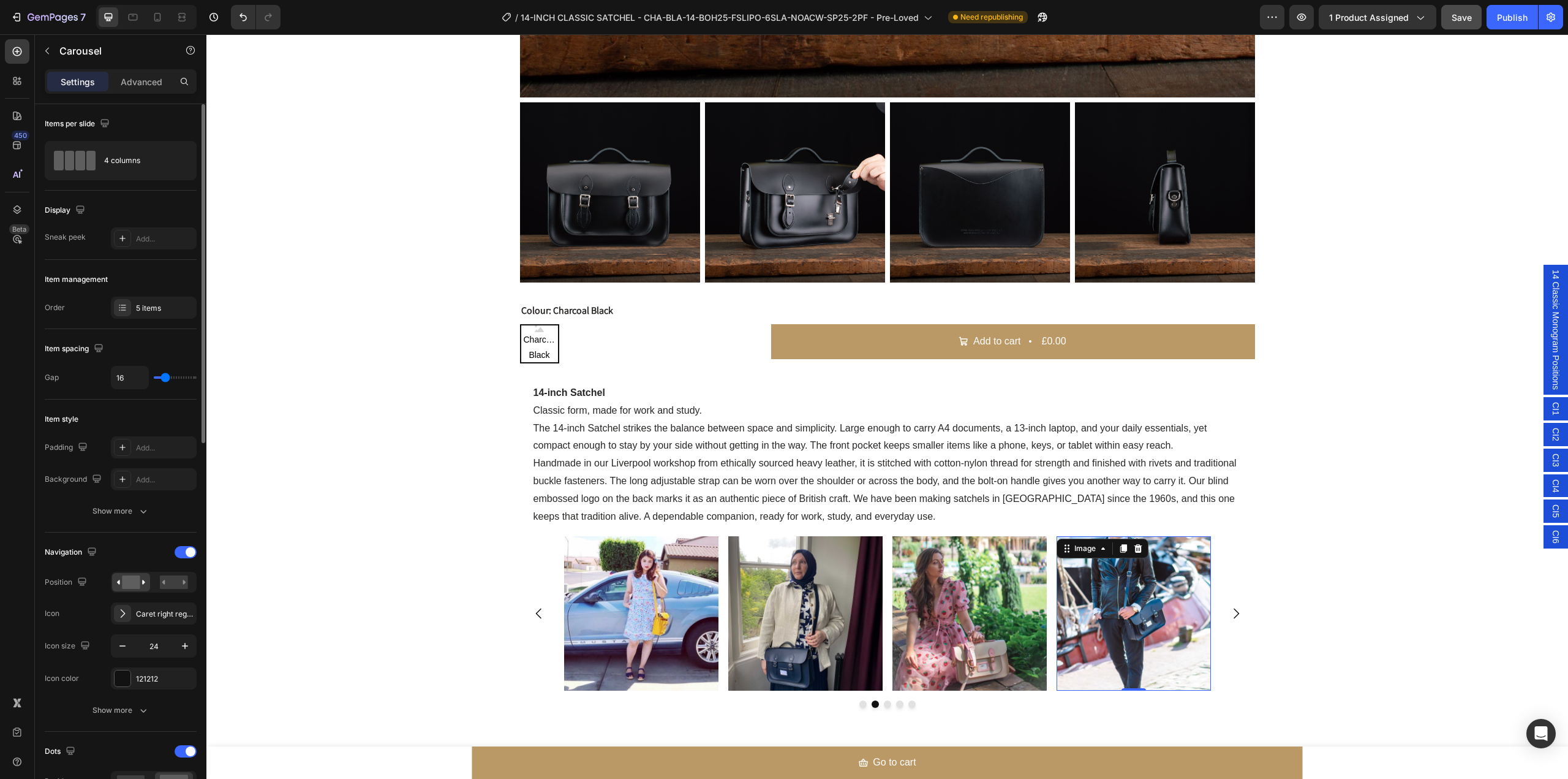
click at [1115, 623] on img at bounding box center [1134, 614] width 154 height 154
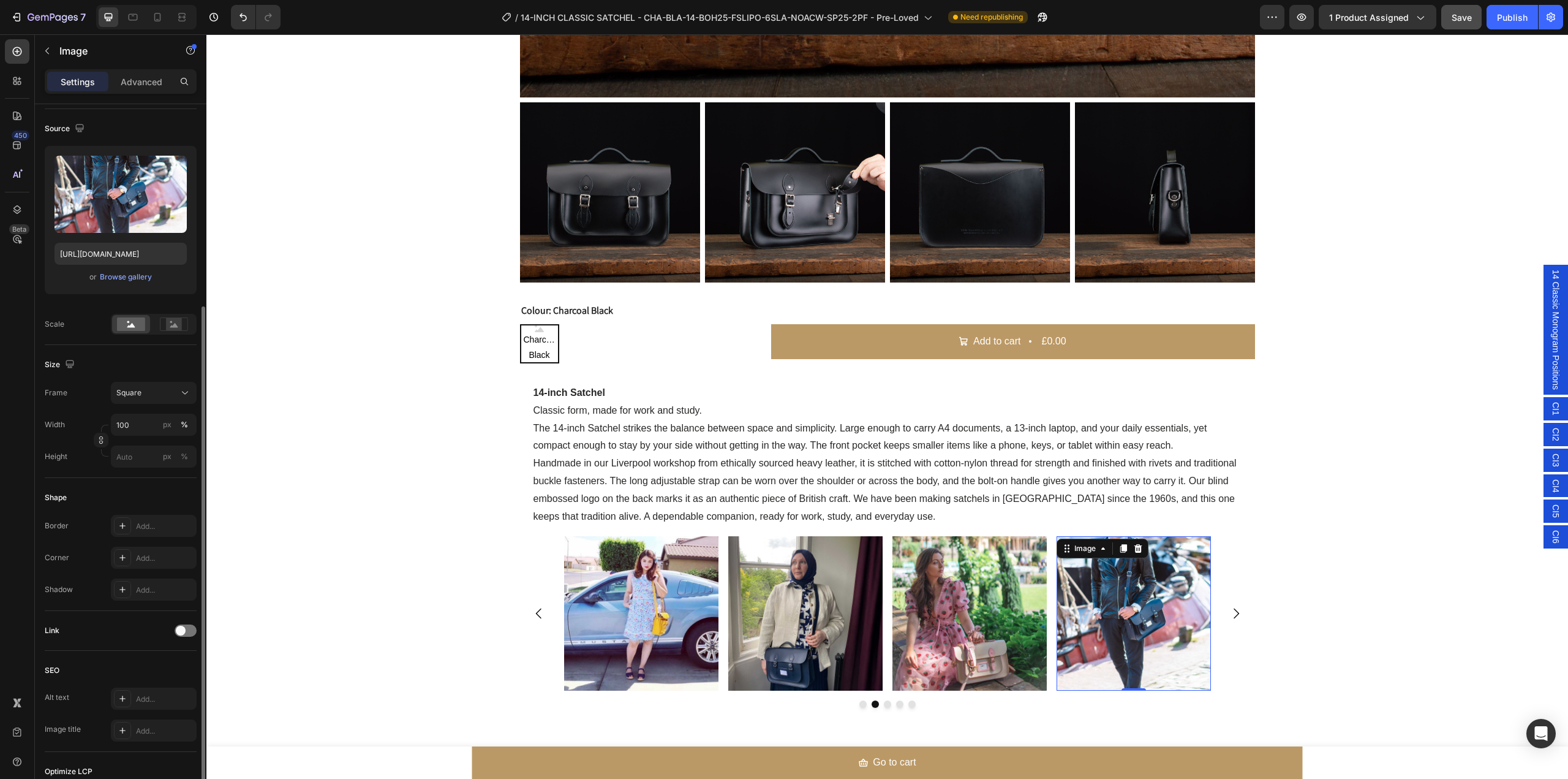
scroll to position [245, 0]
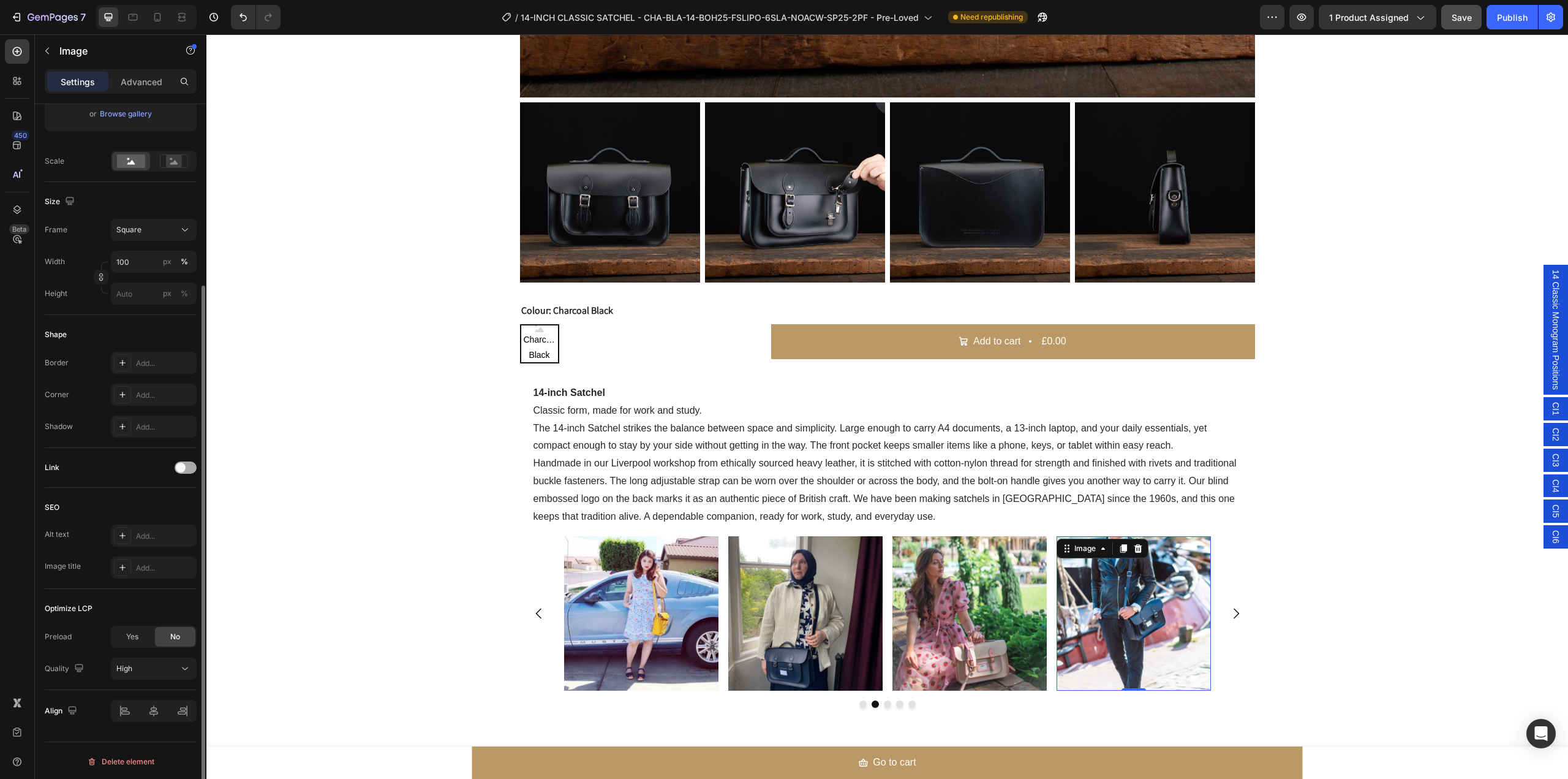
click at [196, 464] on div at bounding box center [185, 467] width 22 height 10
click at [189, 499] on icon at bounding box center [185, 498] width 12 height 12
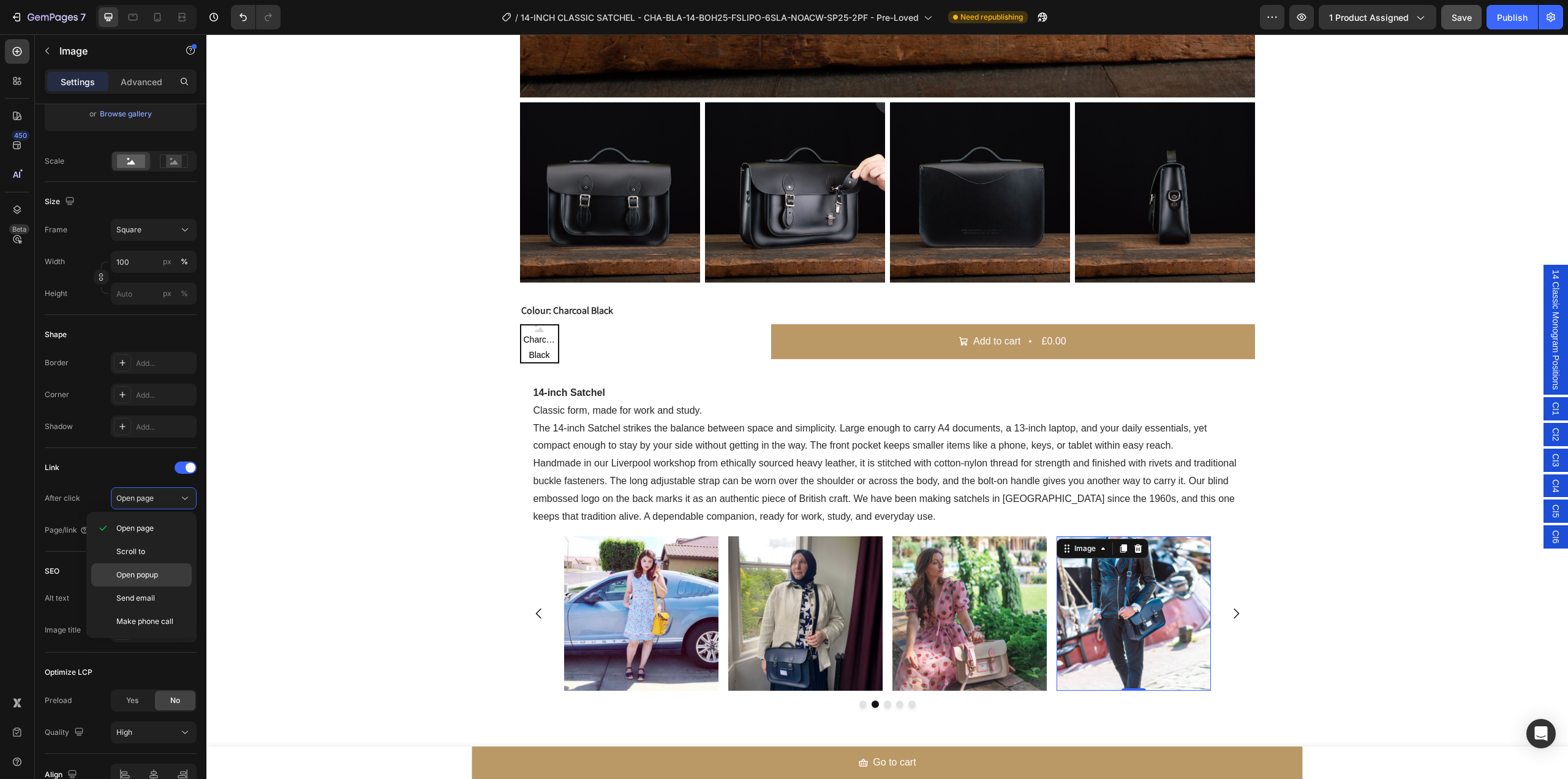
click at [164, 575] on p "Open popup" at bounding box center [151, 575] width 70 height 11
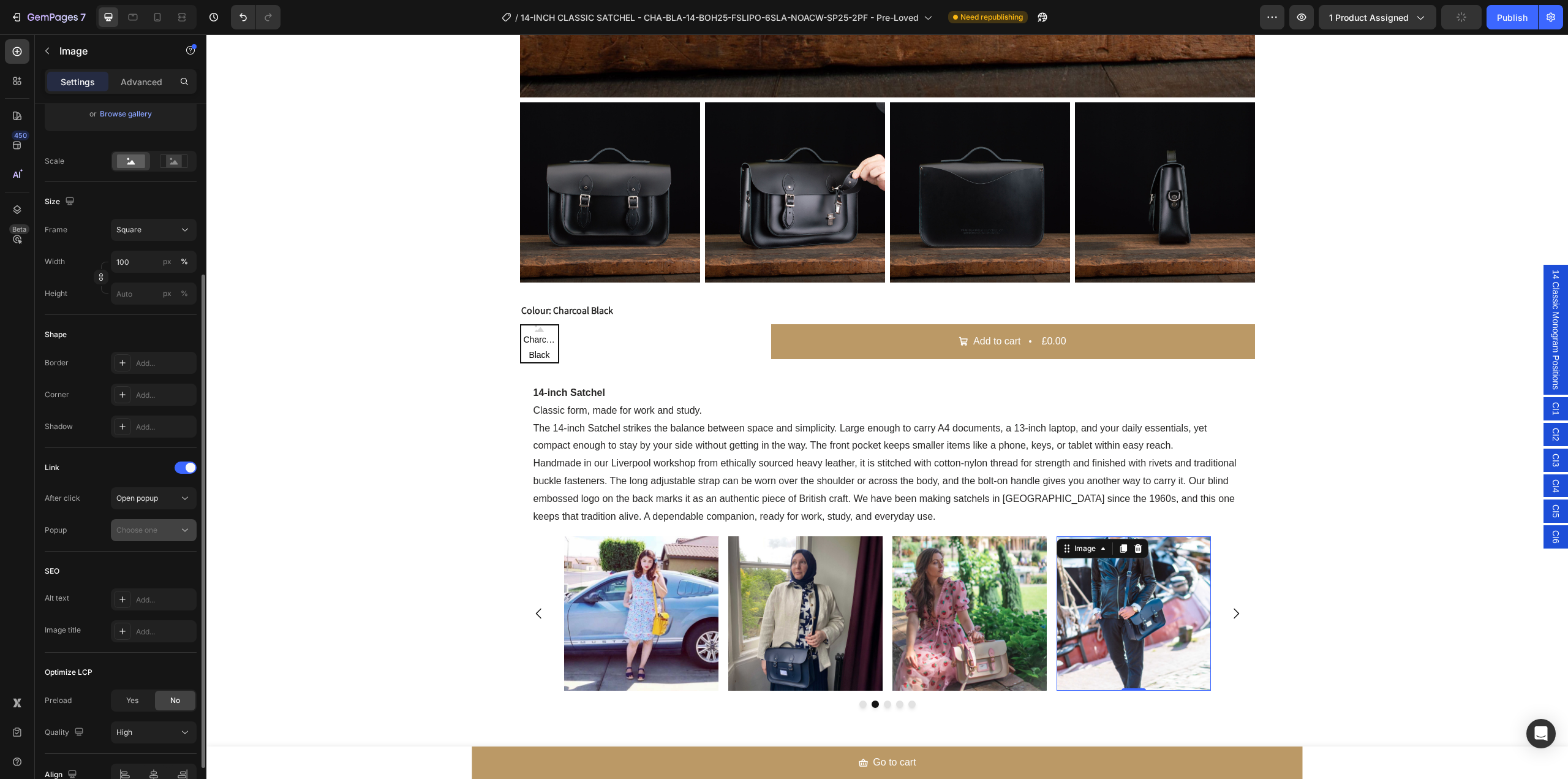
click at [189, 526] on icon at bounding box center [185, 530] width 12 height 12
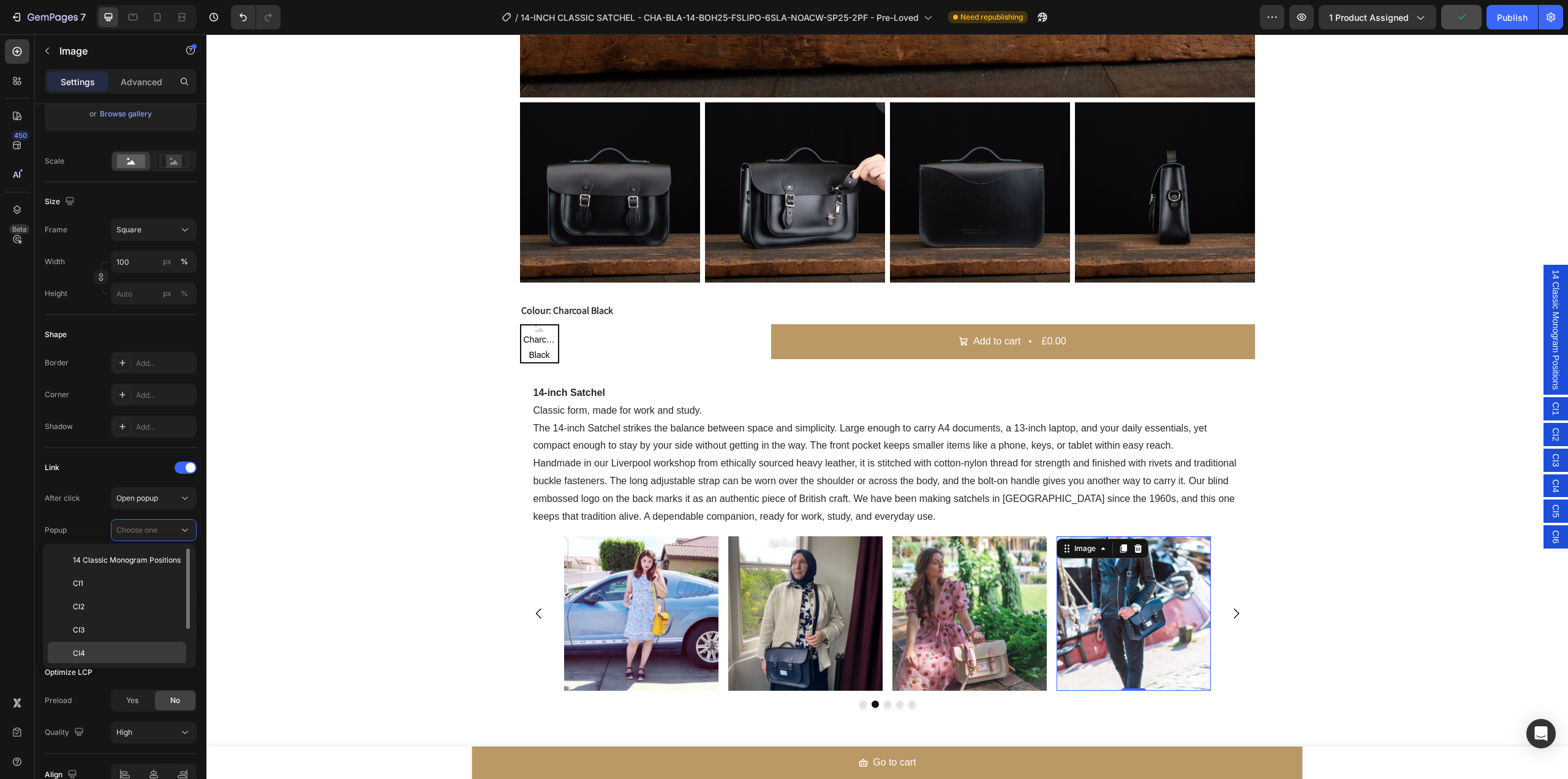
scroll to position [48, 0]
click at [161, 629] on p "CI5" at bounding box center [127, 629] width 108 height 11
click at [1234, 612] on icon "Carousel Next Arrow" at bounding box center [1236, 613] width 5 height 10
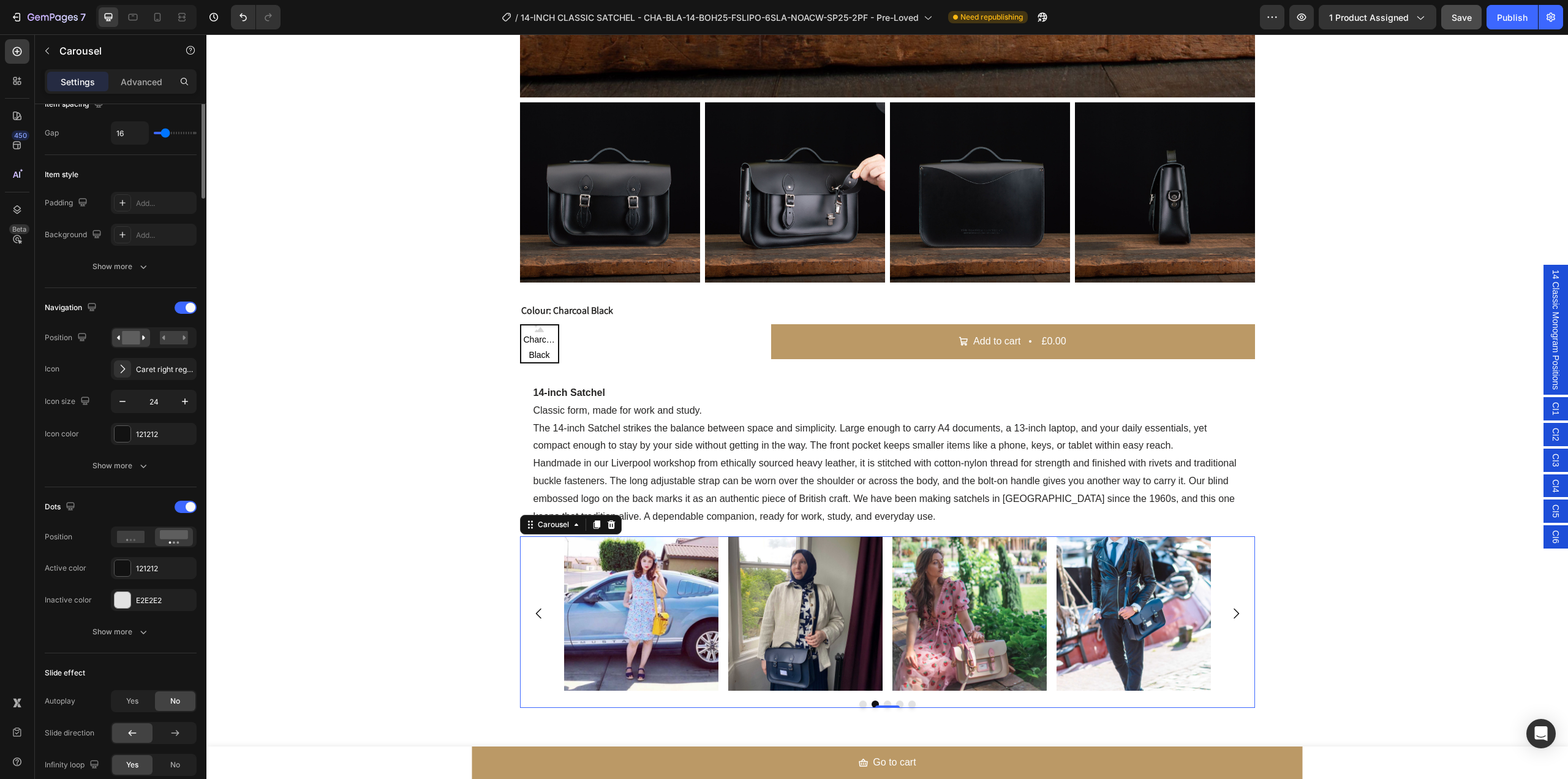
scroll to position [0, 0]
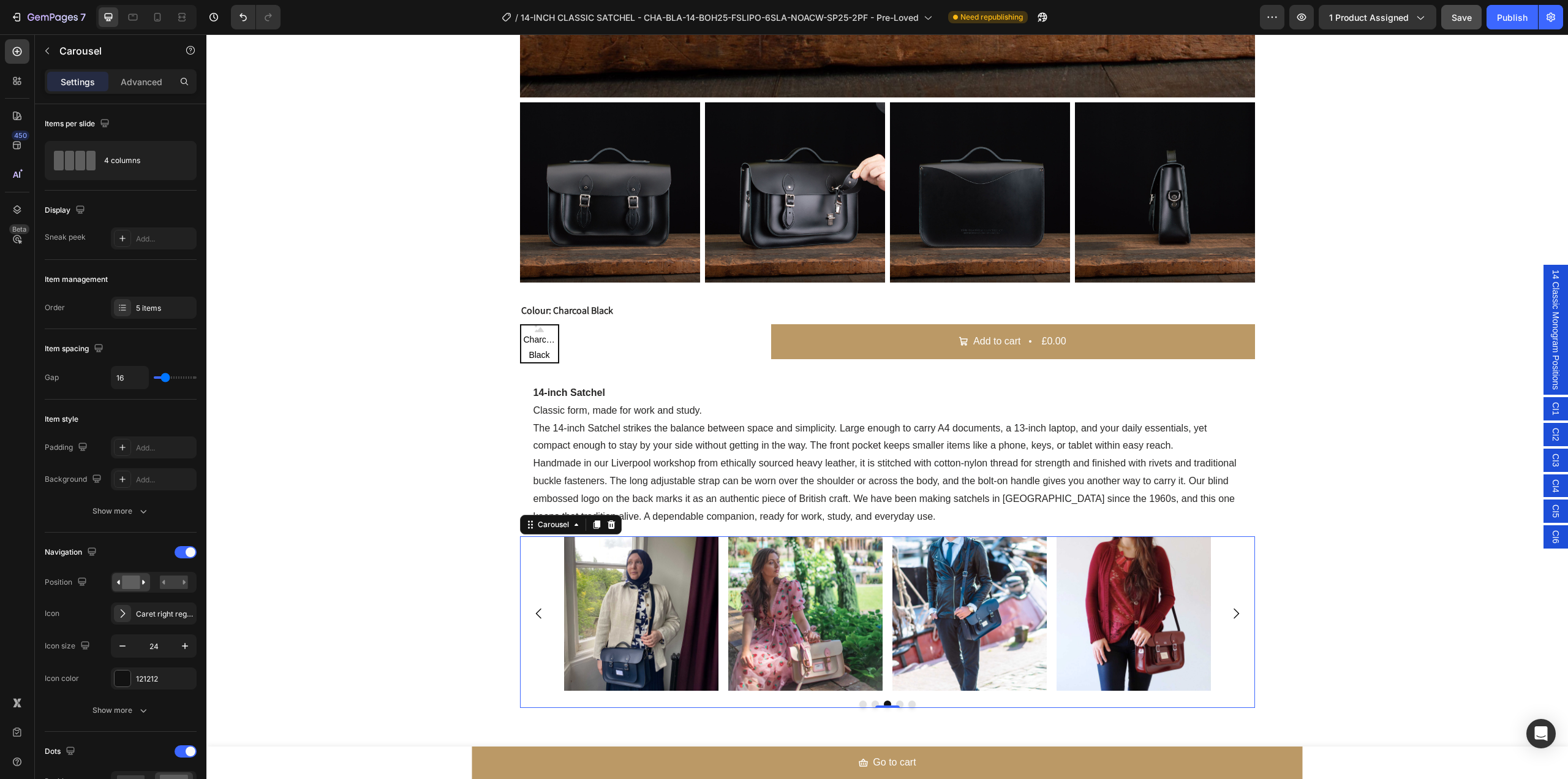
click at [1232, 613] on icon "Carousel Next Arrow" at bounding box center [1236, 613] width 15 height 15
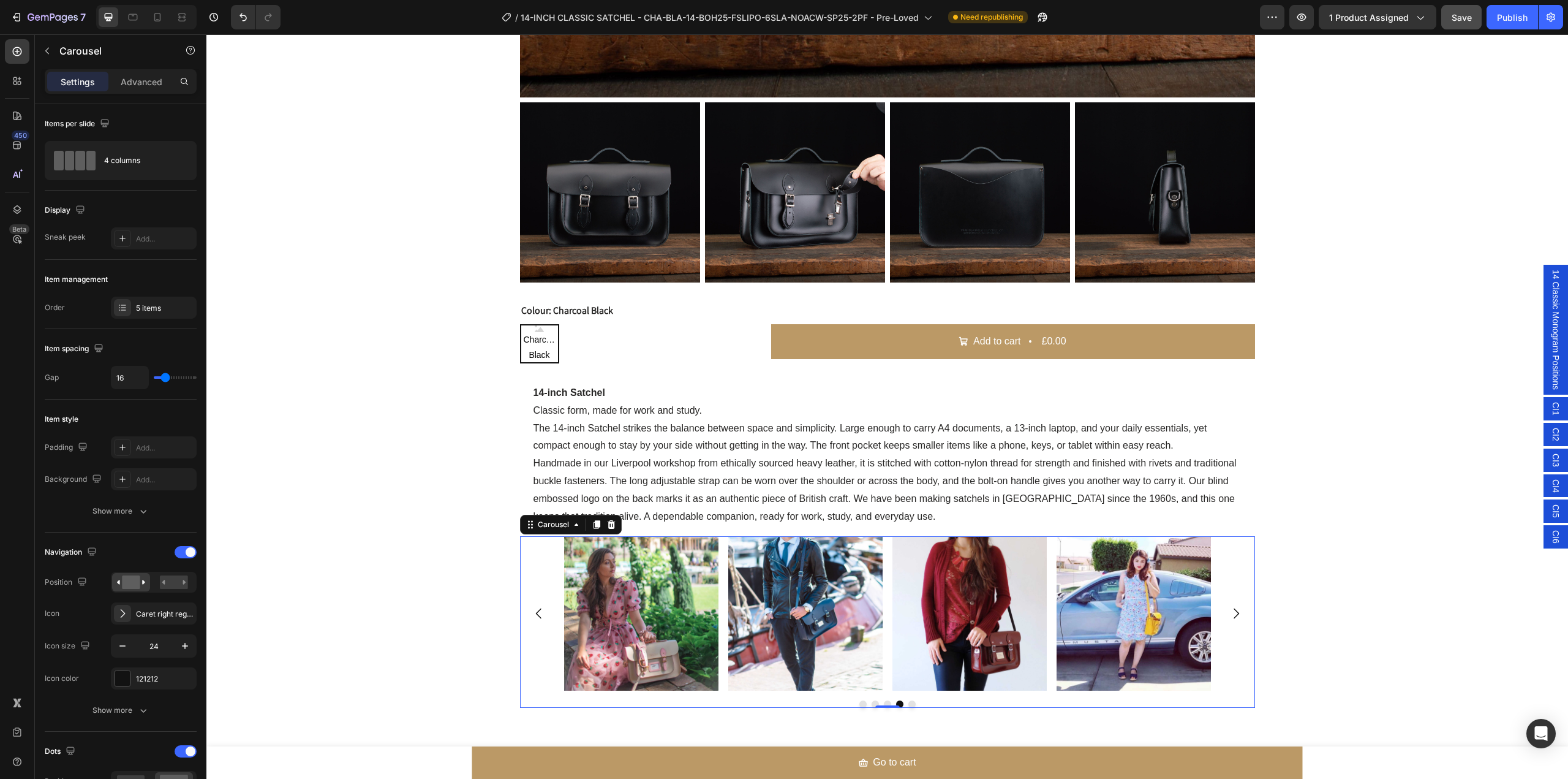
click at [1232, 613] on icon "Carousel Next Arrow" at bounding box center [1236, 613] width 15 height 15
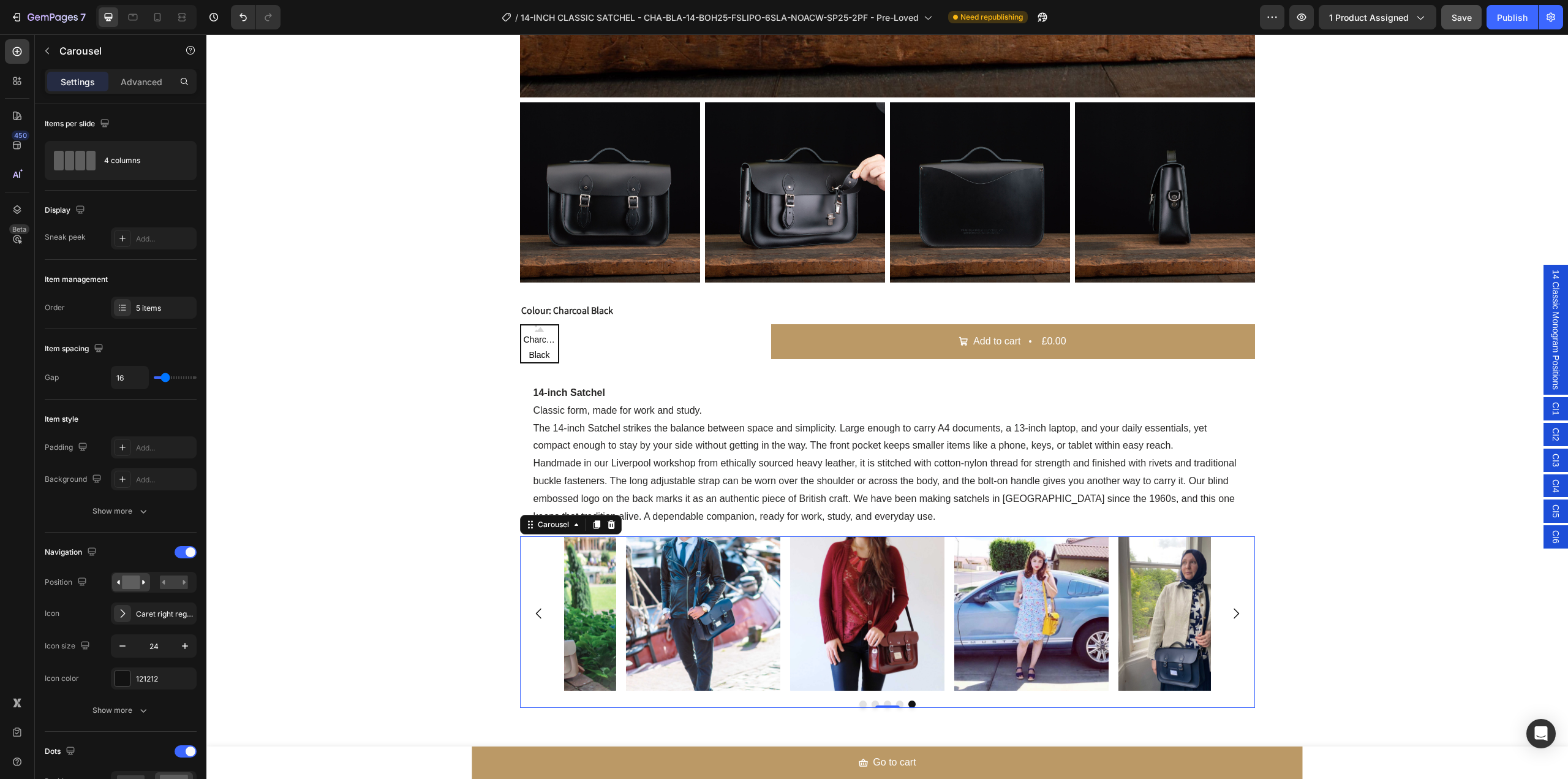
click at [1232, 613] on icon "Carousel Next Arrow" at bounding box center [1236, 613] width 15 height 15
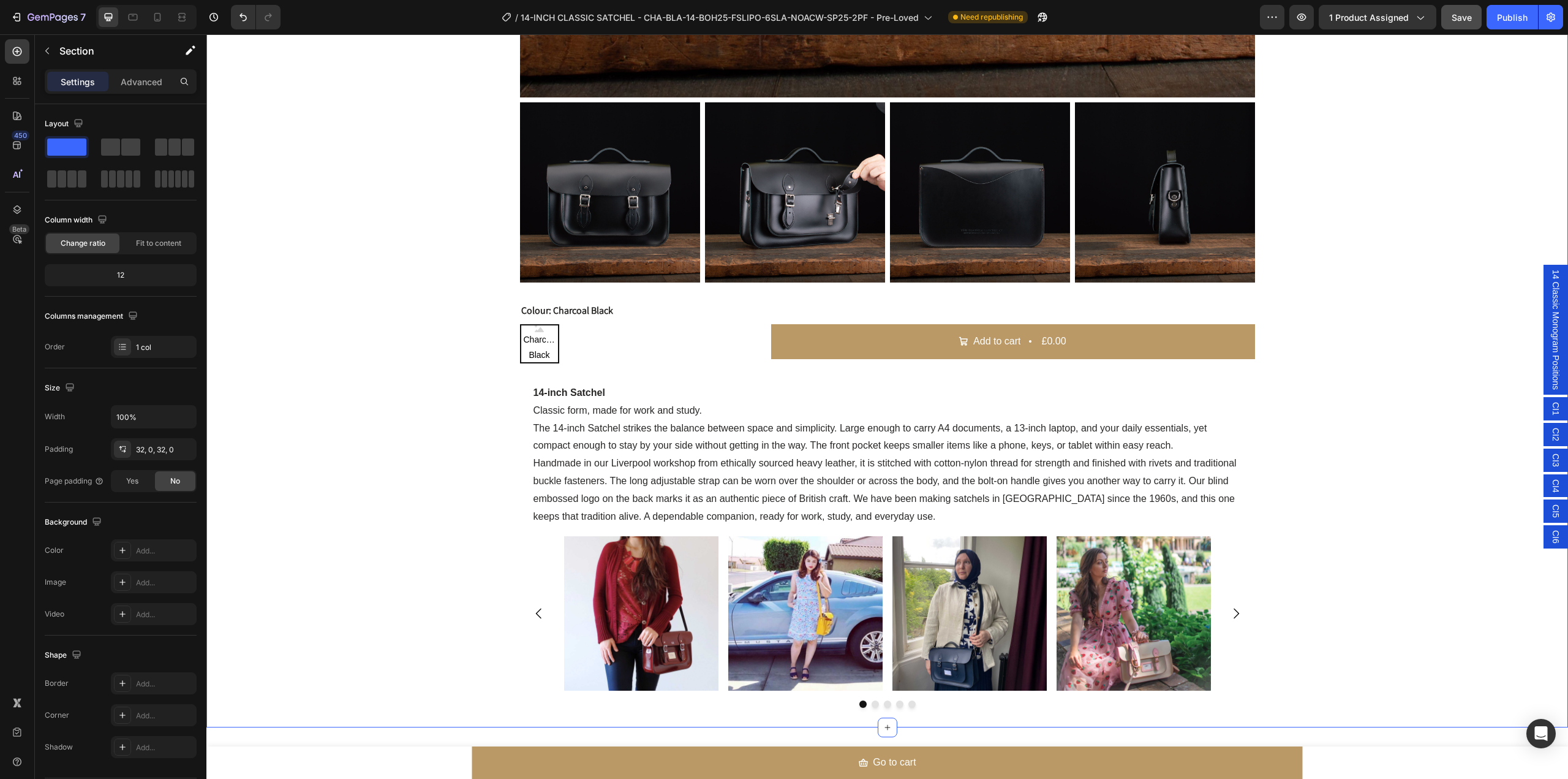
click at [1550, 531] on span "CI6" at bounding box center [1556, 536] width 12 height 13
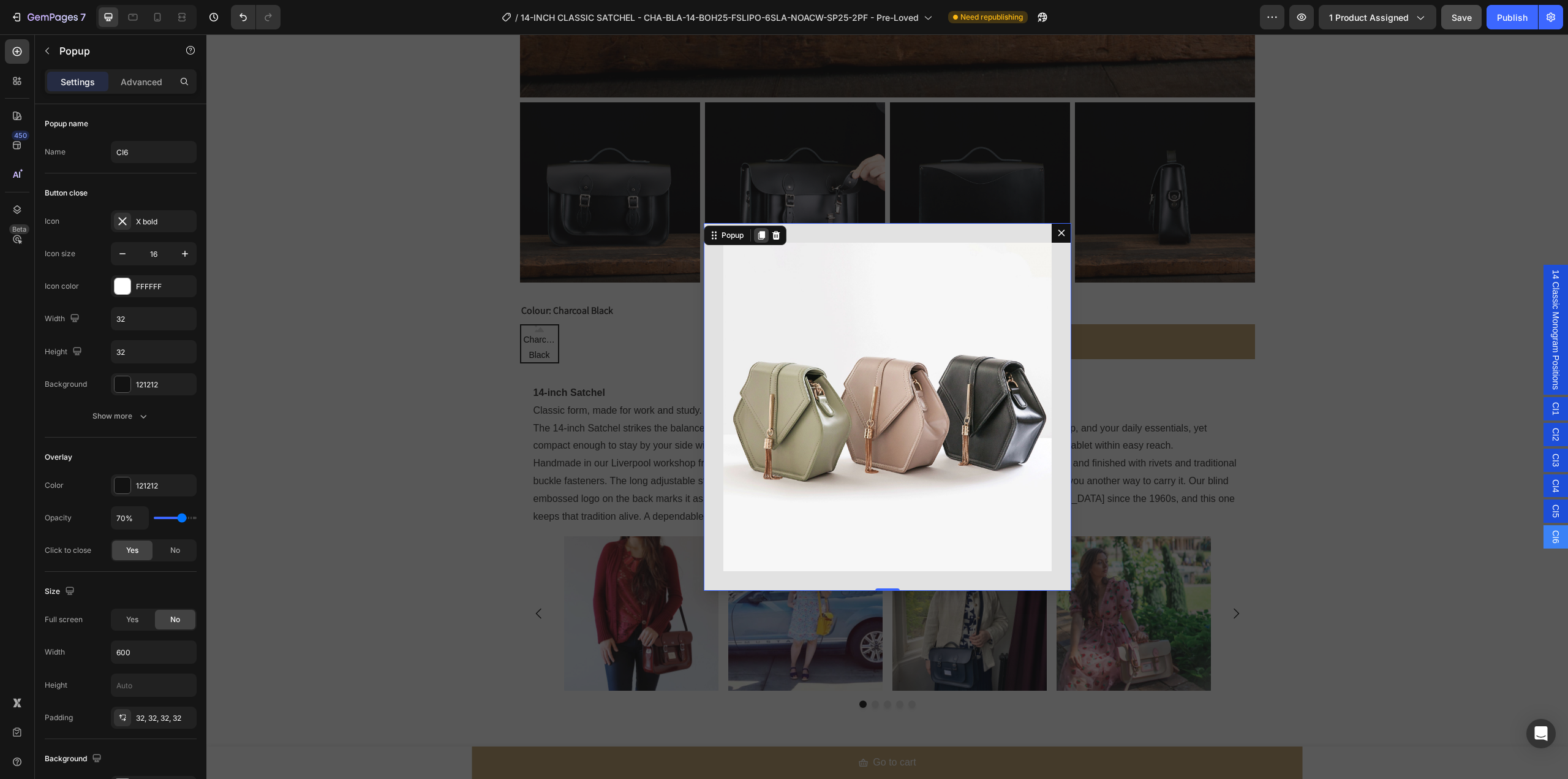
click at [760, 233] on icon "Dialog content" at bounding box center [761, 235] width 7 height 9
click at [868, 306] on img "Dialog body" at bounding box center [887, 406] width 328 height 328
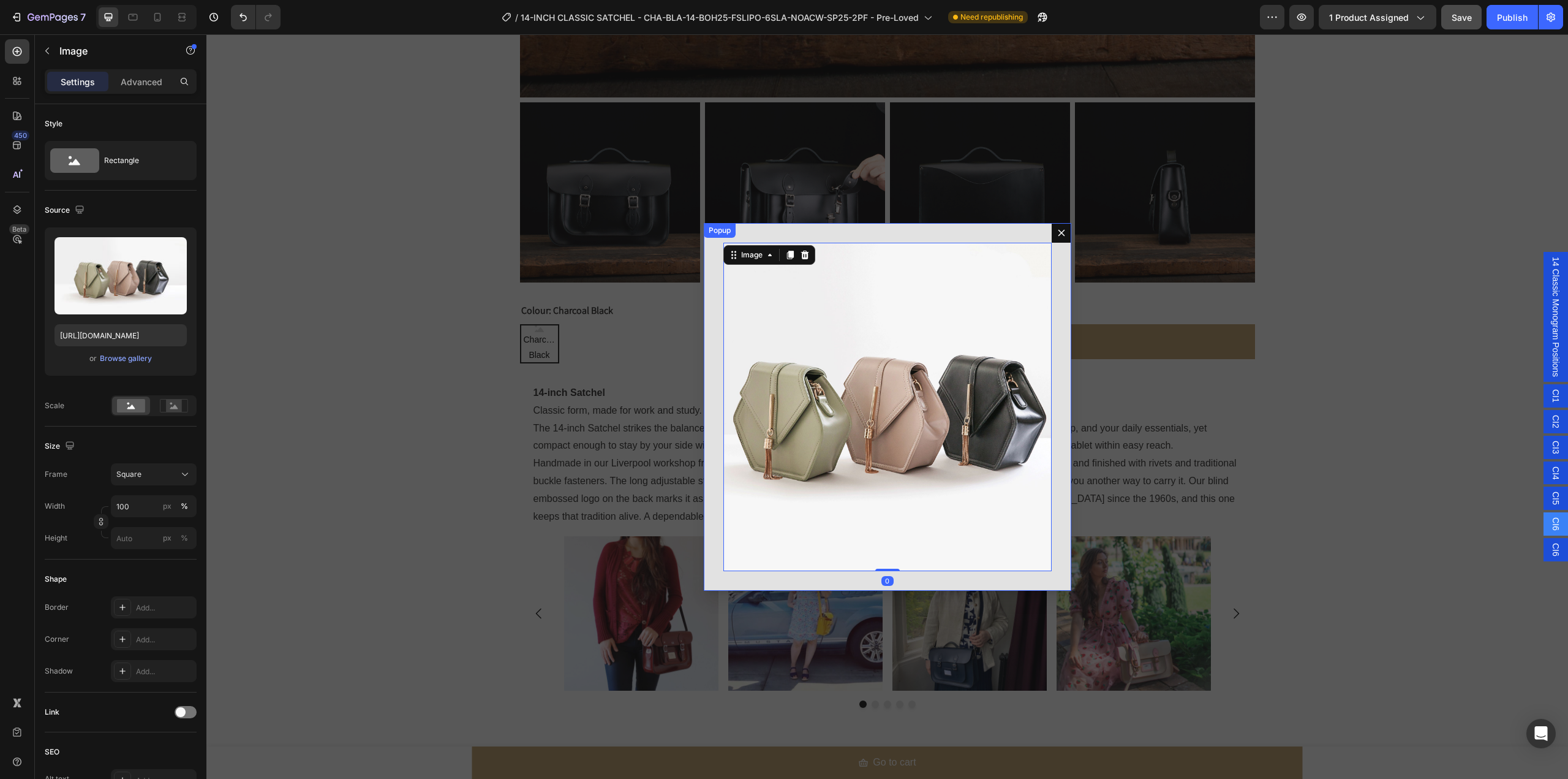
click at [777, 234] on div "Image 0 Popup" at bounding box center [888, 407] width 368 height 368
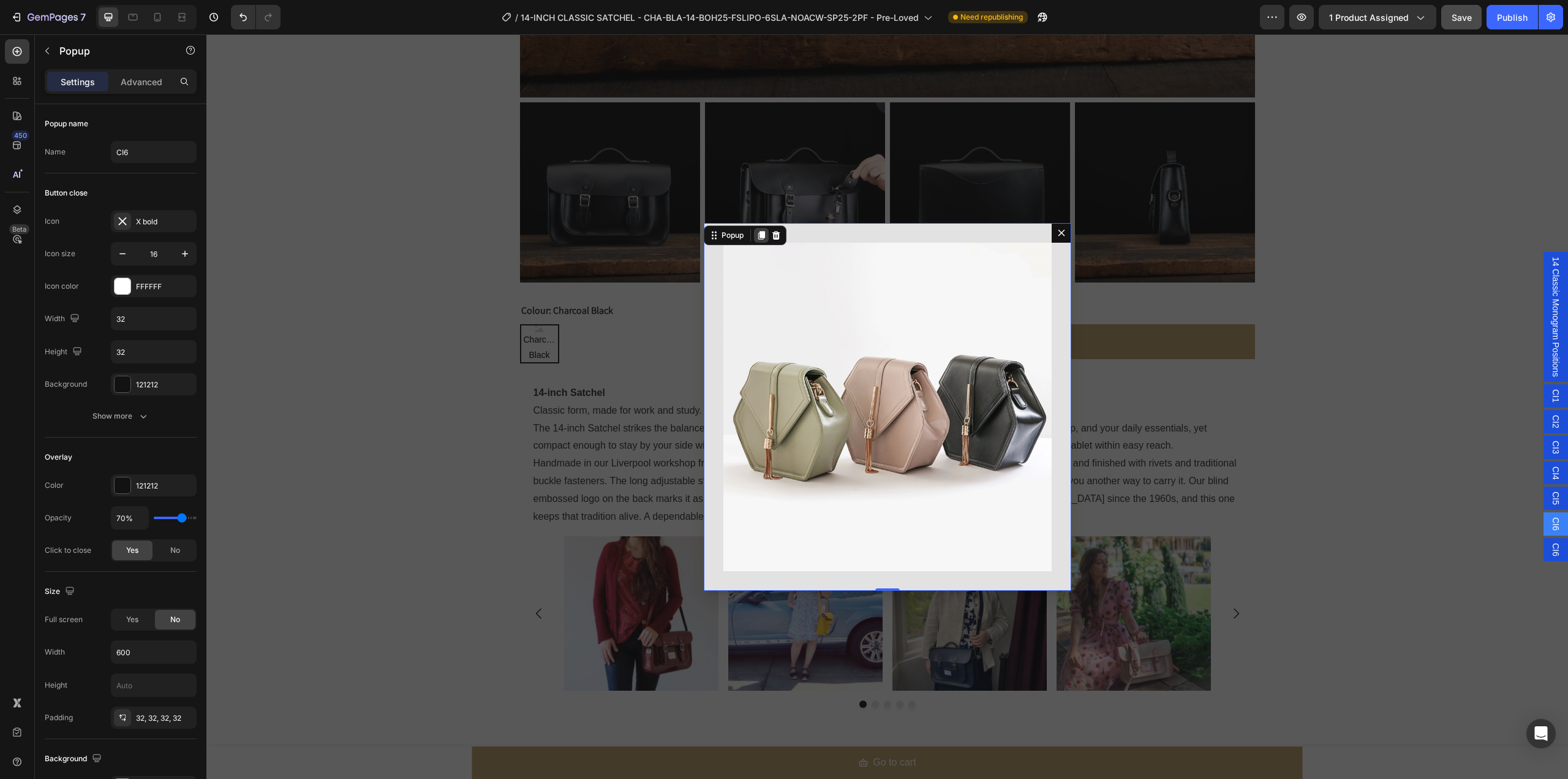
click at [759, 232] on icon "Dialog content" at bounding box center [761, 235] width 7 height 9
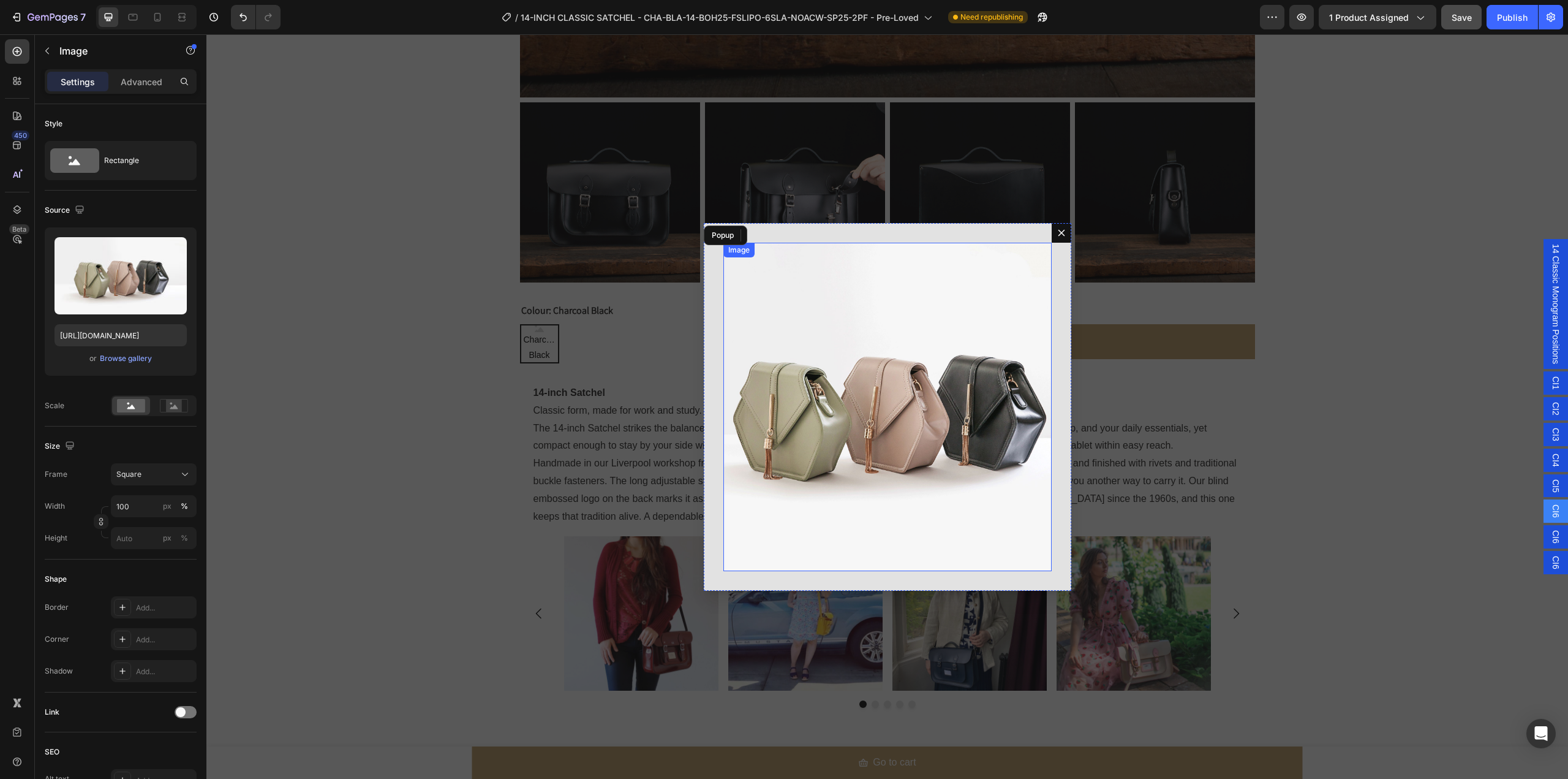
click at [862, 380] on img "Dialog body" at bounding box center [887, 406] width 328 height 328
click at [811, 232] on div "Image 0" at bounding box center [888, 407] width 368 height 368
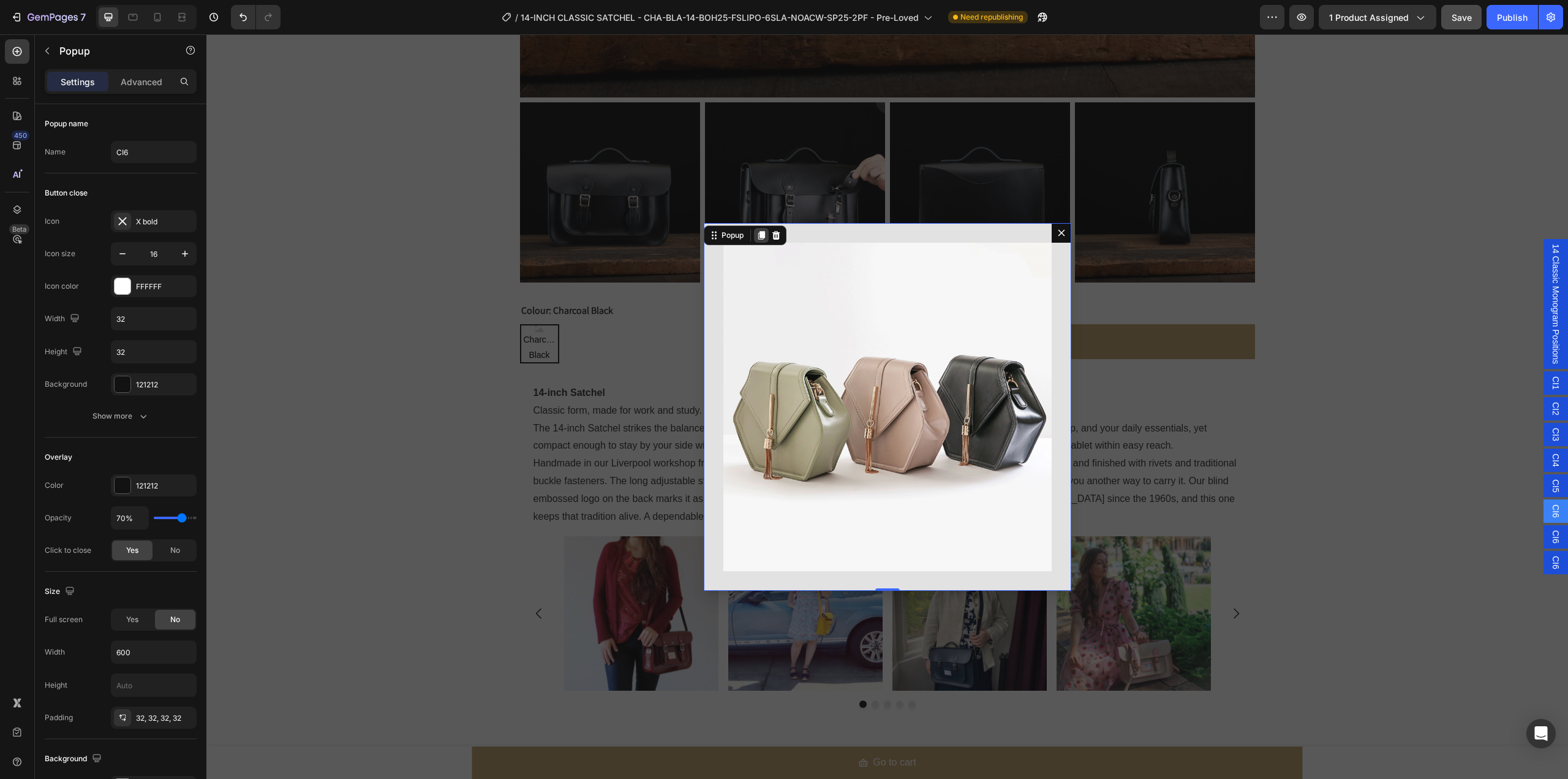
click at [761, 233] on icon "Dialog content" at bounding box center [761, 235] width 10 height 10
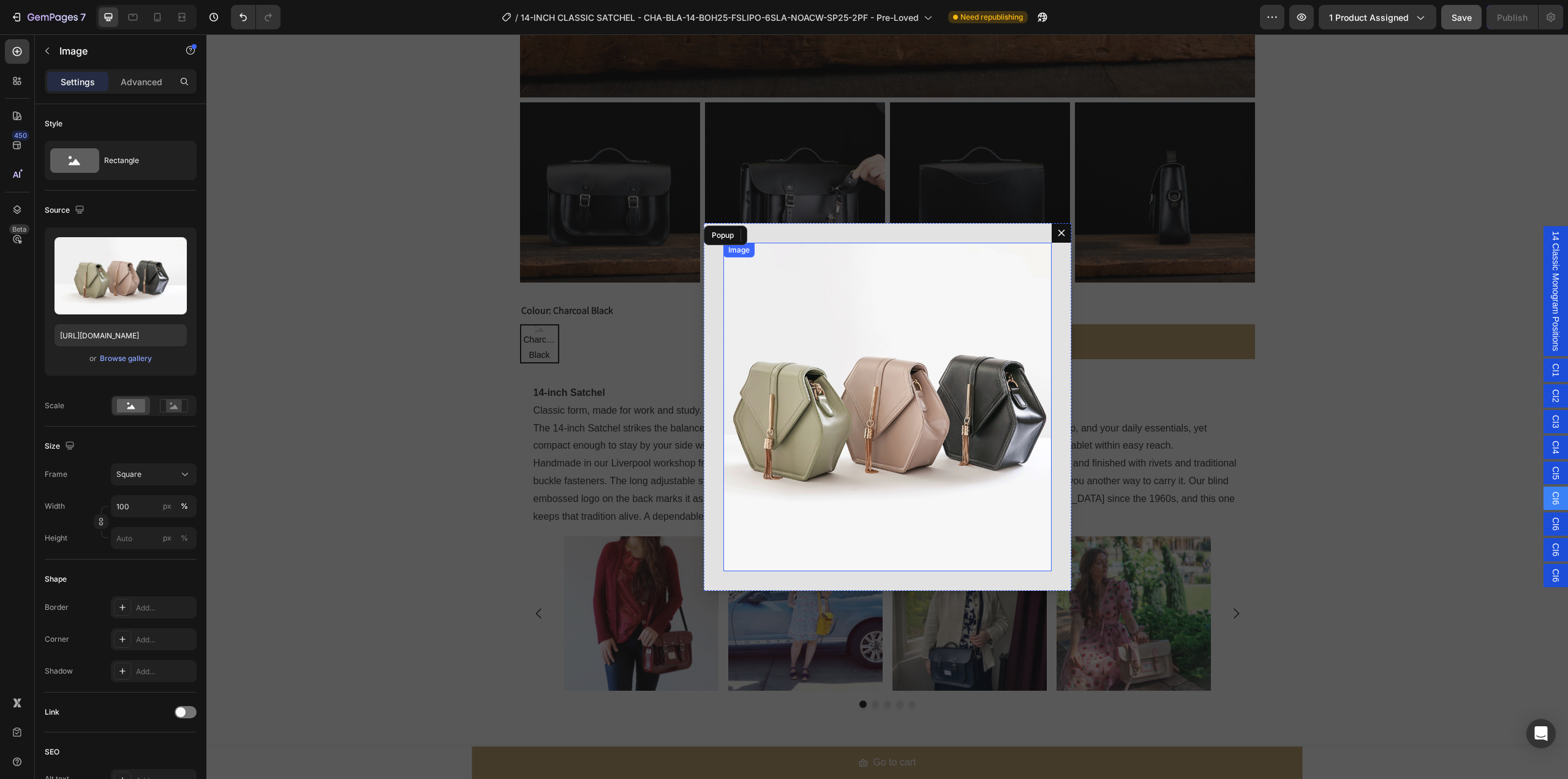
click at [942, 367] on img "Dialog body" at bounding box center [887, 406] width 328 height 328
click at [1550, 525] on span "CI6" at bounding box center [1556, 523] width 12 height 13
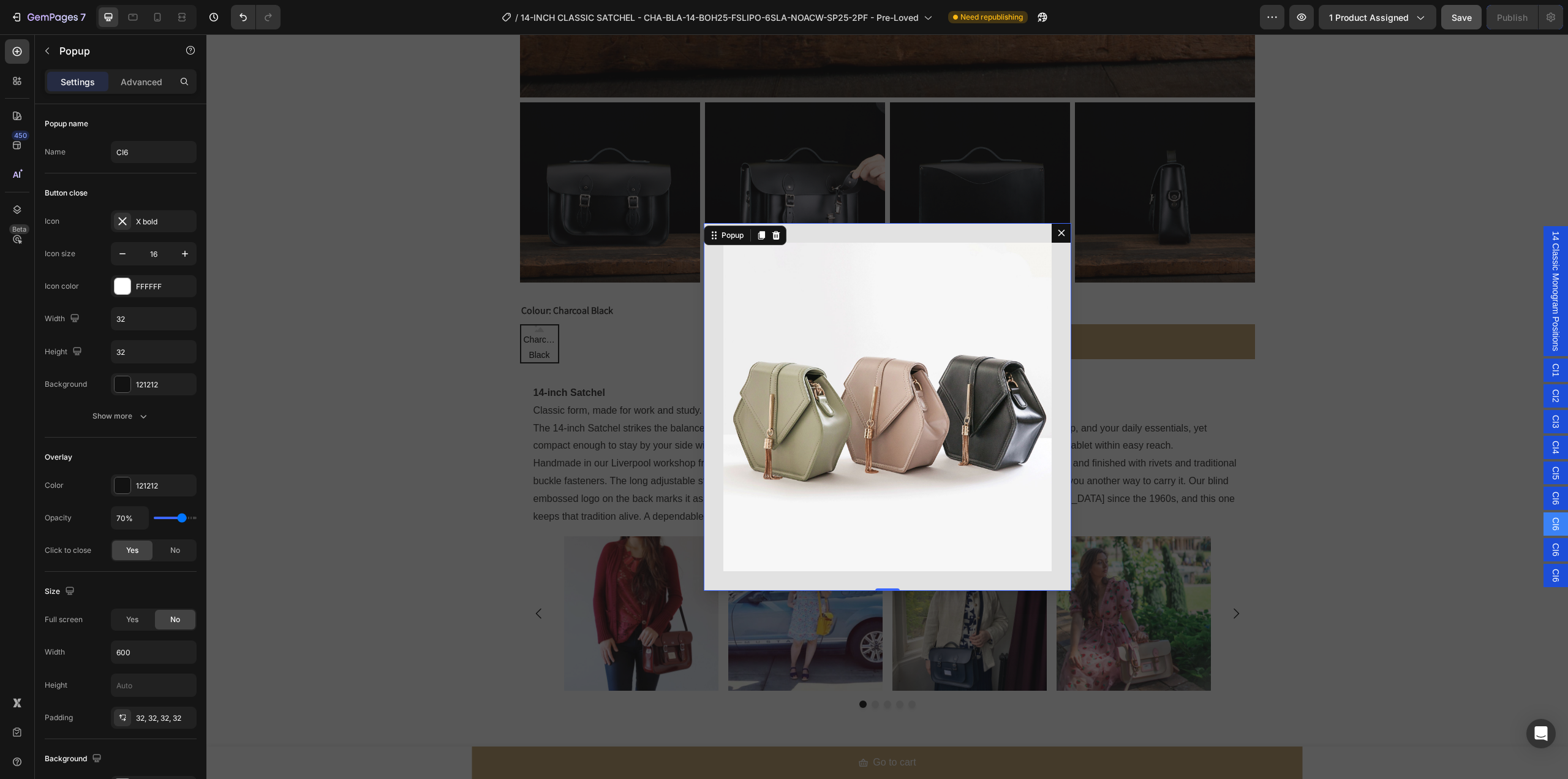
click at [1550, 571] on span "CI6" at bounding box center [1556, 575] width 12 height 13
click at [774, 235] on icon "Dialog content" at bounding box center [775, 235] width 8 height 9
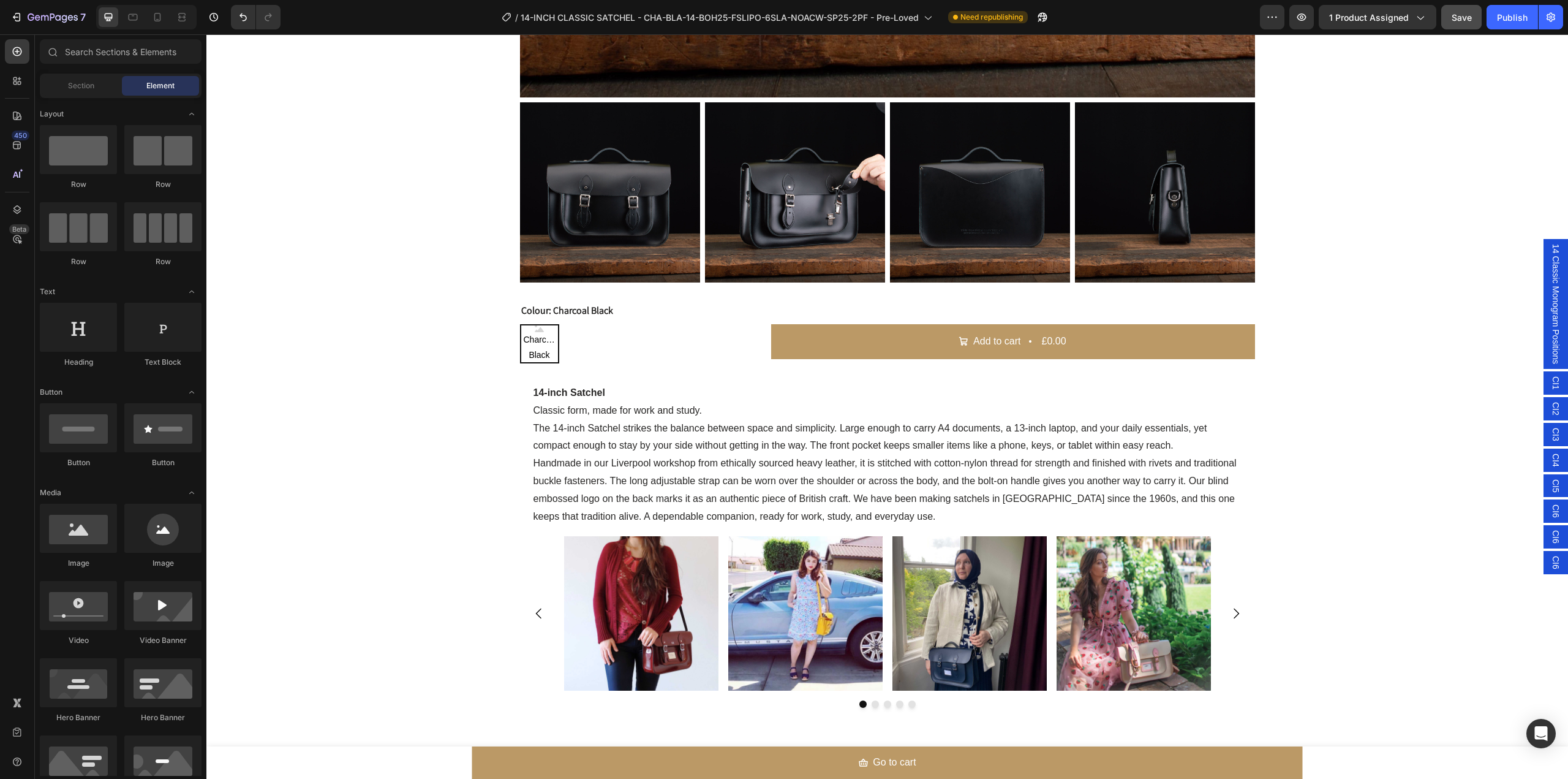
click at [1550, 535] on span "CI6" at bounding box center [1556, 536] width 12 height 13
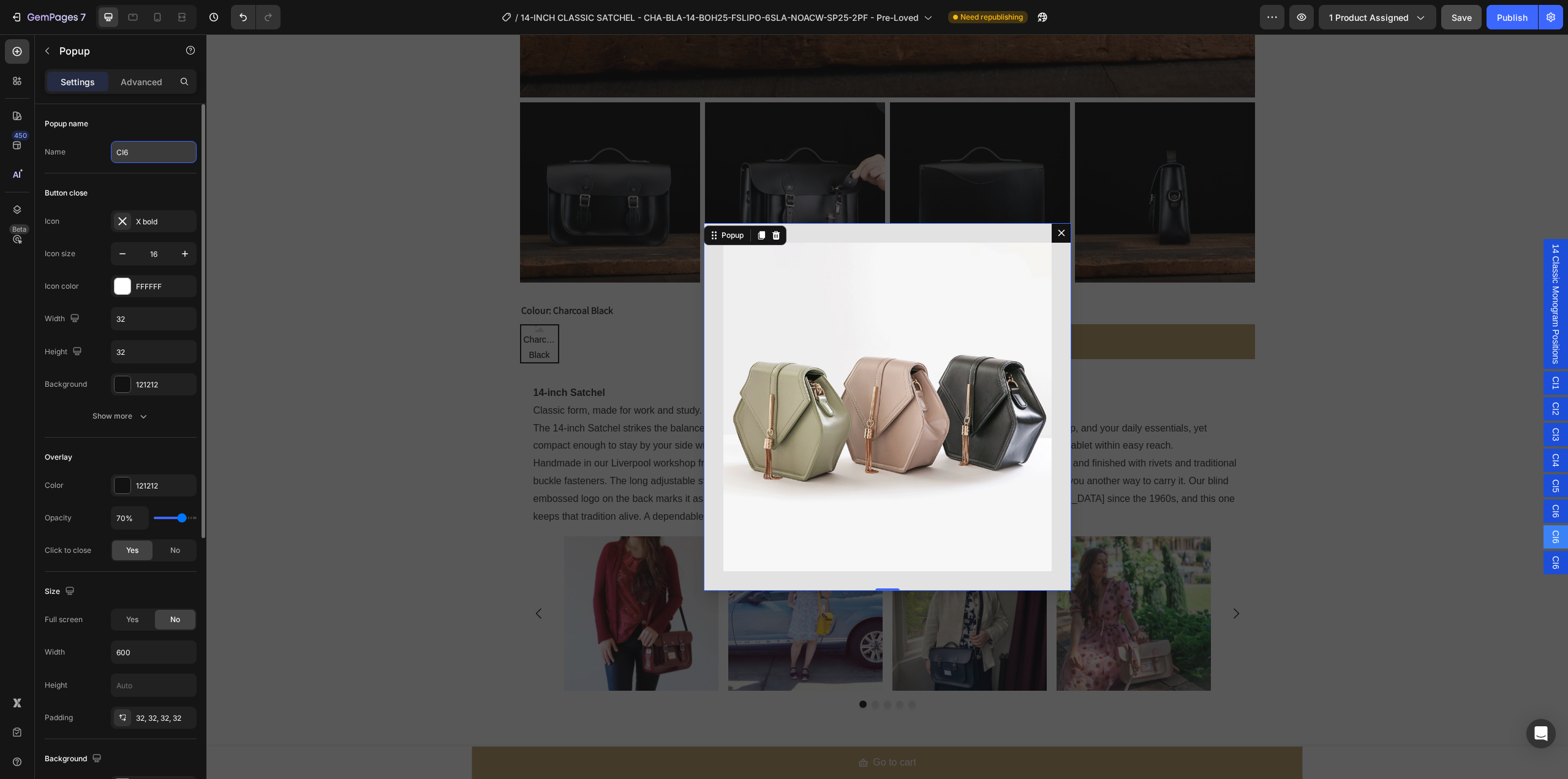
click at [150, 152] on input "CI6" at bounding box center [154, 152] width 86 height 22
click at [138, 147] on input "CI6" at bounding box center [154, 152] width 86 height 22
type input "CI7"
click at [1550, 561] on span "CI6" at bounding box center [1556, 562] width 12 height 13
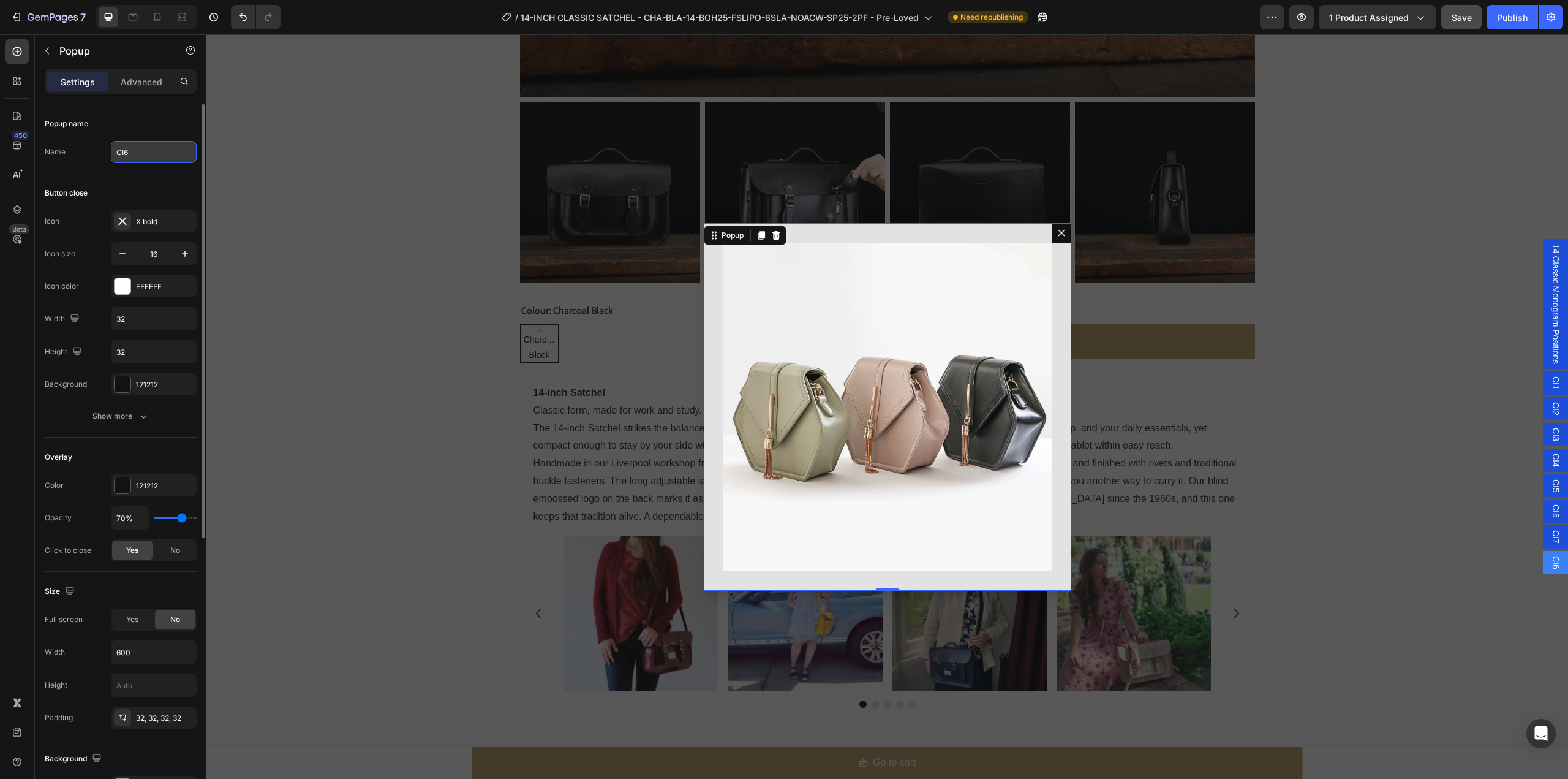
click at [142, 155] on input "CI6" at bounding box center [154, 152] width 86 height 22
click at [154, 144] on input "CI6" at bounding box center [154, 152] width 86 height 22
type input "CI8"
click at [397, 250] on div "Backdrop" at bounding box center [887, 406] width 1361 height 745
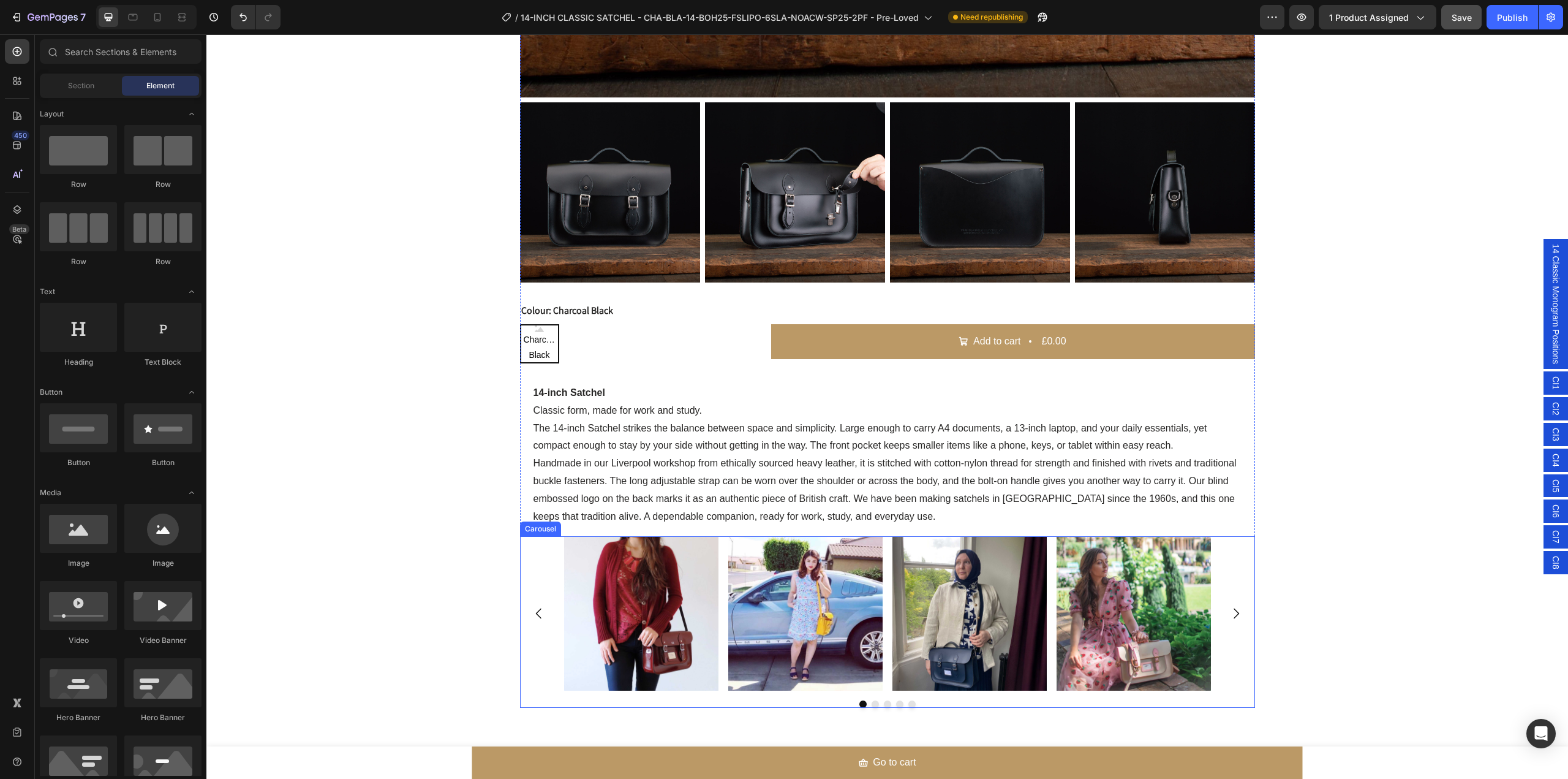
click at [1234, 609] on icon "Carousel Next Arrow" at bounding box center [1236, 613] width 5 height 10
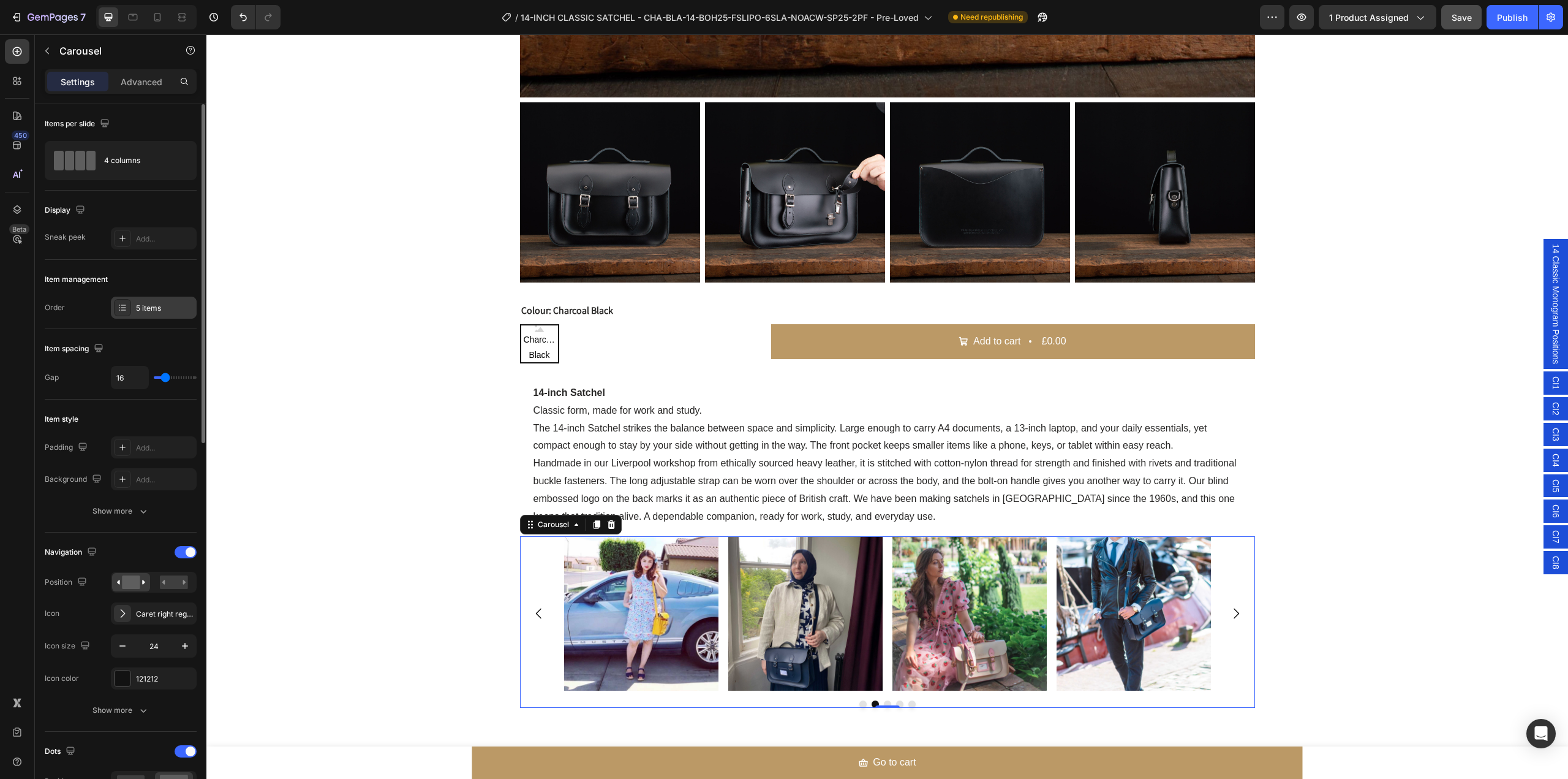
click at [160, 308] on div "5 items" at bounding box center [164, 308] width 58 height 11
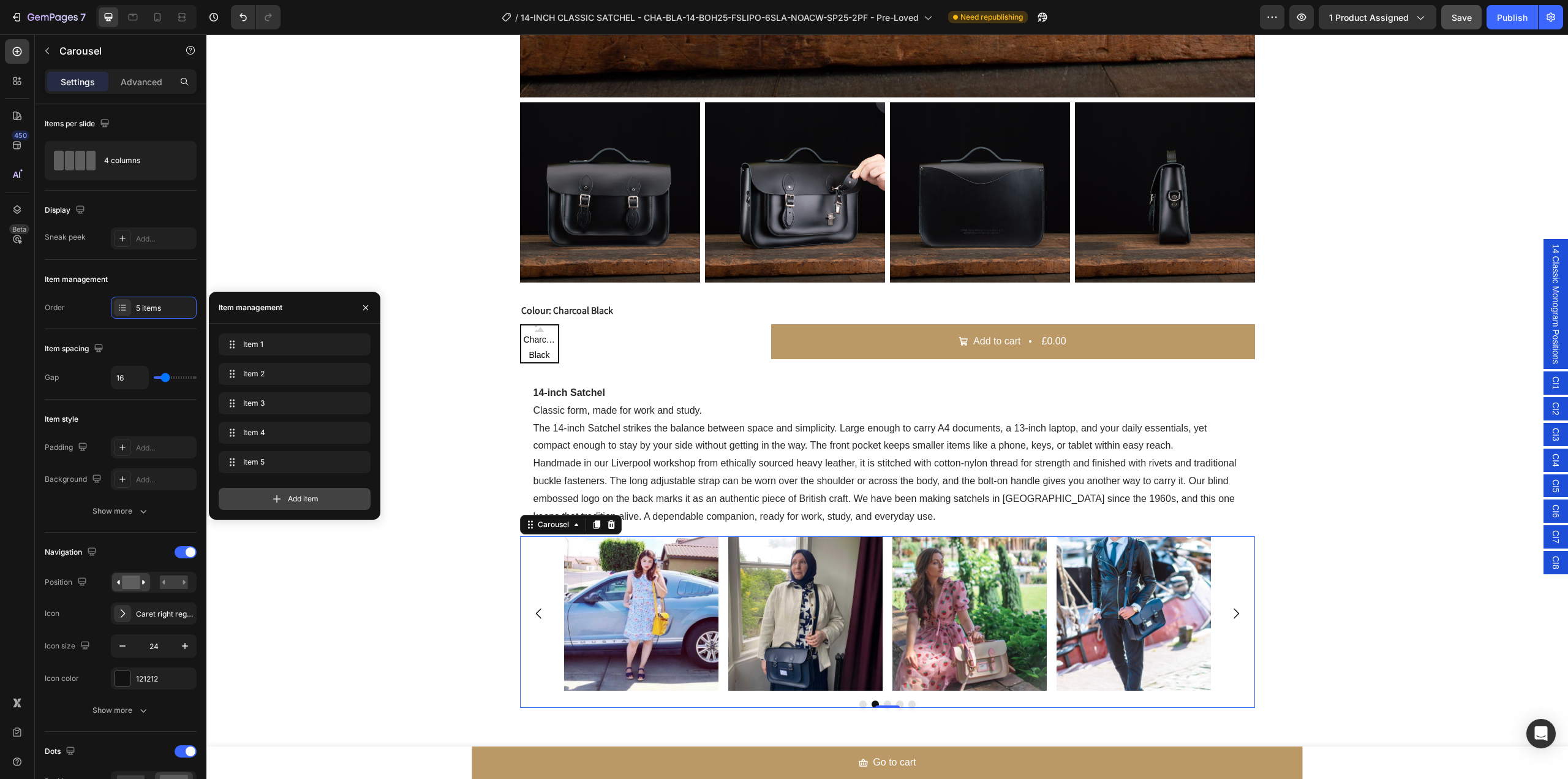
click at [300, 496] on span "Add item" at bounding box center [302, 499] width 30 height 11
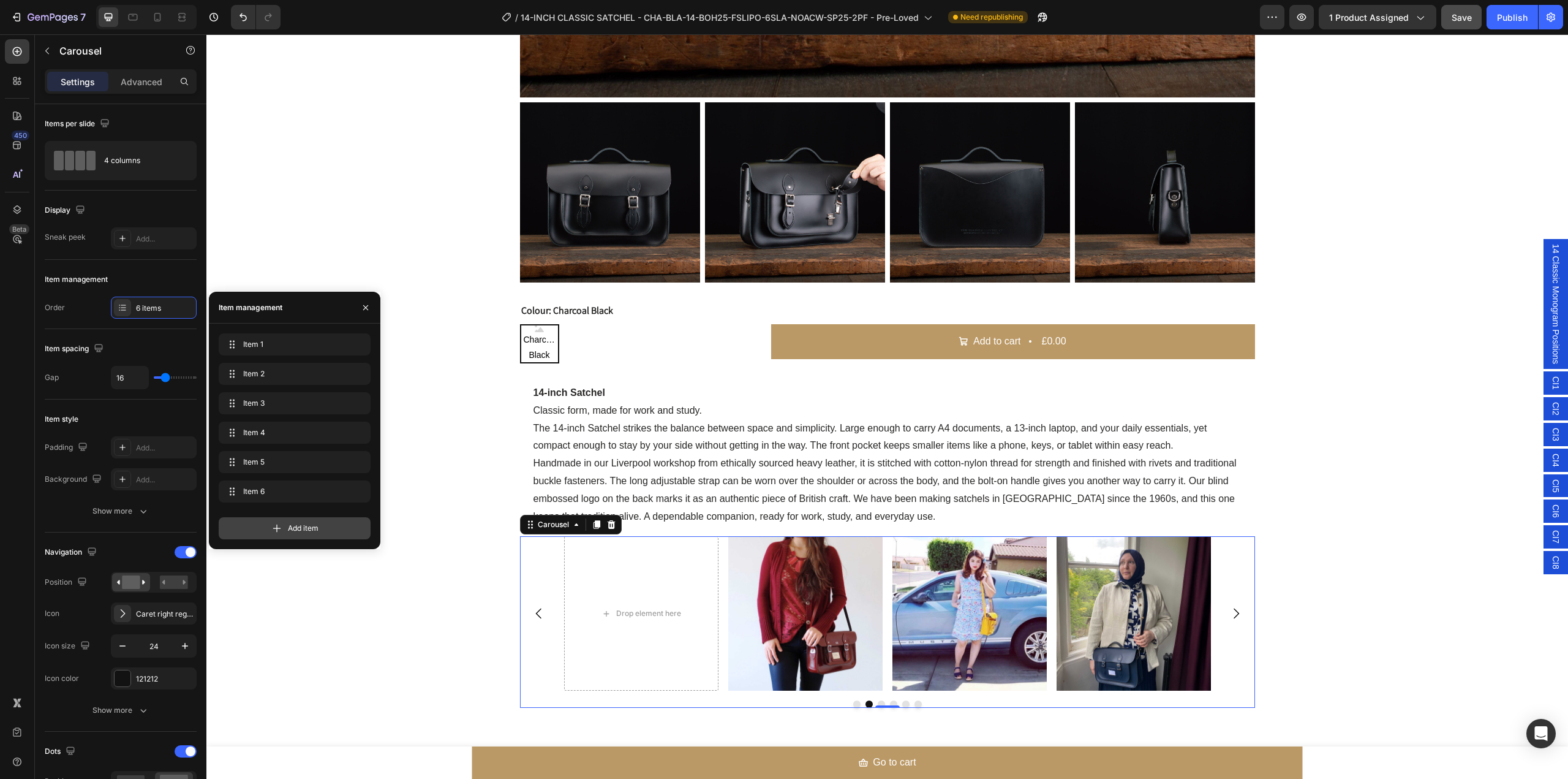
drag, startPoint x: 291, startPoint y: 529, endPoint x: 87, endPoint y: 623, distance: 224.6
click at [291, 529] on span "Add item" at bounding box center [302, 528] width 30 height 11
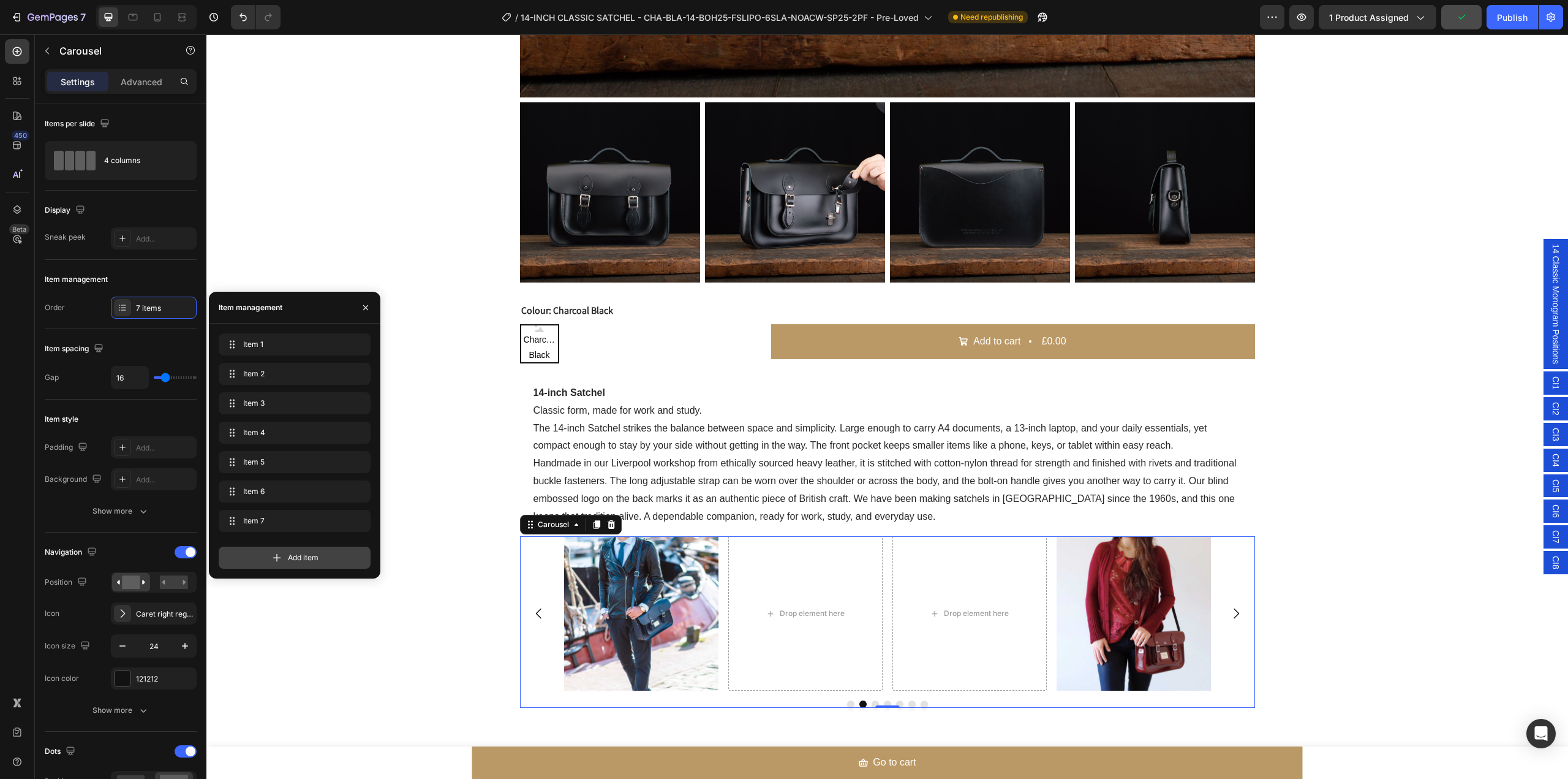
click at [296, 560] on span "Add item" at bounding box center [302, 558] width 30 height 11
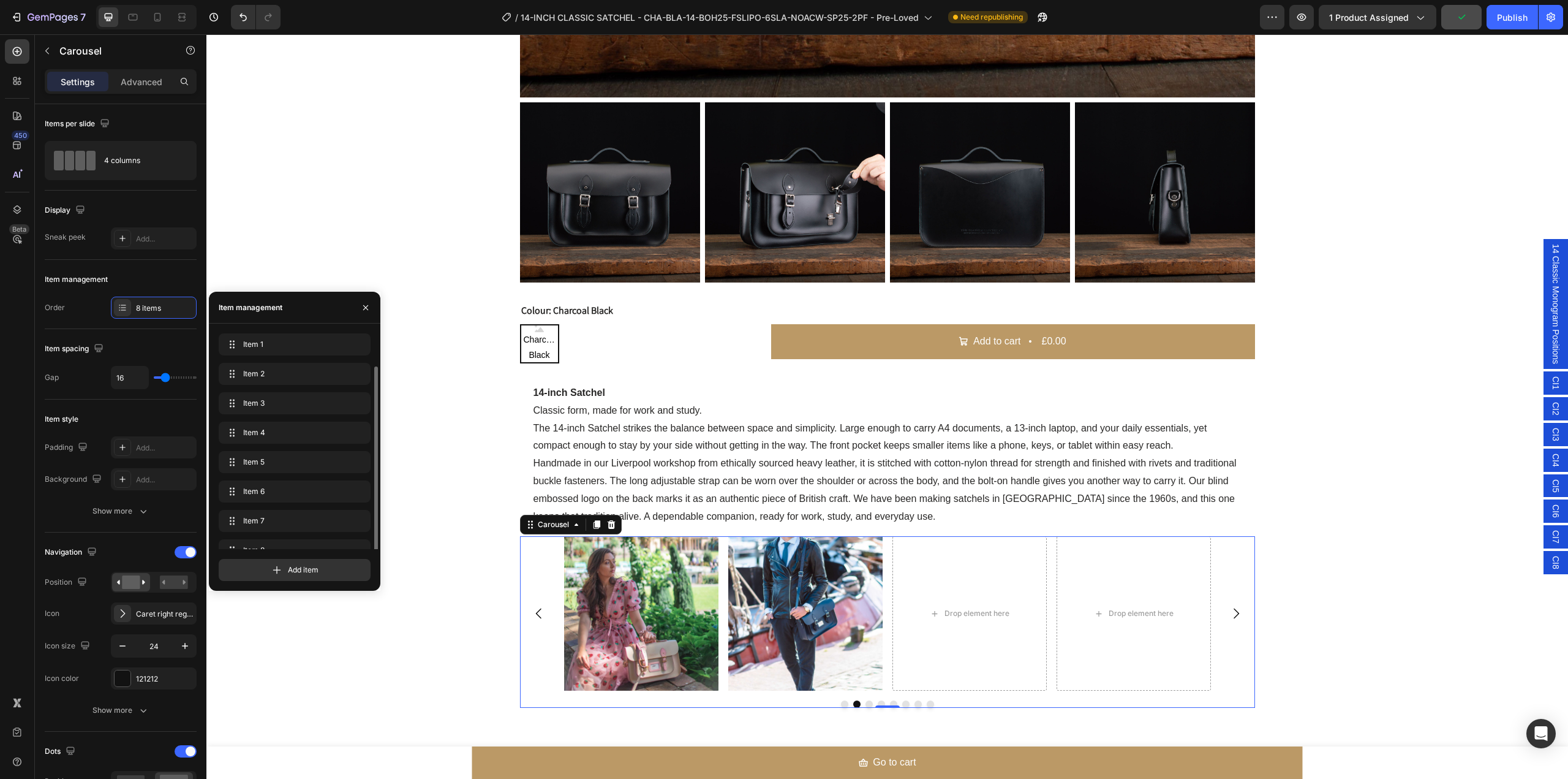
scroll to position [17, 0]
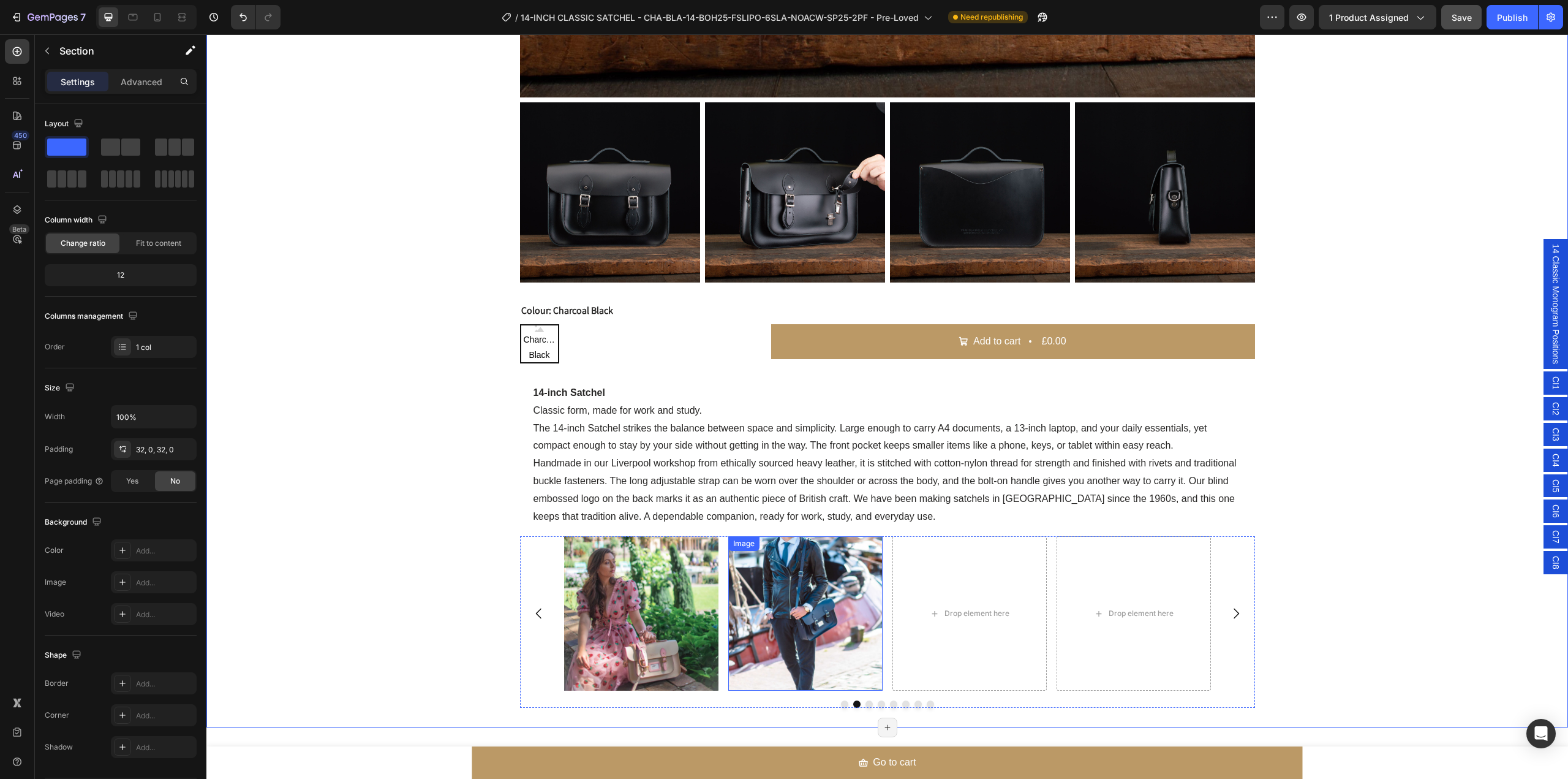
click at [840, 625] on img at bounding box center [806, 614] width 154 height 154
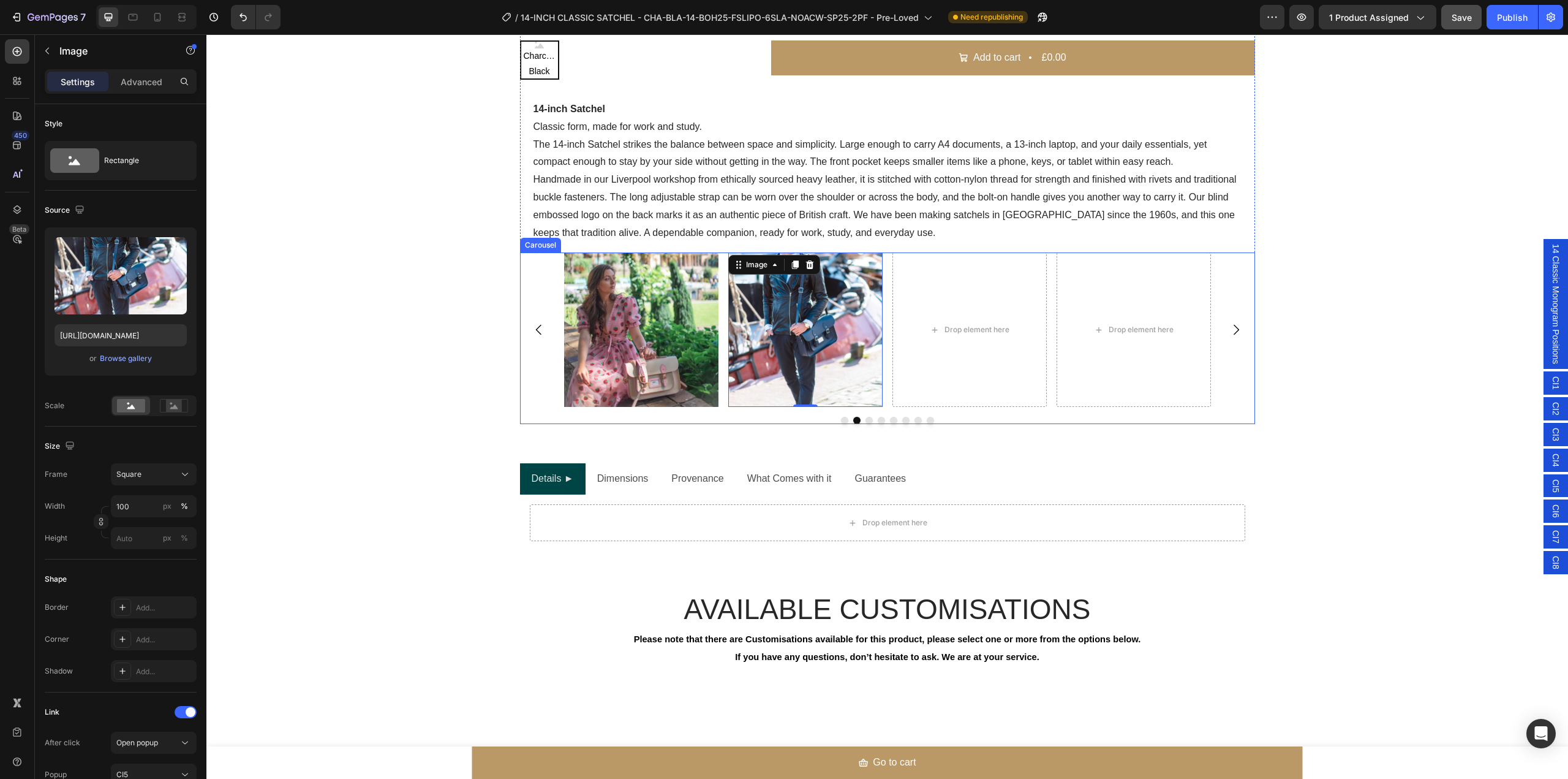
scroll to position [1122, 0]
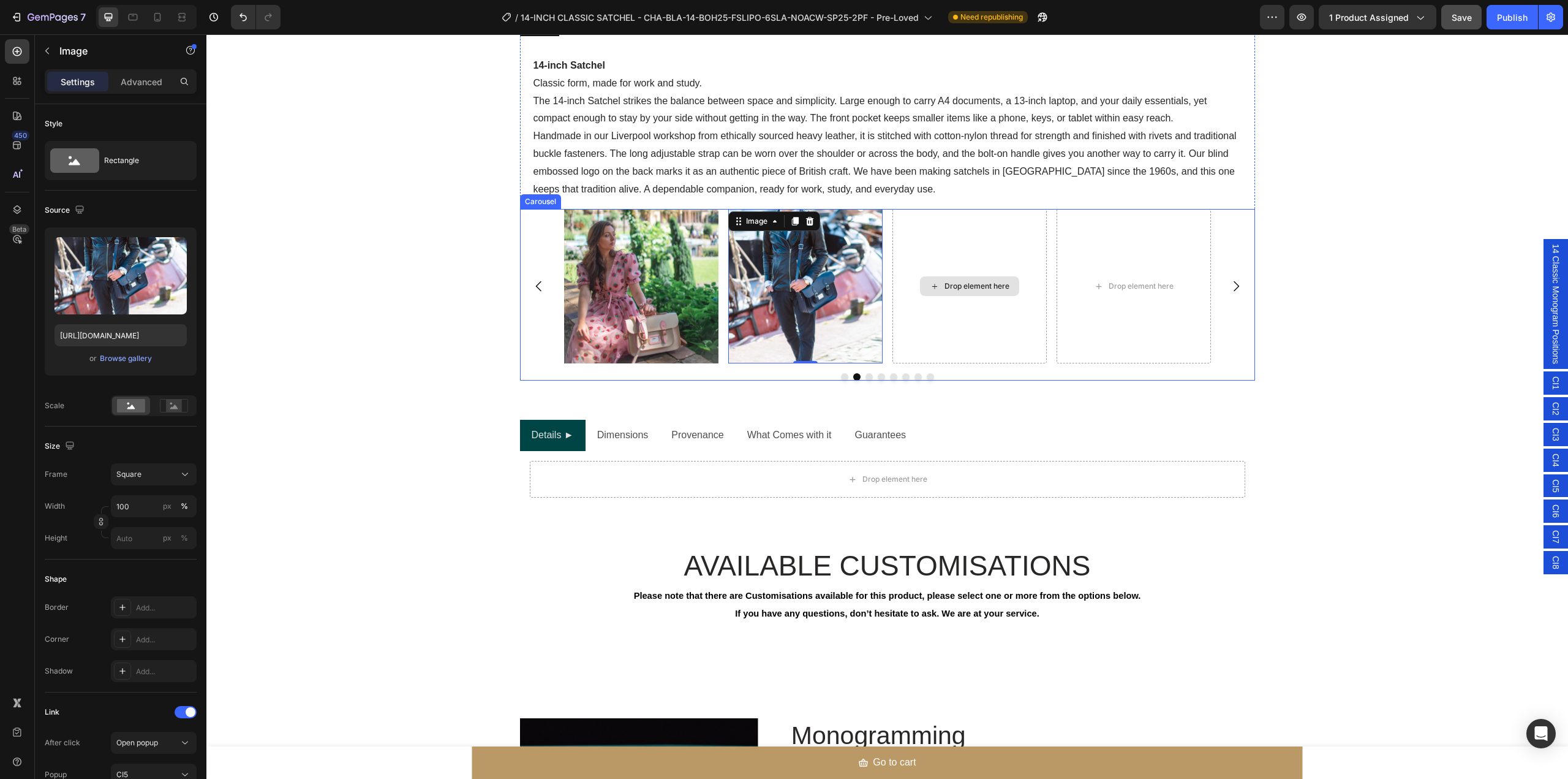
click at [1007, 310] on div "Drop element here" at bounding box center [969, 286] width 154 height 154
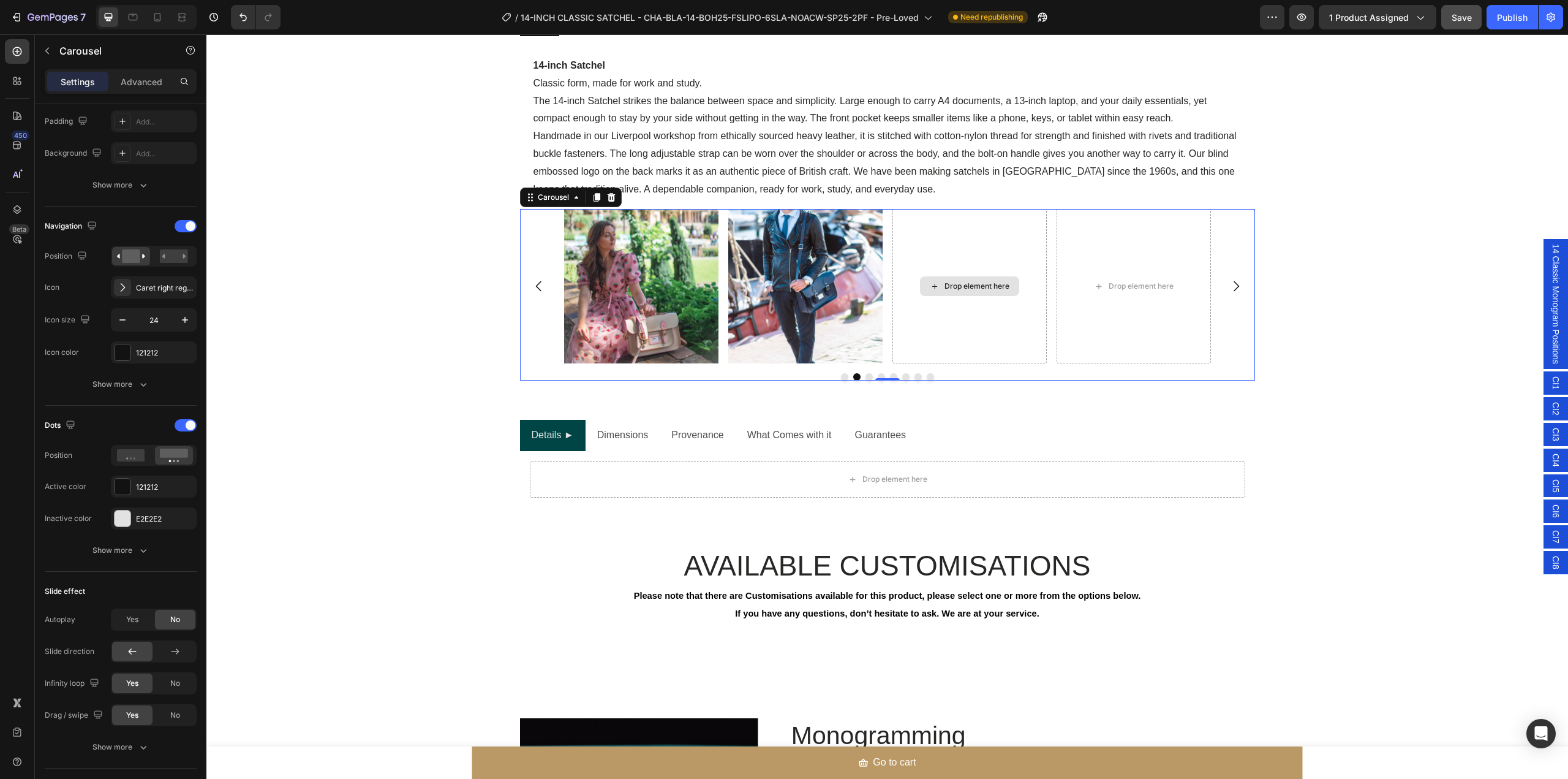
click at [968, 240] on div "Drop element here" at bounding box center [969, 286] width 154 height 154
click at [786, 337] on img at bounding box center [806, 286] width 154 height 154
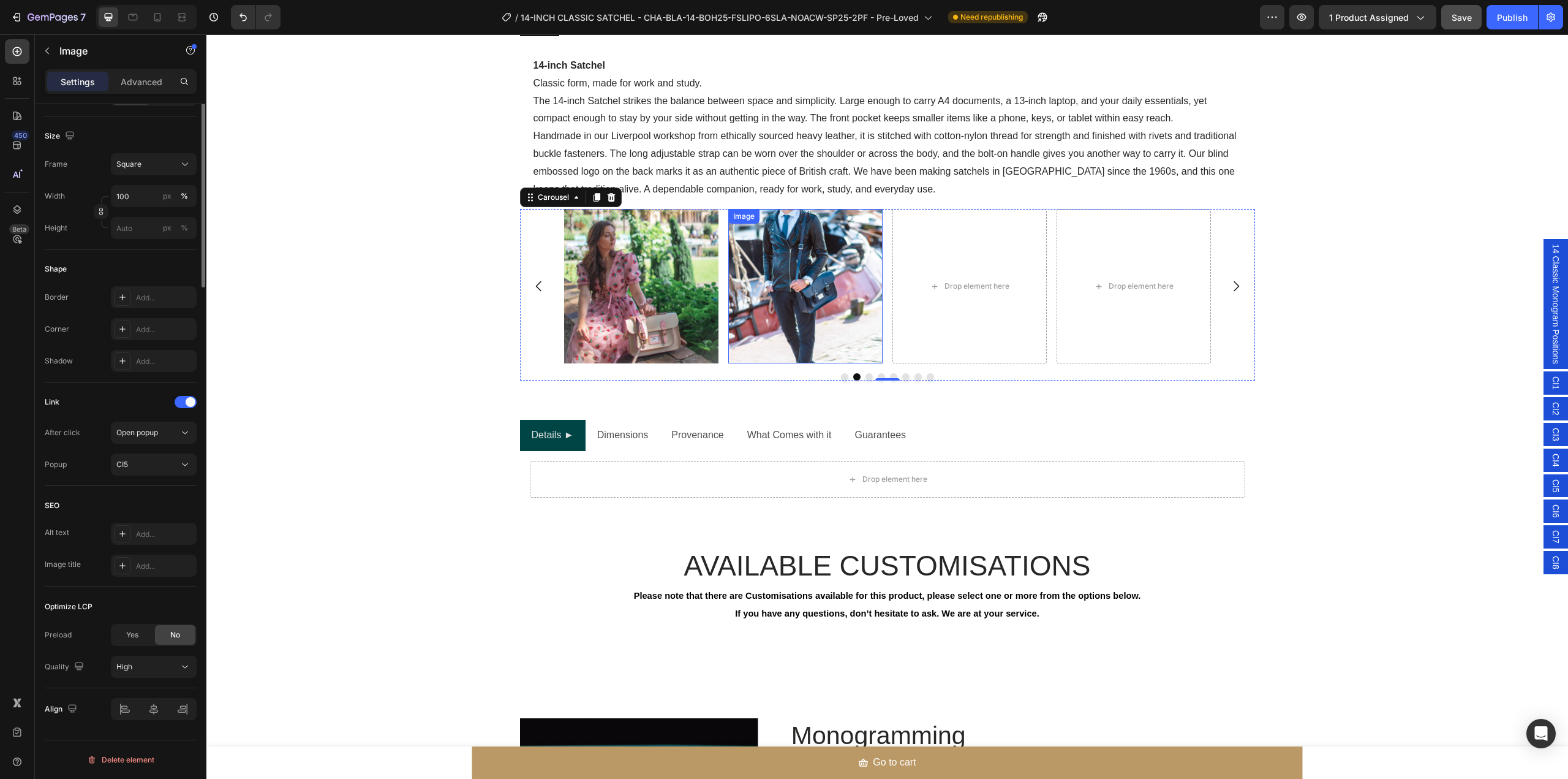
scroll to position [0, 0]
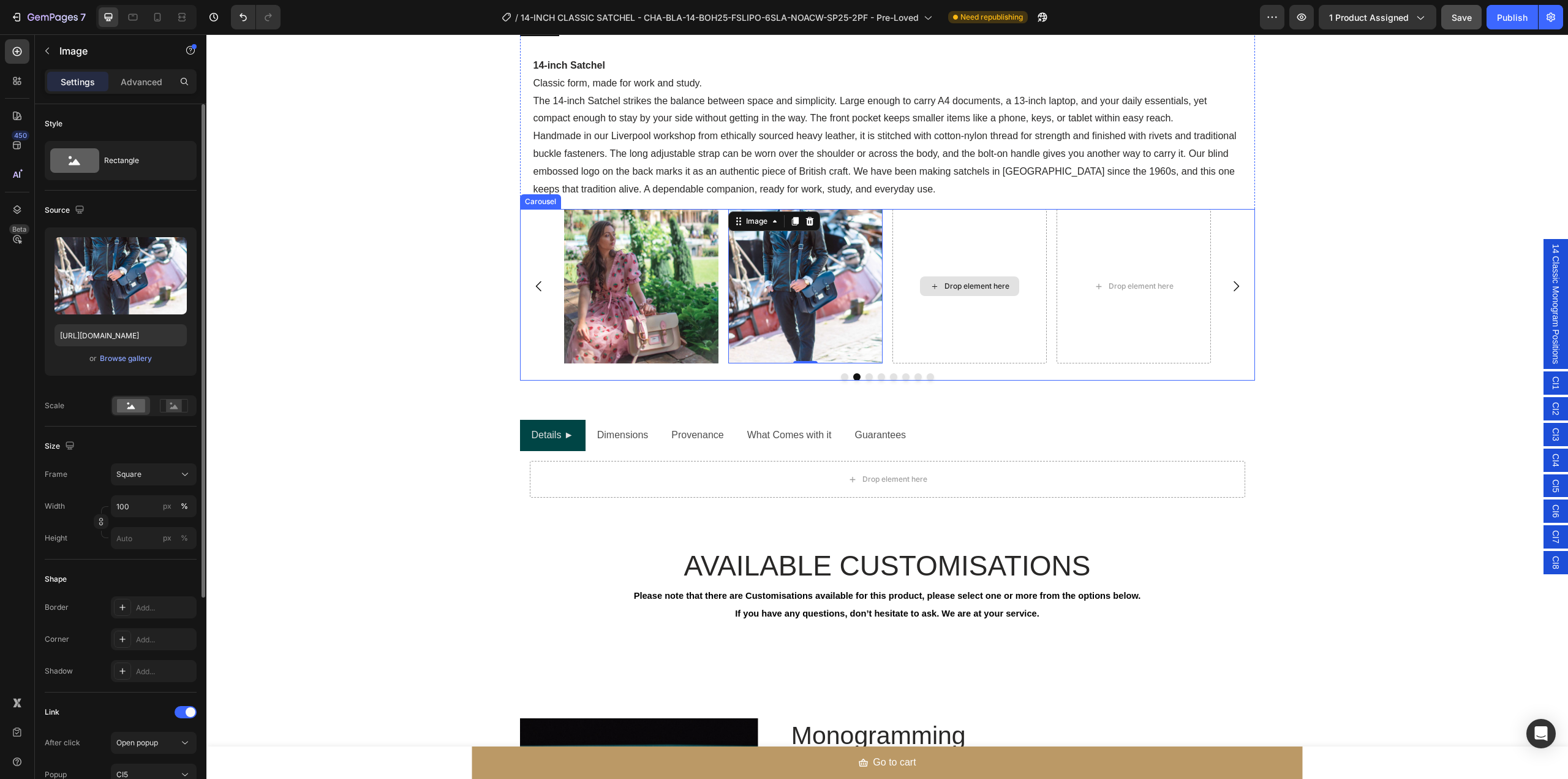
click at [925, 322] on div "Drop element here" at bounding box center [969, 286] width 154 height 154
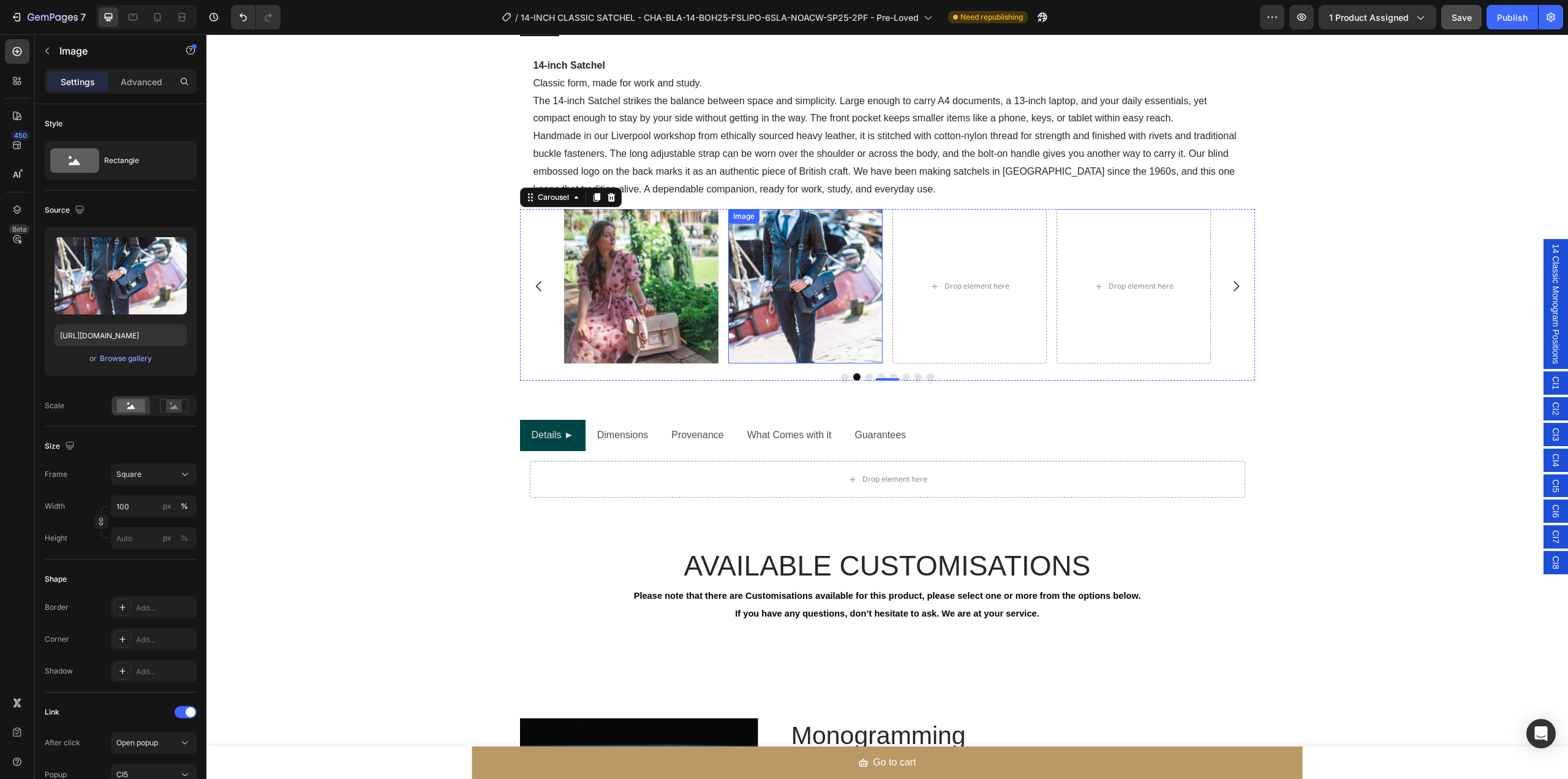
click at [838, 322] on img at bounding box center [806, 286] width 154 height 154
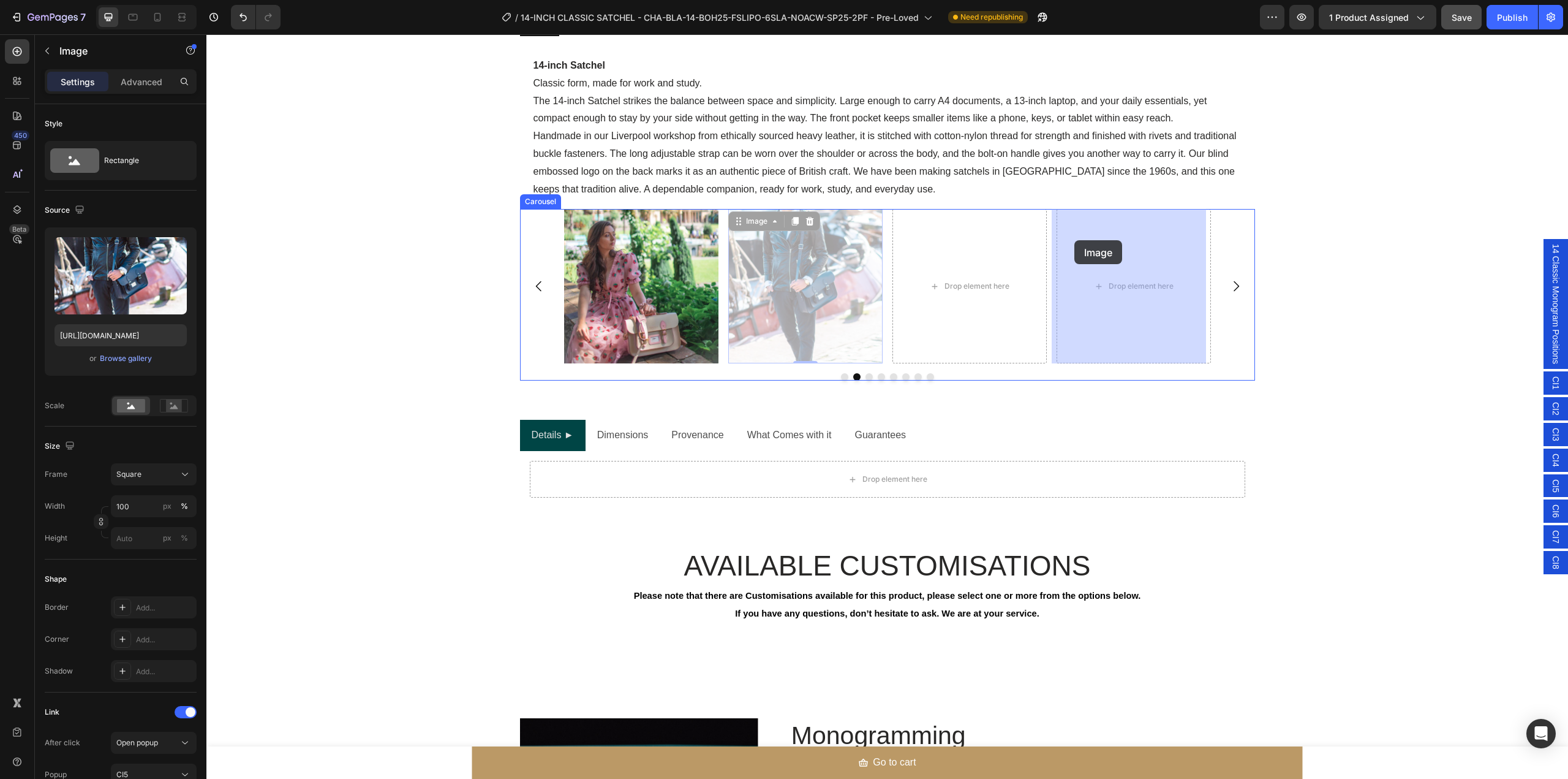
drag, startPoint x: 740, startPoint y: 224, endPoint x: 1075, endPoint y: 240, distance: 335.4
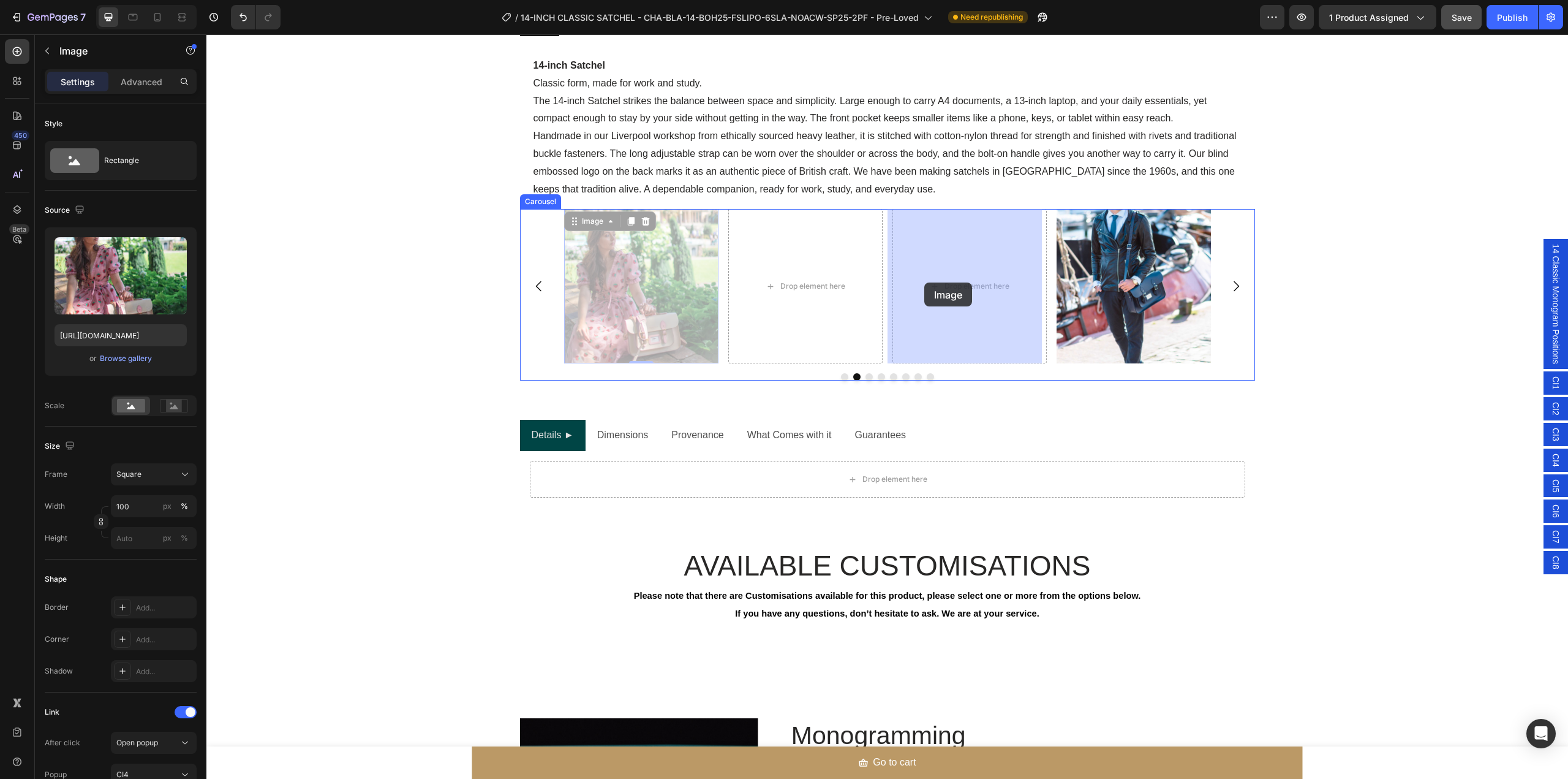
drag, startPoint x: 600, startPoint y: 282, endPoint x: 924, endPoint y: 282, distance: 324.0
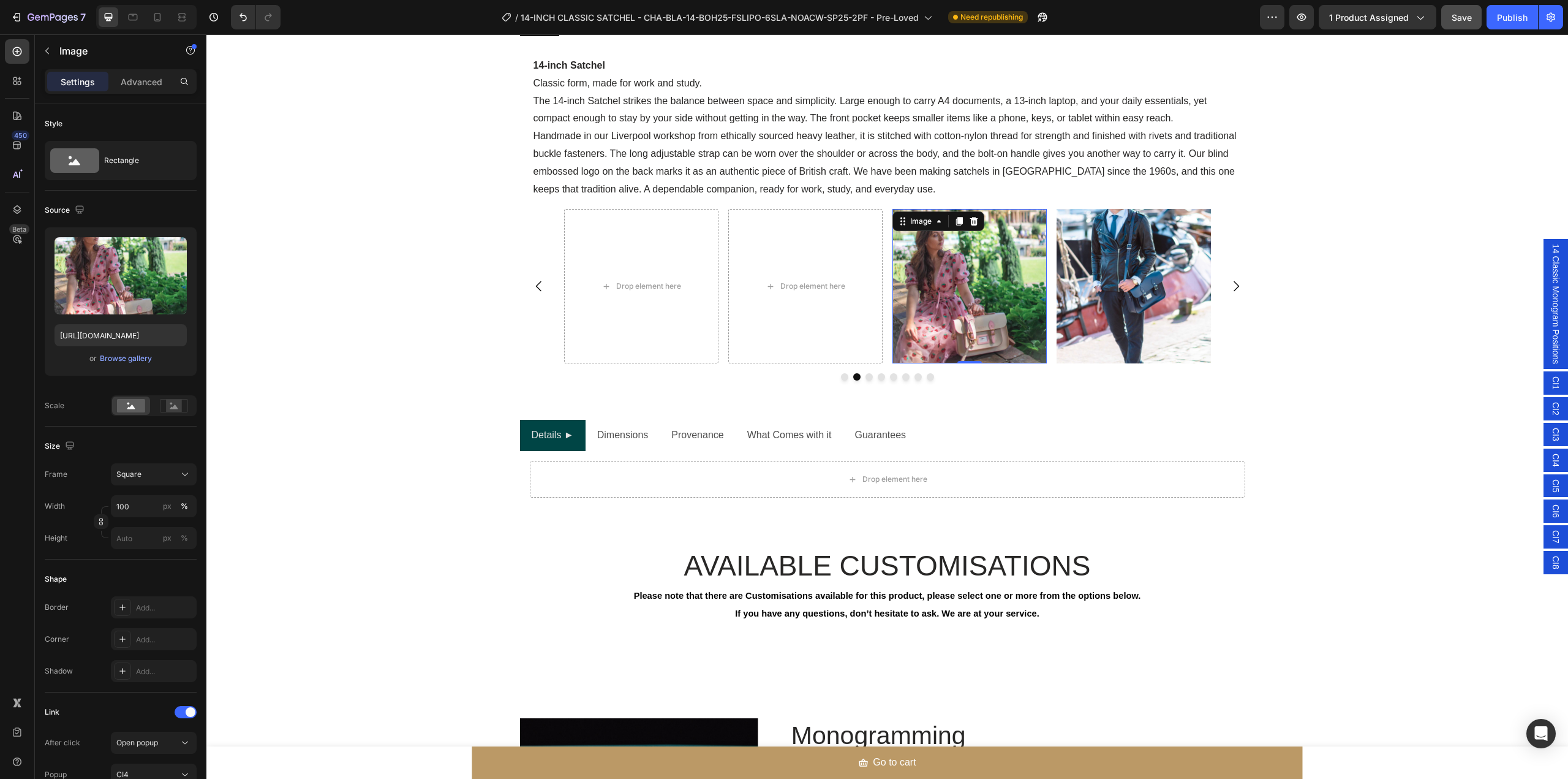
click at [938, 267] on img at bounding box center [969, 286] width 154 height 154
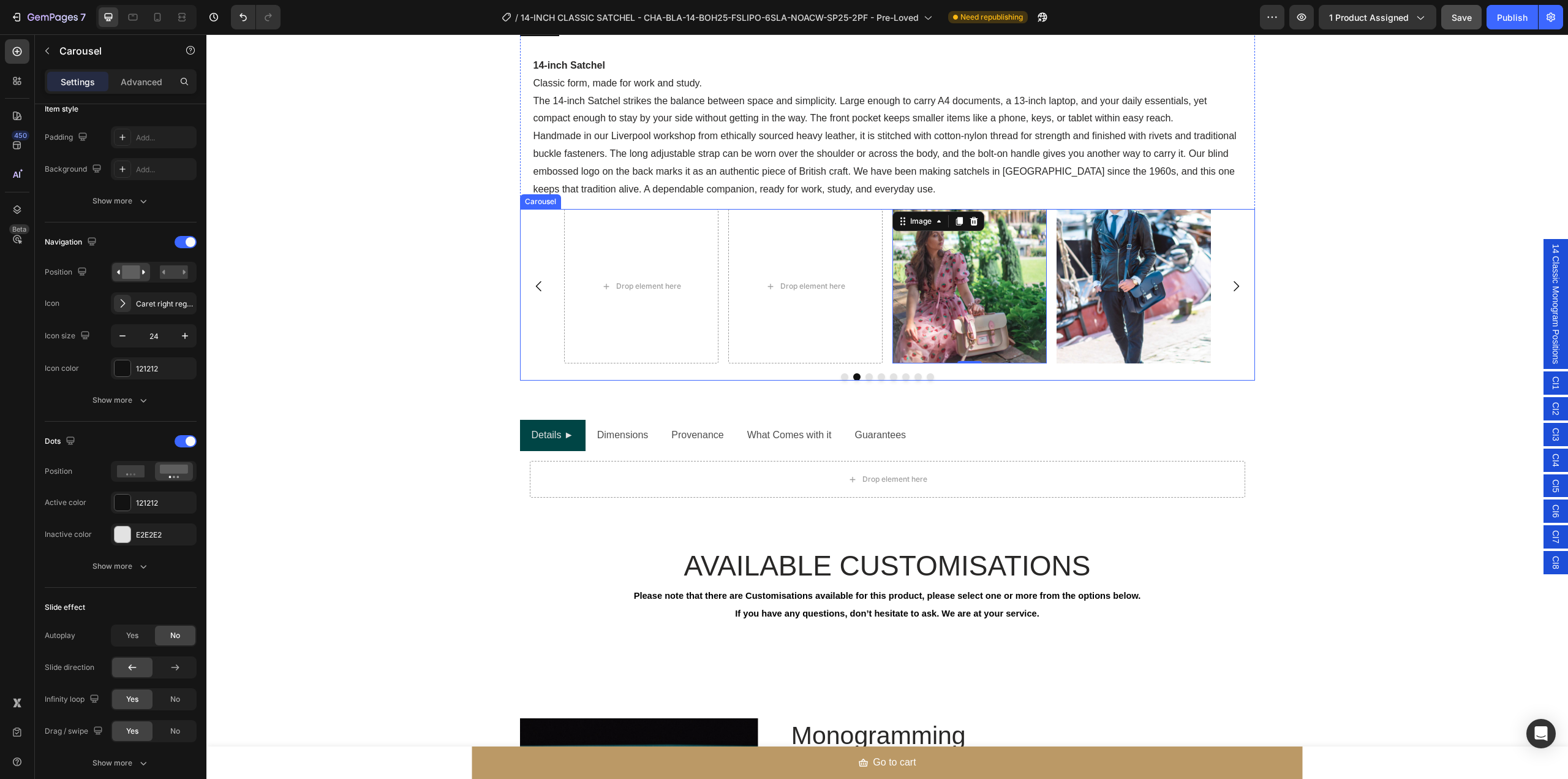
click at [538, 291] on icon "Carousel Back Arrow" at bounding box center [539, 286] width 15 height 15
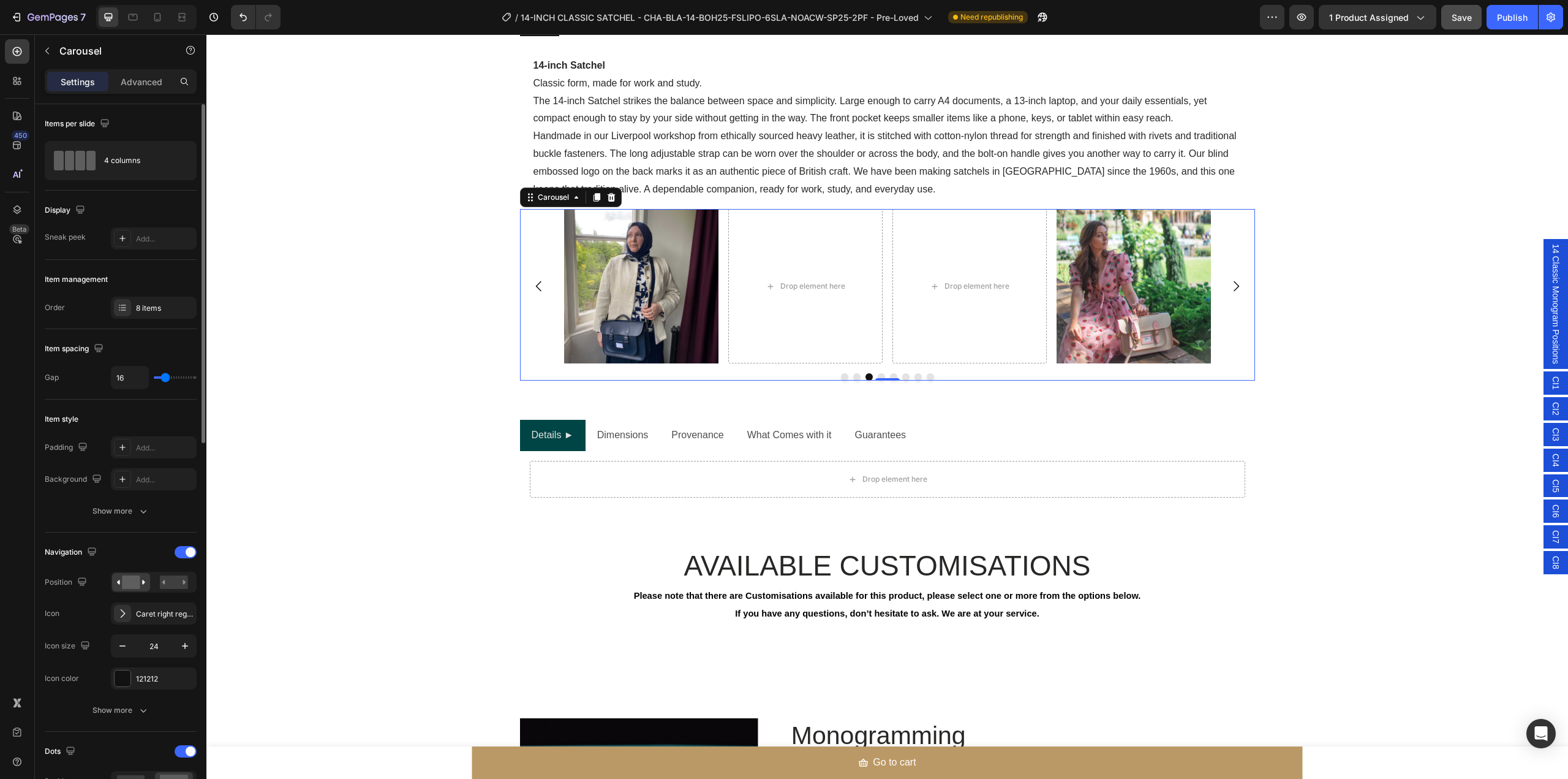
click at [538, 291] on icon "Carousel Back Arrow" at bounding box center [539, 286] width 15 height 15
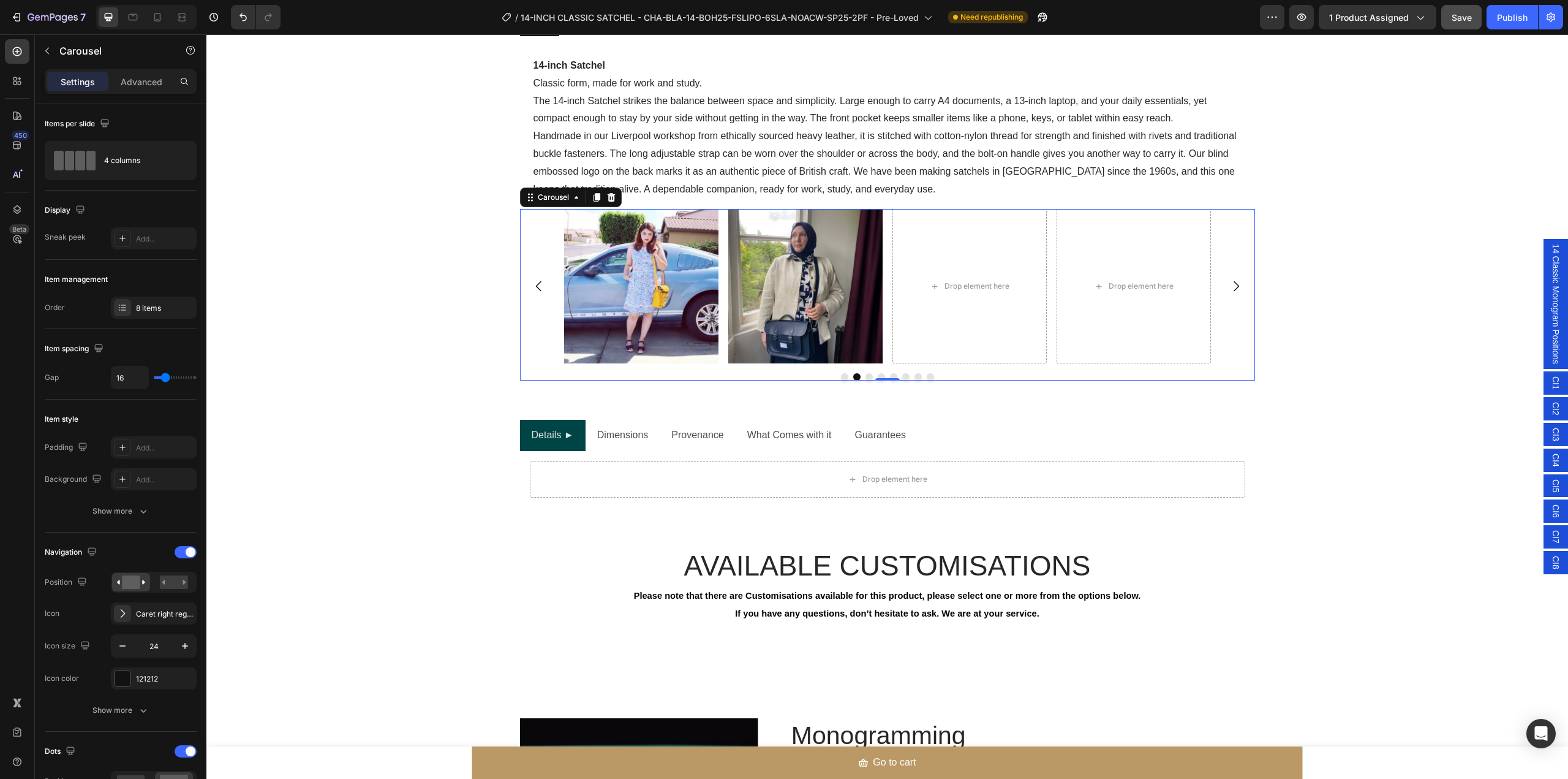
click at [538, 291] on icon "Carousel Back Arrow" at bounding box center [539, 286] width 15 height 15
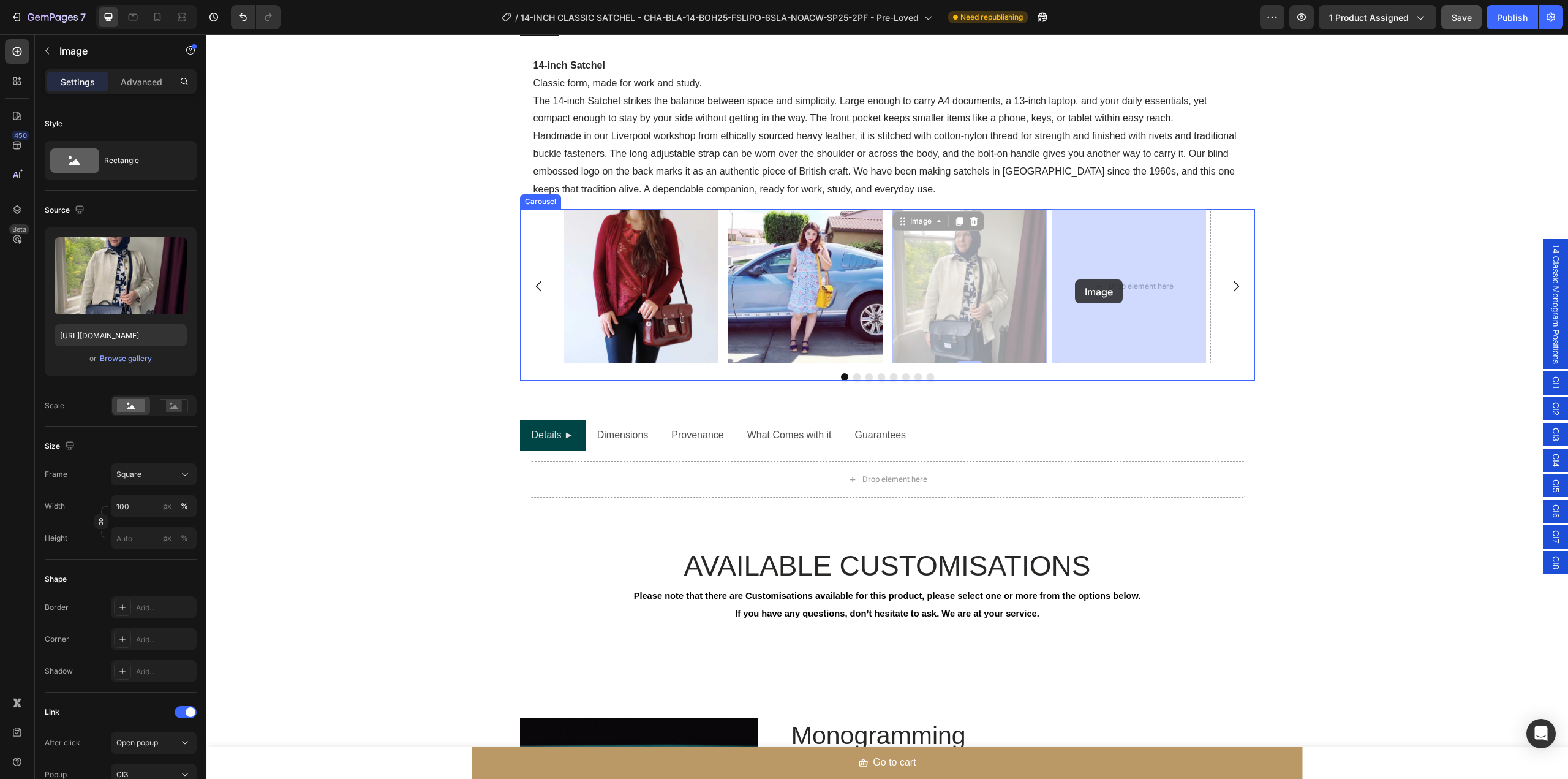
drag, startPoint x: 975, startPoint y: 279, endPoint x: 1075, endPoint y: 279, distance: 100.0
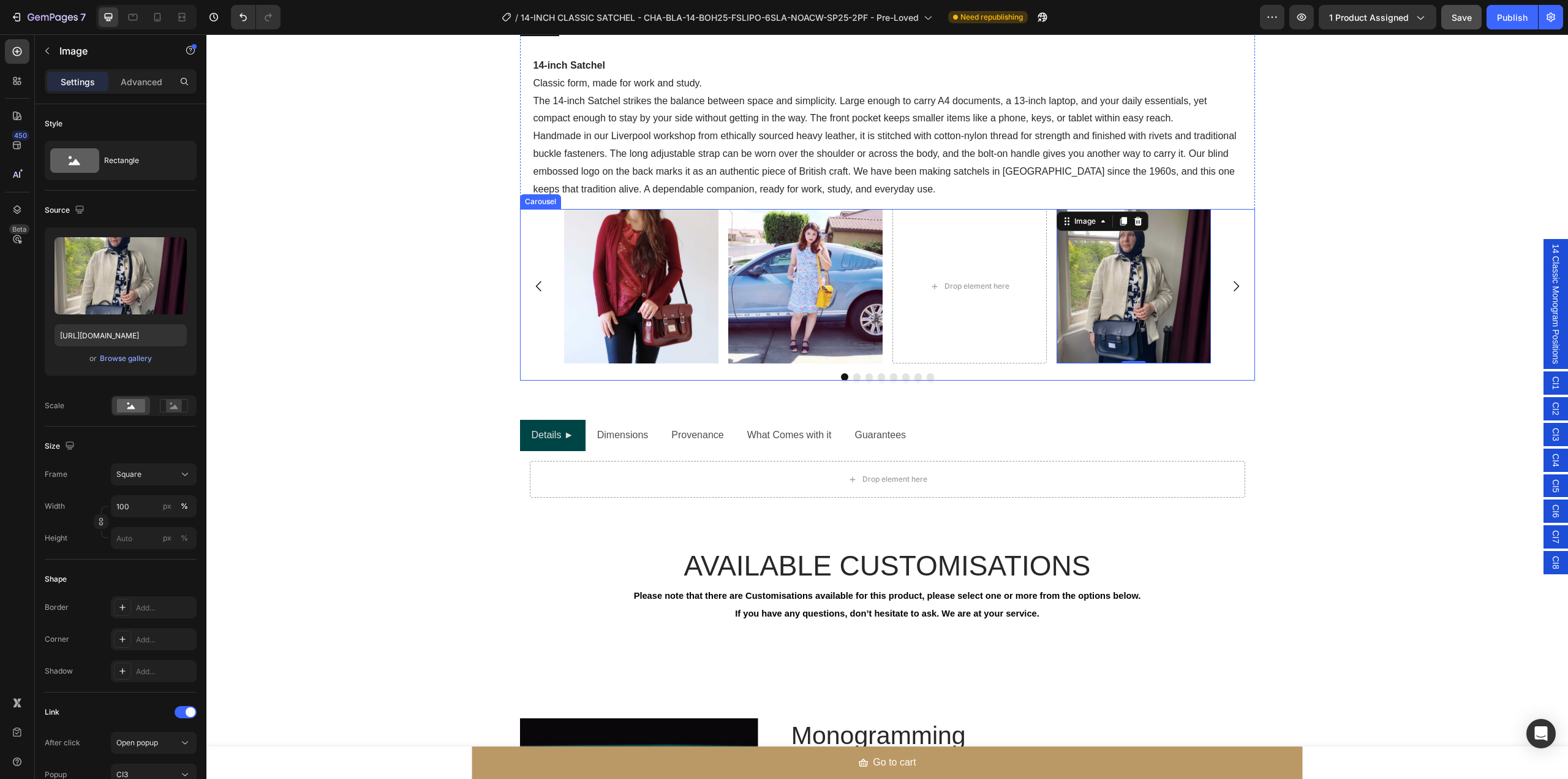
click at [1229, 291] on icon "Carousel Next Arrow" at bounding box center [1236, 286] width 15 height 15
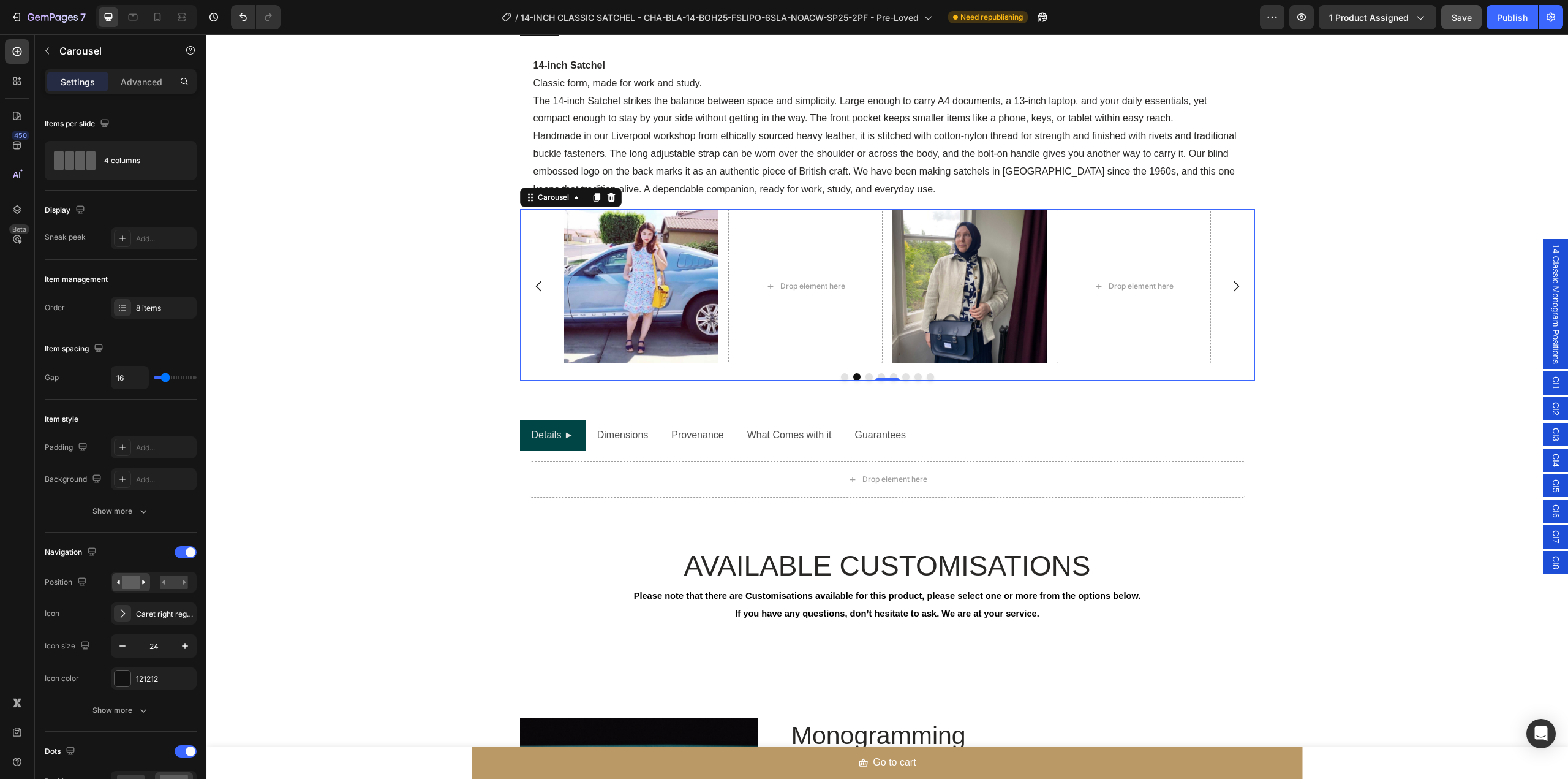
click at [1229, 291] on icon "Carousel Next Arrow" at bounding box center [1236, 286] width 15 height 15
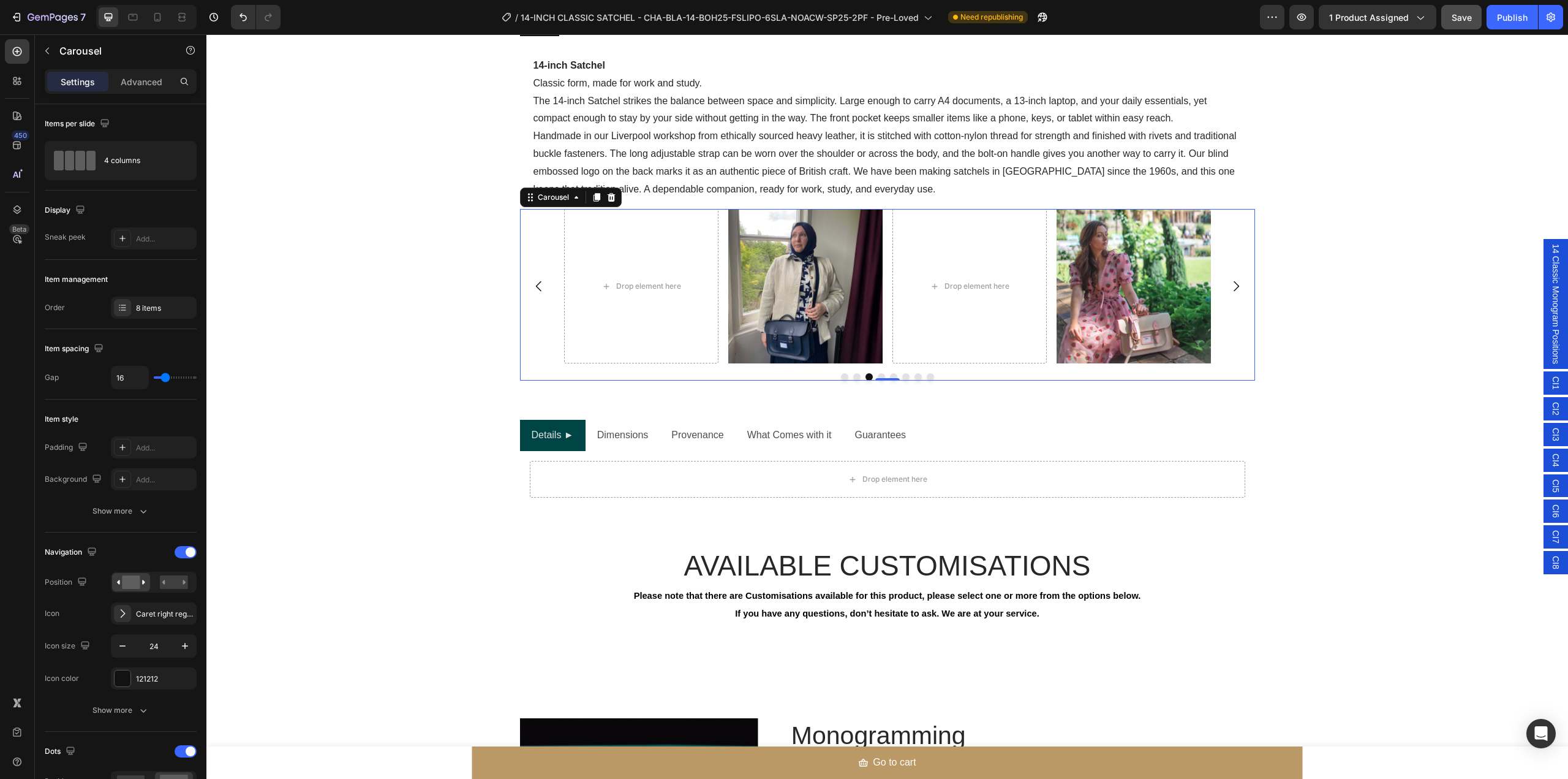
click at [1229, 291] on icon "Carousel Next Arrow" at bounding box center [1236, 286] width 15 height 15
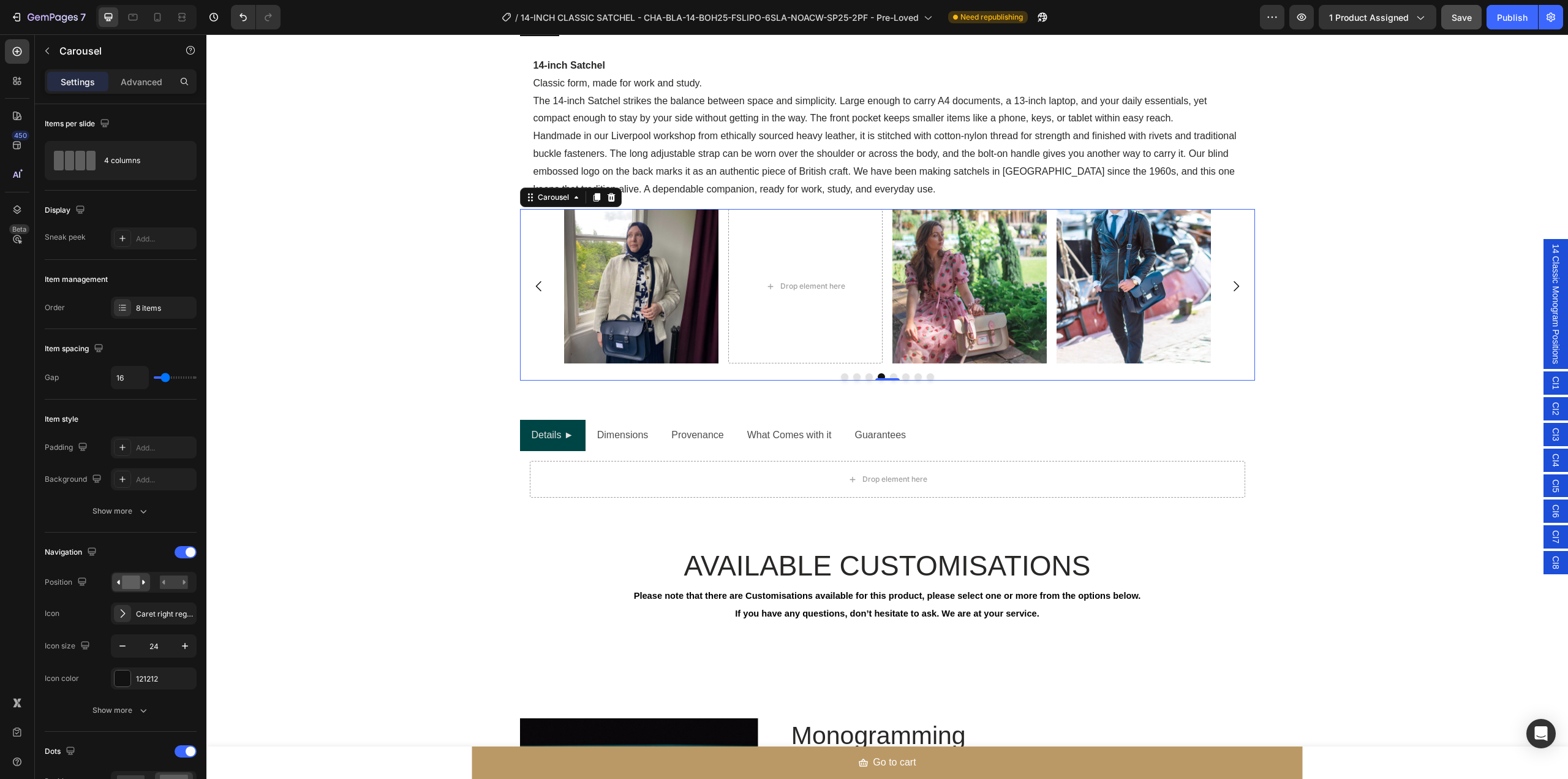
click at [1229, 288] on icon "Carousel Next Arrow" at bounding box center [1236, 286] width 15 height 15
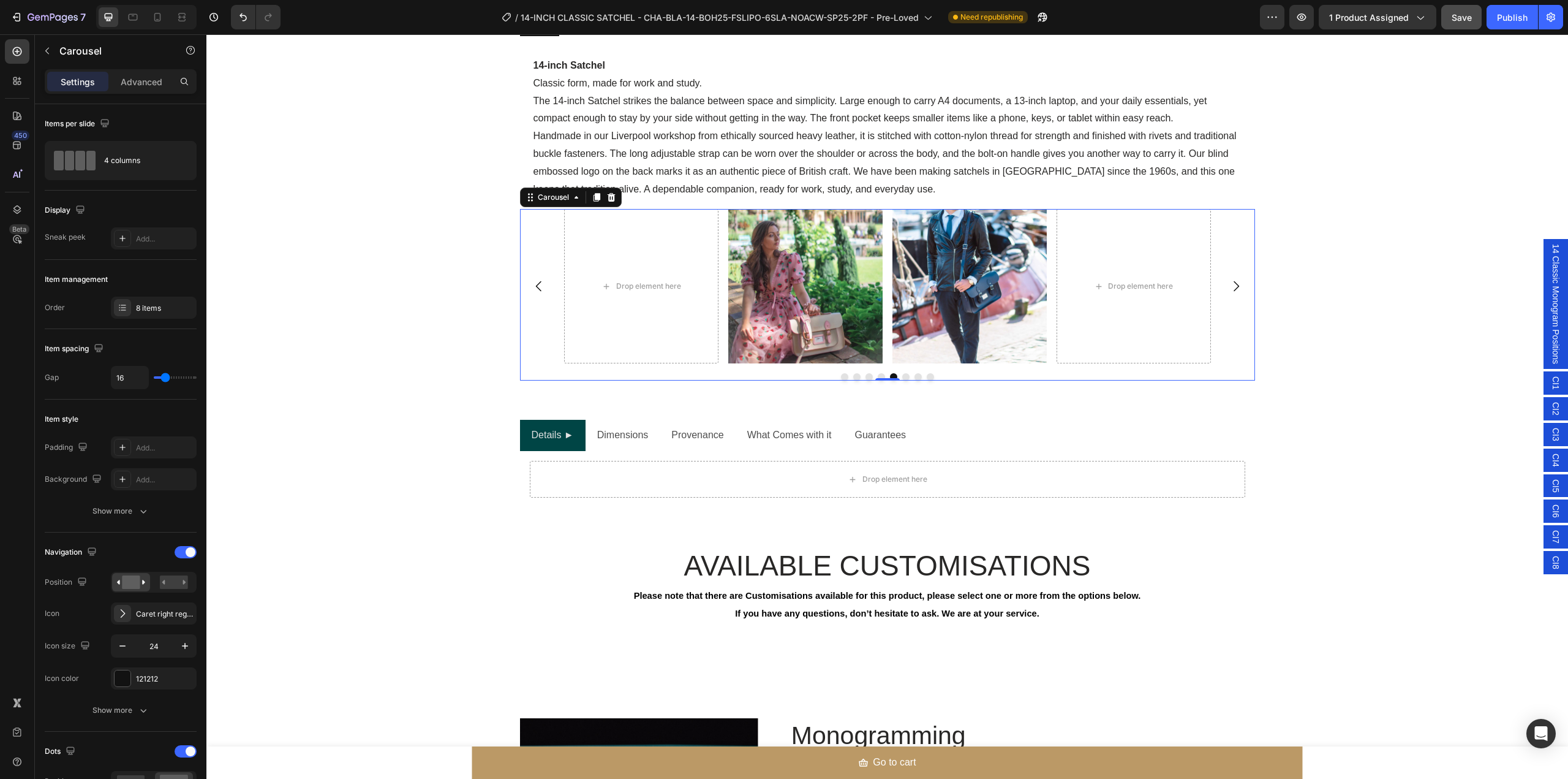
click at [1229, 288] on icon "Carousel Next Arrow" at bounding box center [1236, 286] width 15 height 15
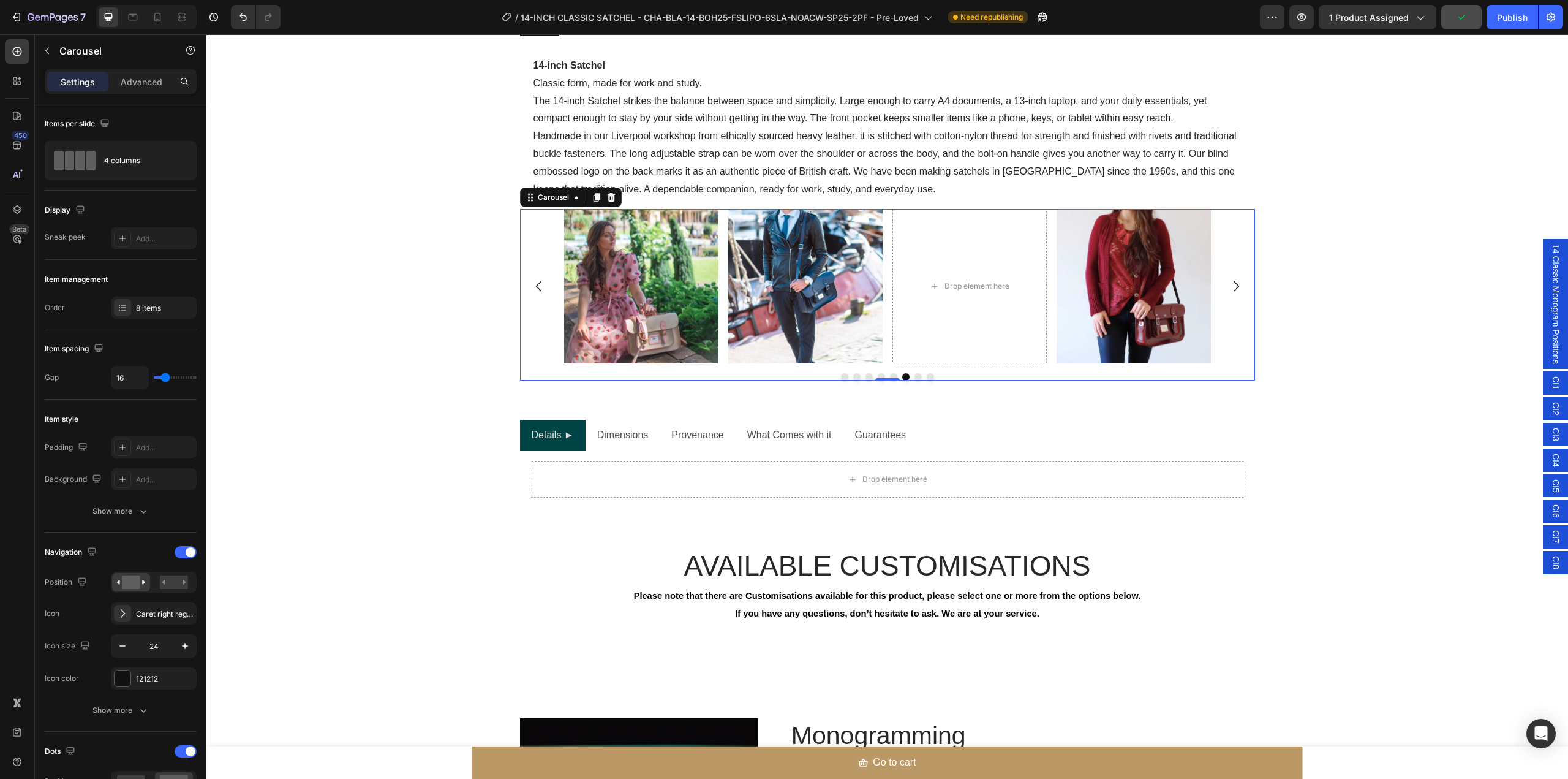
click at [1229, 286] on icon "Carousel Next Arrow" at bounding box center [1236, 286] width 15 height 15
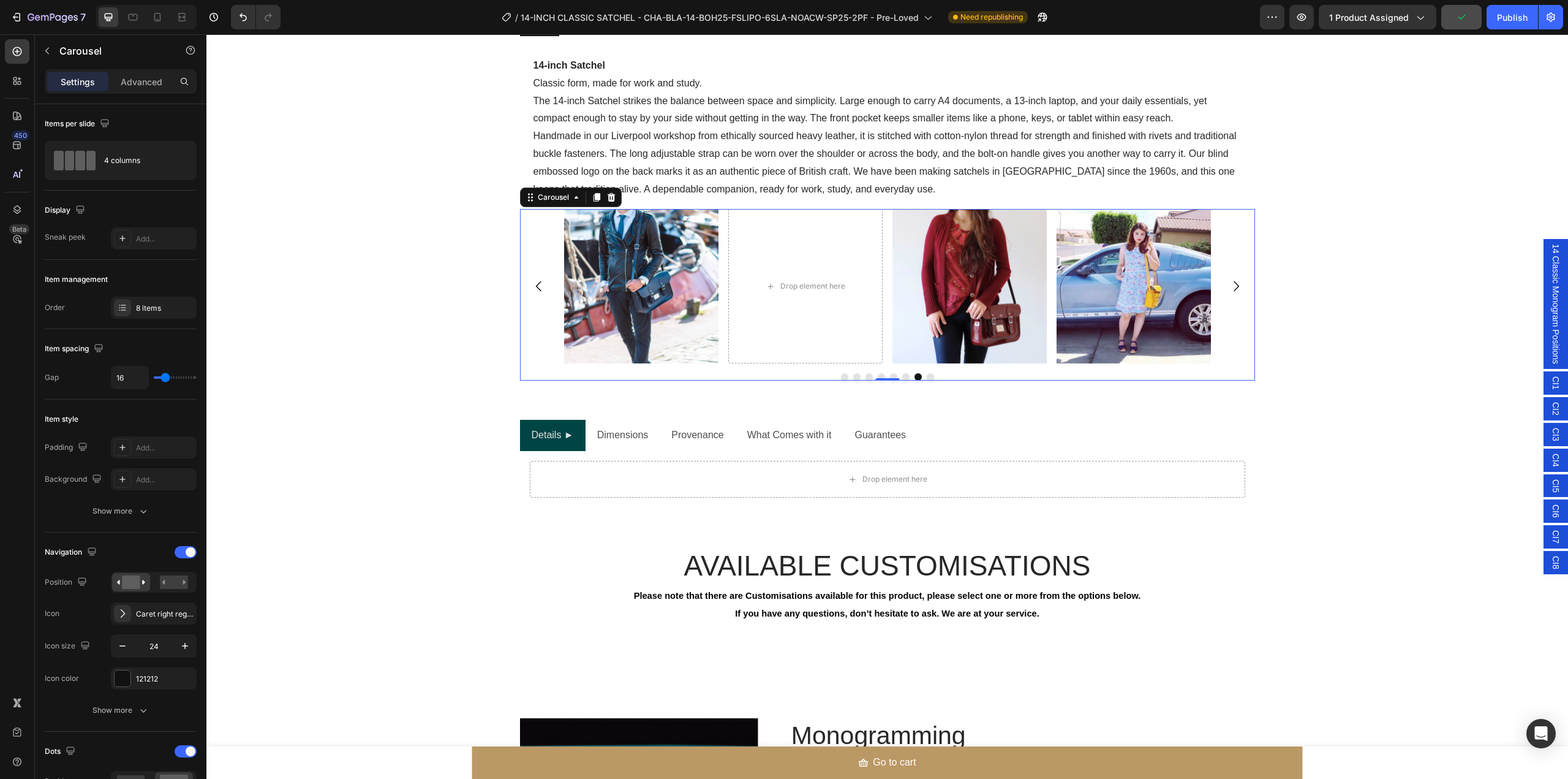
click at [1229, 286] on icon "Carousel Next Arrow" at bounding box center [1236, 286] width 15 height 15
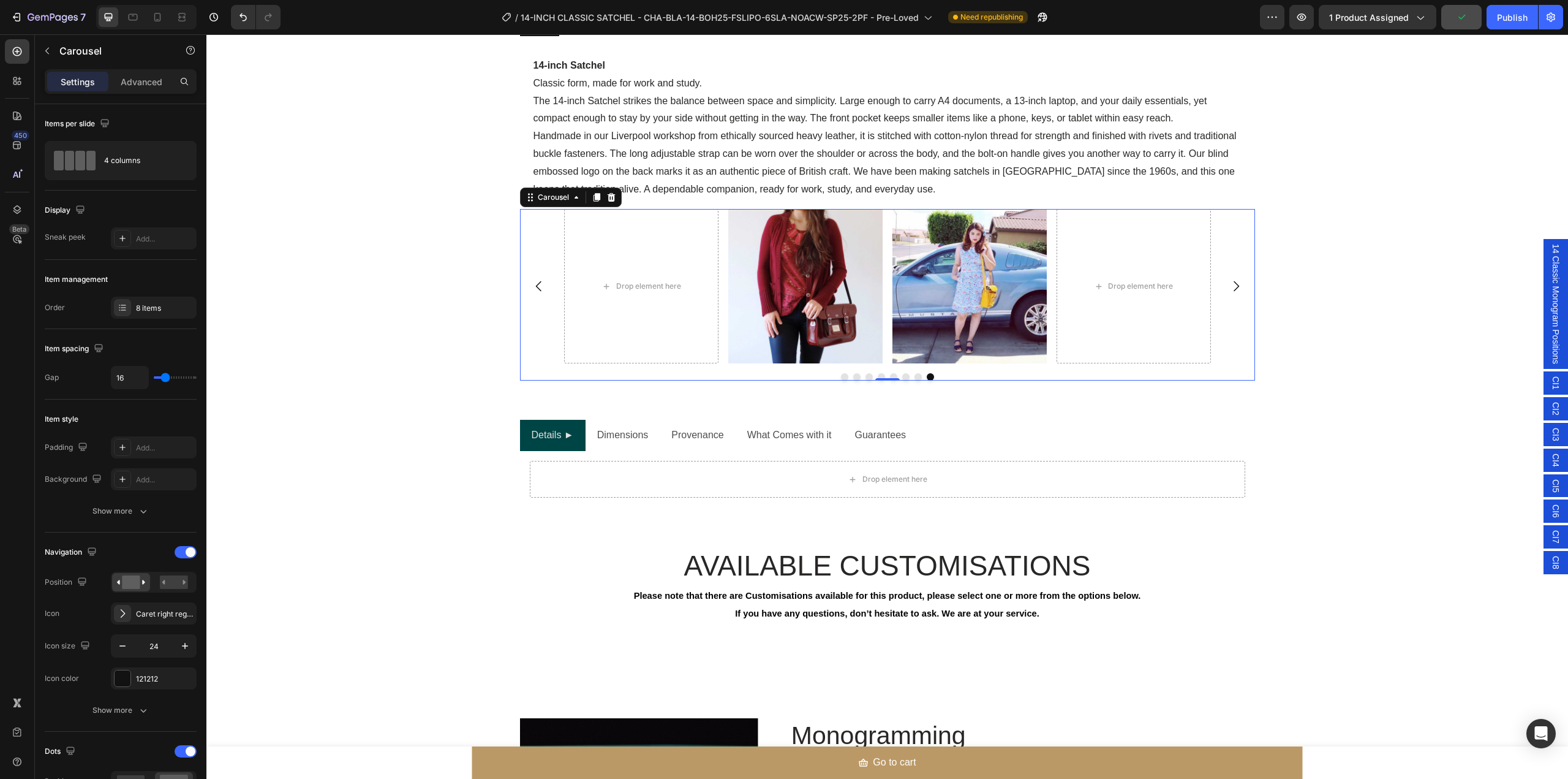
click at [1229, 286] on icon "Carousel Next Arrow" at bounding box center [1236, 286] width 15 height 15
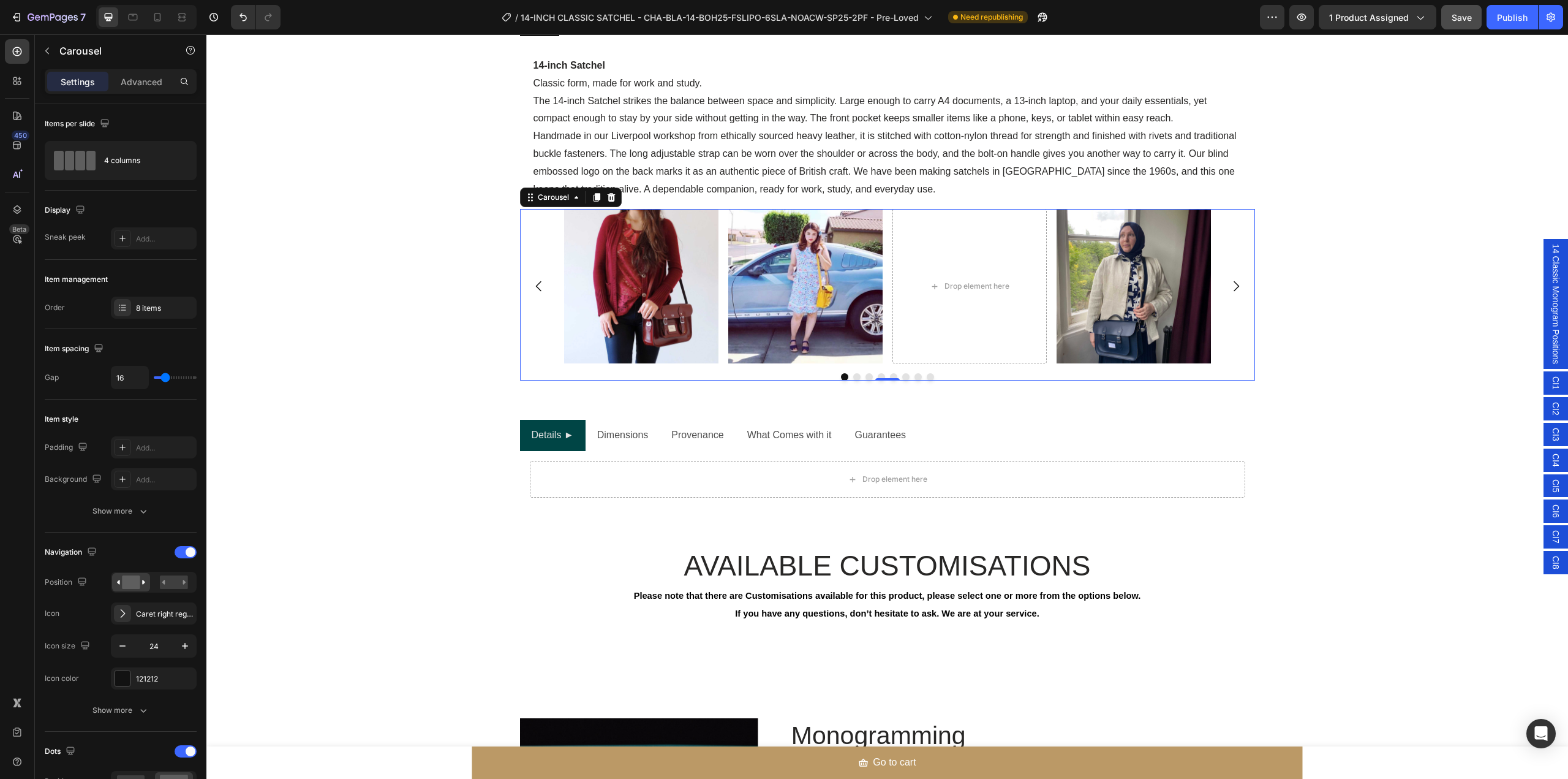
click at [542, 293] on button "Carousel Back Arrow" at bounding box center [539, 286] width 34 height 34
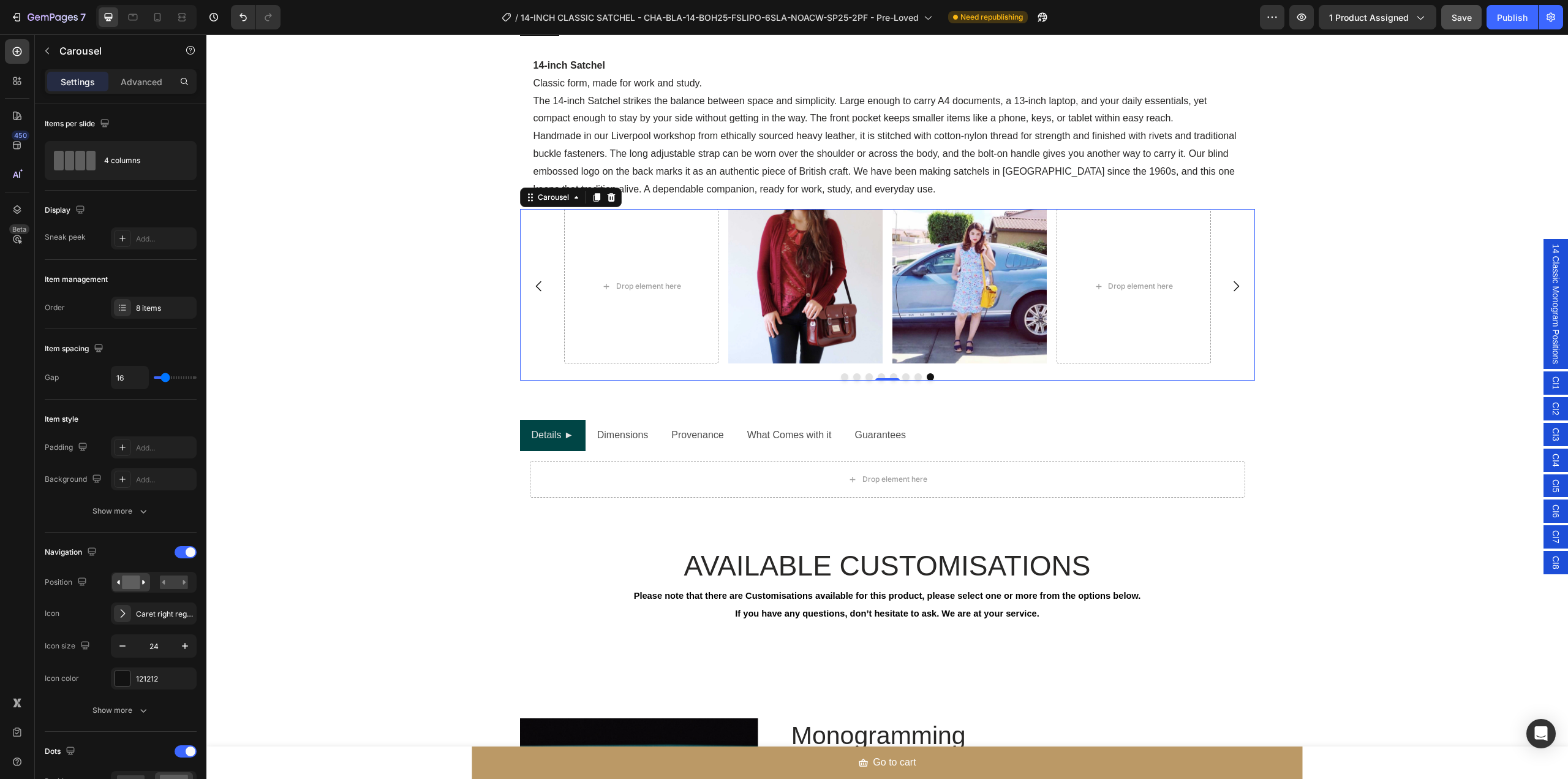
click at [1236, 282] on icon "Carousel Next Arrow" at bounding box center [1236, 286] width 15 height 15
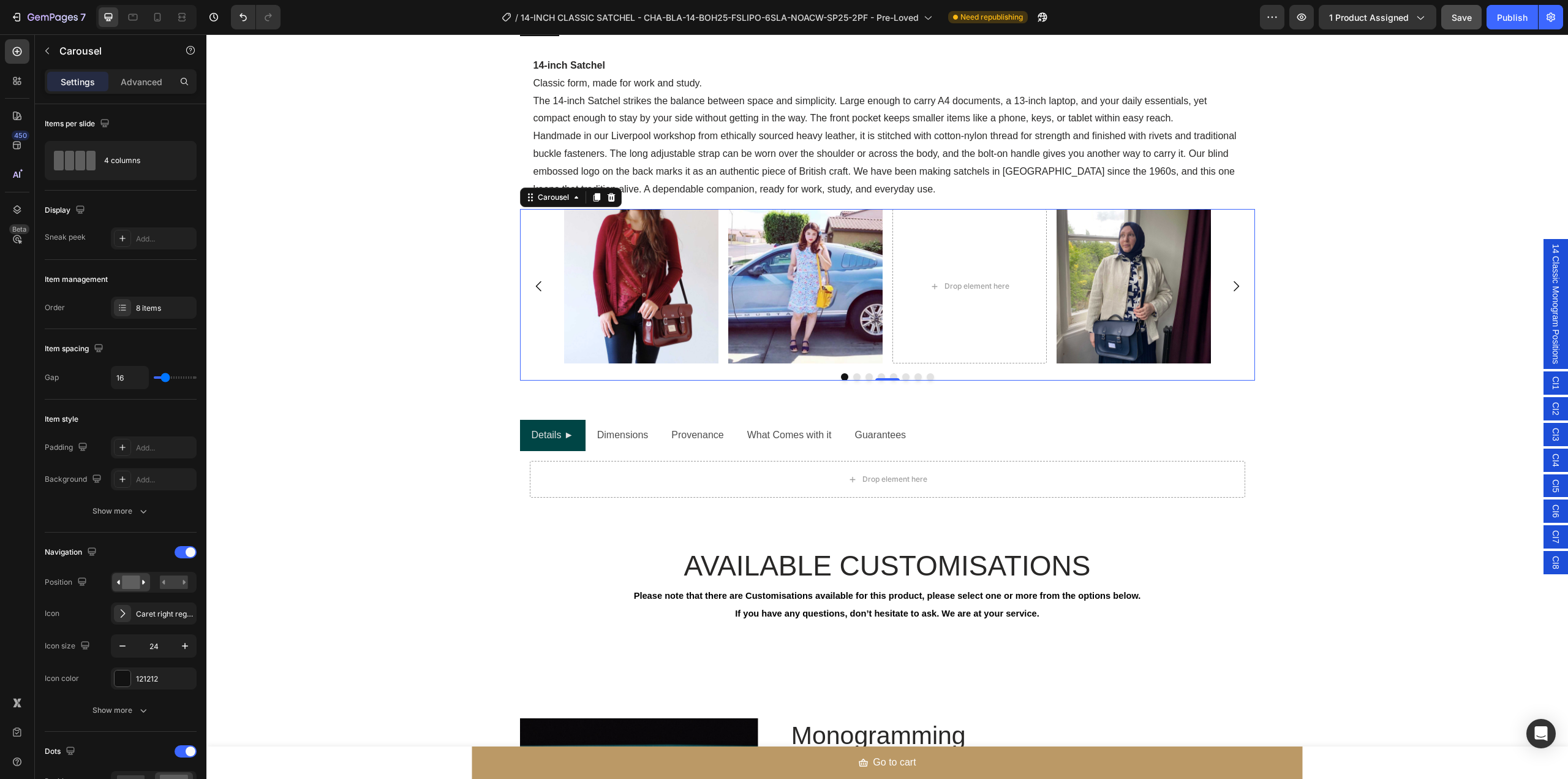
click at [1236, 282] on icon "Carousel Next Arrow" at bounding box center [1236, 286] width 15 height 15
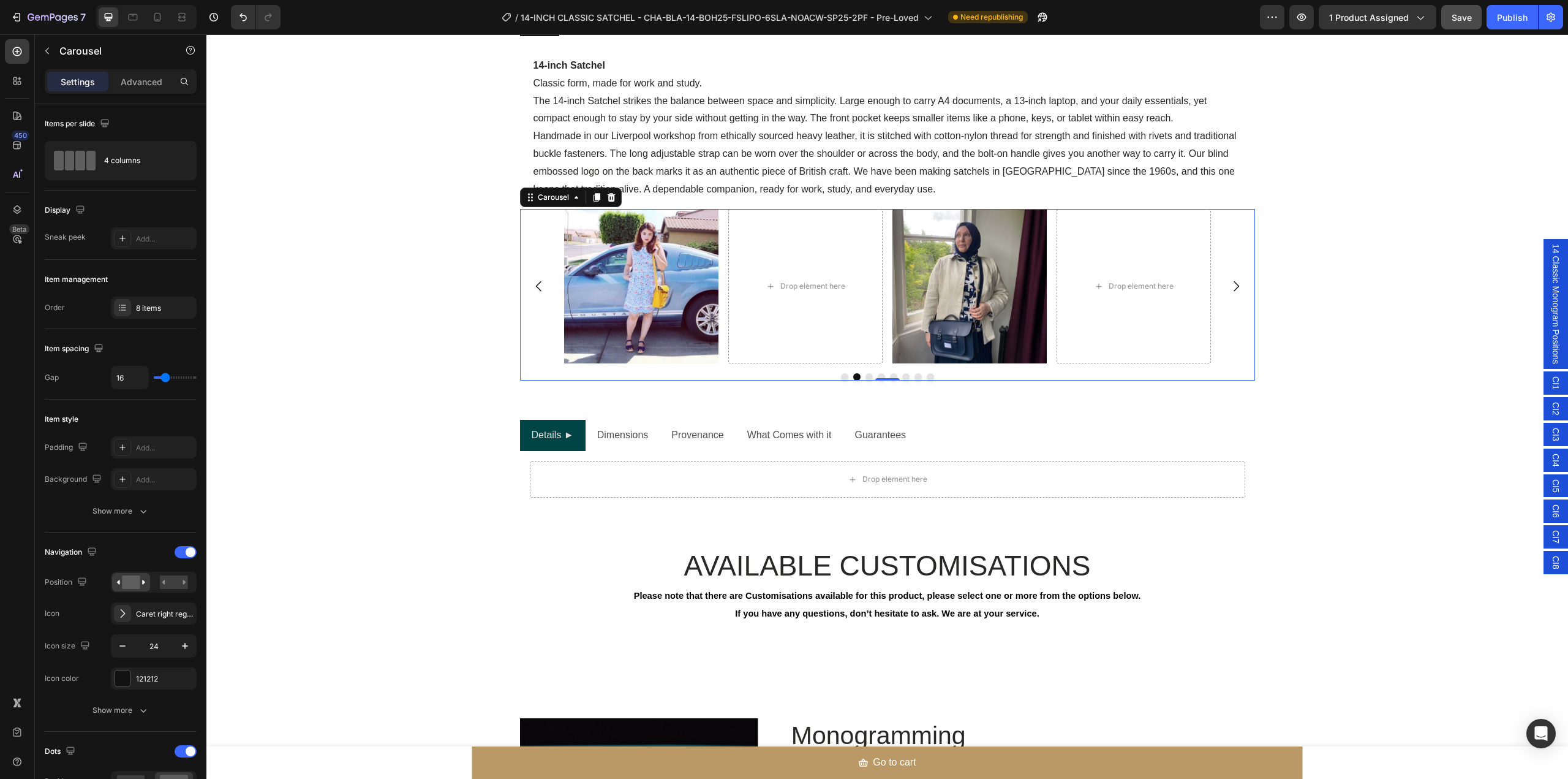
click at [1236, 282] on icon "Carousel Next Arrow" at bounding box center [1236, 286] width 15 height 15
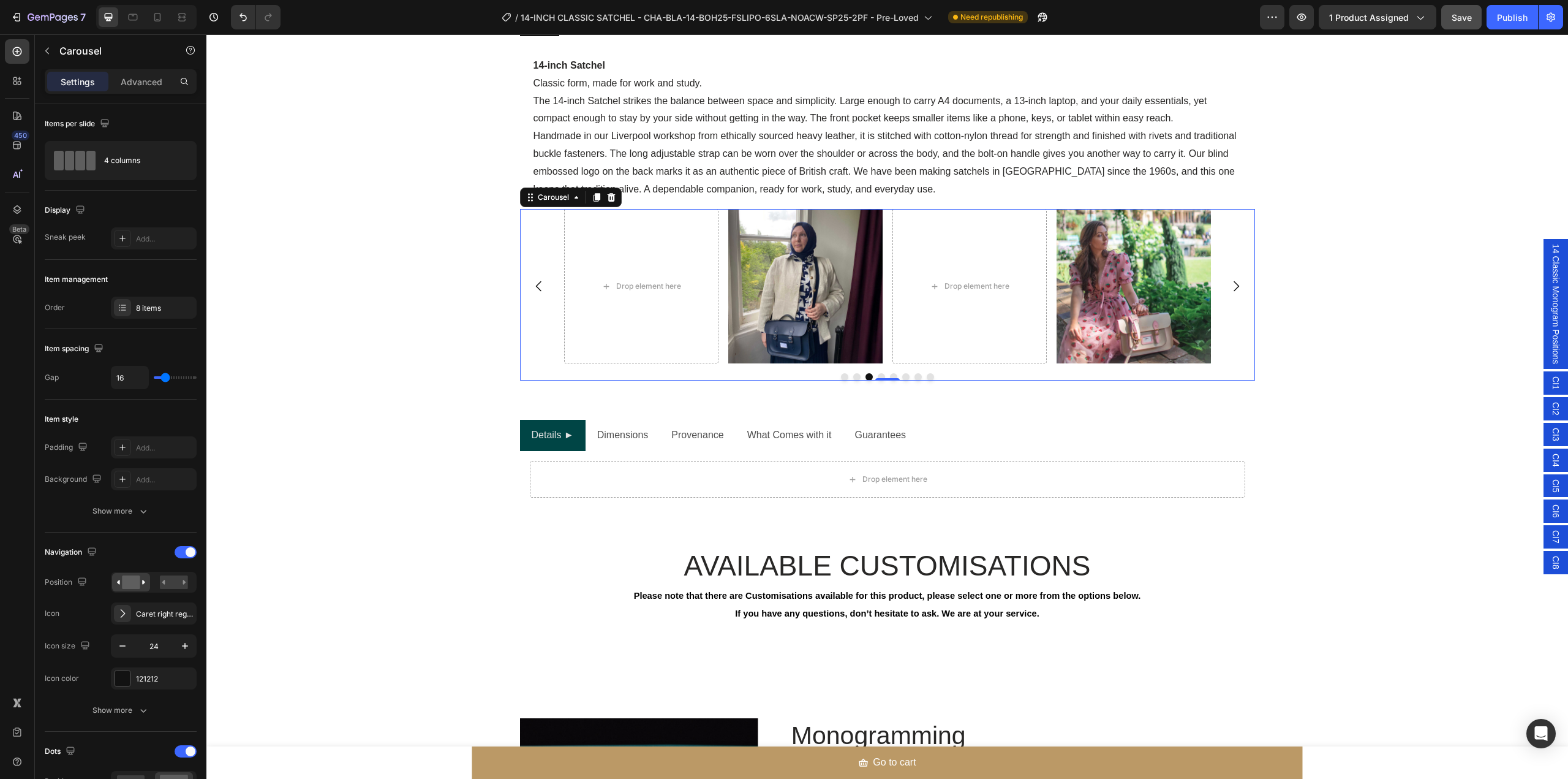
click at [531, 291] on icon "Carousel Back Arrow" at bounding box center [539, 286] width 15 height 15
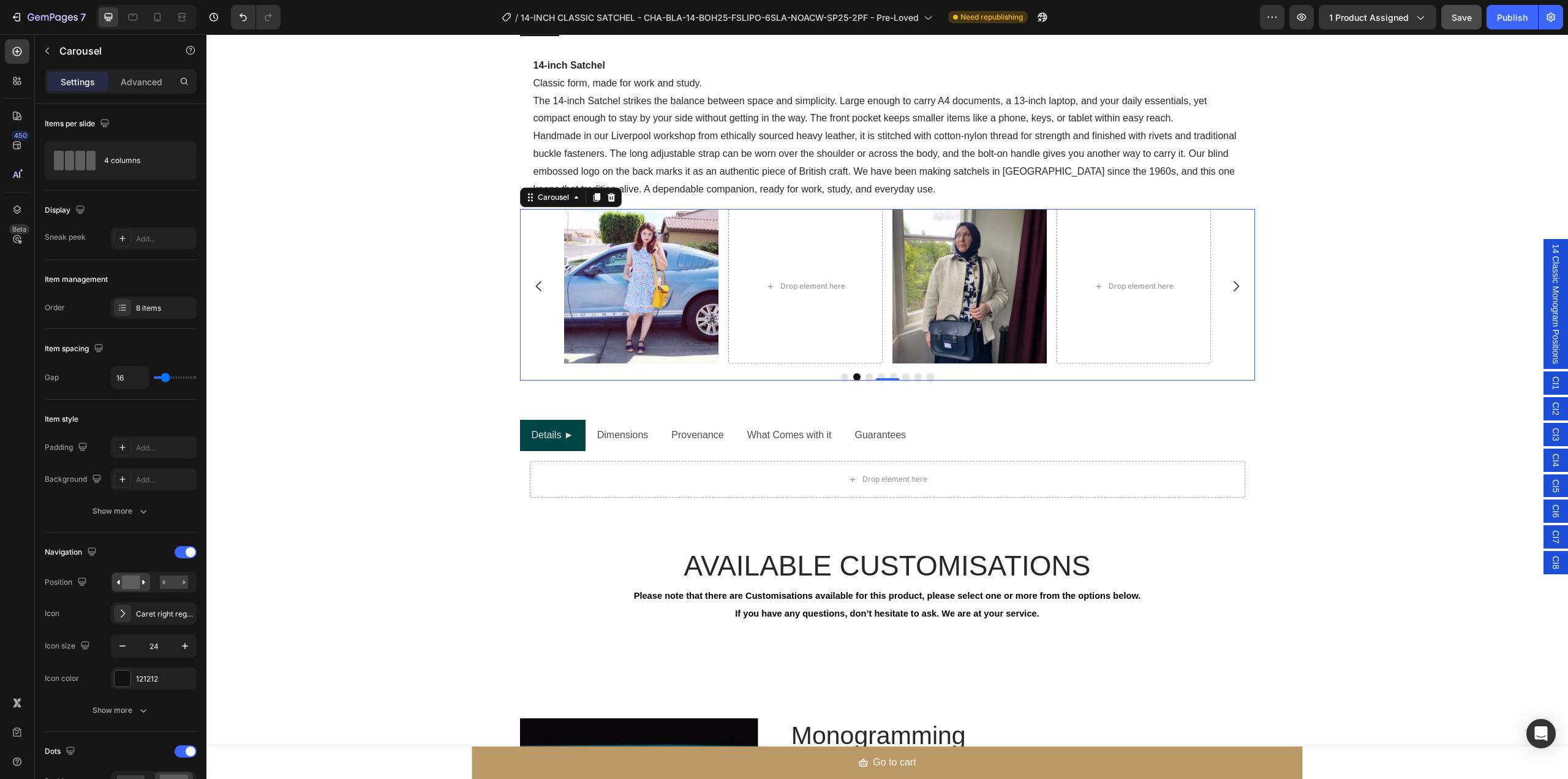
click at [531, 291] on icon "Carousel Back Arrow" at bounding box center [539, 286] width 15 height 15
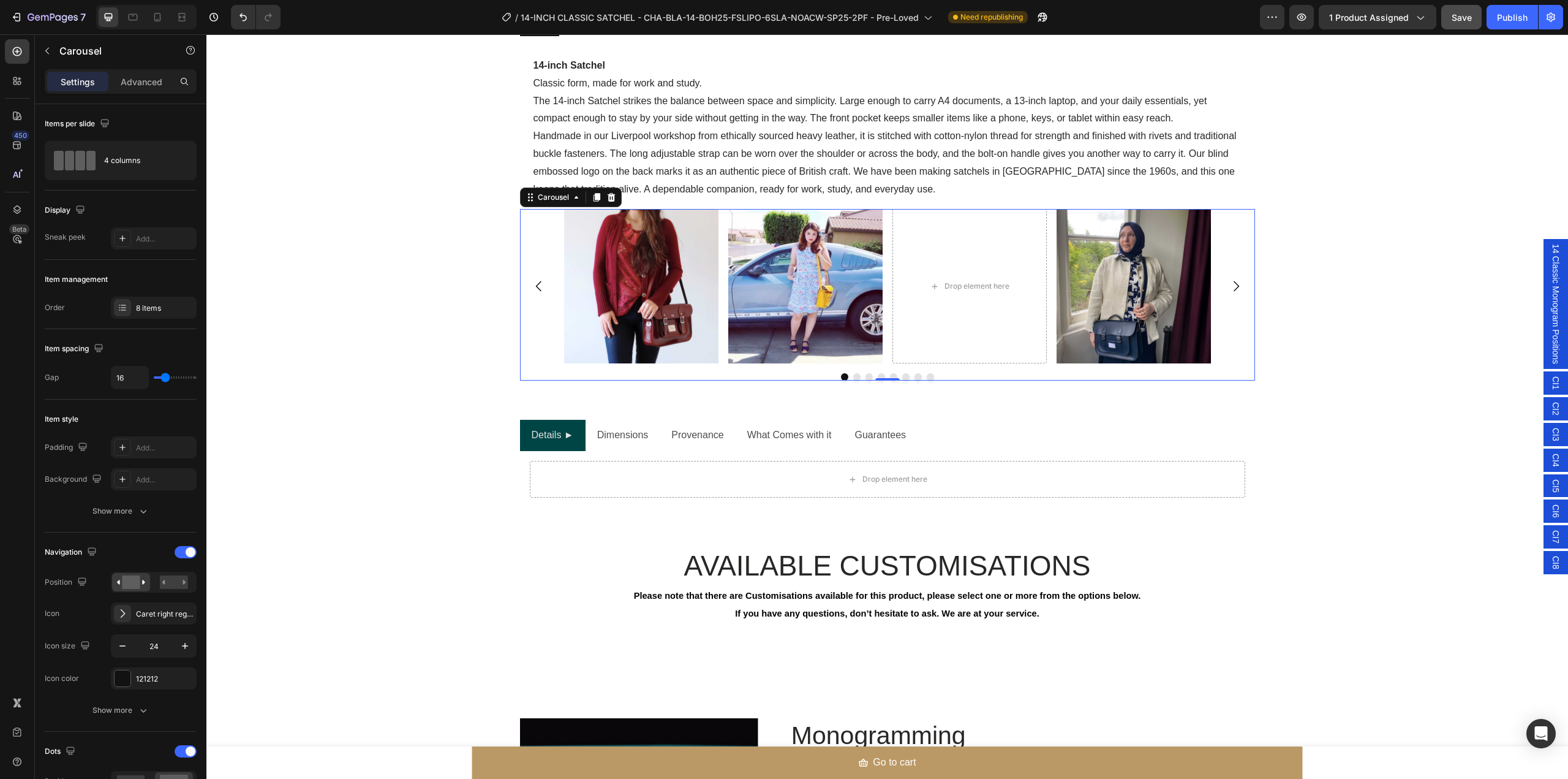
click at [1229, 291] on icon "Carousel Next Arrow" at bounding box center [1236, 286] width 15 height 15
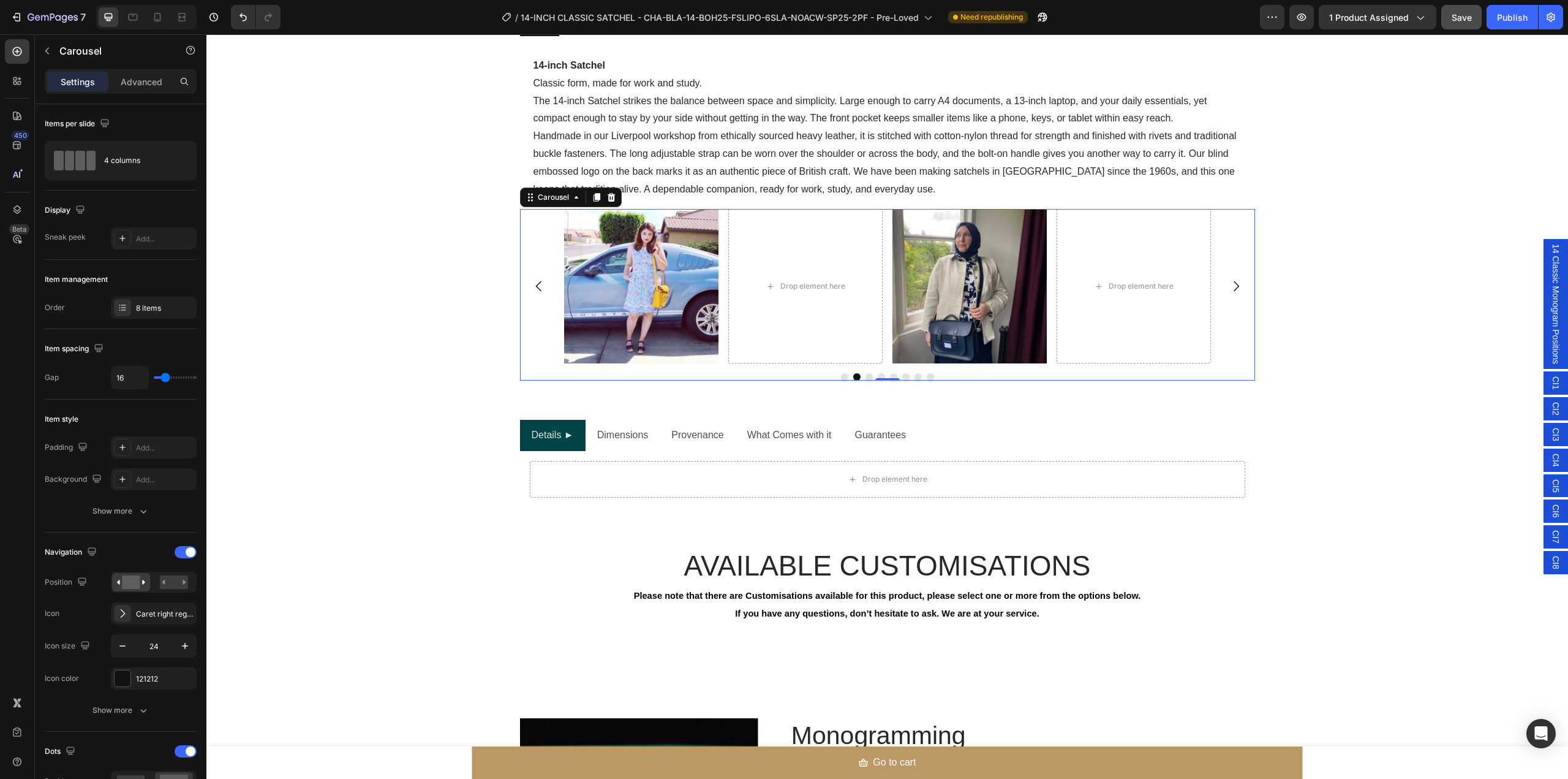
click at [1229, 291] on icon "Carousel Next Arrow" at bounding box center [1236, 286] width 15 height 15
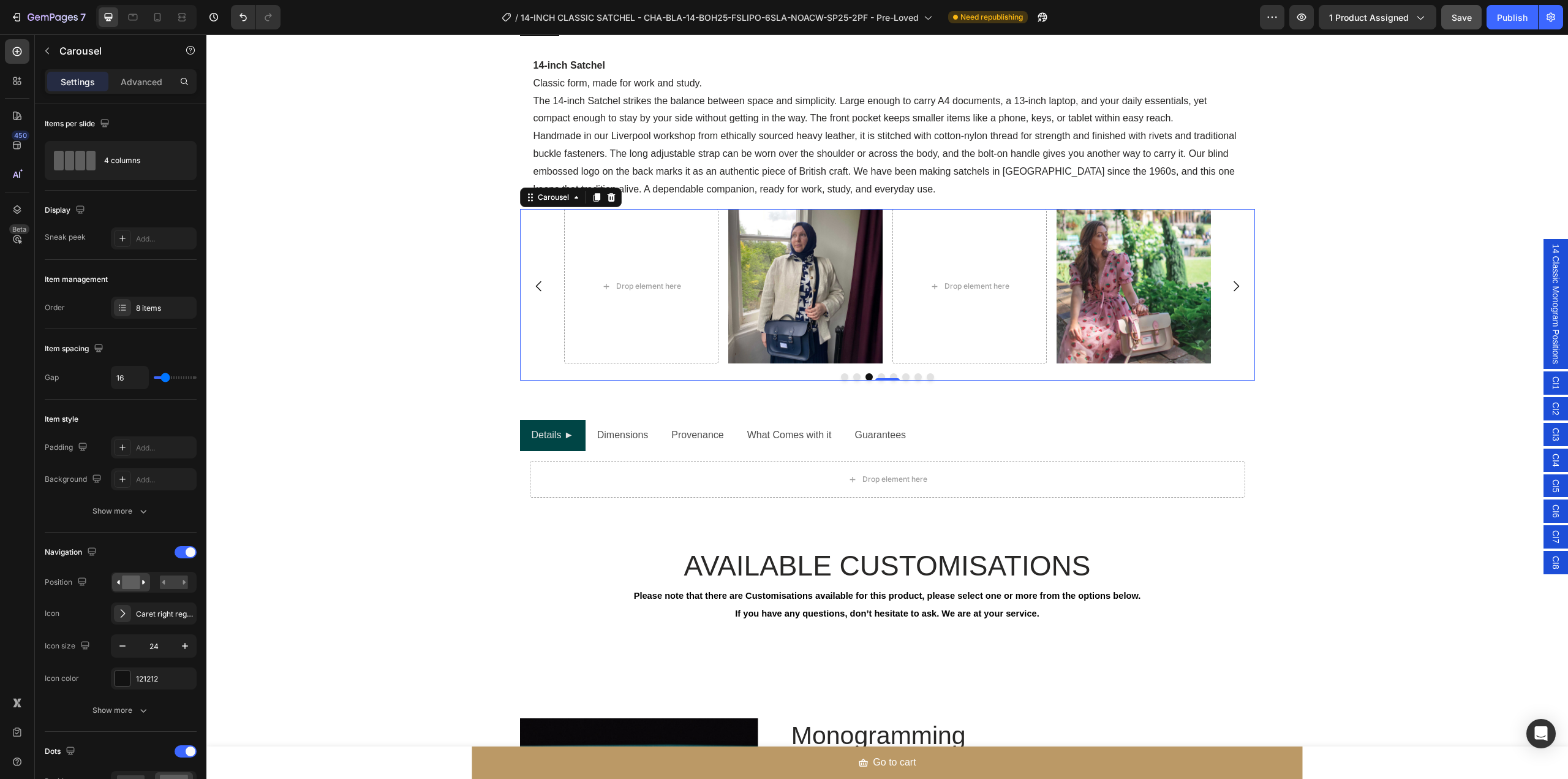
click at [1229, 291] on icon "Carousel Next Arrow" at bounding box center [1236, 286] width 15 height 15
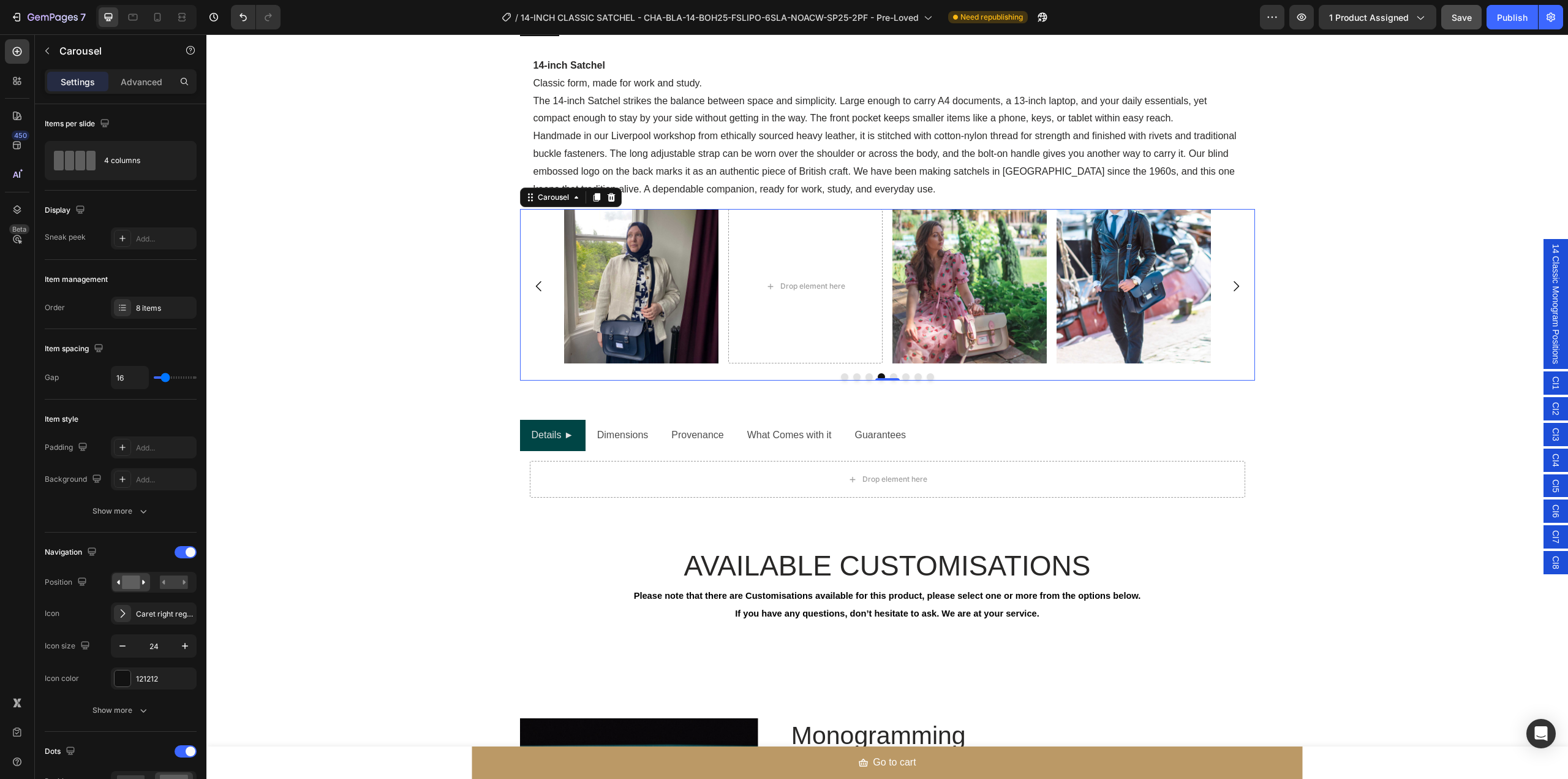
click at [1229, 291] on icon "Carousel Next Arrow" at bounding box center [1236, 286] width 15 height 15
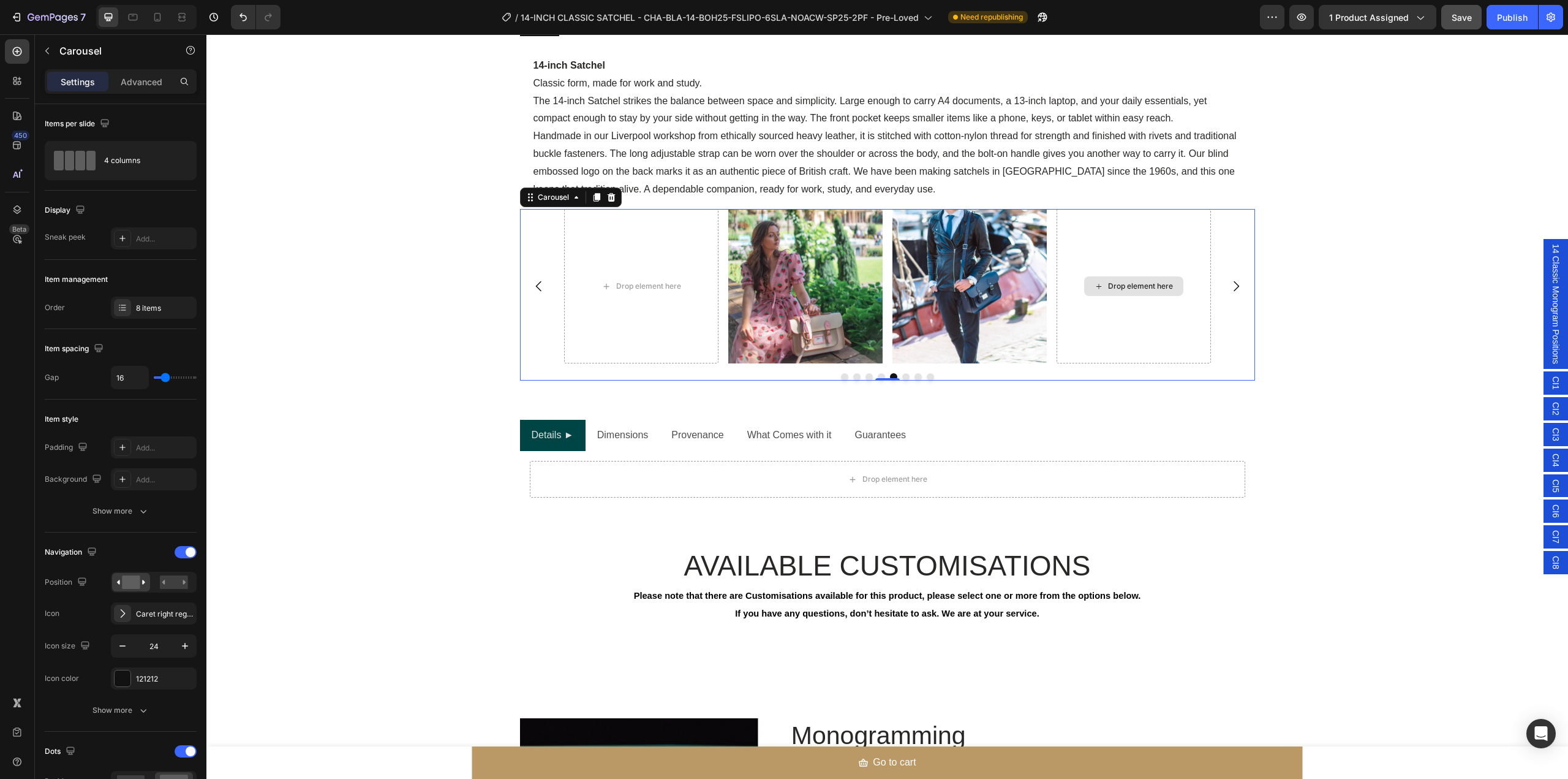
click at [1164, 348] on div "Drop element here" at bounding box center [1133, 286] width 154 height 154
click at [1149, 328] on div "Drop element here" at bounding box center [1133, 286] width 154 height 154
click at [171, 305] on div "8 items" at bounding box center [164, 308] width 58 height 11
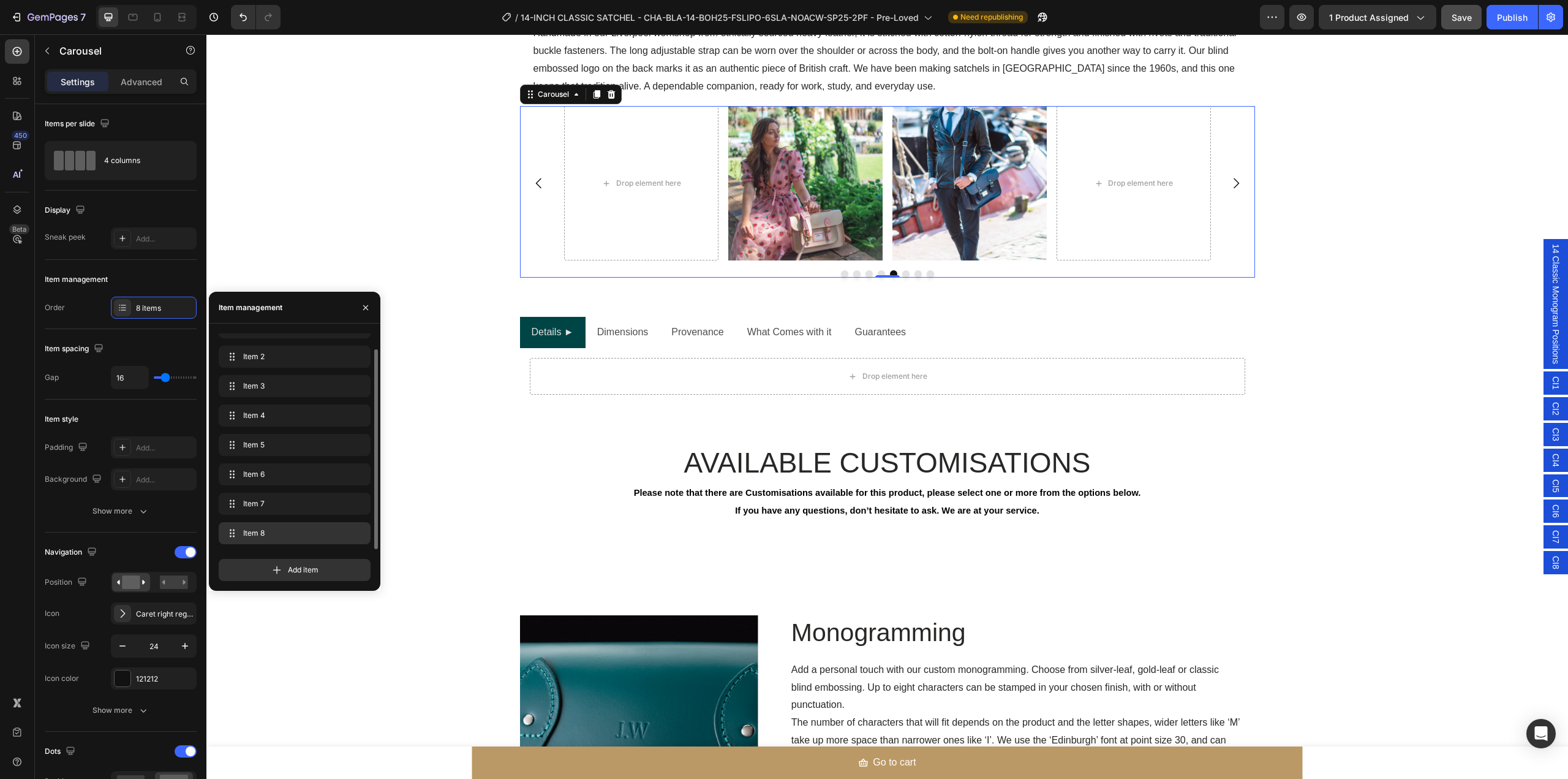
scroll to position [1368, 0]
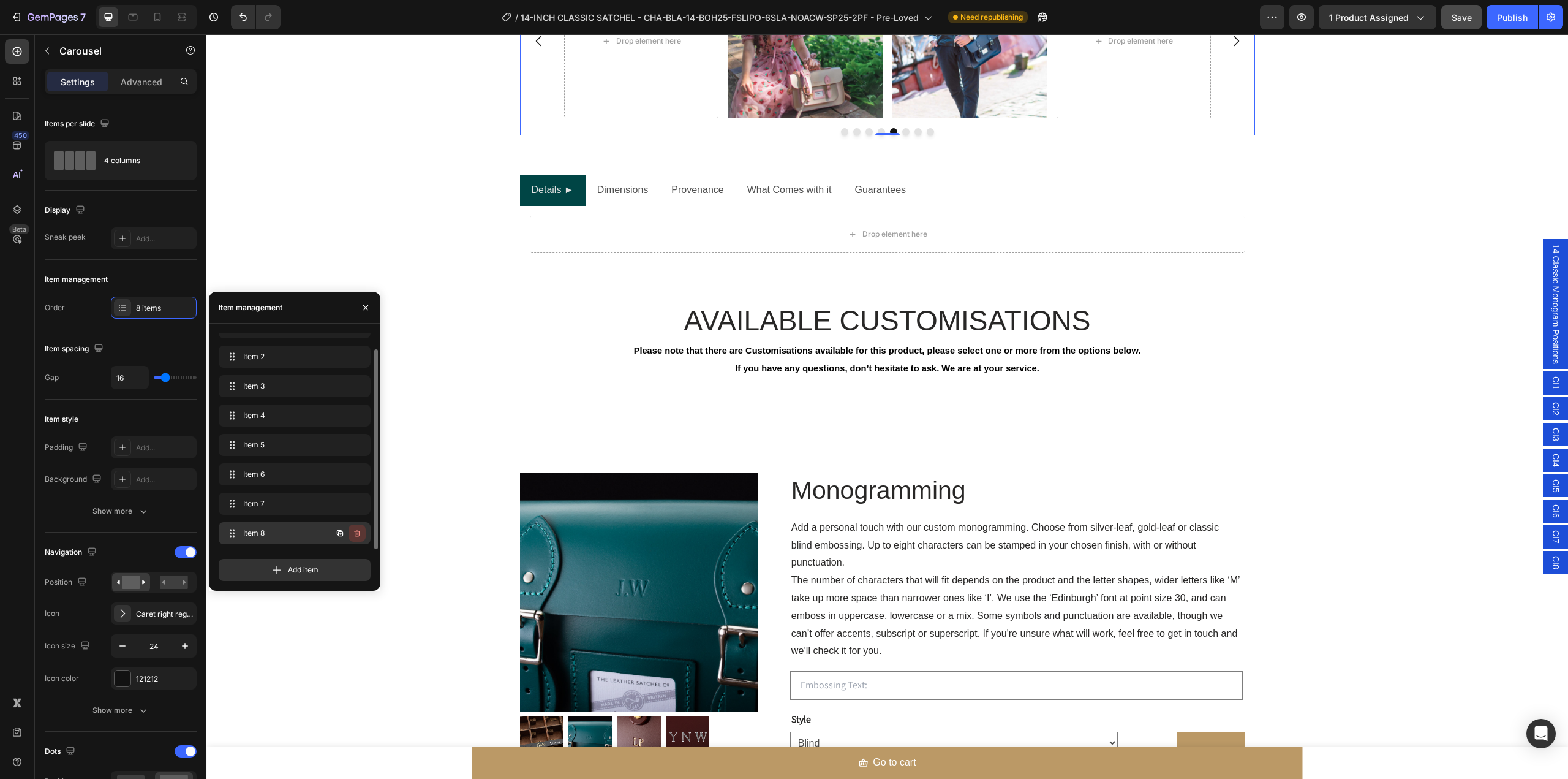
click at [358, 534] on icon "button" at bounding box center [357, 533] width 10 height 10
click at [354, 534] on div "Delete" at bounding box center [348, 533] width 23 height 11
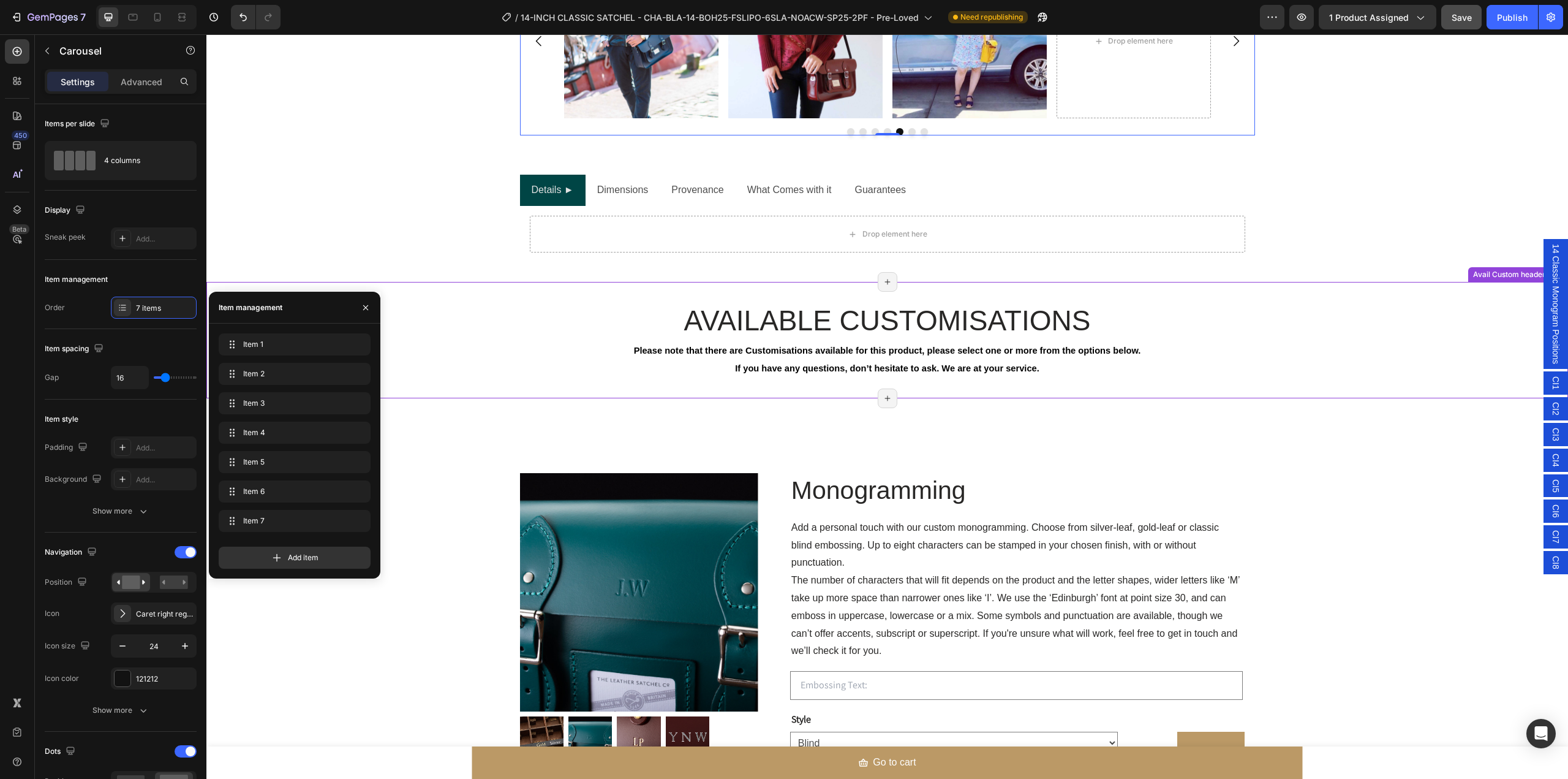
scroll to position [1040, 0]
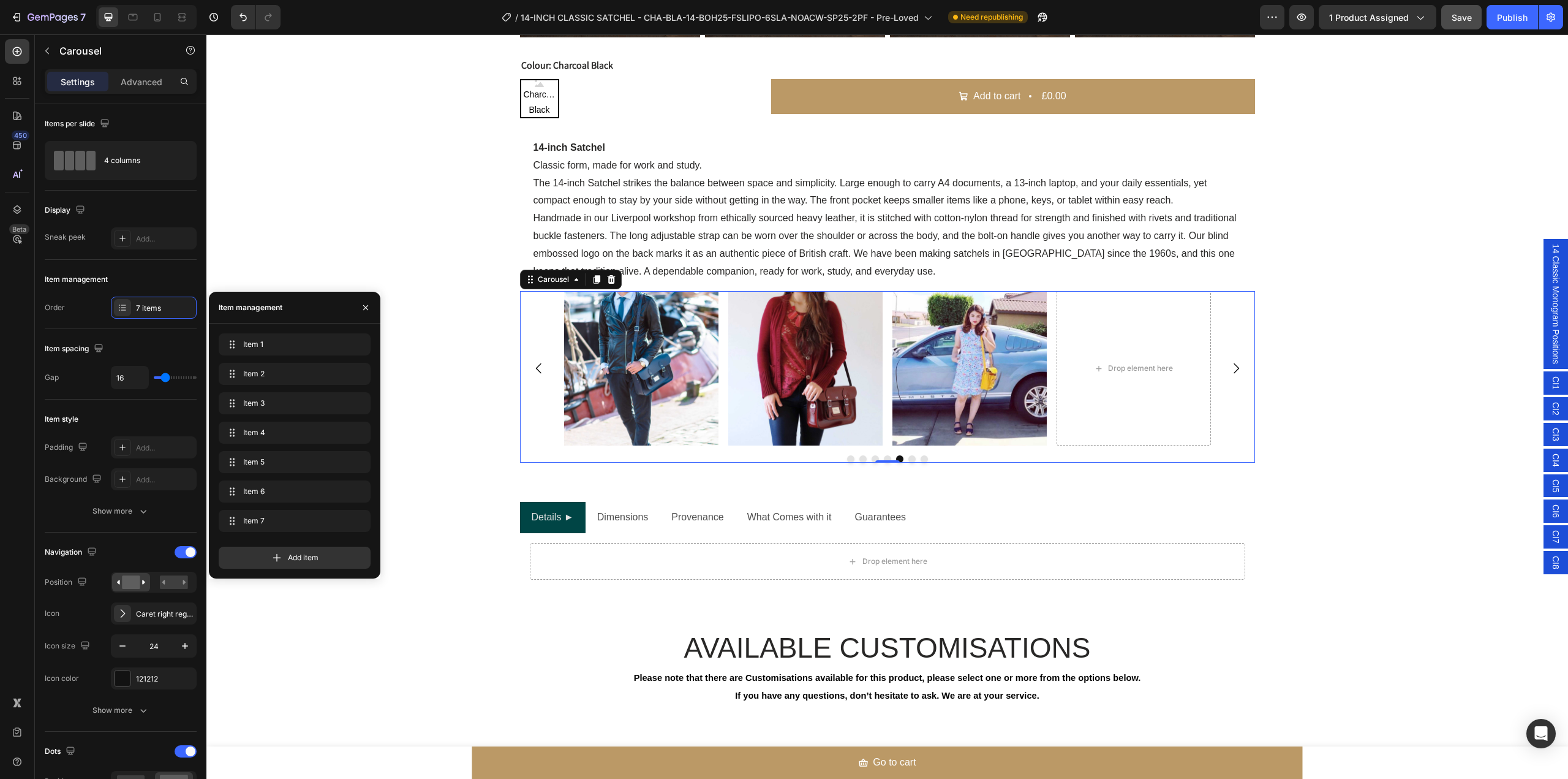
click at [1230, 363] on icon "Carousel Next Arrow" at bounding box center [1236, 368] width 15 height 15
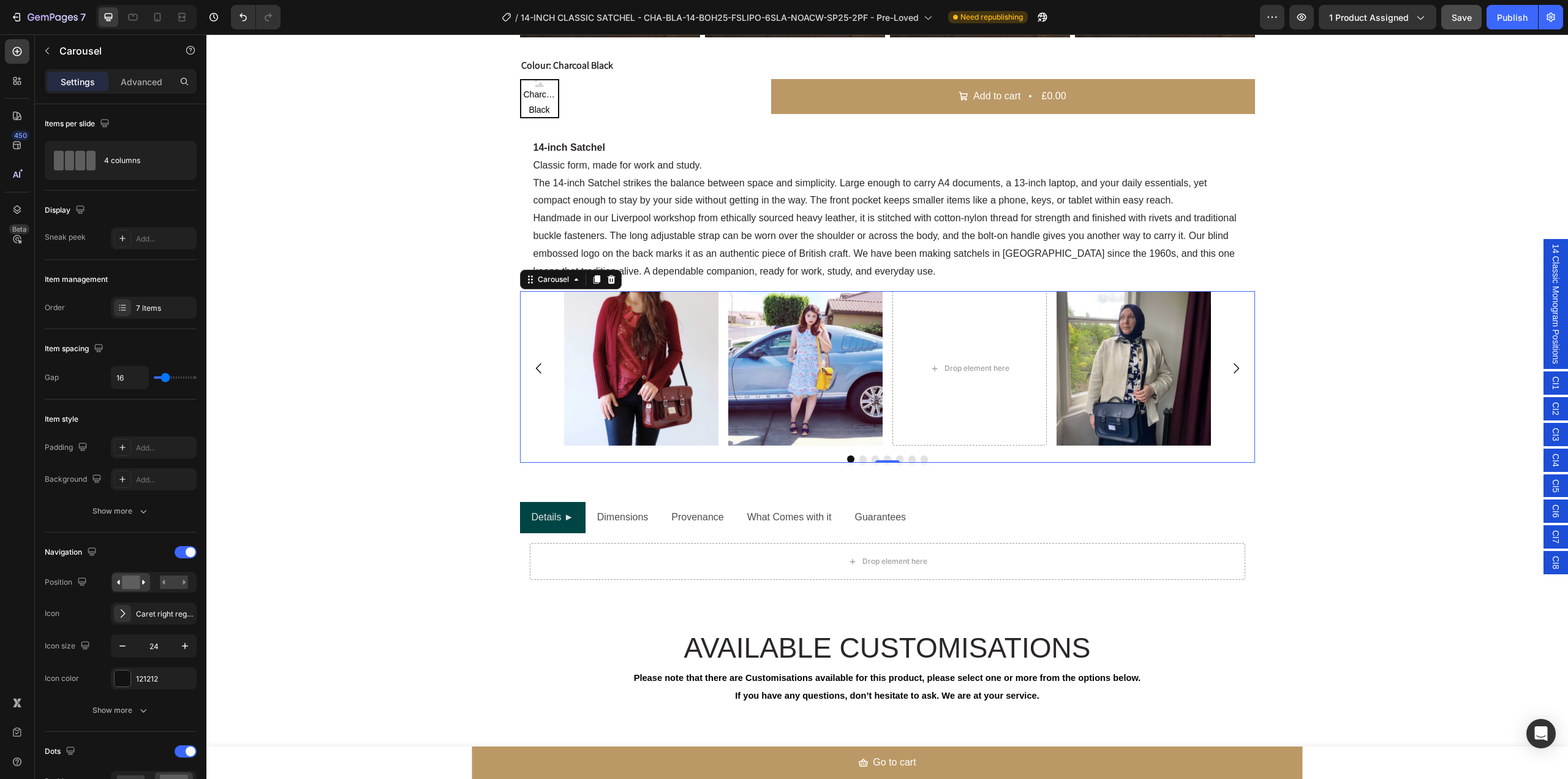
click at [1230, 363] on icon "Carousel Next Arrow" at bounding box center [1236, 368] width 15 height 15
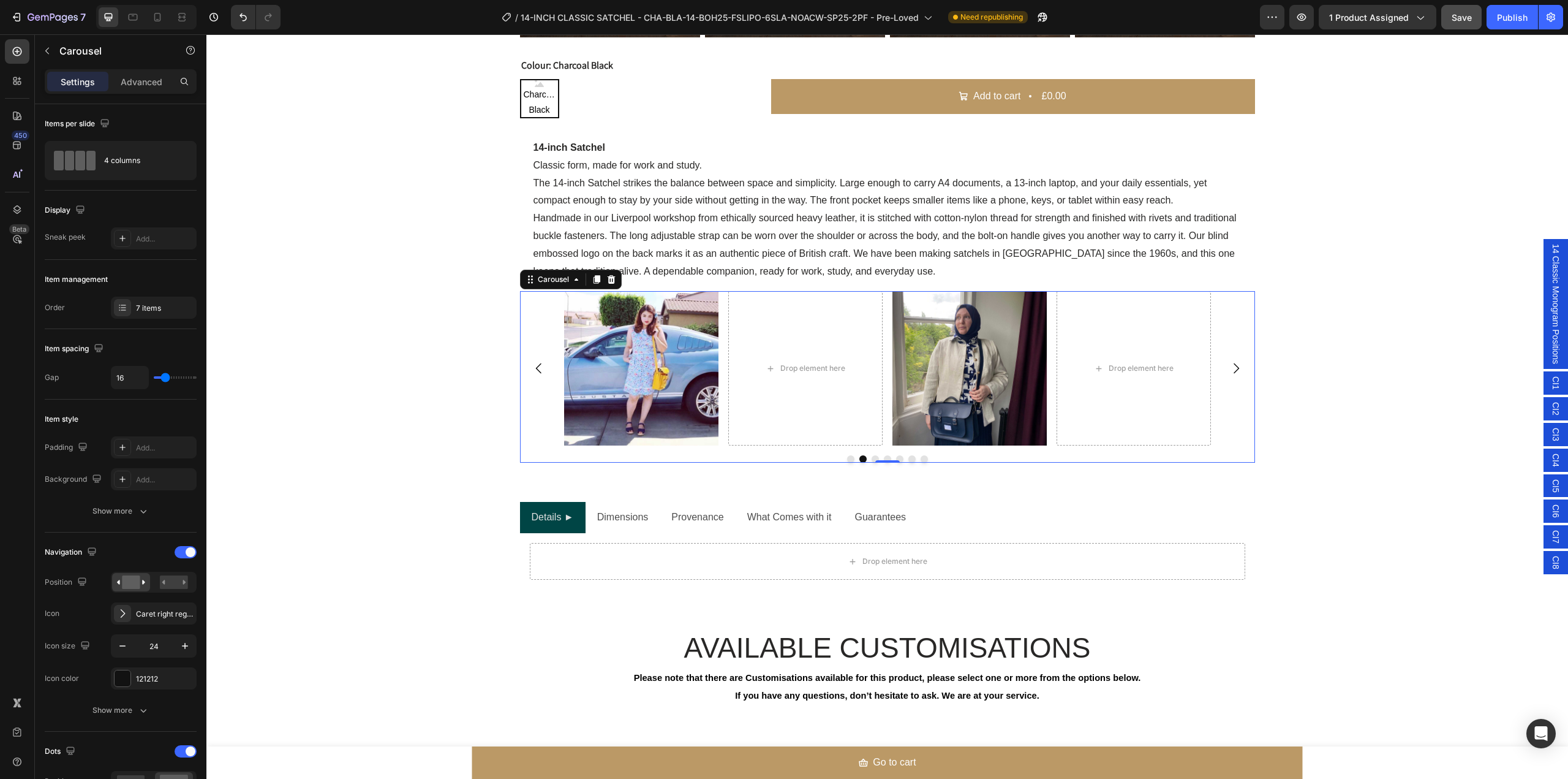
click at [1230, 363] on icon "Carousel Next Arrow" at bounding box center [1236, 368] width 15 height 15
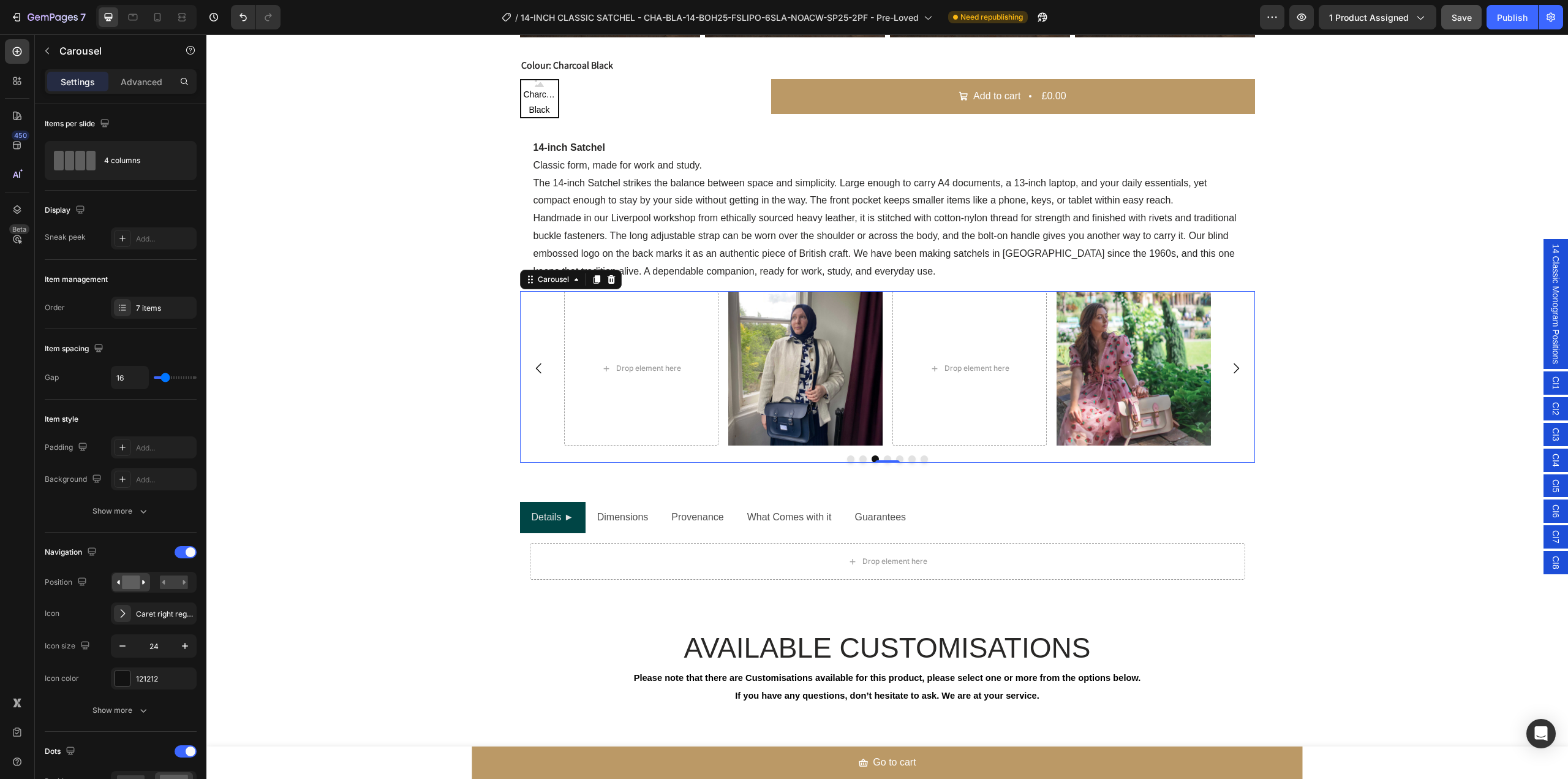
click at [1230, 363] on icon "Carousel Next Arrow" at bounding box center [1236, 368] width 15 height 15
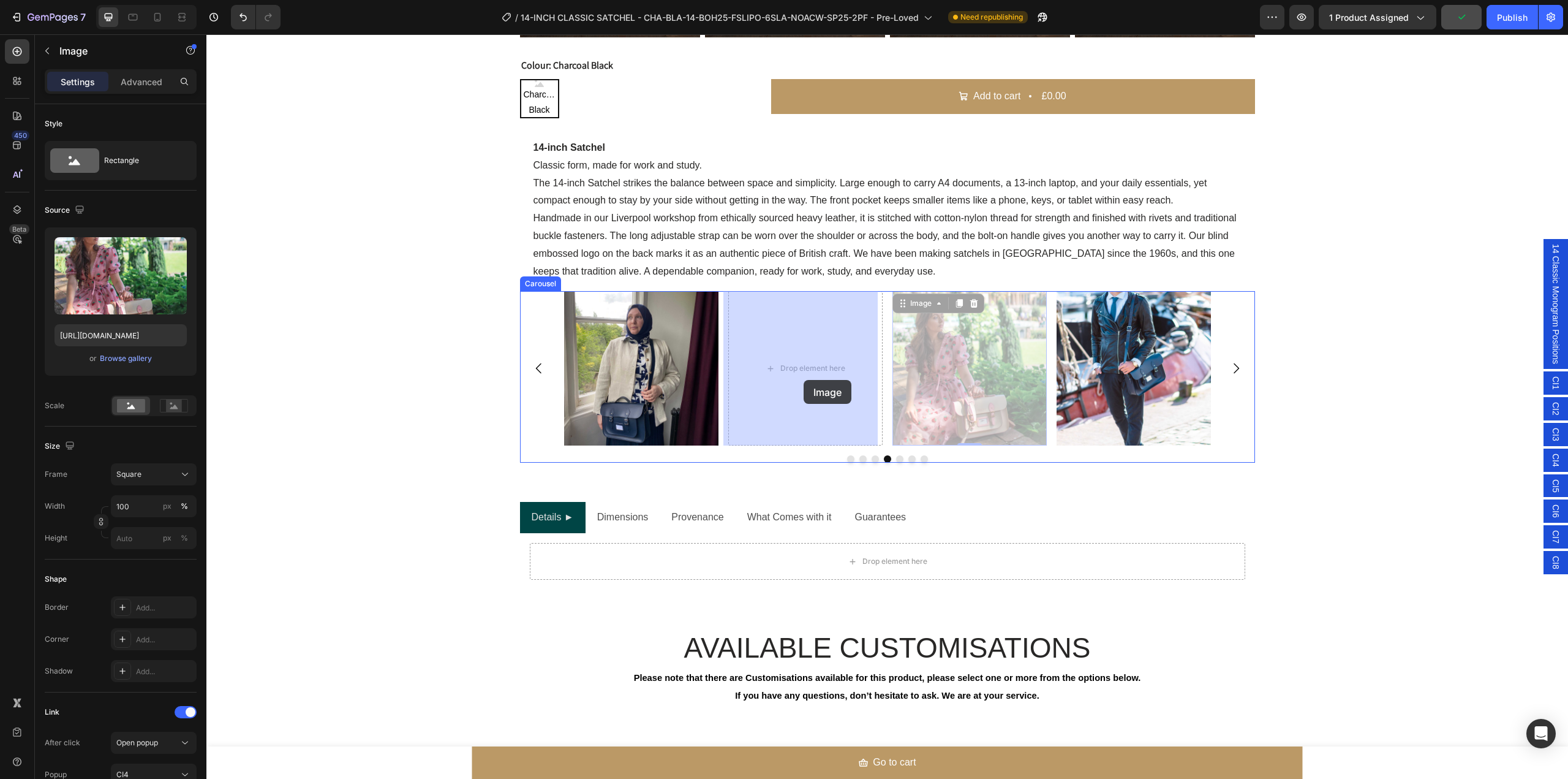
drag, startPoint x: 913, startPoint y: 380, endPoint x: 803, endPoint y: 380, distance: 110.0
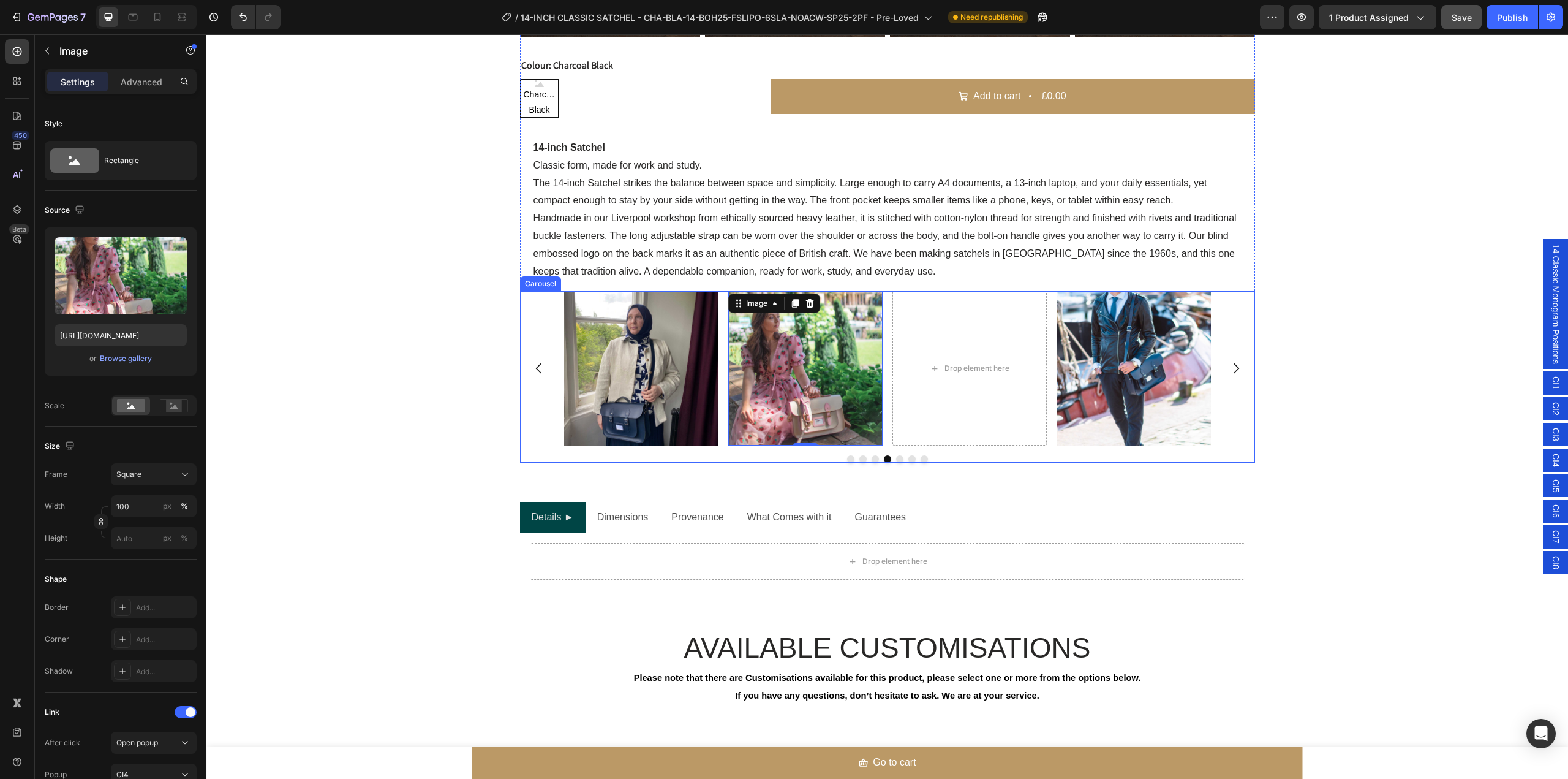
click at [1229, 376] on icon "Carousel Next Arrow" at bounding box center [1236, 368] width 15 height 15
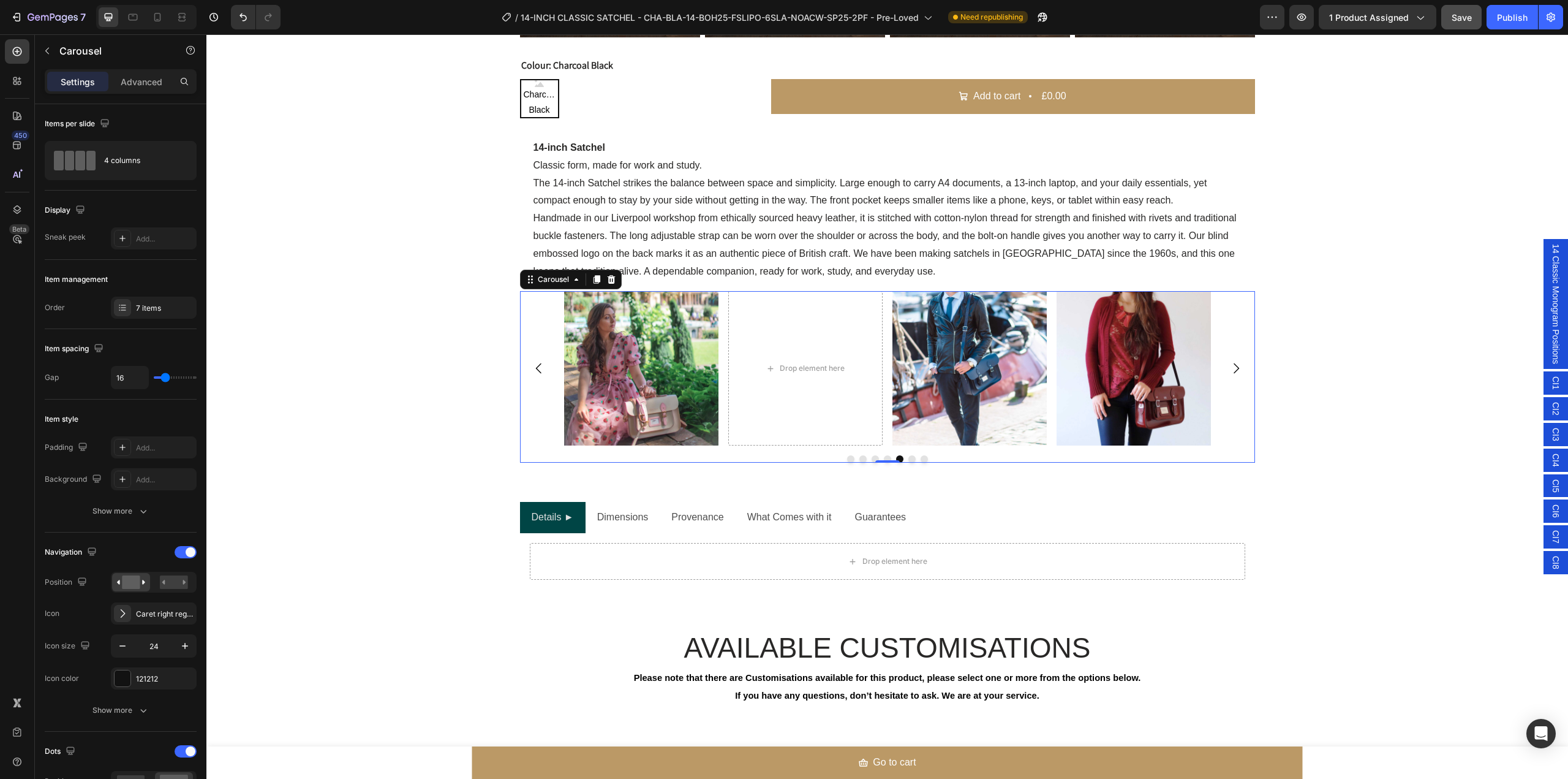
click at [1229, 376] on icon "Carousel Next Arrow" at bounding box center [1236, 368] width 15 height 15
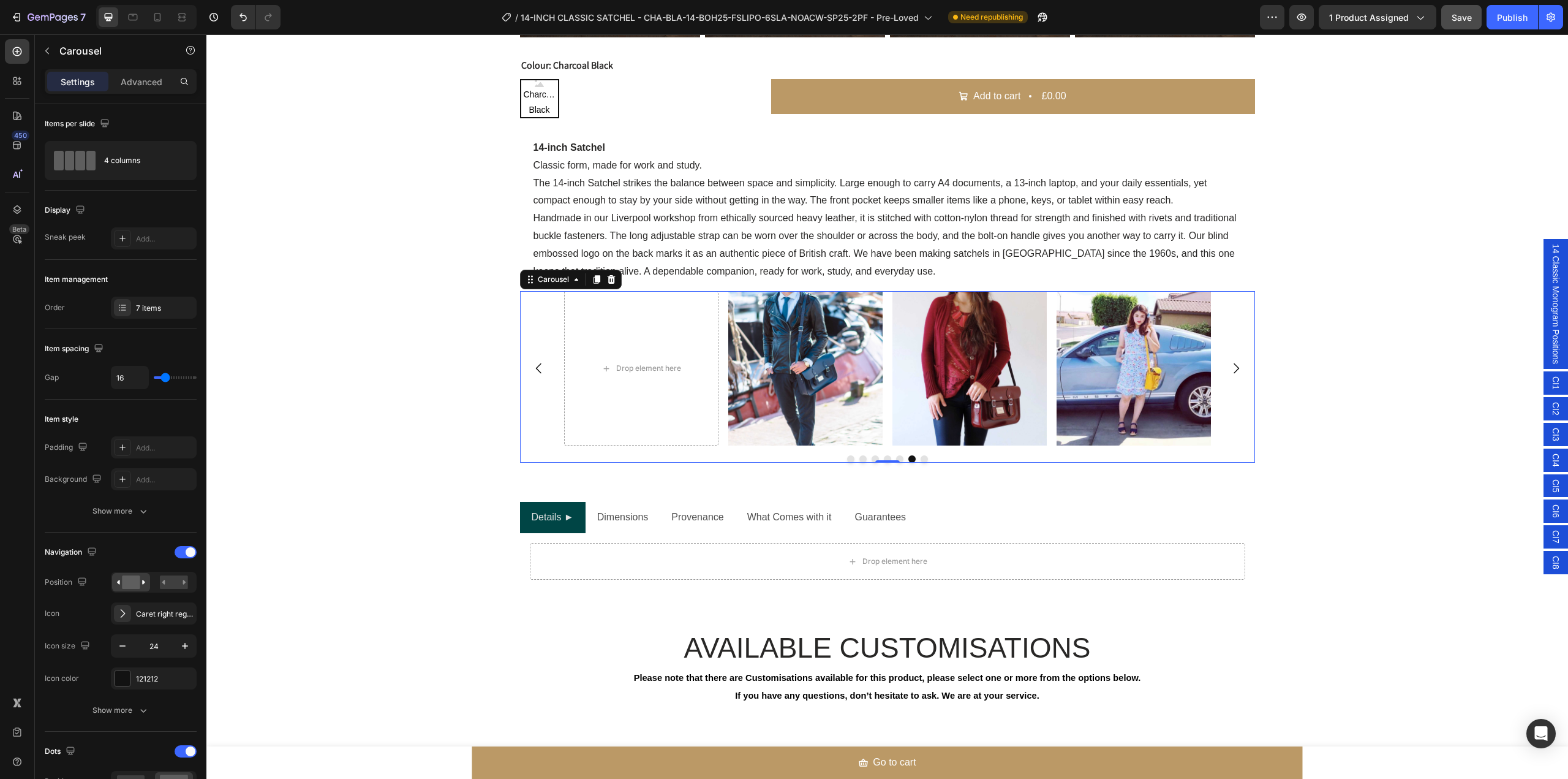
click at [1229, 376] on icon "Carousel Next Arrow" at bounding box center [1236, 368] width 15 height 15
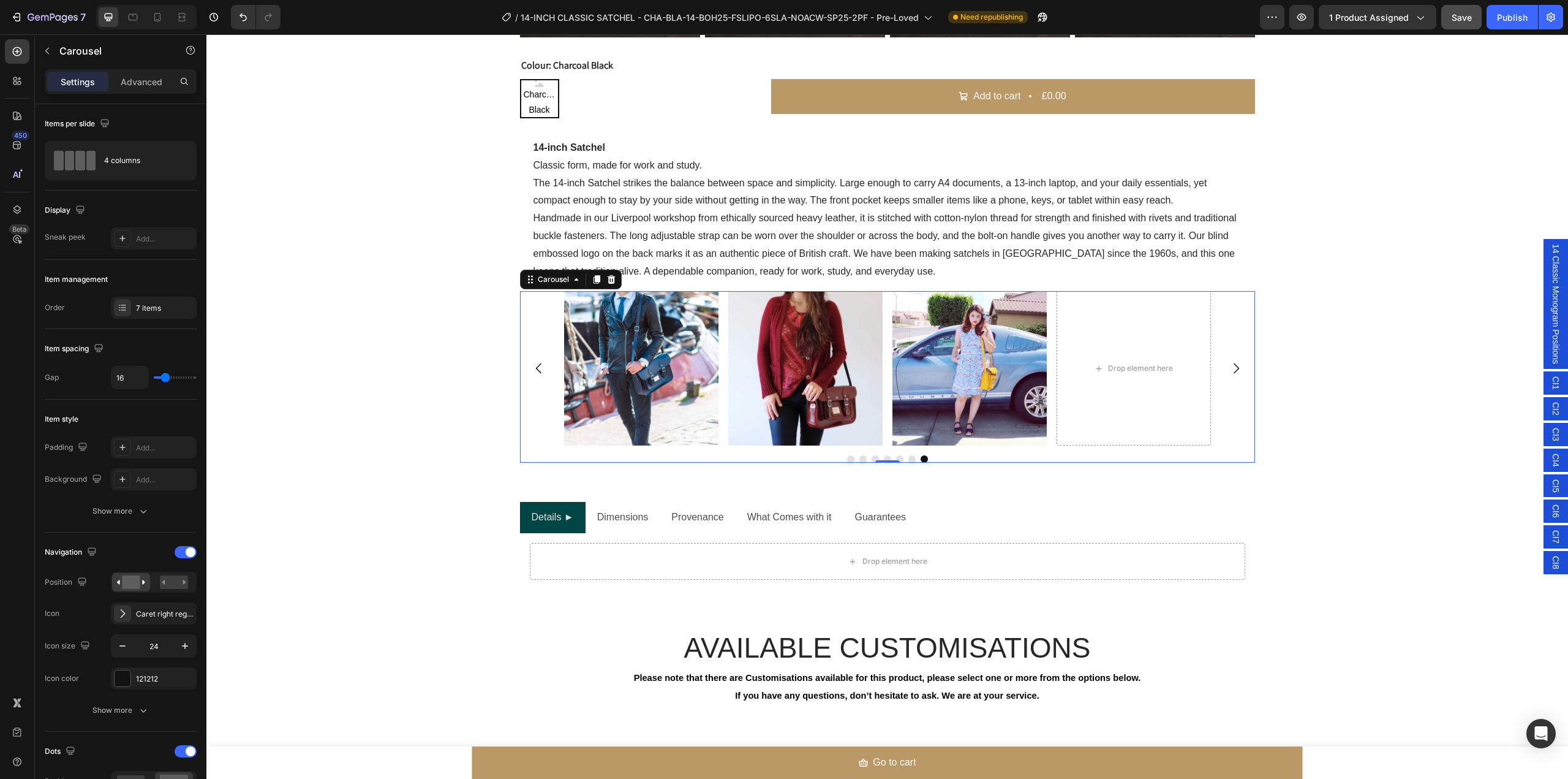
click at [1229, 376] on icon "Carousel Next Arrow" at bounding box center [1236, 368] width 15 height 15
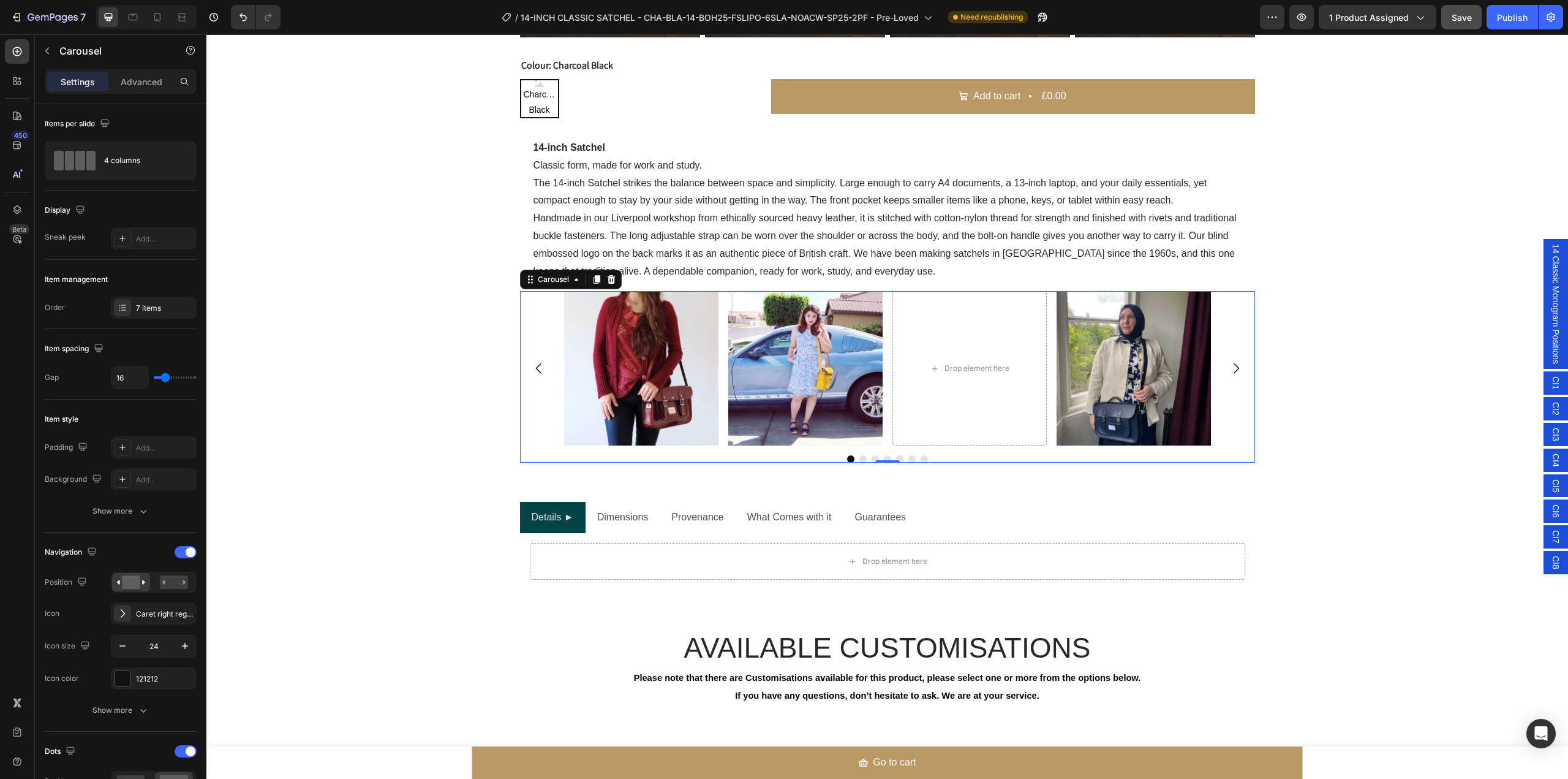
click at [1229, 376] on icon "Carousel Next Arrow" at bounding box center [1236, 368] width 15 height 15
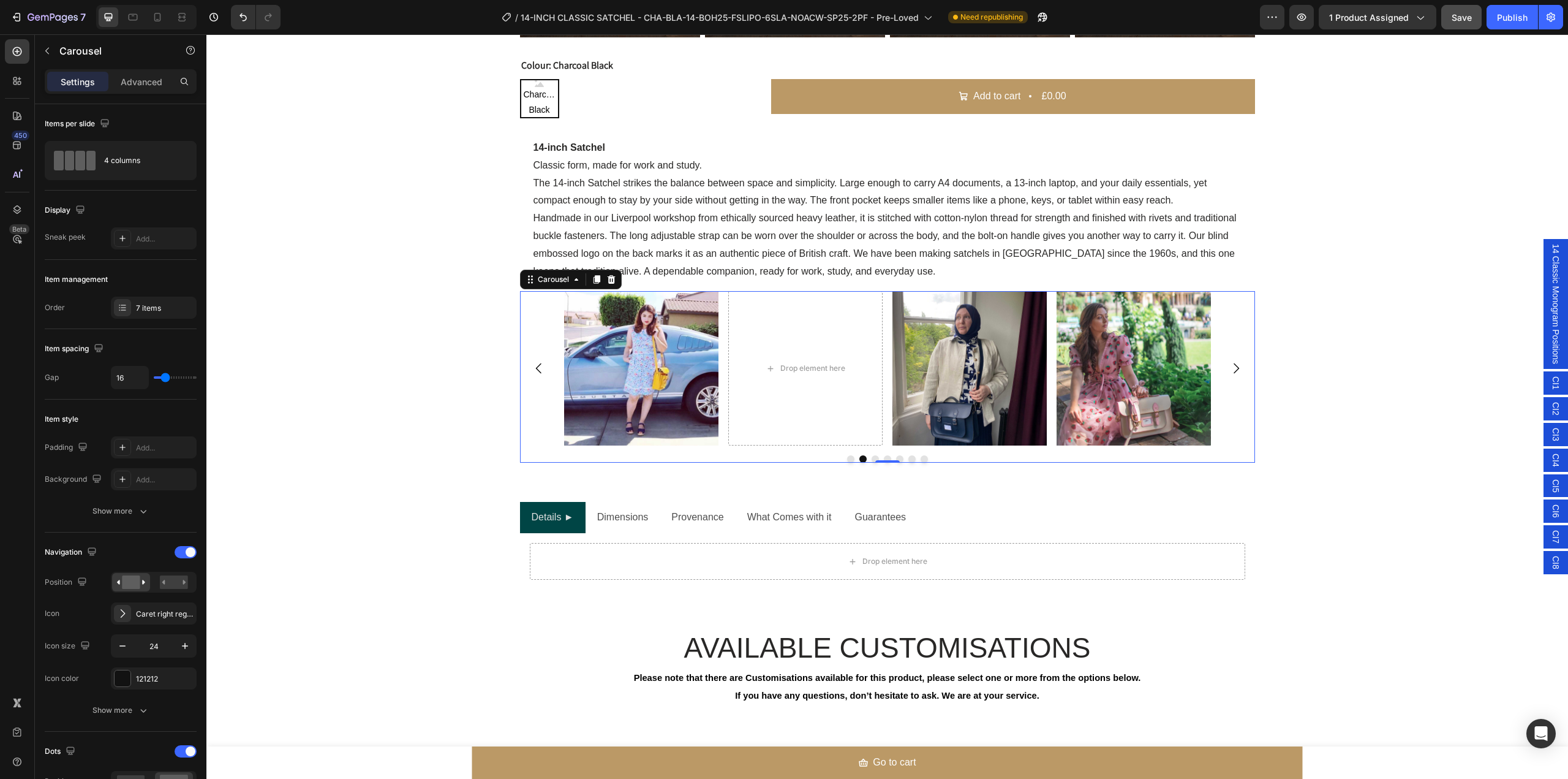
click at [1229, 376] on icon "Carousel Next Arrow" at bounding box center [1236, 368] width 15 height 15
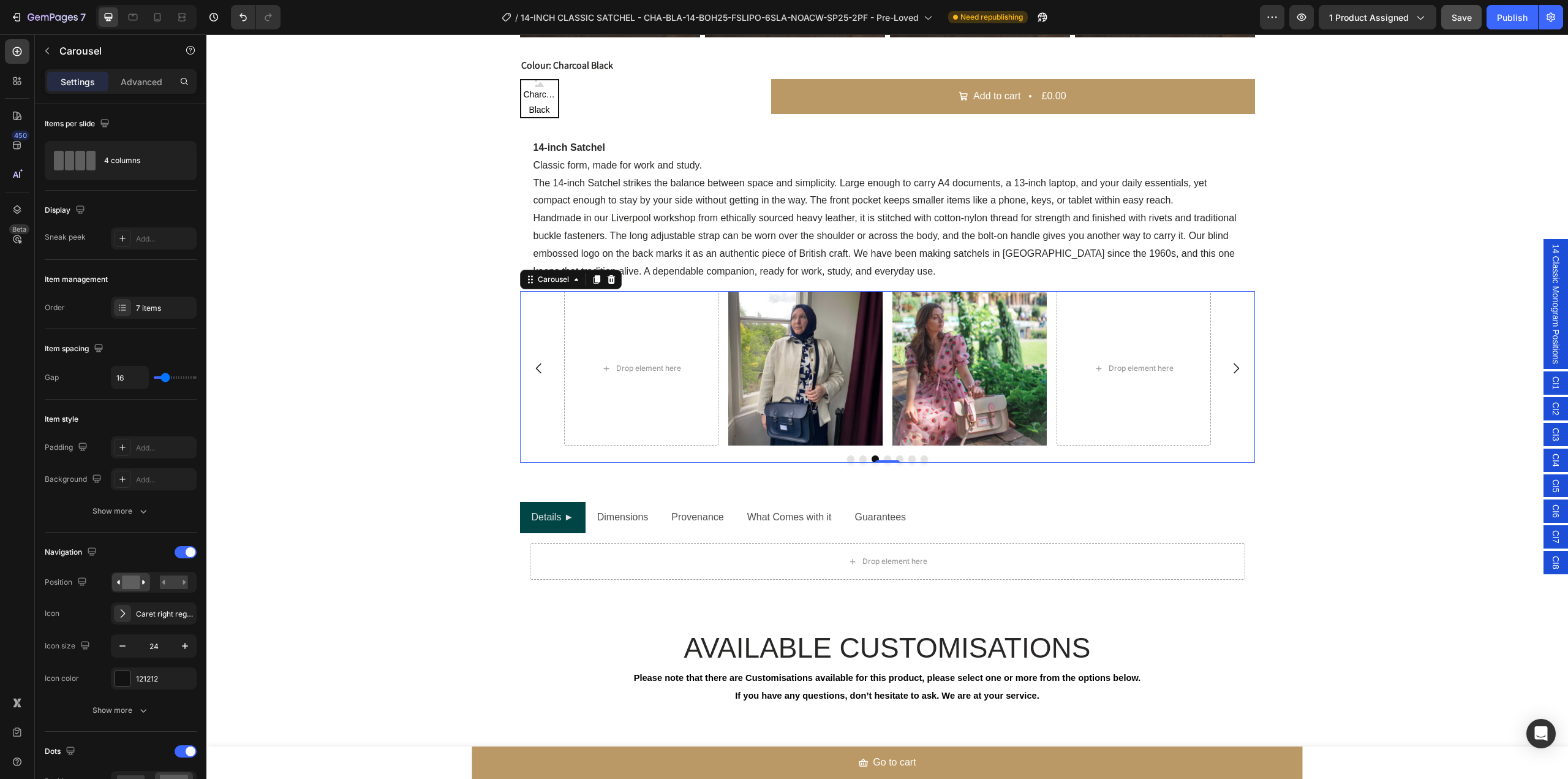
click at [1229, 376] on icon "Carousel Next Arrow" at bounding box center [1236, 368] width 15 height 15
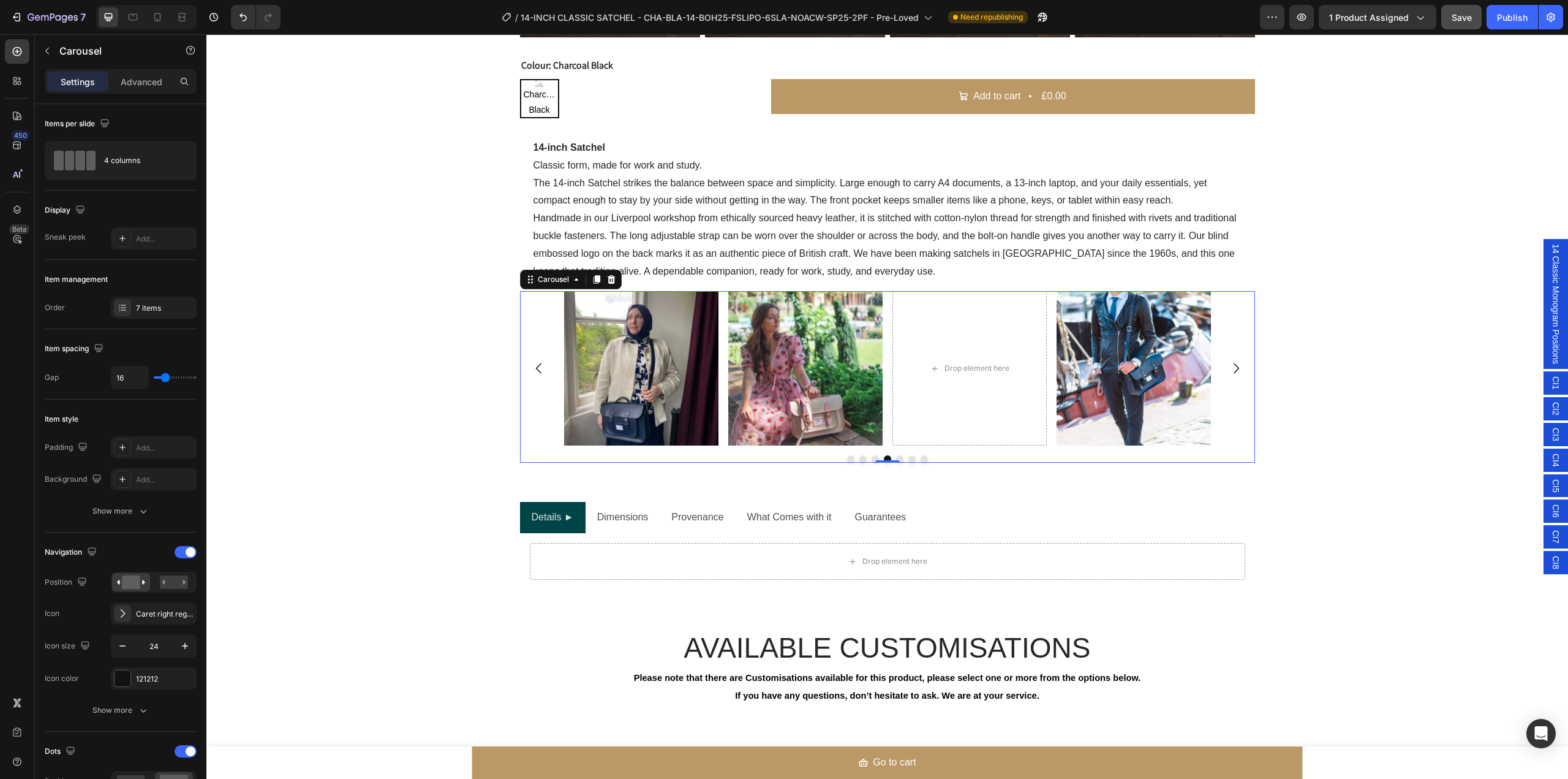
click at [1229, 376] on icon "Carousel Next Arrow" at bounding box center [1236, 368] width 15 height 15
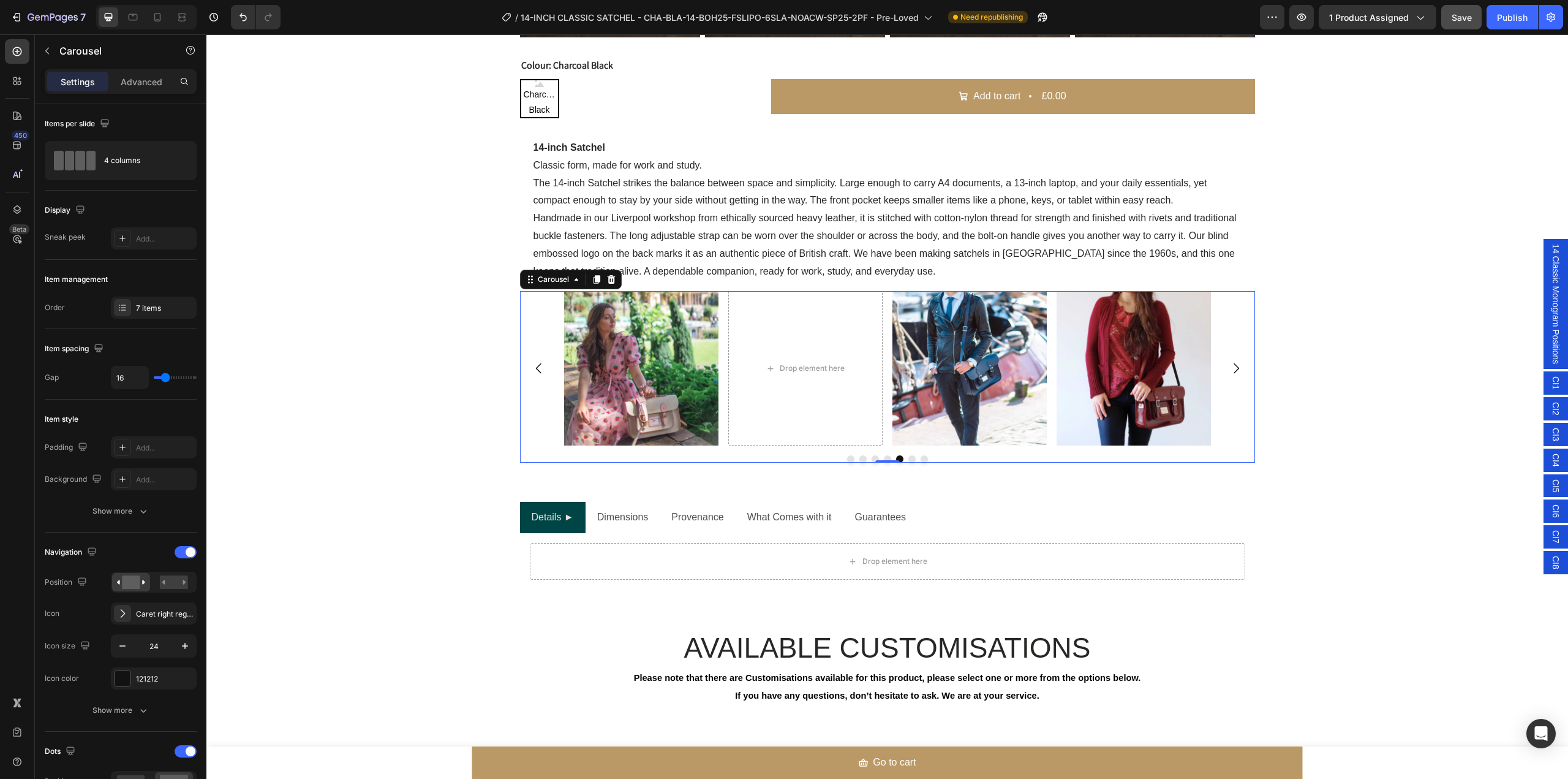
click at [1229, 376] on icon "Carousel Next Arrow" at bounding box center [1236, 368] width 15 height 15
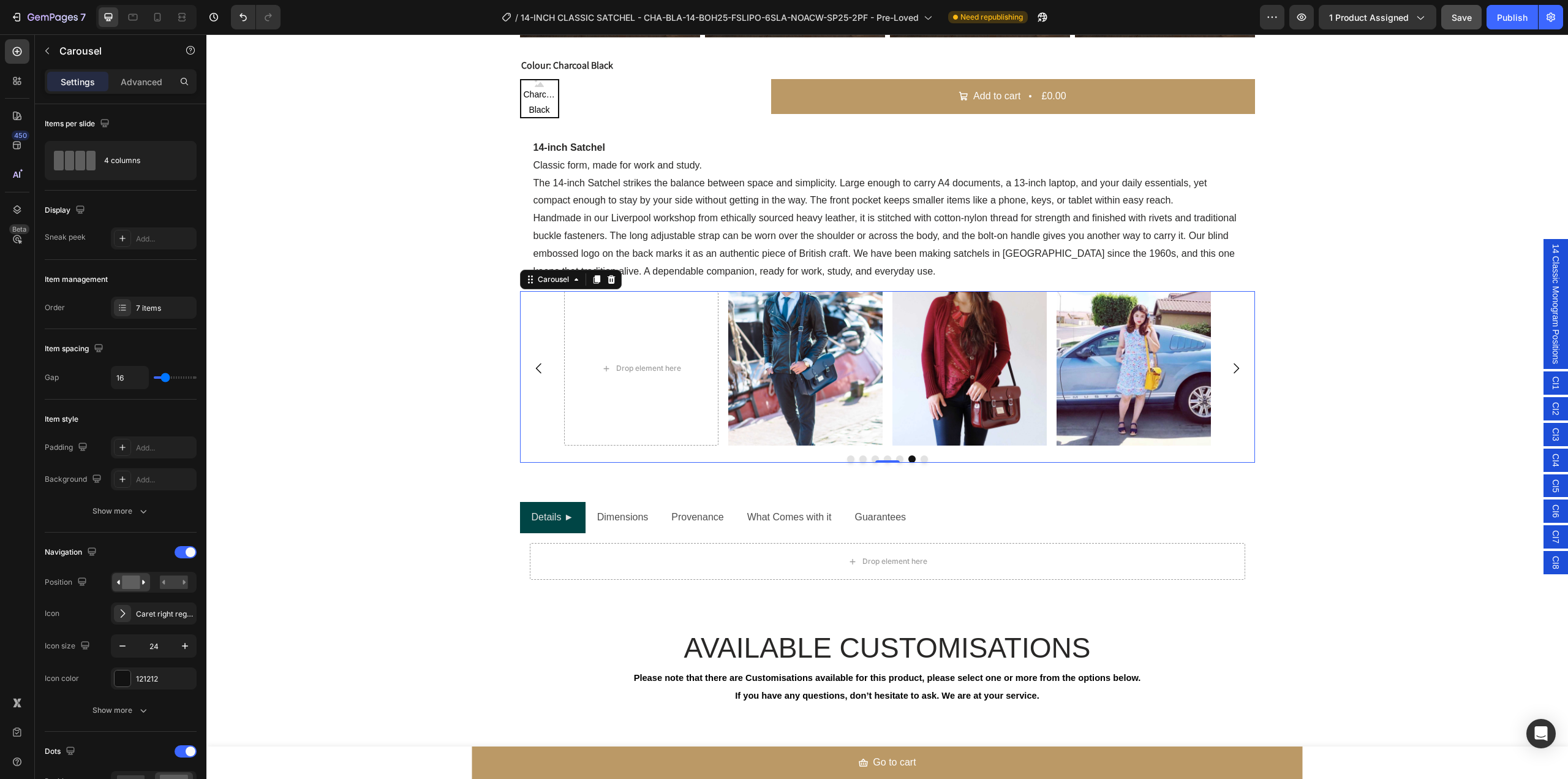
click at [1229, 376] on icon "Carousel Next Arrow" at bounding box center [1236, 368] width 15 height 15
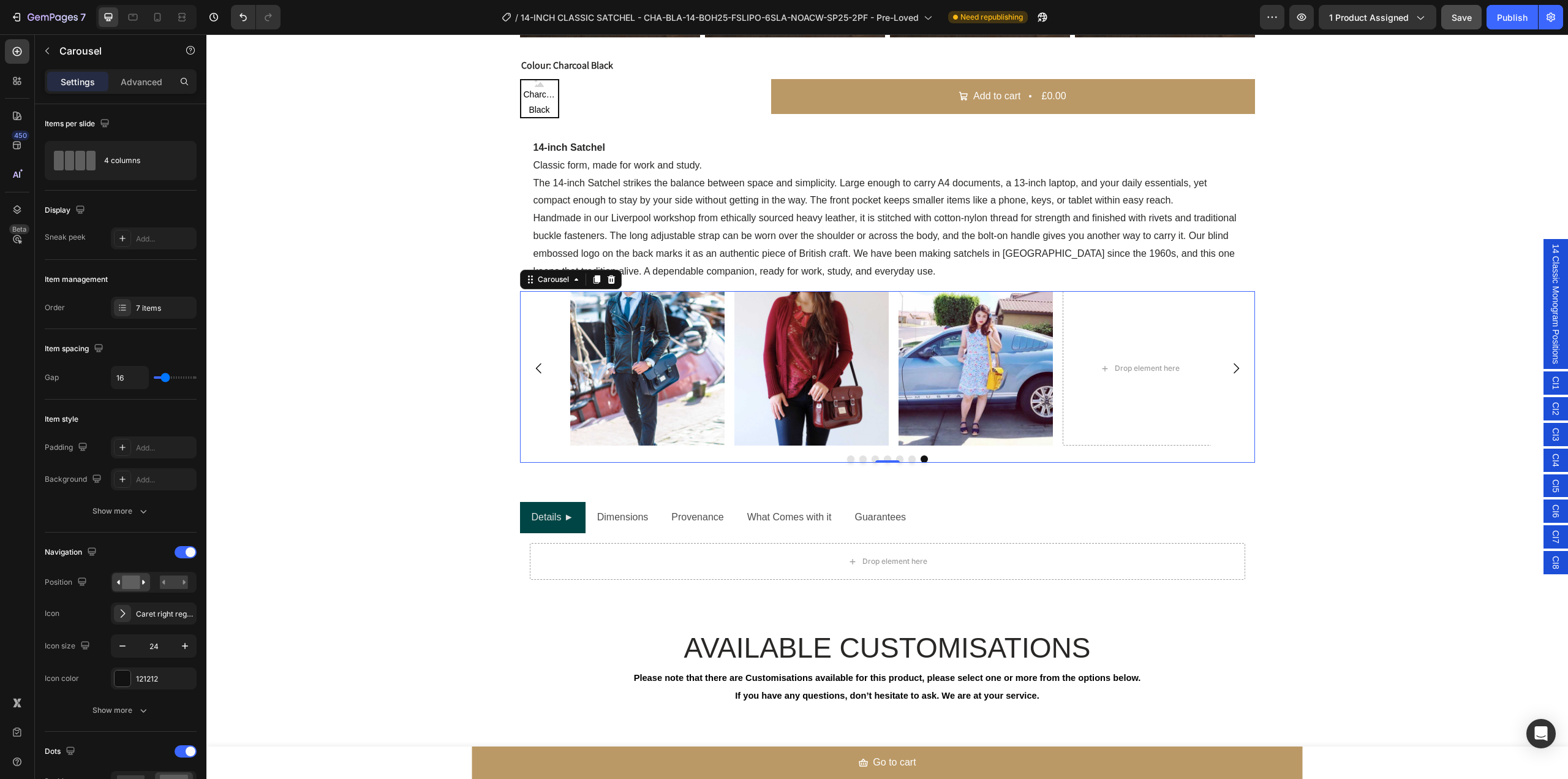
click at [1229, 376] on icon "Carousel Next Arrow" at bounding box center [1236, 368] width 15 height 15
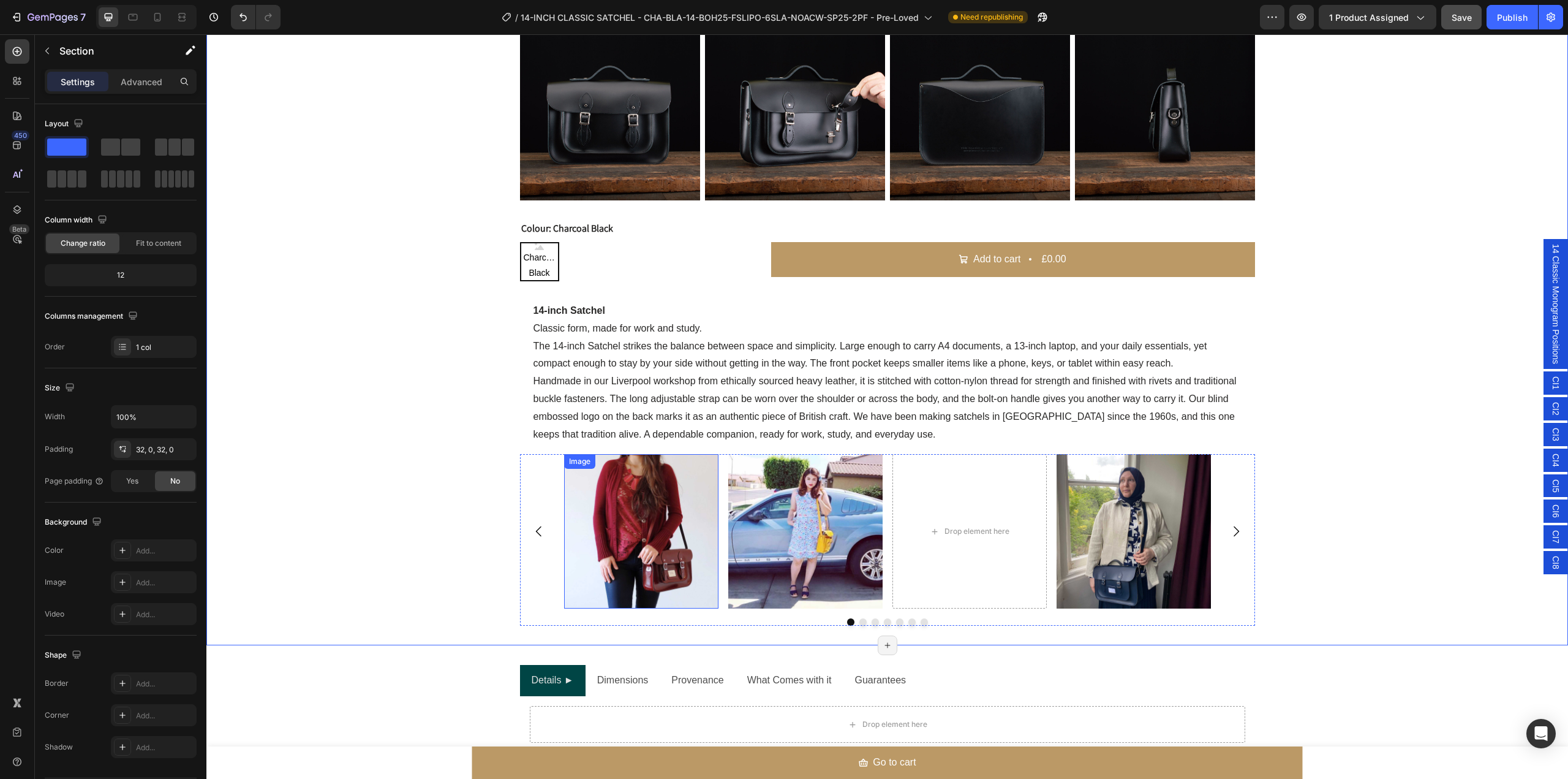
scroll to position [1122, 0]
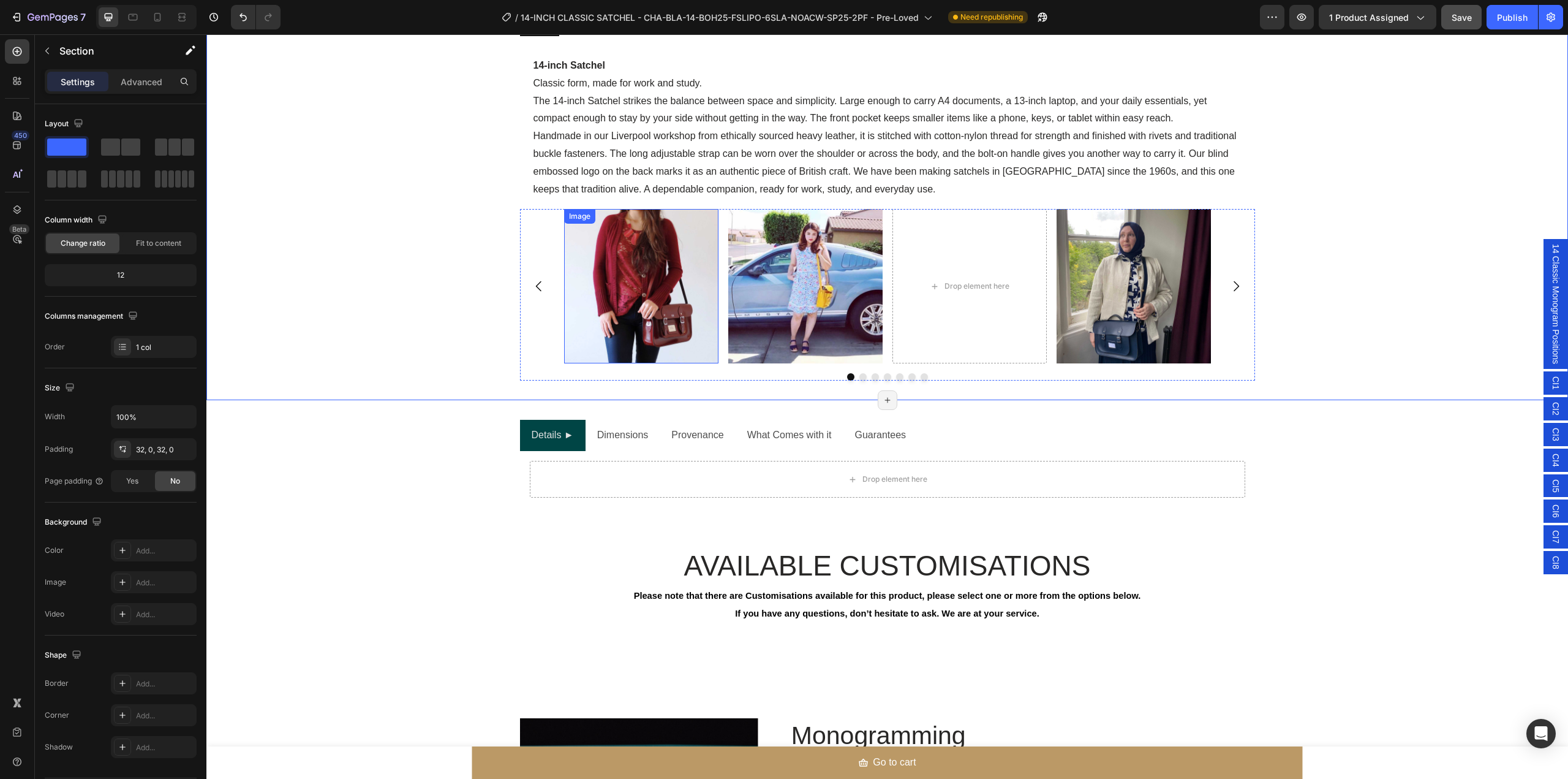
click at [688, 299] on img at bounding box center [641, 286] width 154 height 154
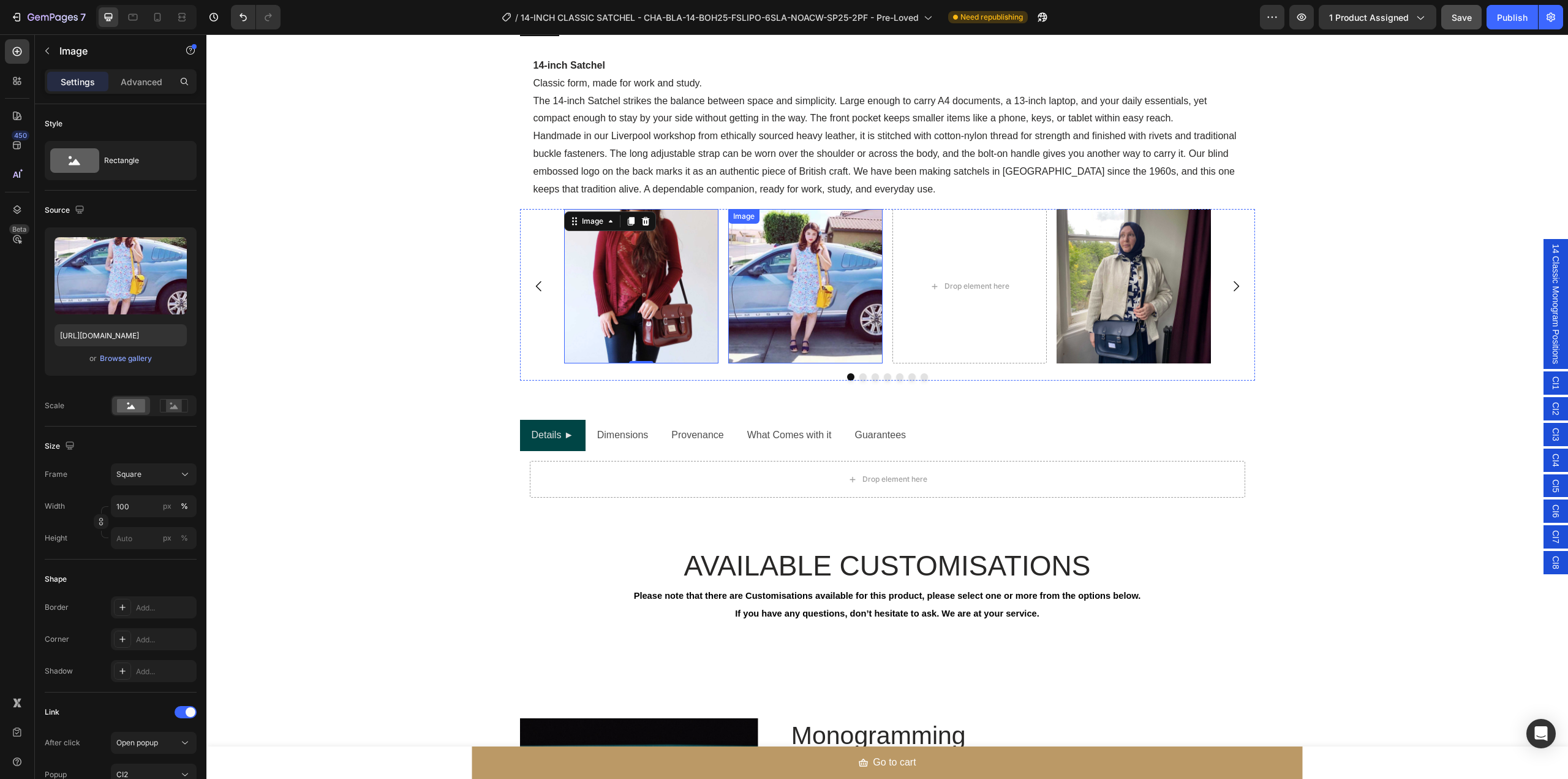
click at [858, 300] on img at bounding box center [806, 286] width 154 height 154
click at [951, 303] on div "Drop element here" at bounding box center [969, 286] width 154 height 154
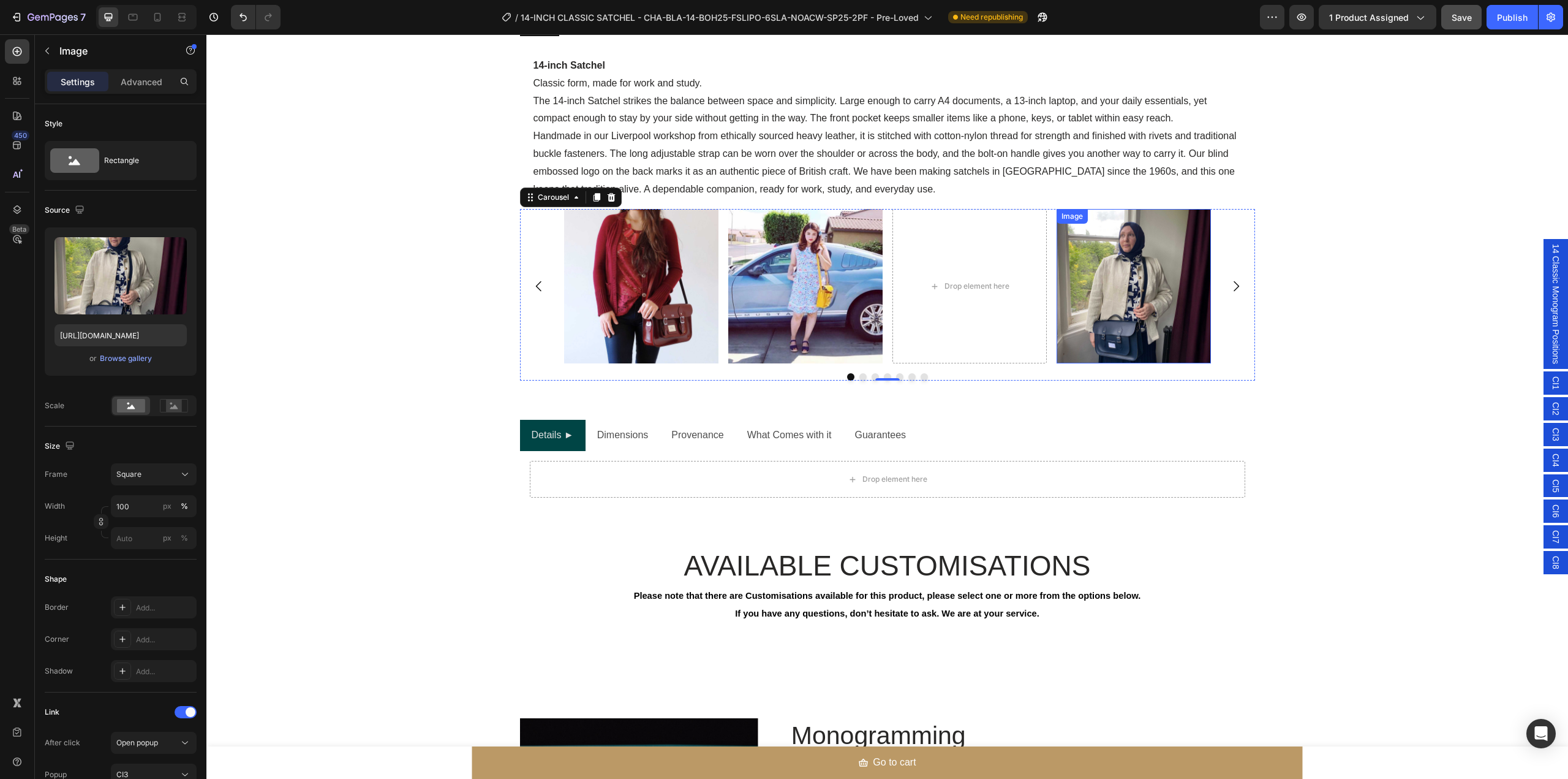
click at [1108, 308] on img at bounding box center [1134, 286] width 154 height 154
click at [659, 294] on img at bounding box center [641, 286] width 154 height 154
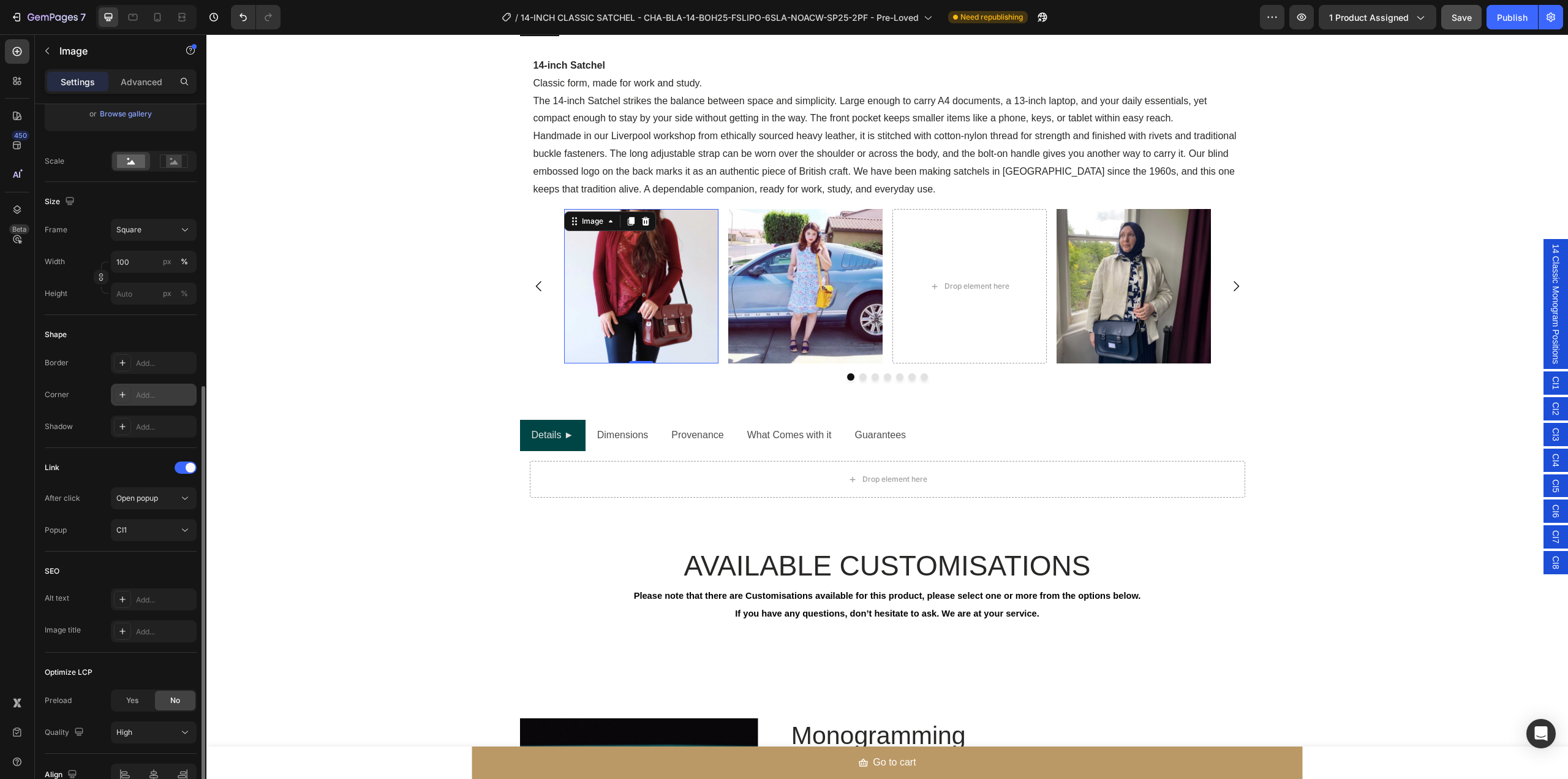
scroll to position [310, 0]
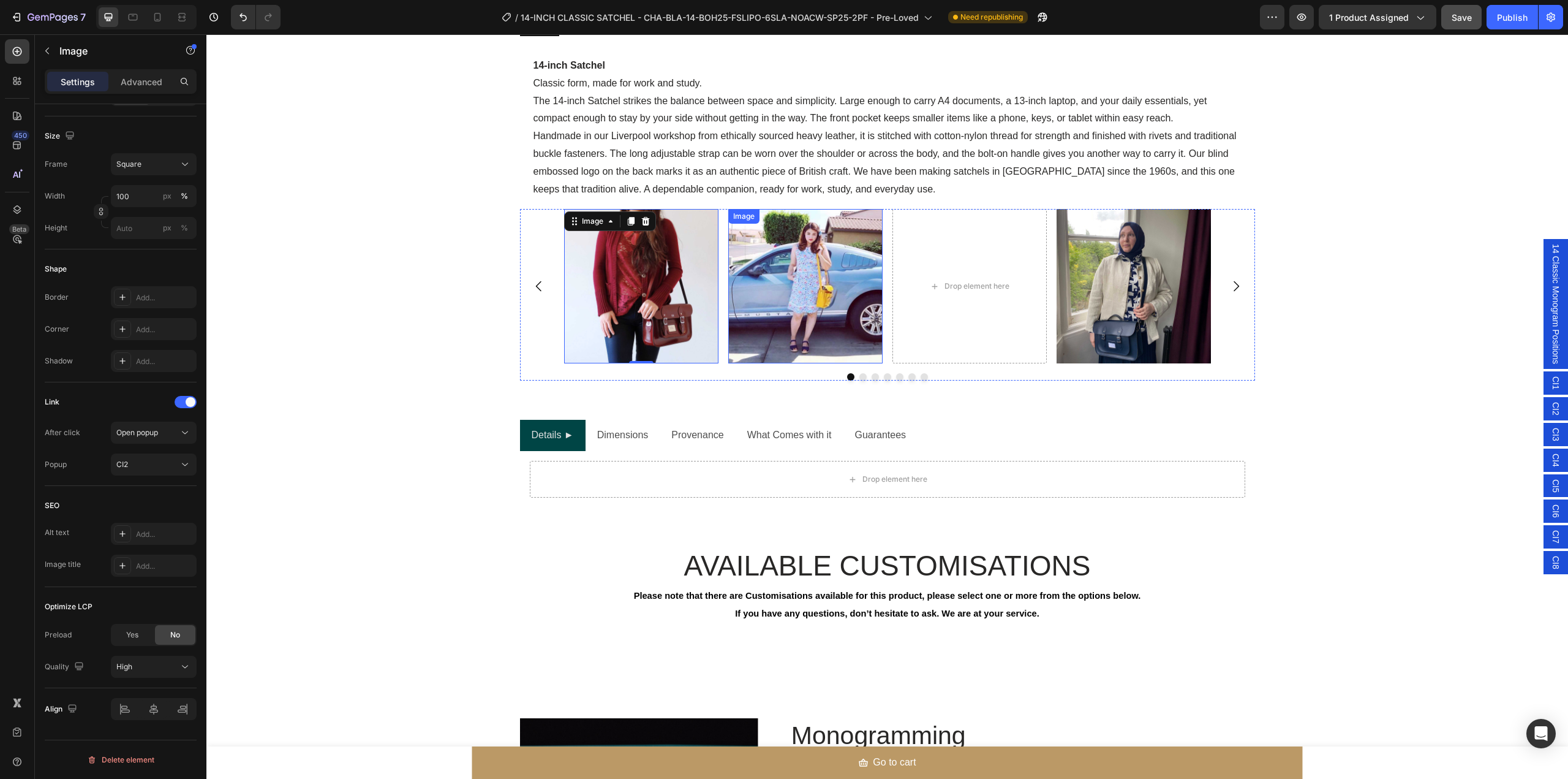
click at [764, 315] on img at bounding box center [806, 286] width 154 height 154
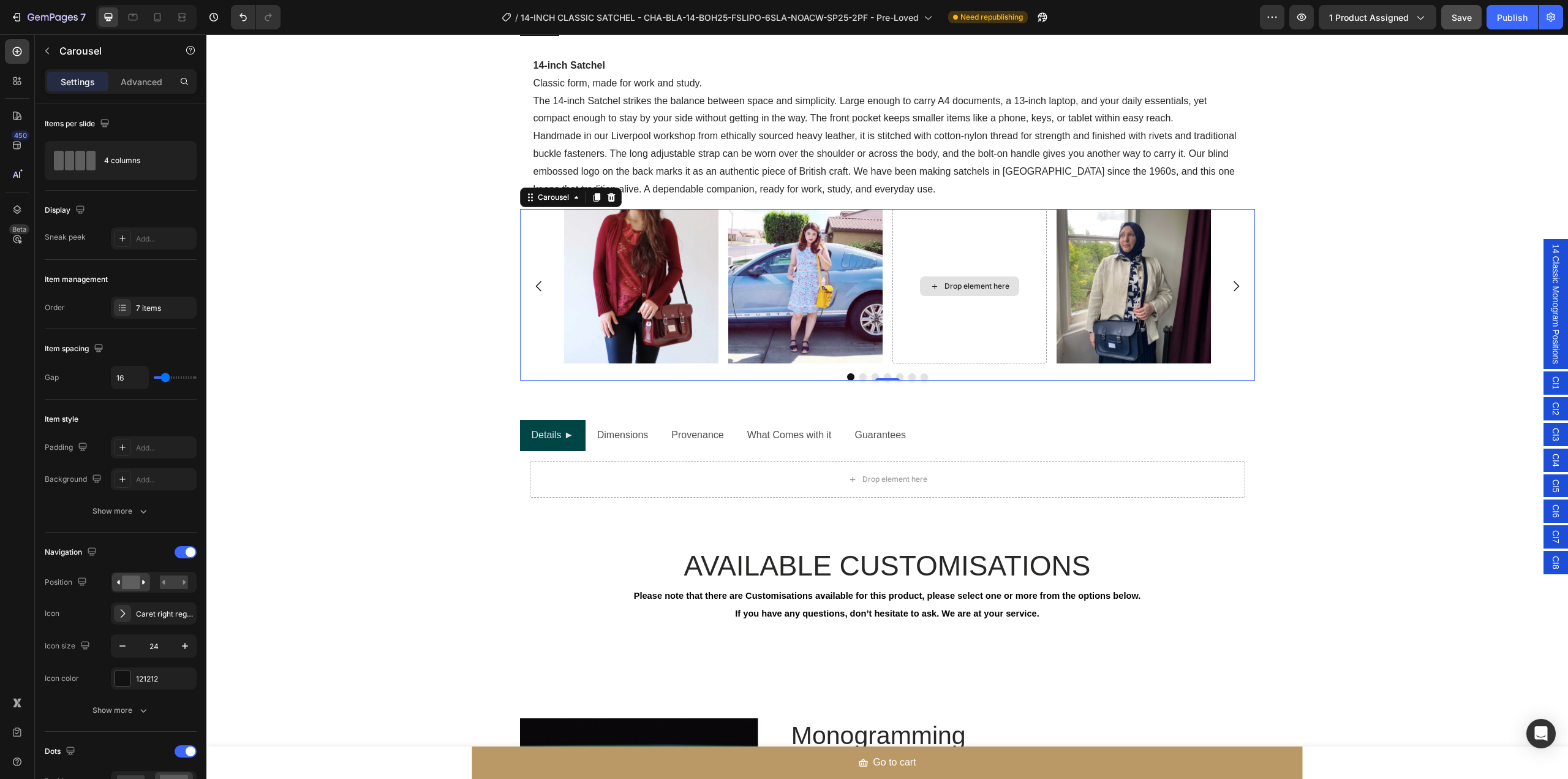
click at [937, 326] on div "Drop element here" at bounding box center [969, 286] width 154 height 154
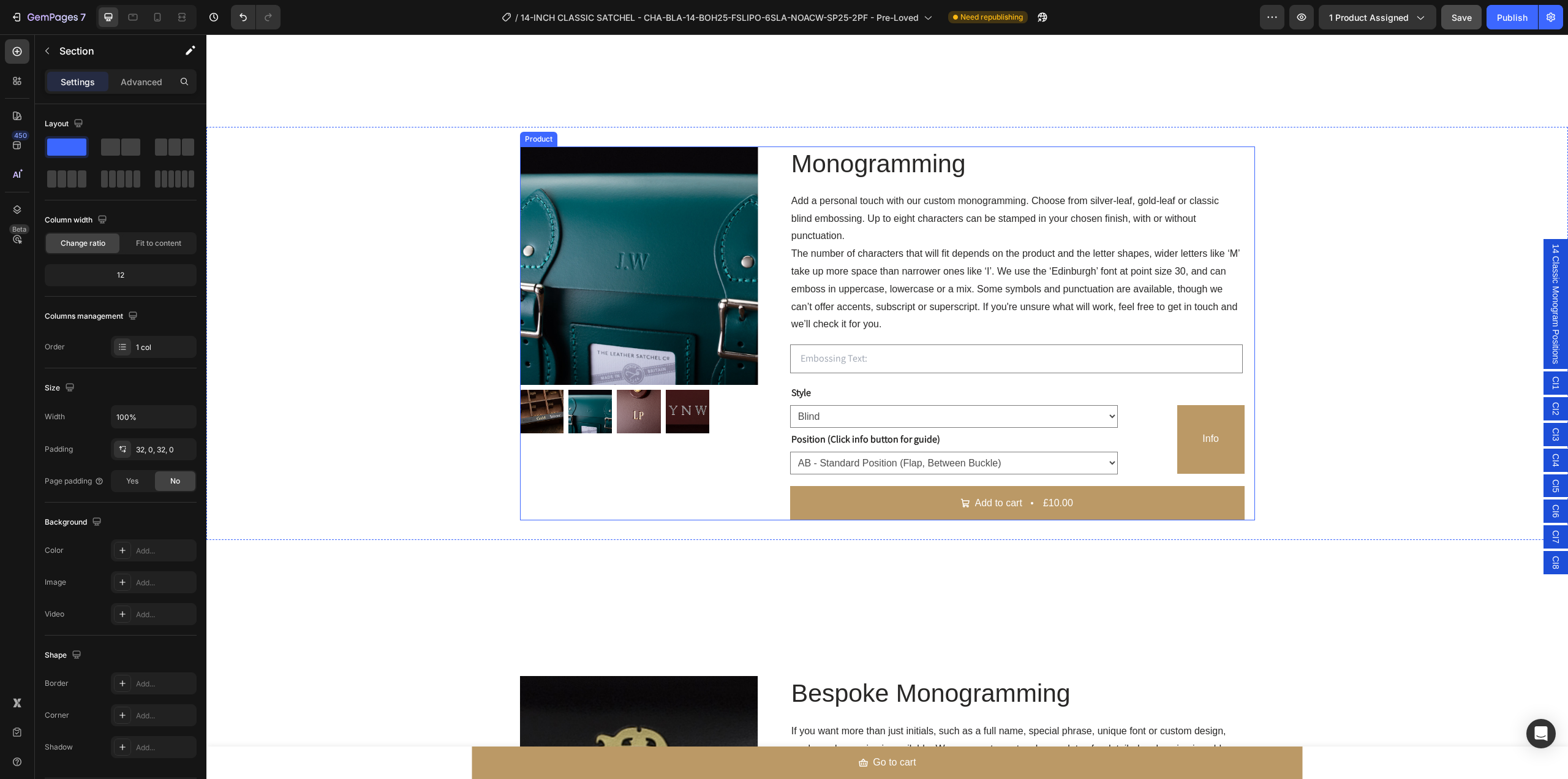
scroll to position [2020, 0]
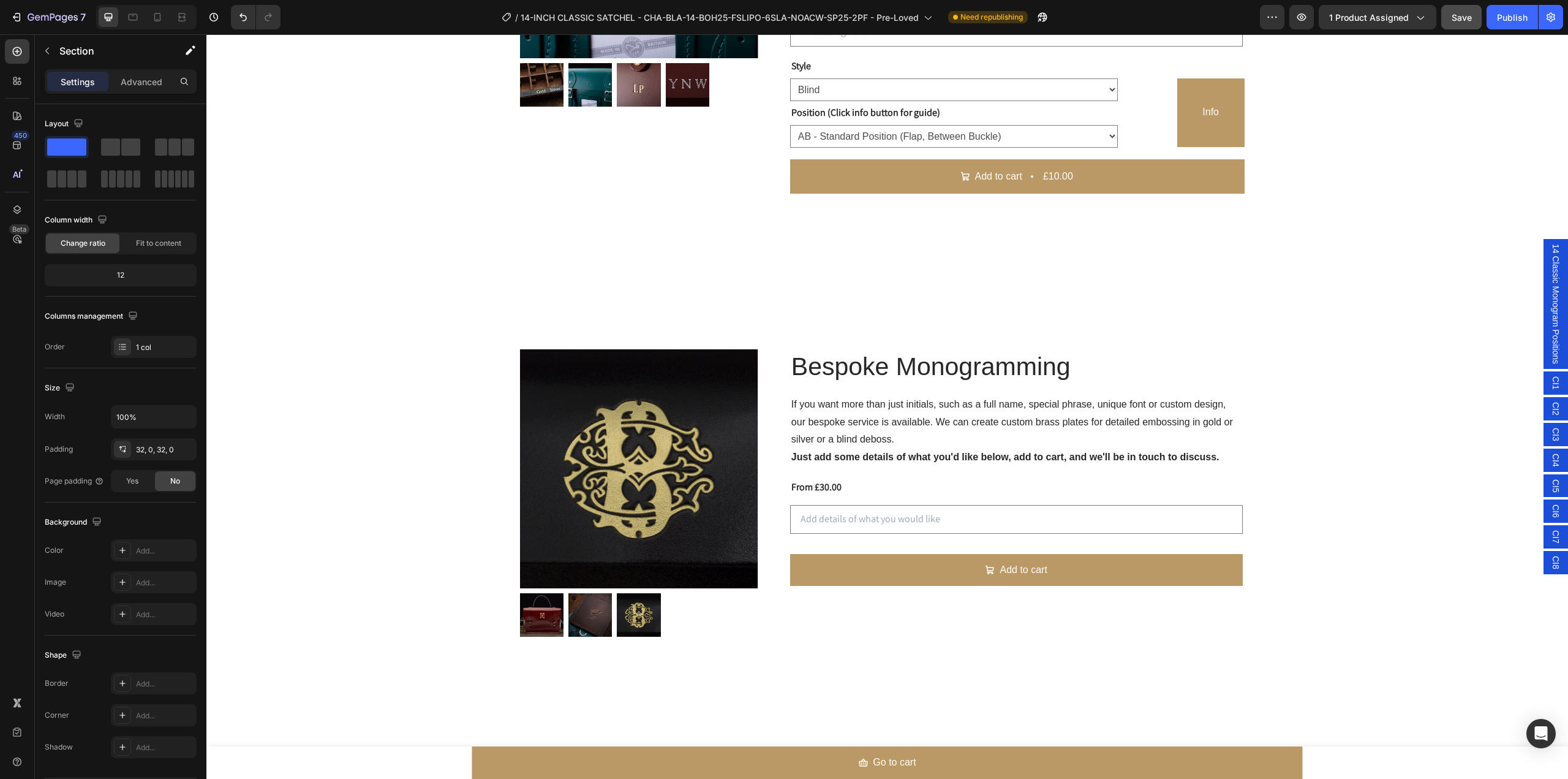
click at [1550, 384] on span "CI1" at bounding box center [1556, 383] width 12 height 13
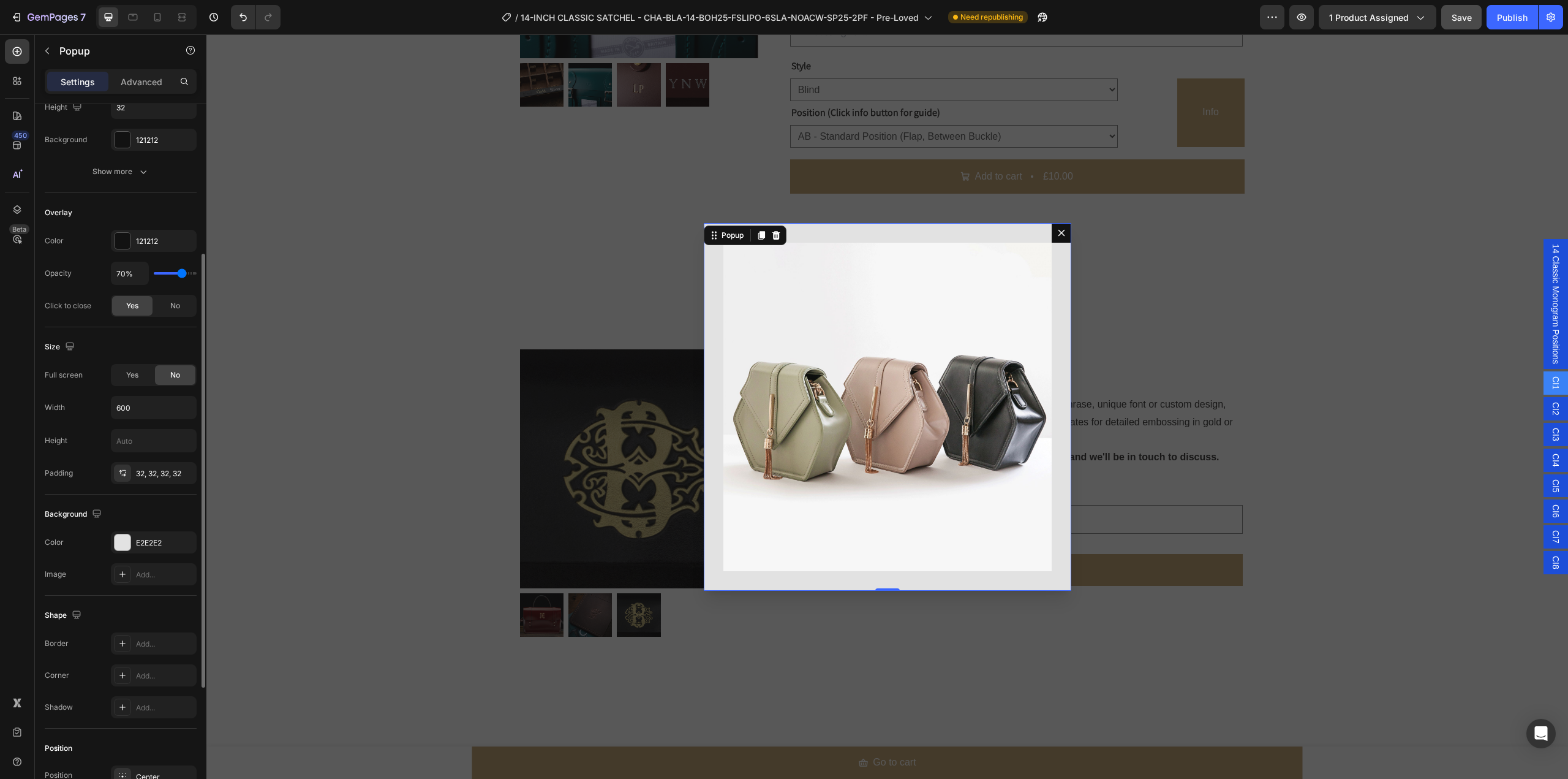
scroll to position [451, 0]
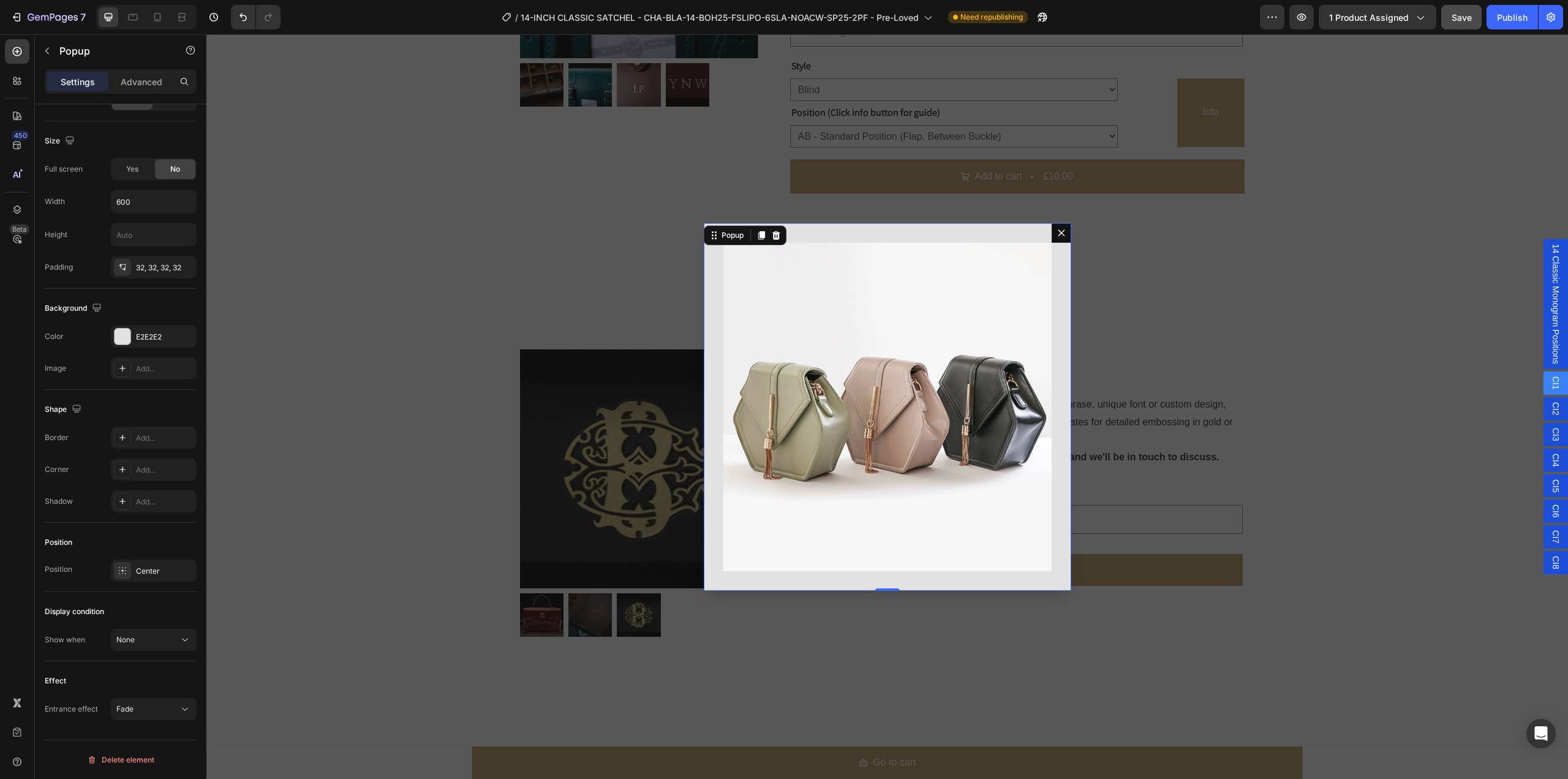
click at [880, 236] on div "Image" at bounding box center [888, 407] width 368 height 368
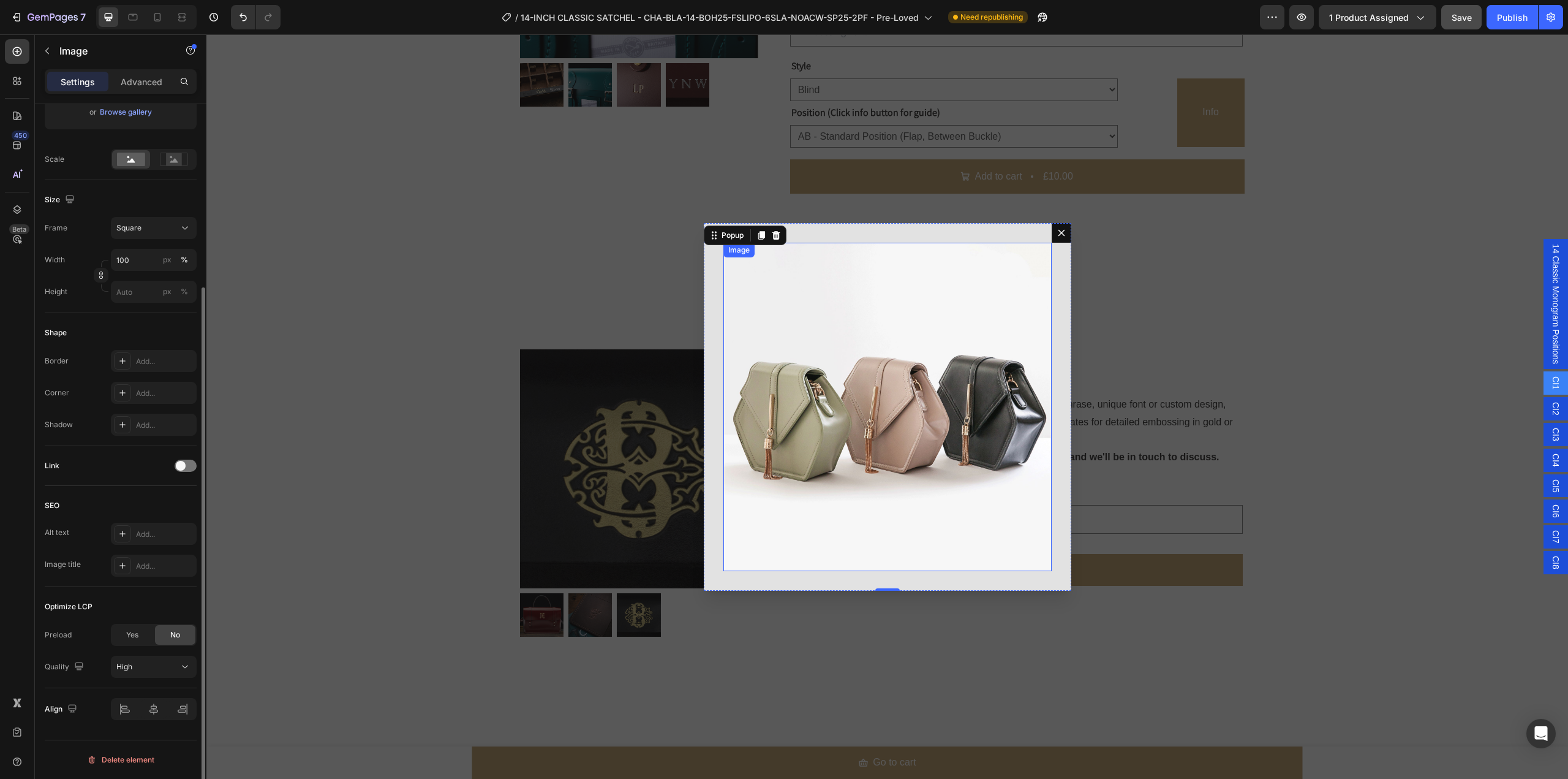
click at [810, 428] on img "Dialog body" at bounding box center [887, 406] width 328 height 328
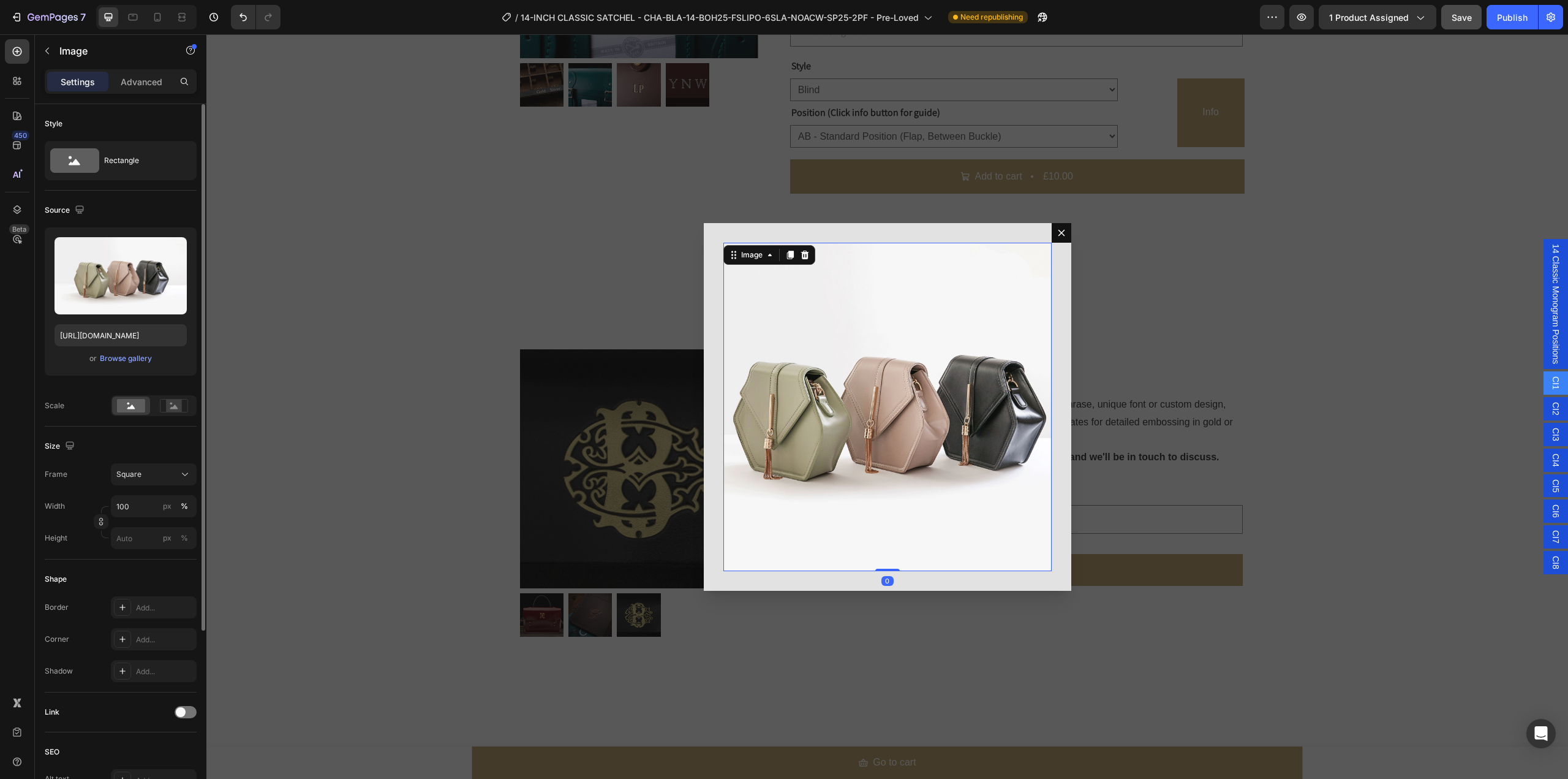
scroll to position [246, 0]
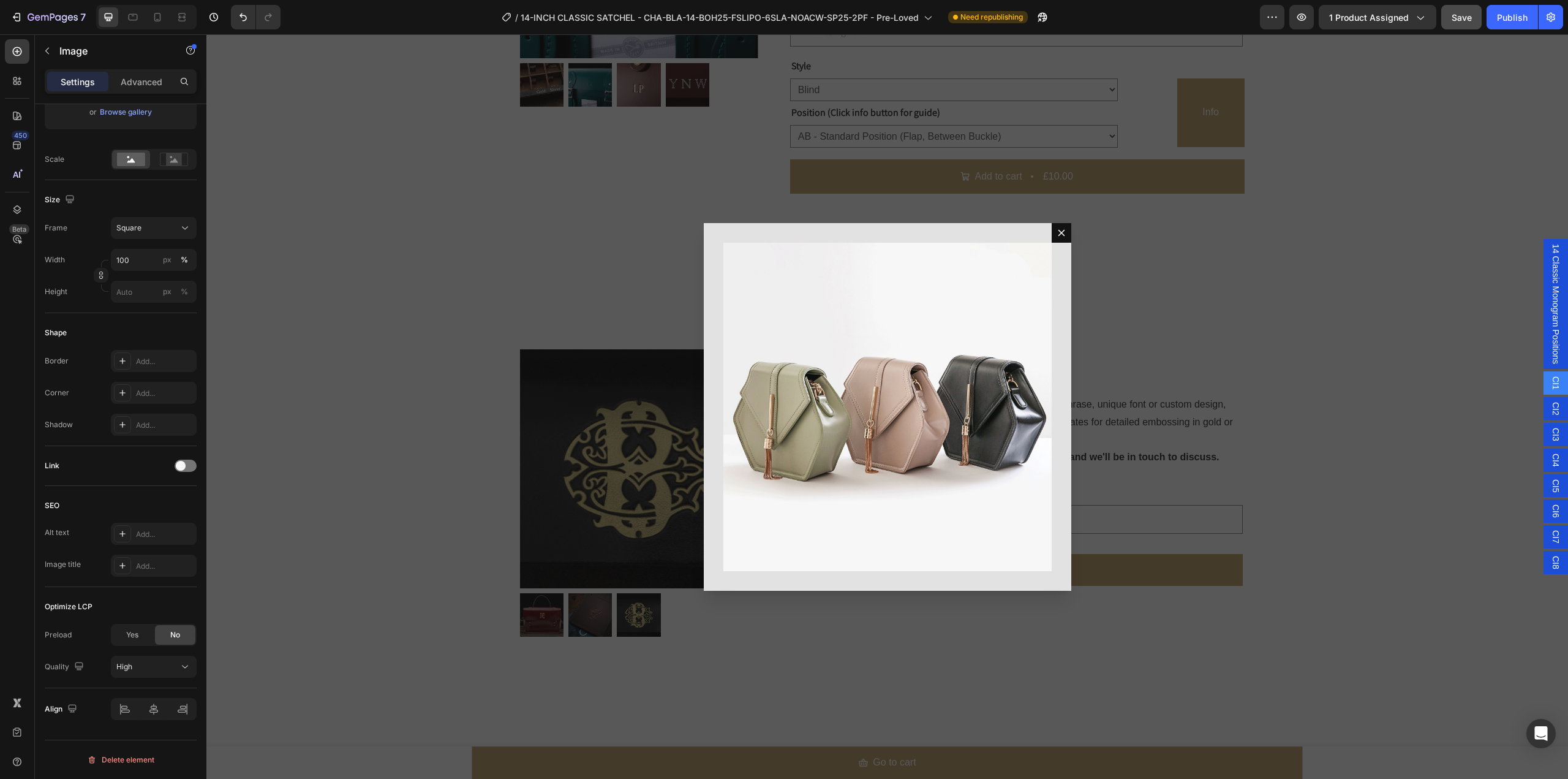
click at [1110, 262] on div "Backdrop" at bounding box center [887, 406] width 1361 height 745
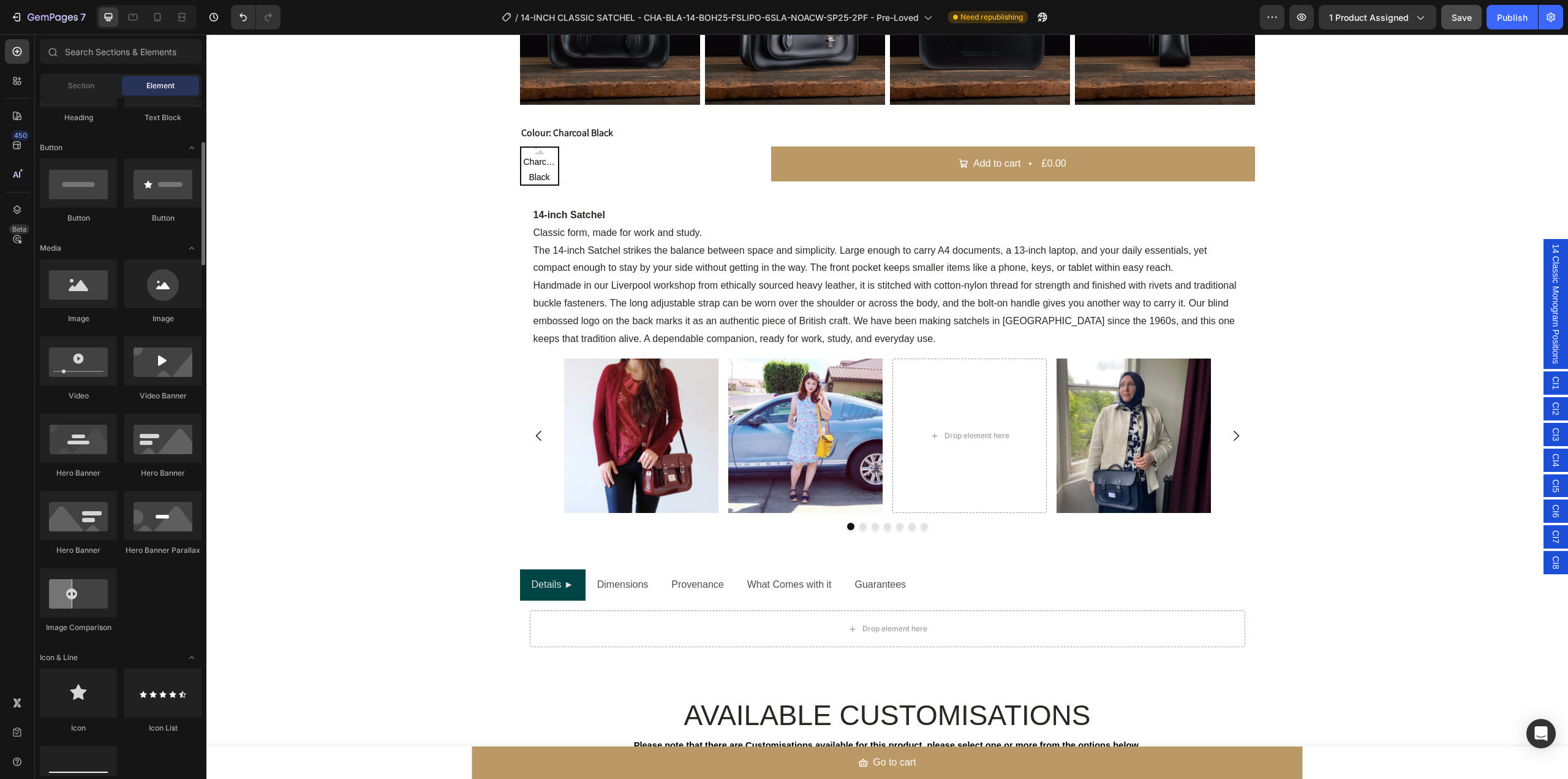
scroll to position [0, 0]
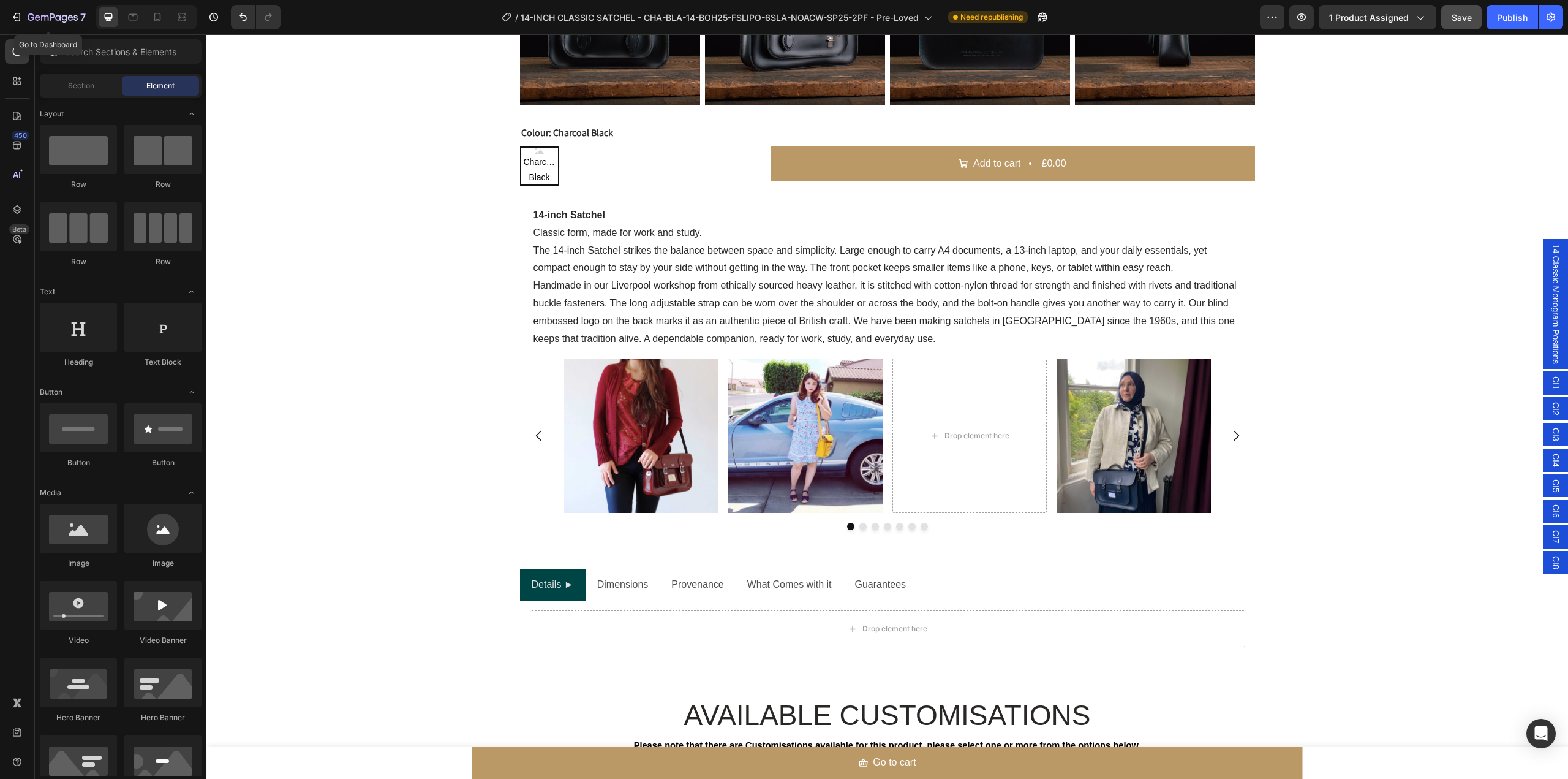
drag, startPoint x: 34, startPoint y: 19, endPoint x: 62, endPoint y: 42, distance: 36.2
click at [34, 18] on icon "button" at bounding box center [52, 18] width 50 height 10
